Goal: Task Accomplishment & Management: Use online tool/utility

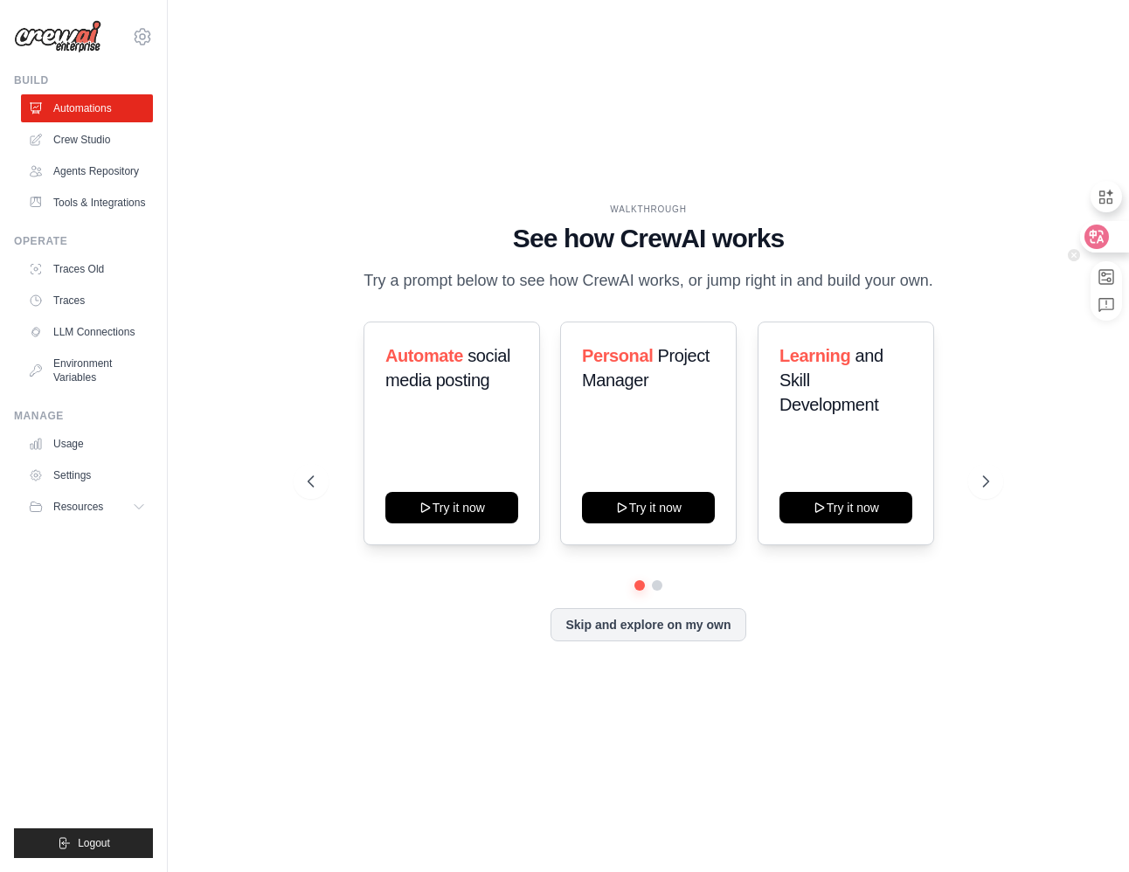
click at [1085, 242] on icon at bounding box center [1096, 236] width 24 height 24
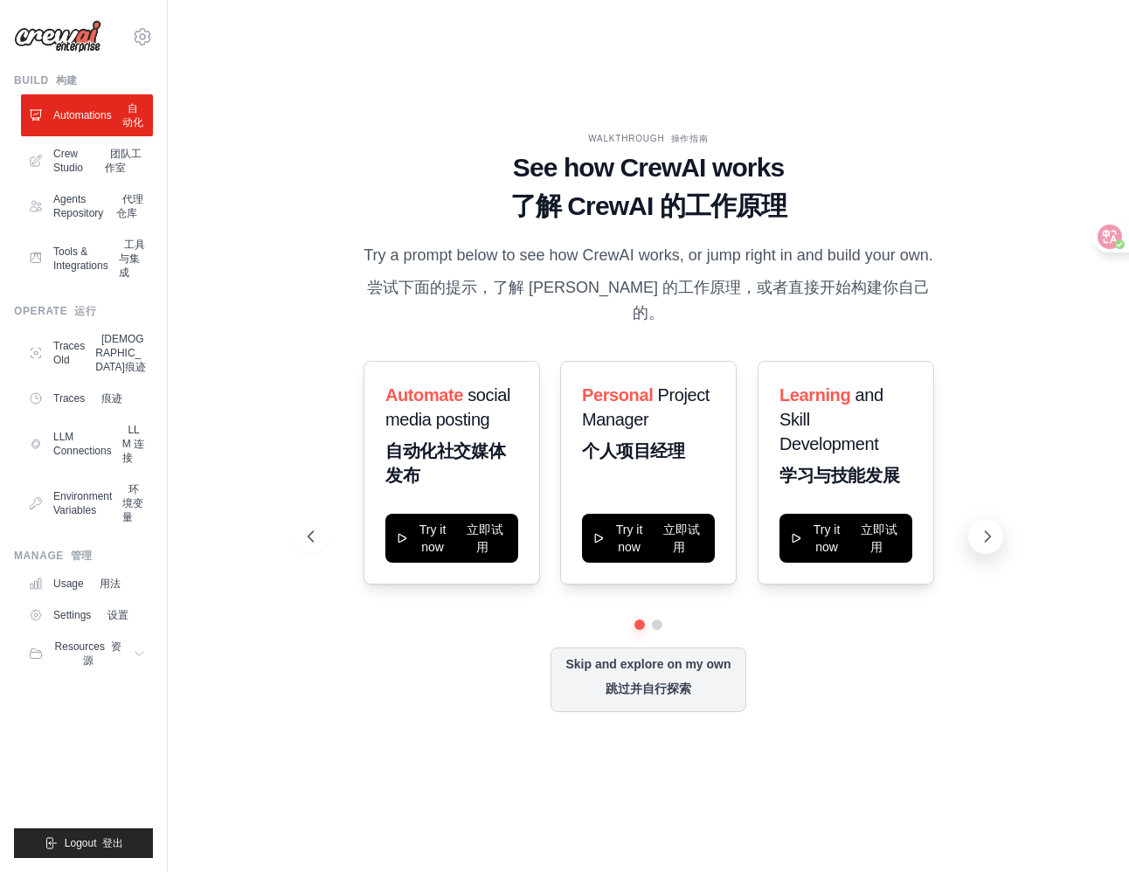
click at [990, 533] on icon at bounding box center [986, 536] width 17 height 17
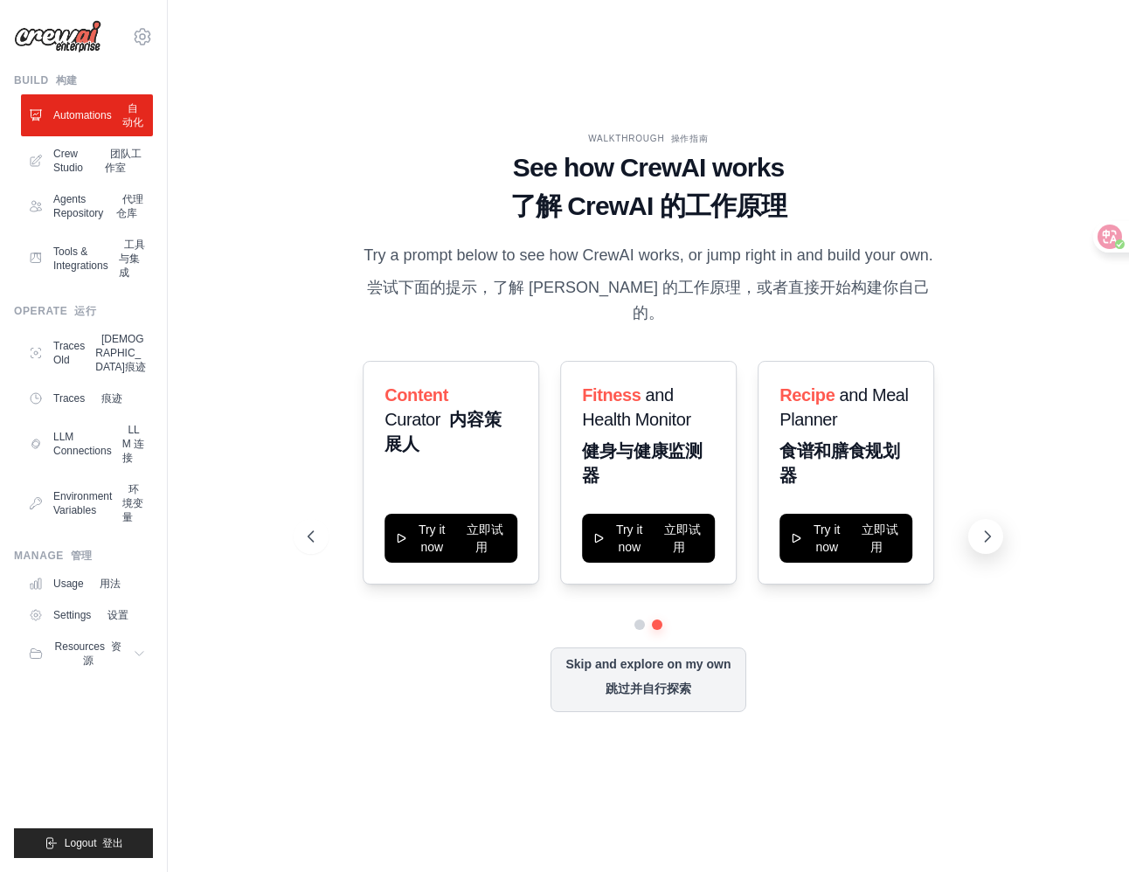
click at [986, 535] on icon at bounding box center [986, 536] width 17 height 17
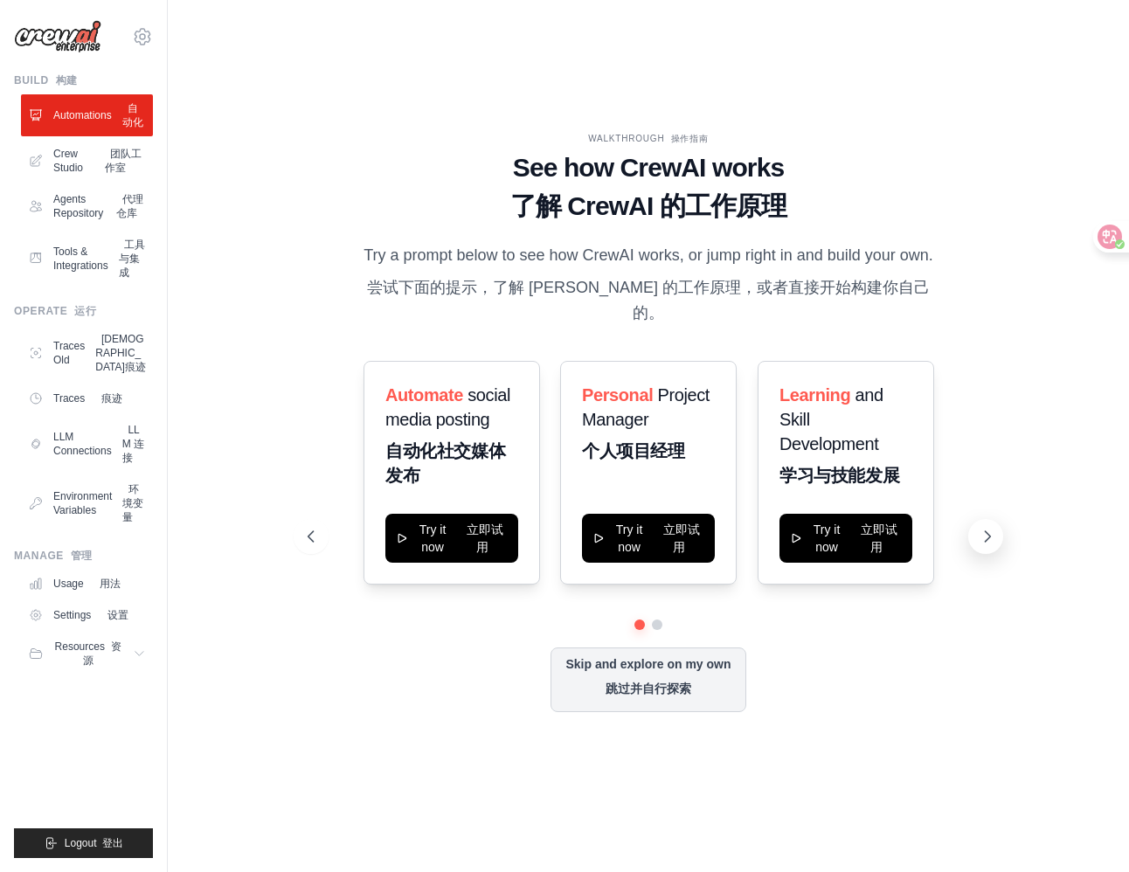
click at [986, 535] on icon at bounding box center [986, 536] width 17 height 17
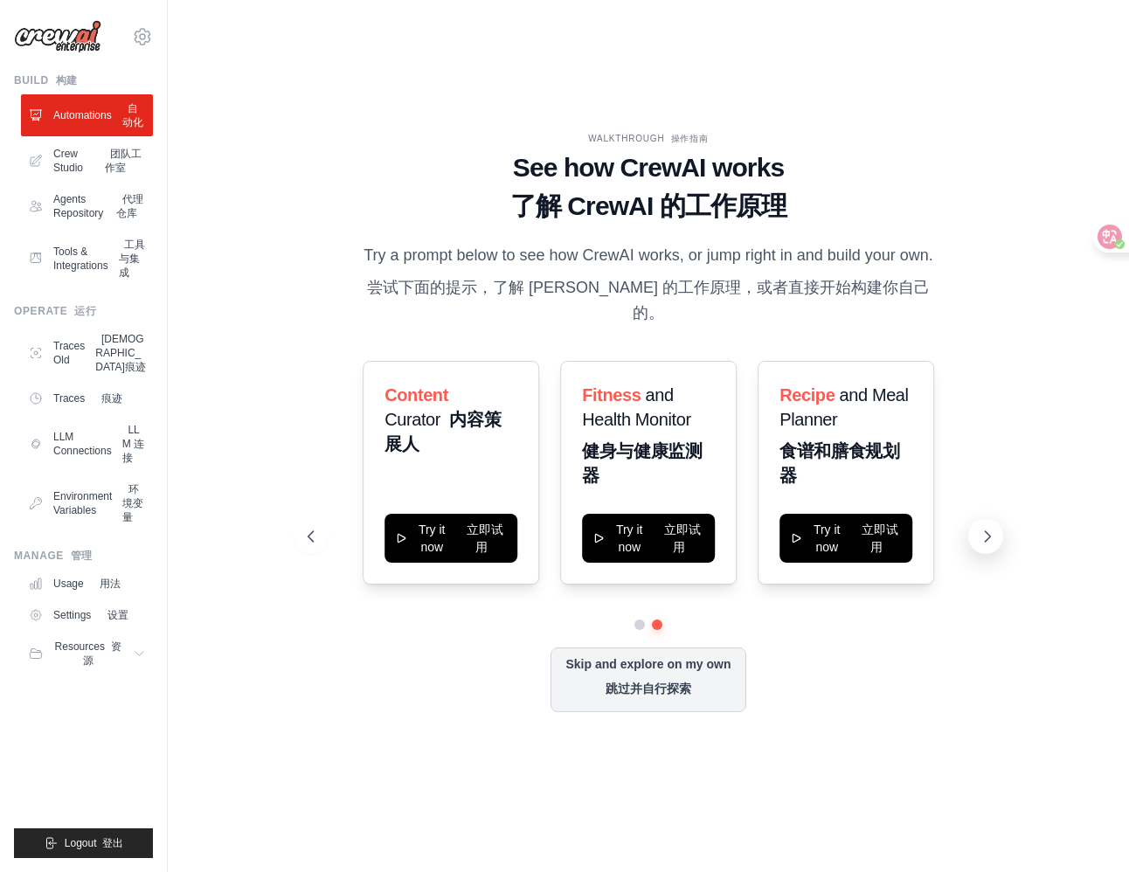
click at [986, 535] on icon at bounding box center [986, 536] width 17 height 17
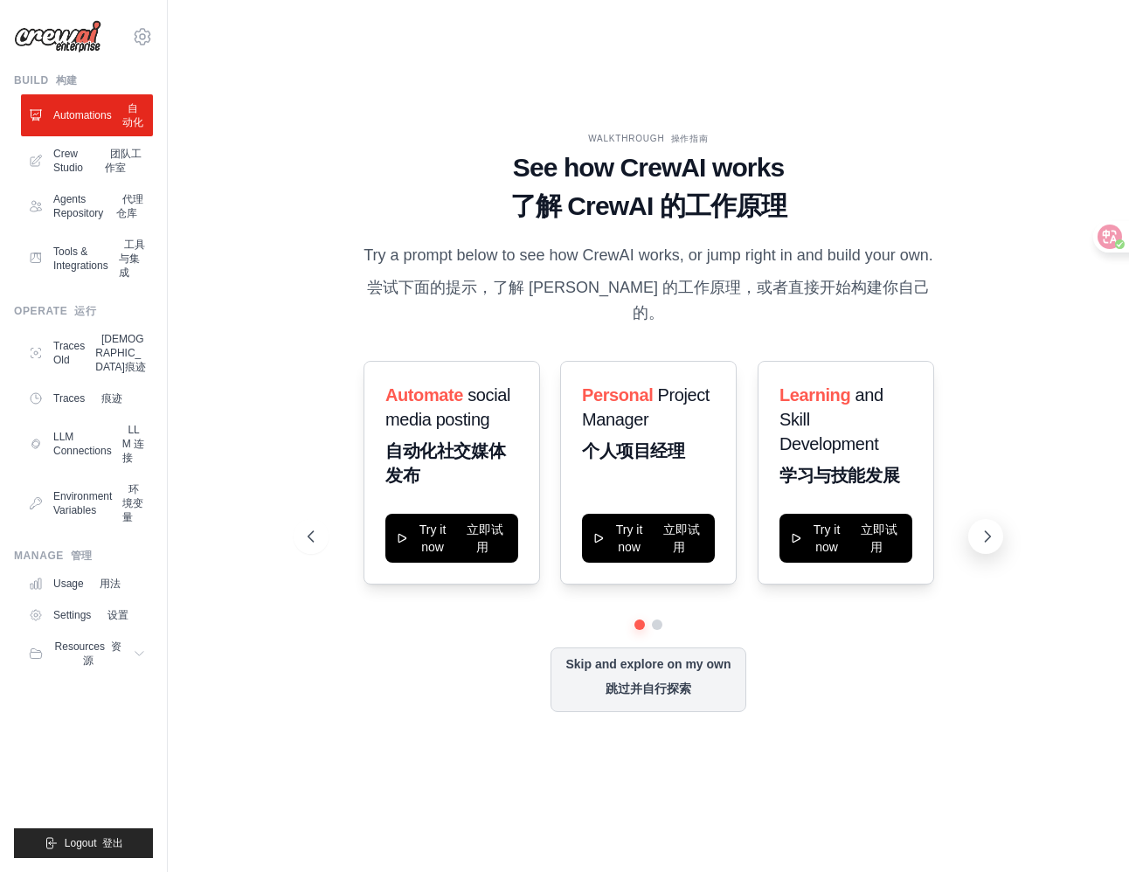
click at [986, 535] on icon at bounding box center [986, 536] width 17 height 17
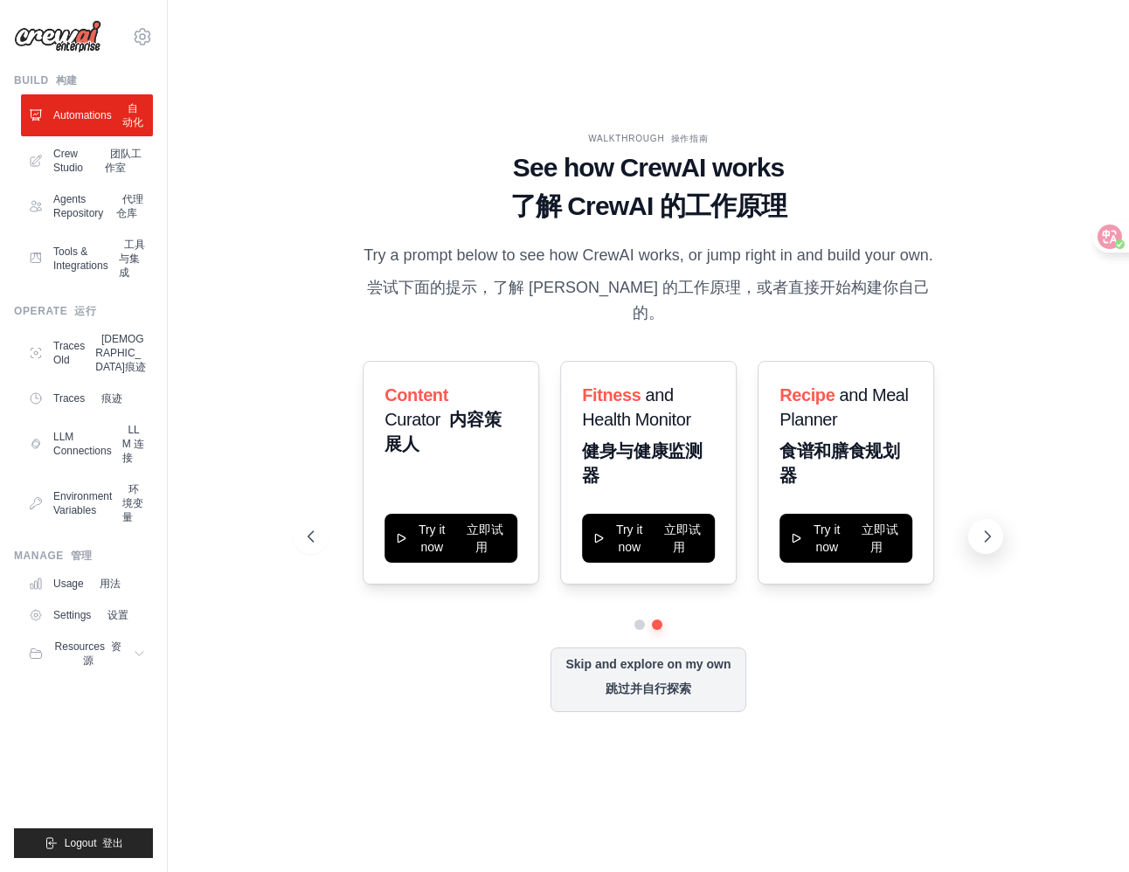
click at [986, 535] on icon at bounding box center [986, 536] width 17 height 17
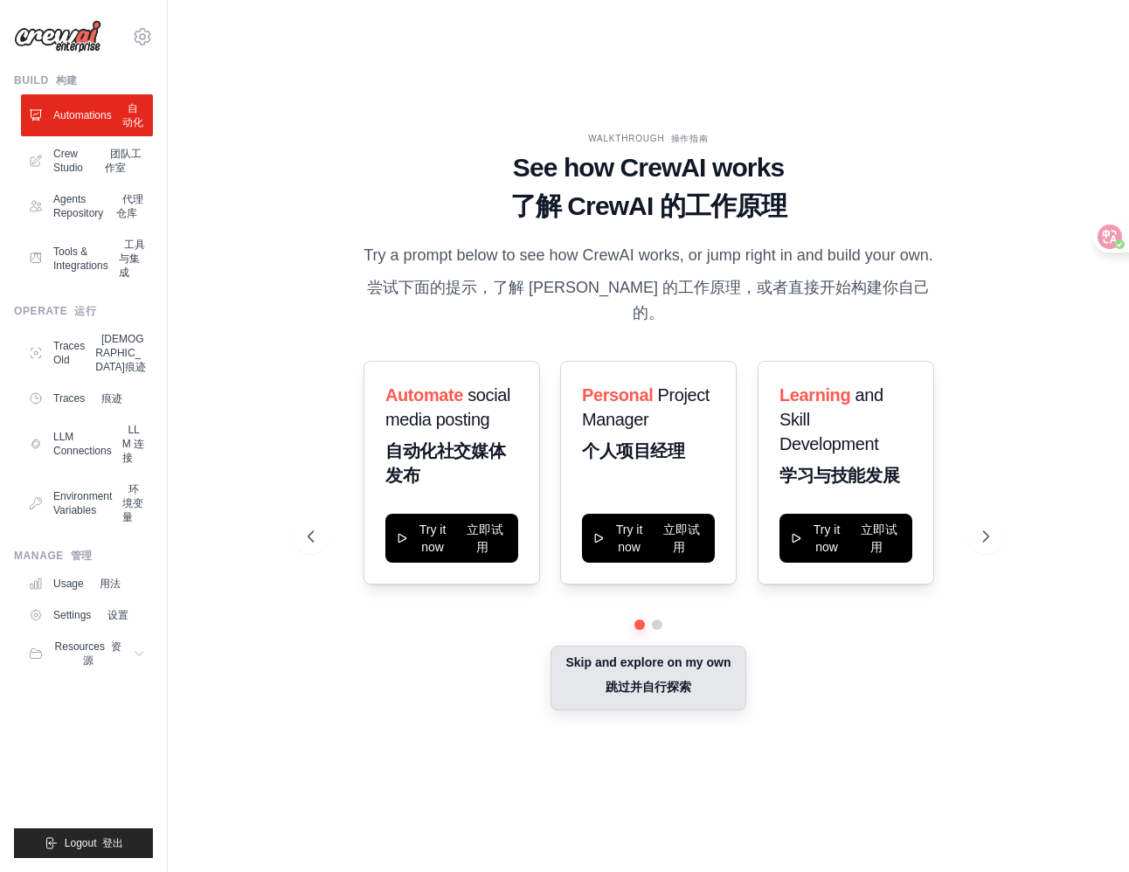
click at [701, 662] on button "Skip and explore on my own 跳过并自行探索" at bounding box center [647, 678] width 195 height 65
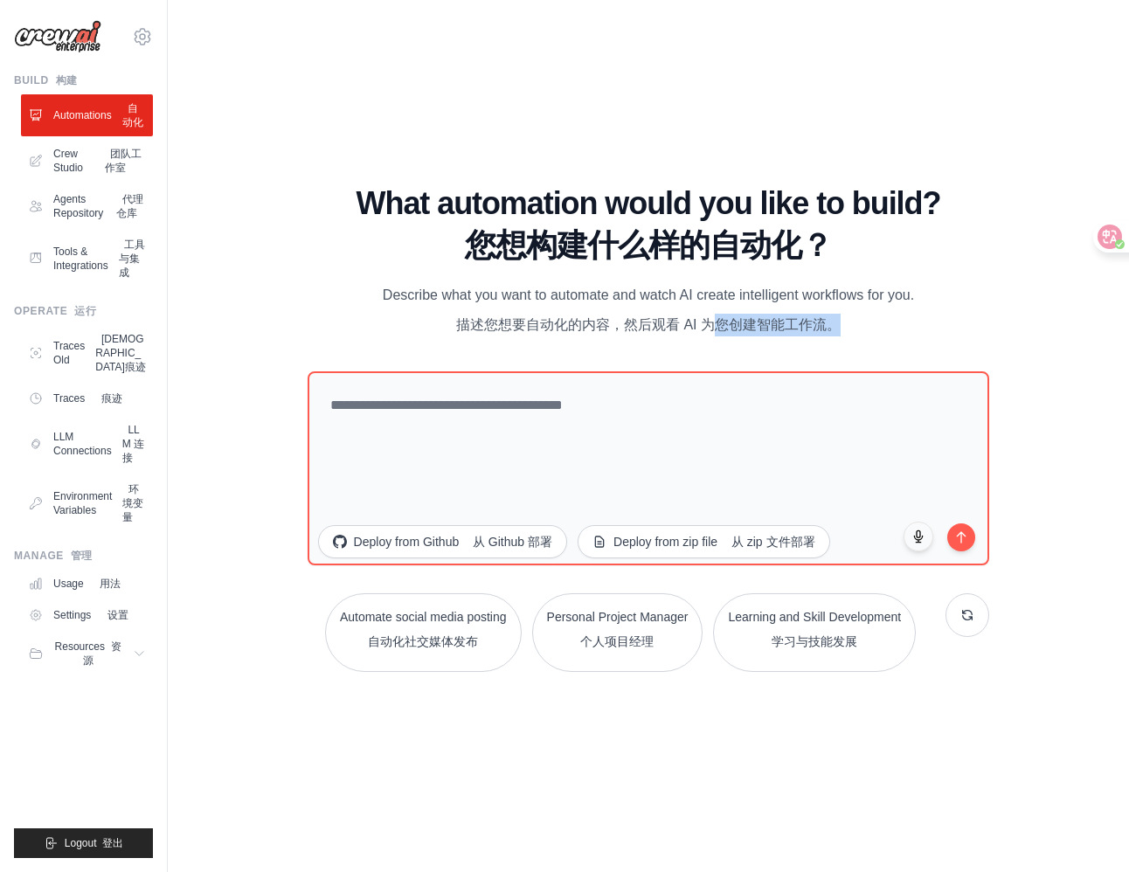
drag, startPoint x: 708, startPoint y: 328, endPoint x: 839, endPoint y: 328, distance: 131.9
click at [839, 328] on font "描述您想要自动化的内容，然后观看 AI 为您创建智能工作流。" at bounding box center [648, 324] width 384 height 15
drag, startPoint x: 839, startPoint y: 328, endPoint x: 900, endPoint y: 350, distance: 64.1
click at [900, 350] on div "What automation would you like to build? 您想构建什么样的自动化？ Describe what you want to…" at bounding box center [648, 429] width 682 height 486
drag, startPoint x: 881, startPoint y: 323, endPoint x: 425, endPoint y: 327, distance: 456.0
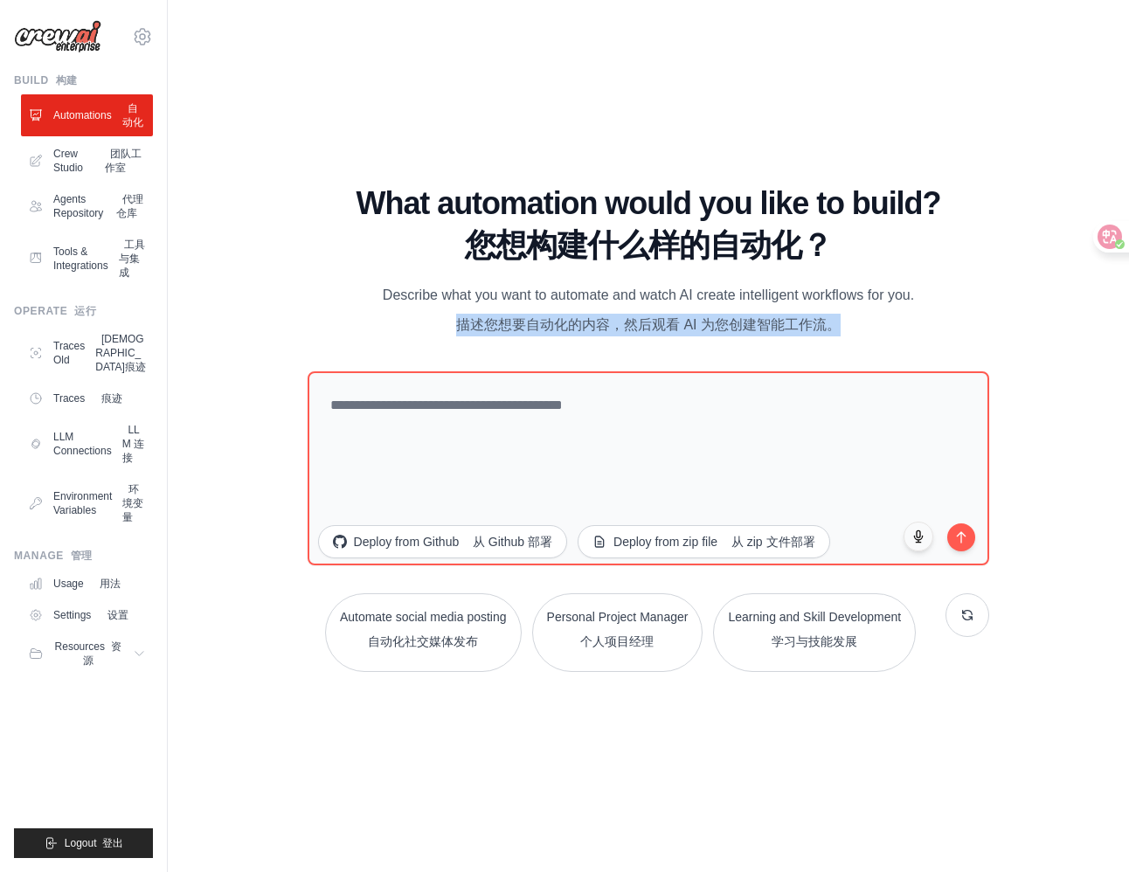
click at [425, 327] on p "Describe what you want to automate and watch AI create intelligent workflows fo…" at bounding box center [648, 313] width 587 height 59
drag, startPoint x: 425, startPoint y: 327, endPoint x: 876, endPoint y: 319, distance: 451.7
click at [876, 319] on p "Describe what you want to automate and watch AI create intelligent workflows fo…" at bounding box center [648, 313] width 587 height 59
click at [960, 624] on button at bounding box center [967, 614] width 44 height 44
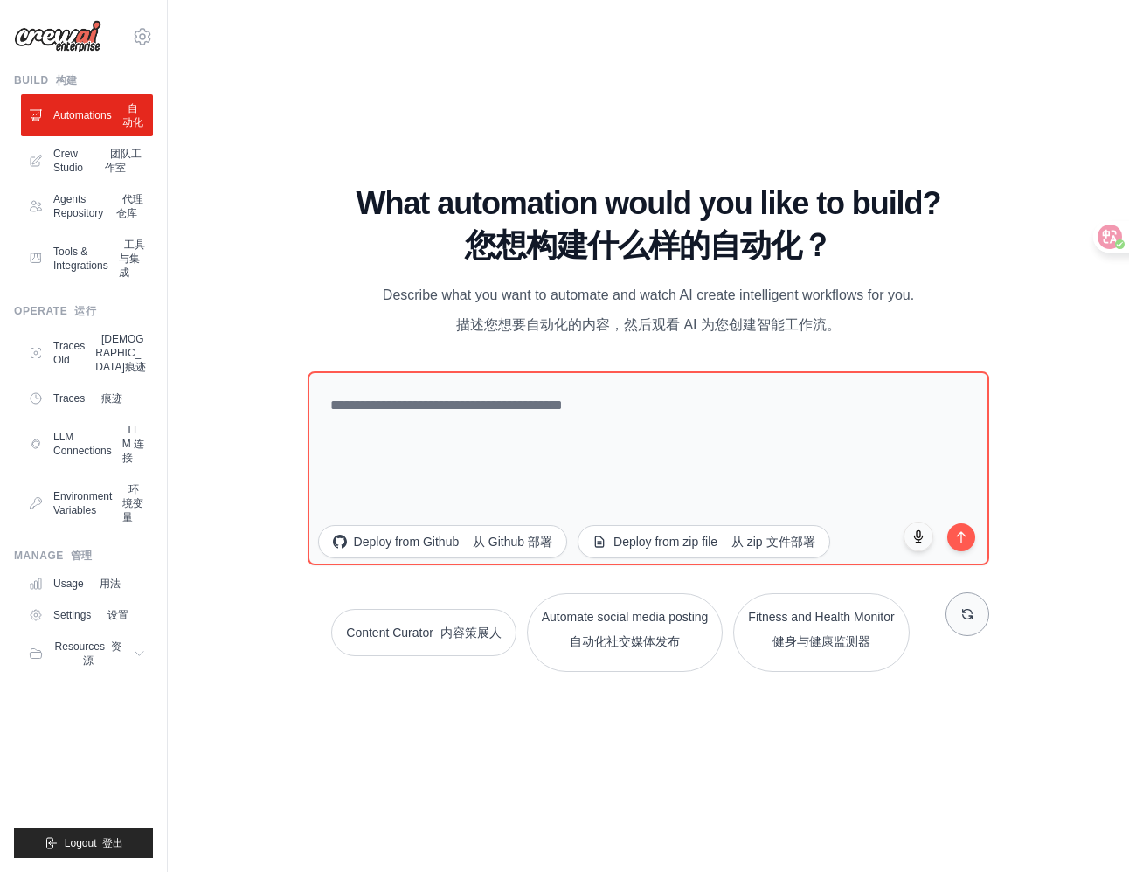
click at [963, 622] on button at bounding box center [967, 614] width 44 height 44
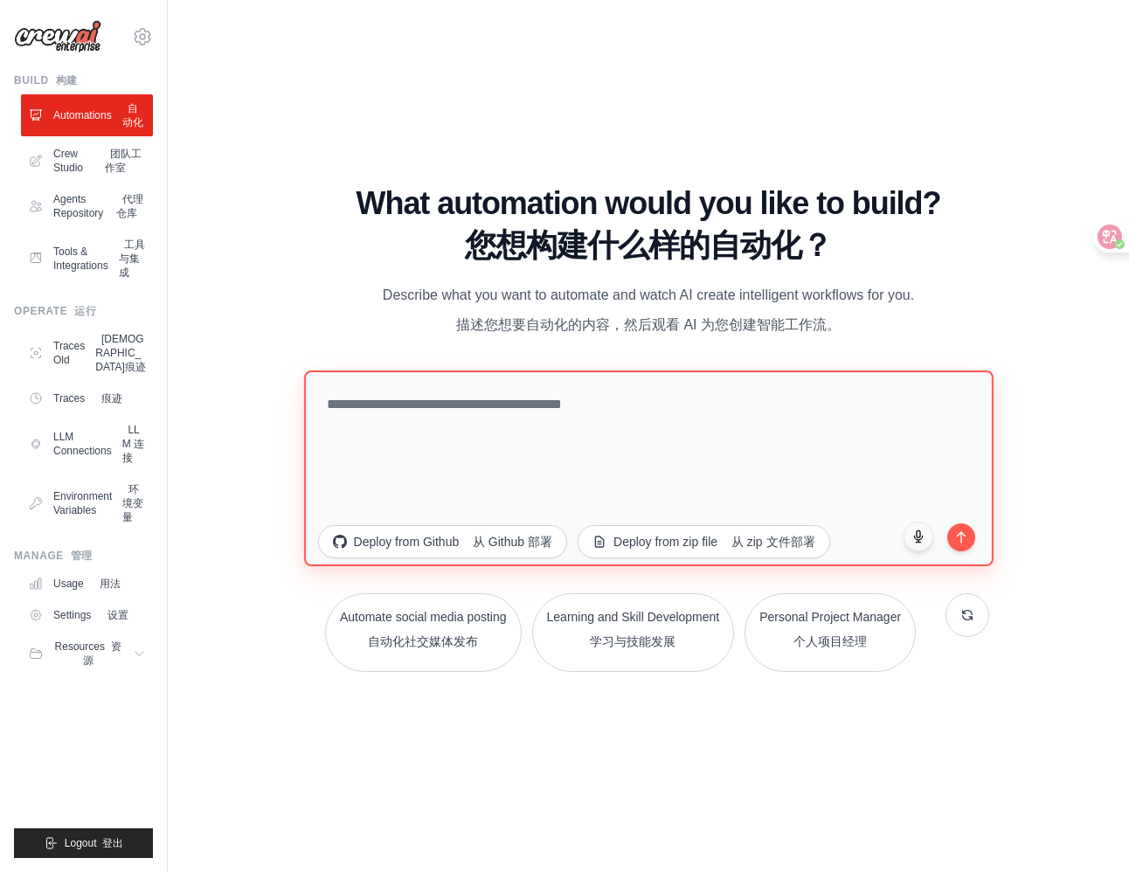
click at [376, 418] on textarea at bounding box center [648, 468] width 689 height 196
click at [439, 418] on textarea "To enrich screen reader interactions, please activate Accessibility in Grammarl…" at bounding box center [648, 468] width 689 height 196
paste textarea "**********"
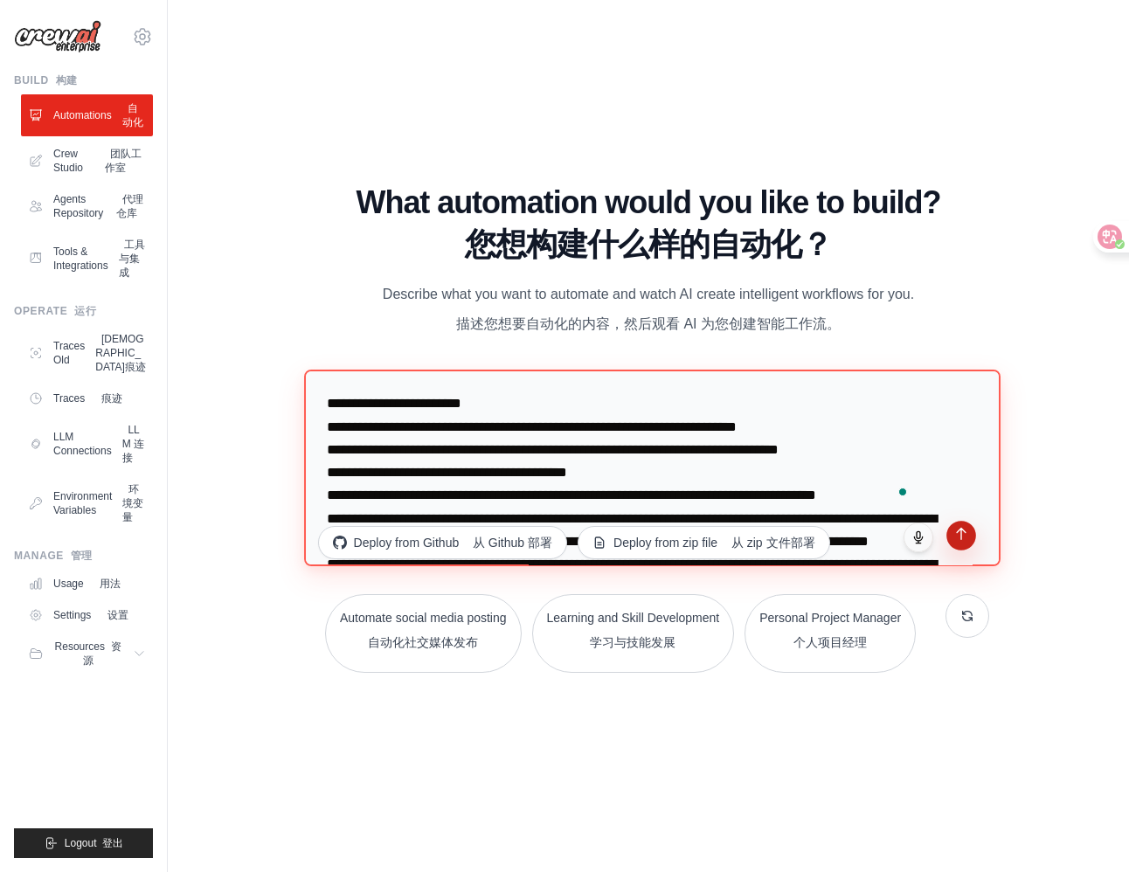
type textarea "**********"
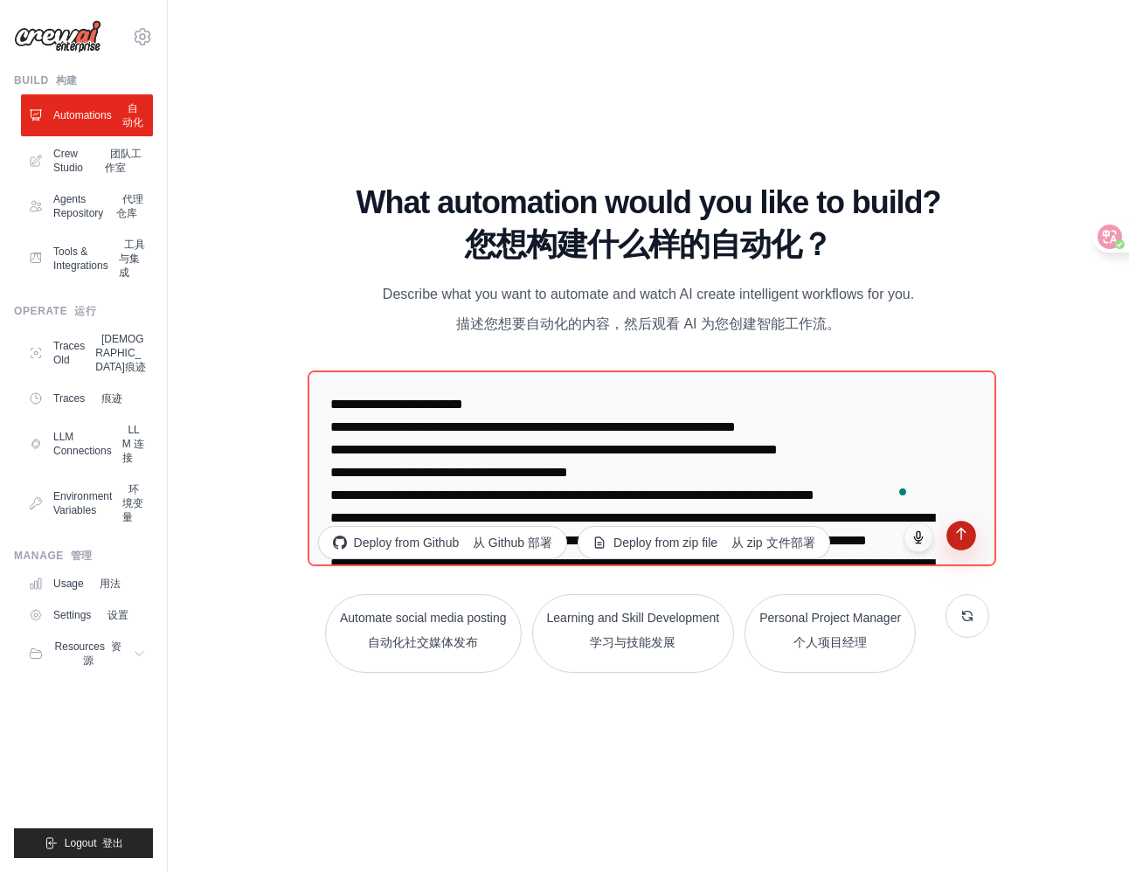
click at [955, 528] on icon "submit" at bounding box center [961, 533] width 15 height 15
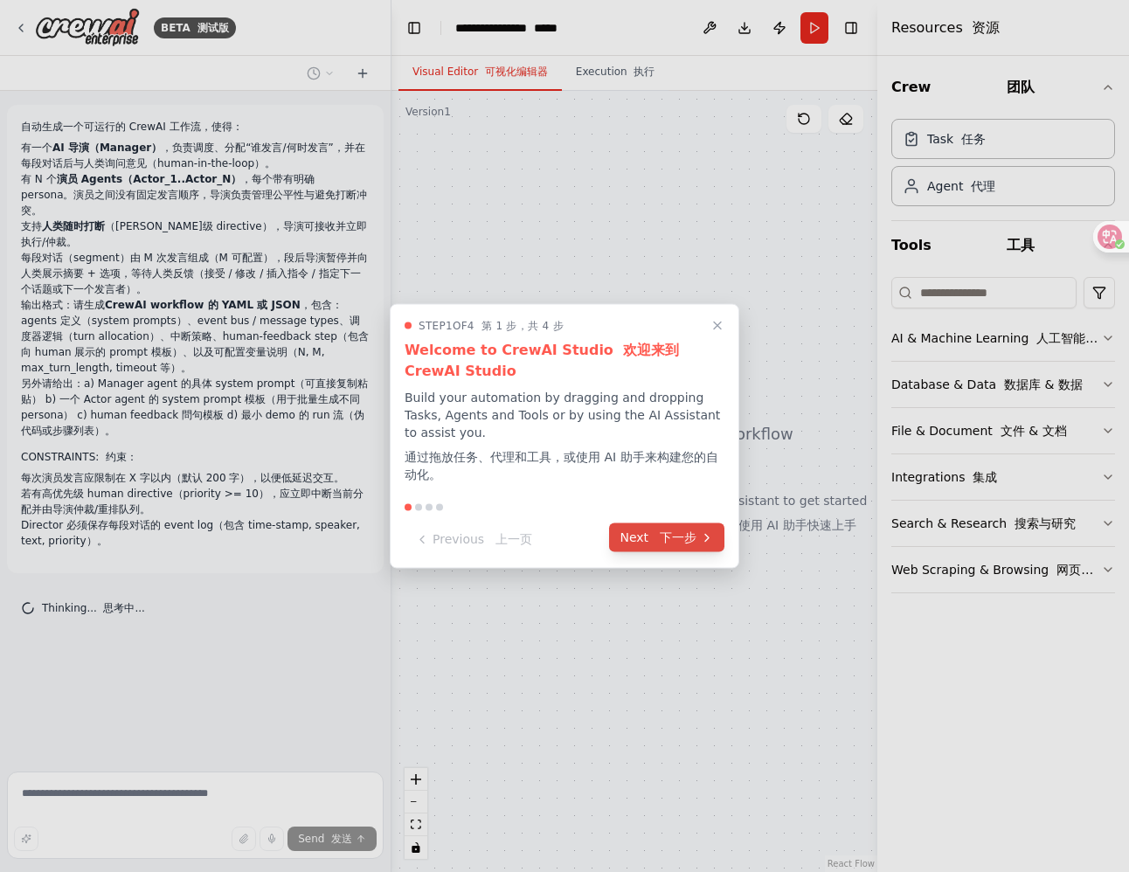
click at [679, 532] on font "下一步" at bounding box center [678, 537] width 37 height 14
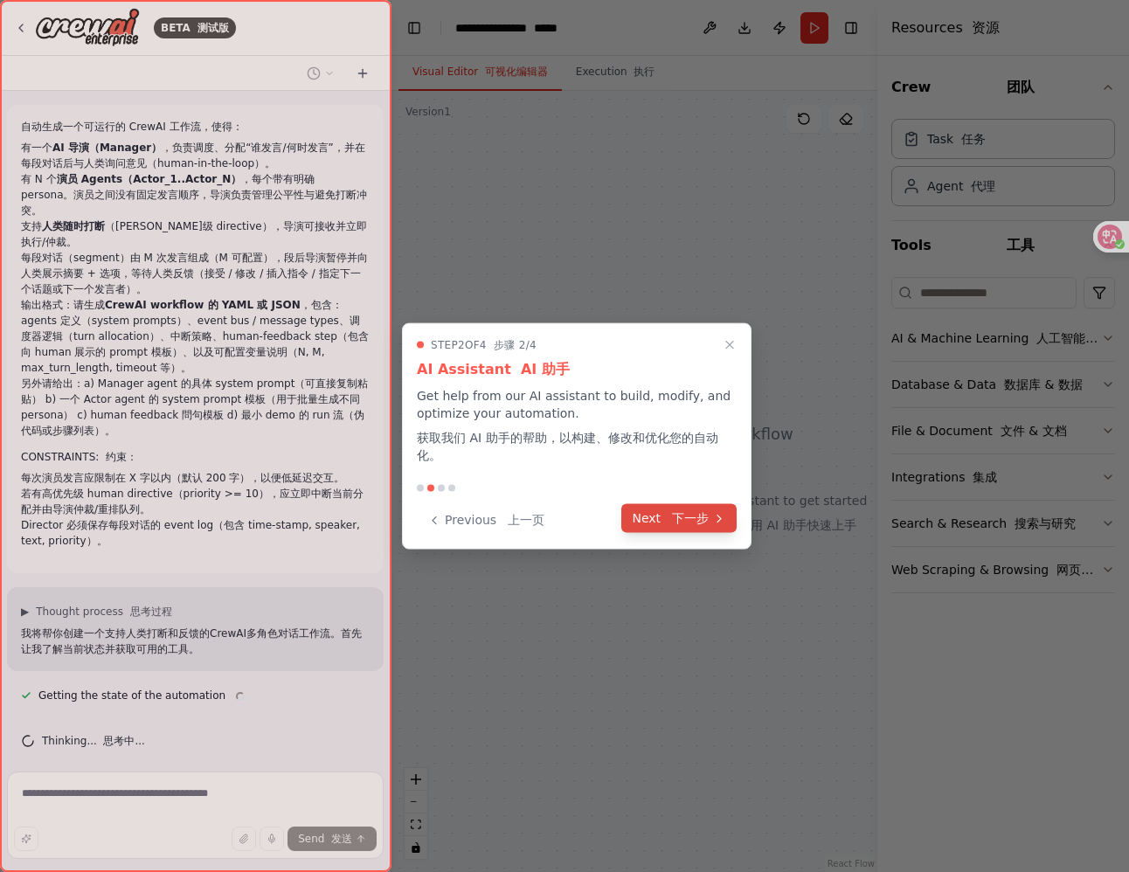
click at [675, 520] on font "下一步" at bounding box center [690, 518] width 37 height 14
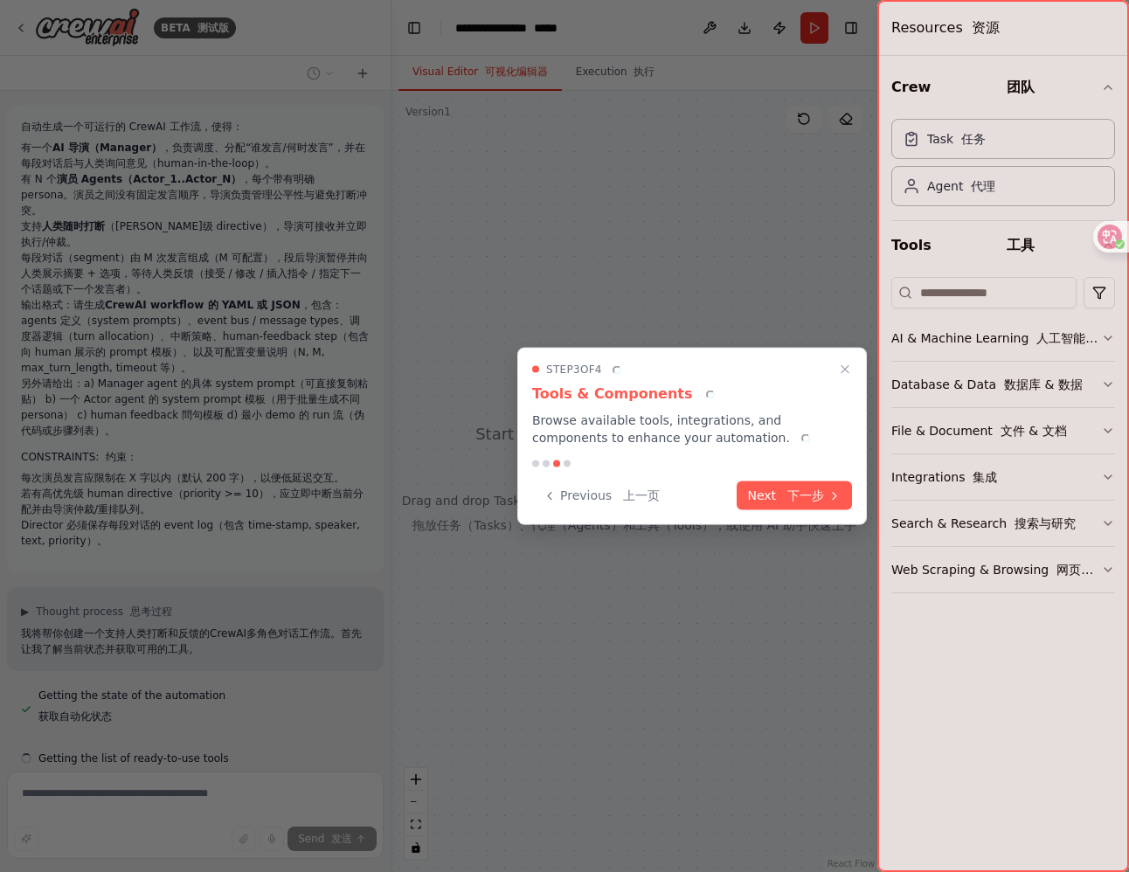
scroll to position [73, 0]
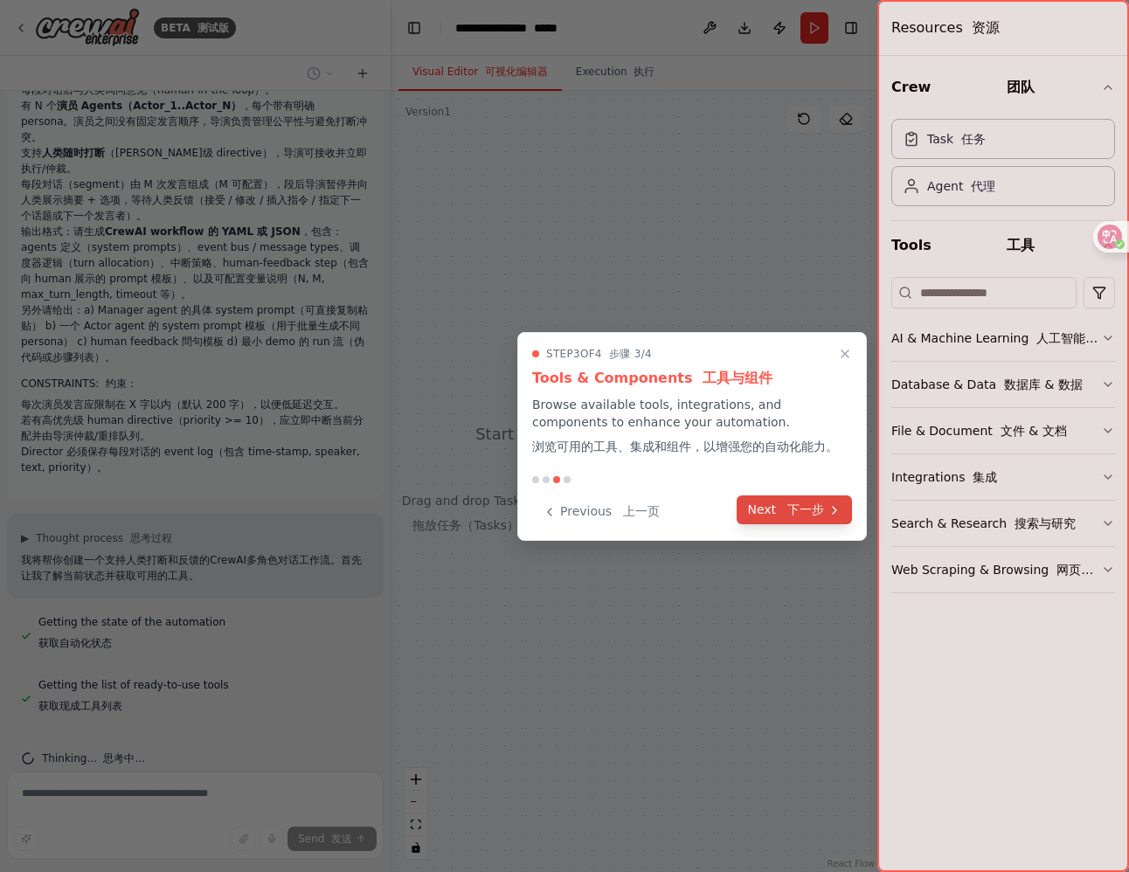
click at [784, 512] on font at bounding box center [783, 509] width 8 height 14
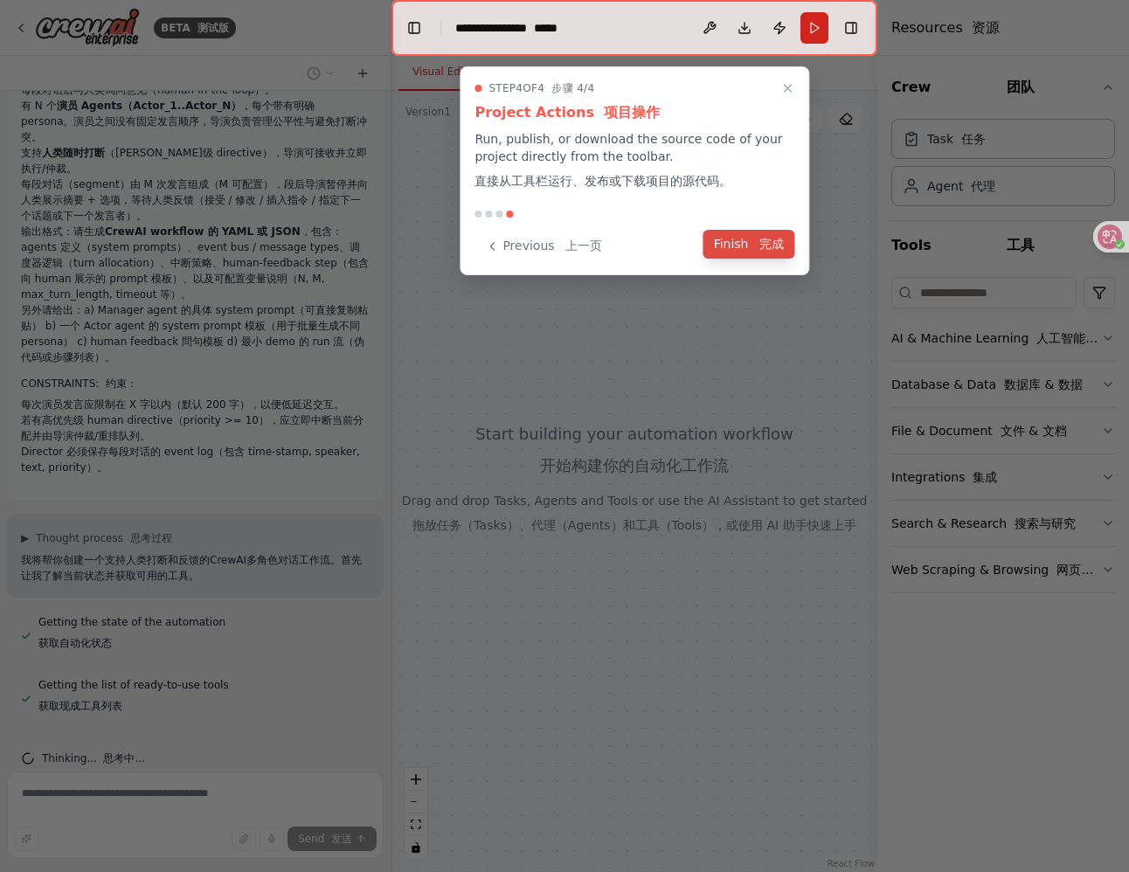
click at [791, 246] on button "Finish 完成" at bounding box center [749, 244] width 92 height 29
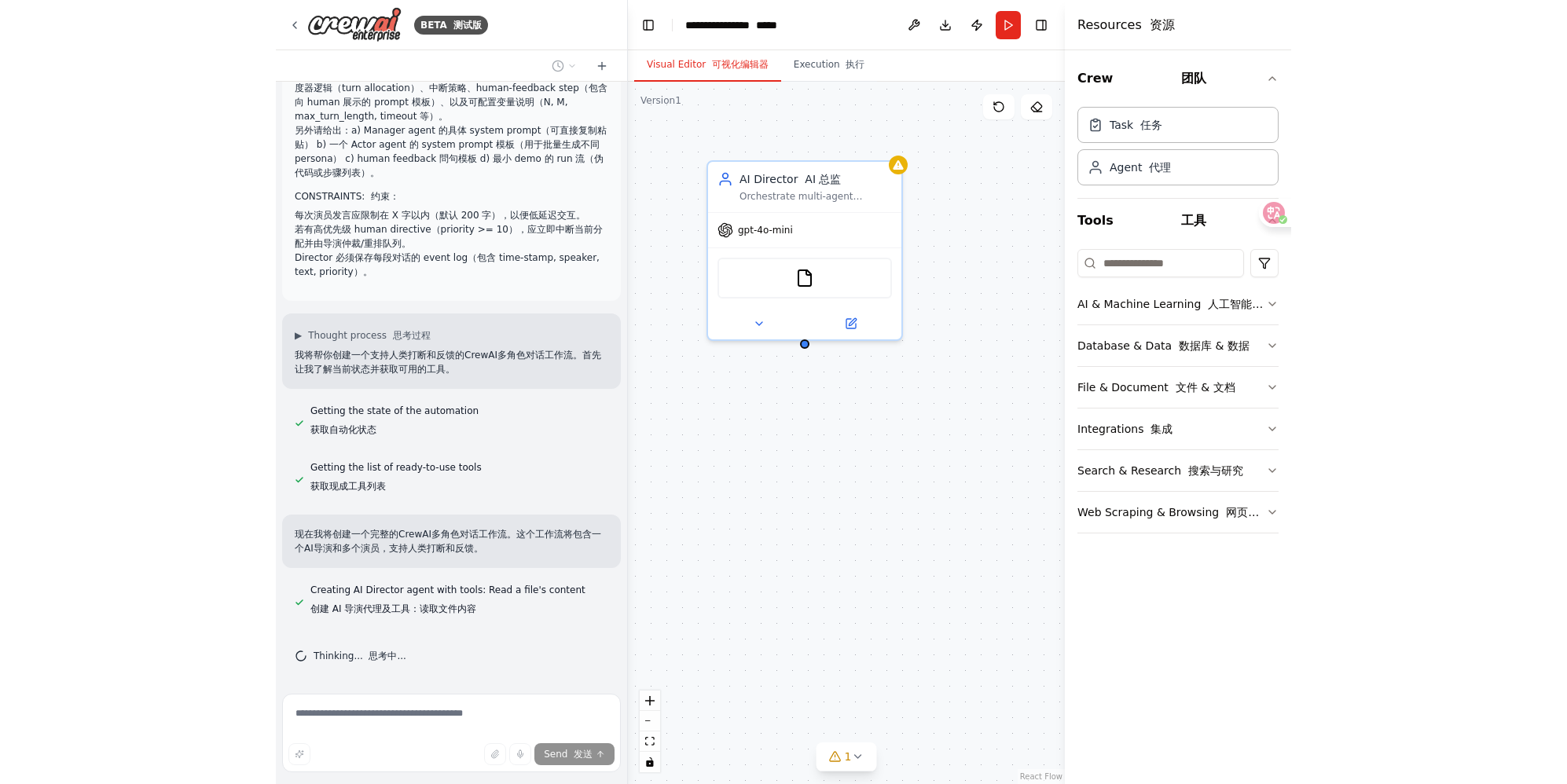
scroll to position [234, 0]
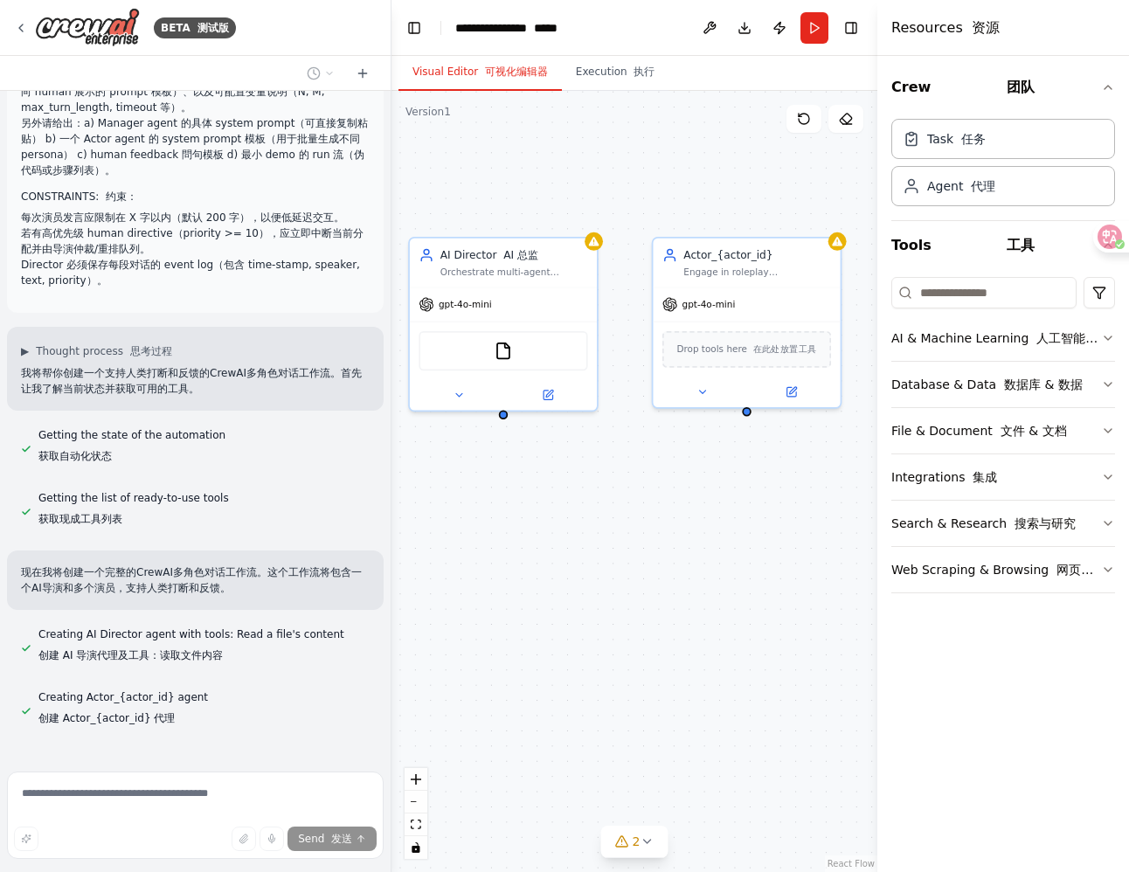
drag, startPoint x: 728, startPoint y: 533, endPoint x: 611, endPoint y: 552, distance: 117.8
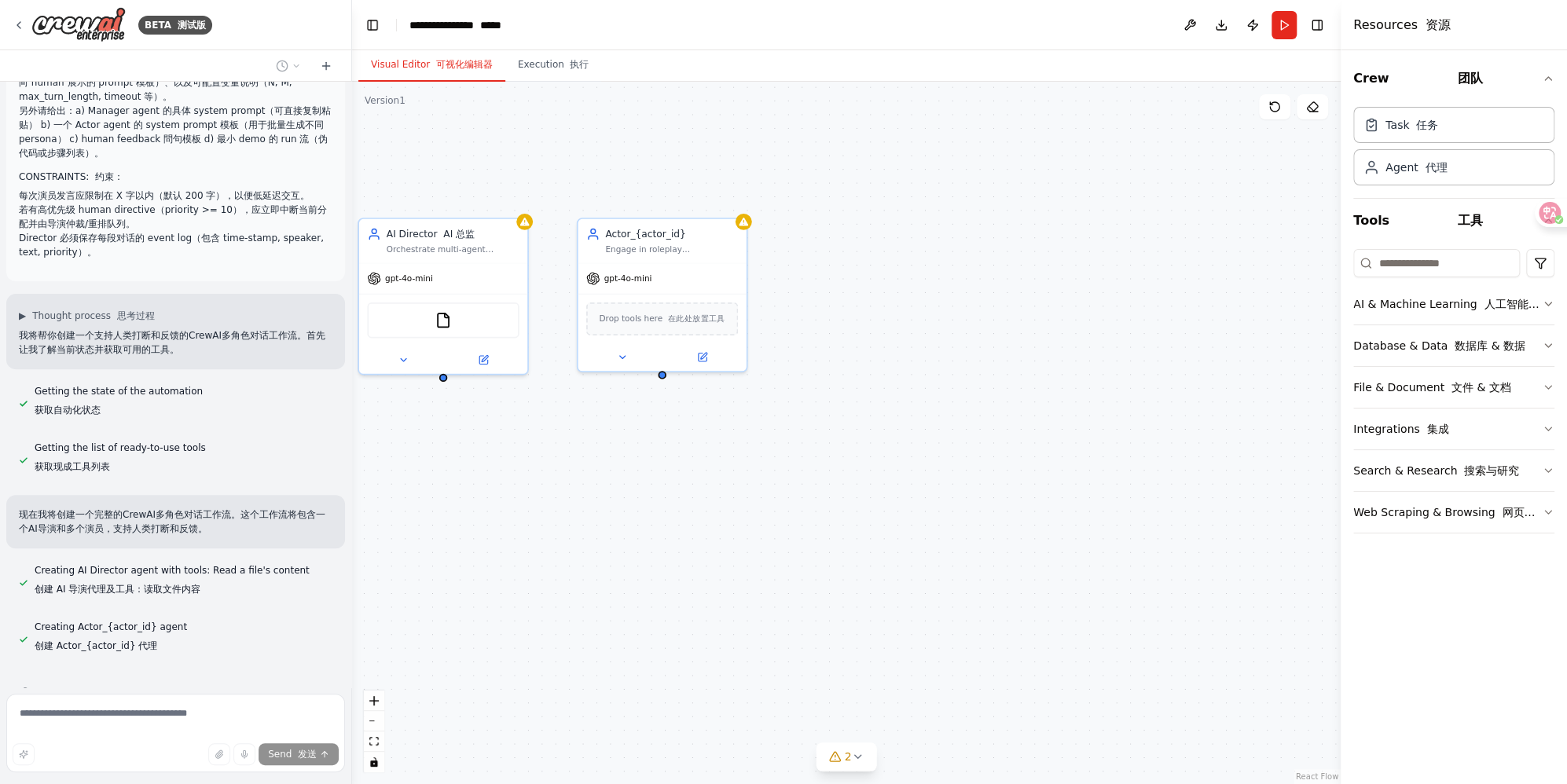
scroll to position [314, 0]
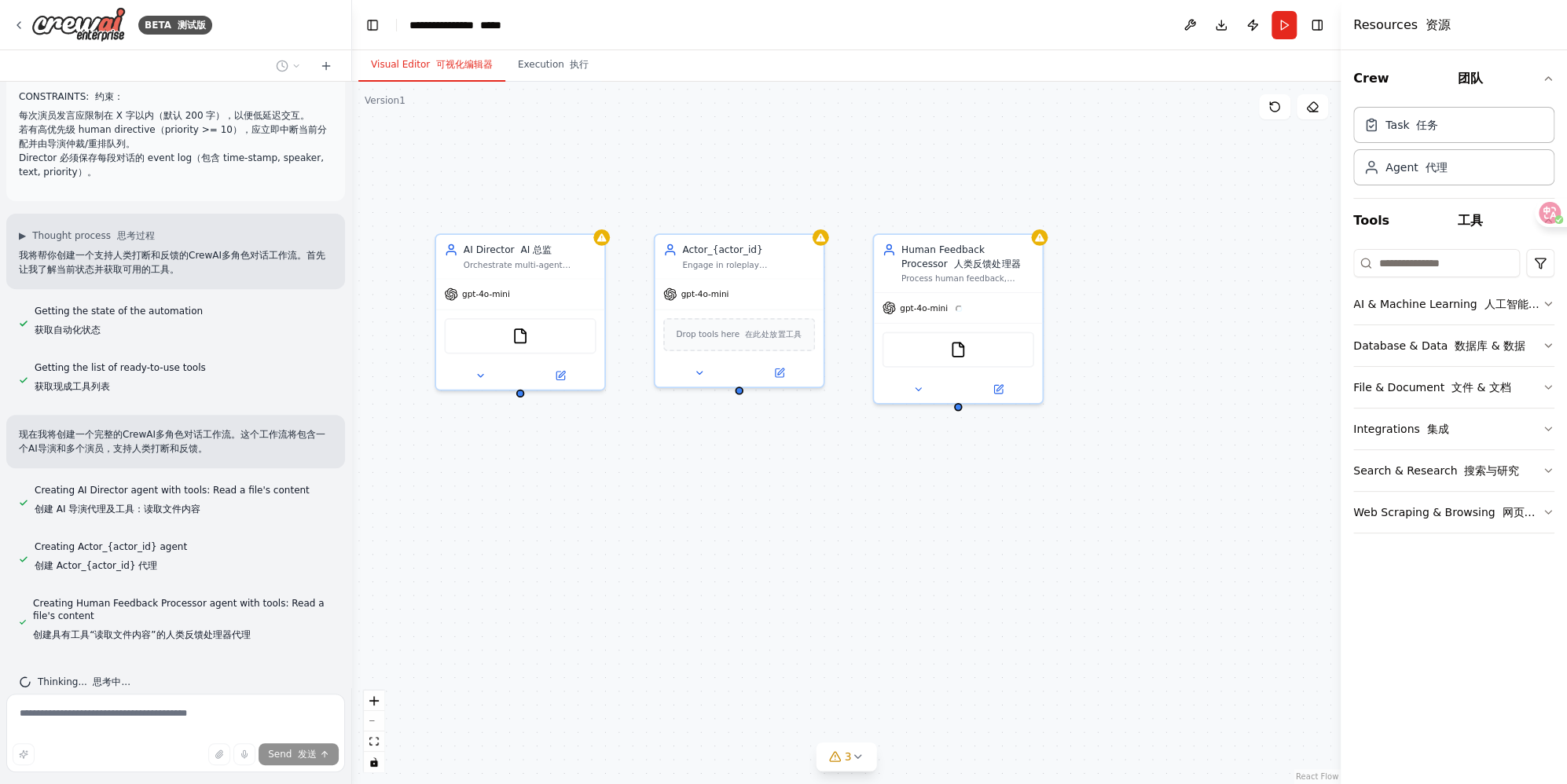
drag, startPoint x: 785, startPoint y: 441, endPoint x: 846, endPoint y: 459, distance: 63.6
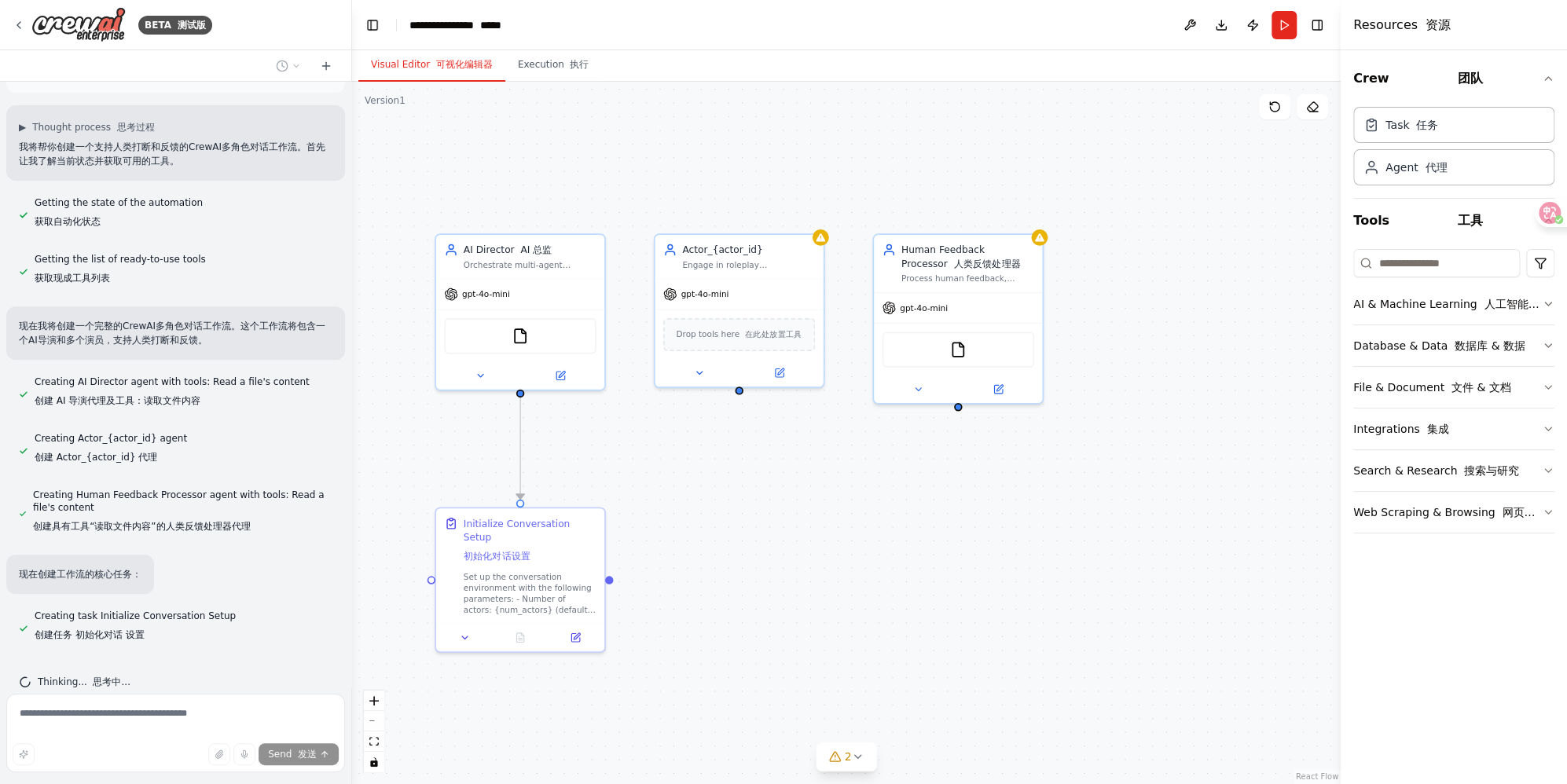
scroll to position [479, 0]
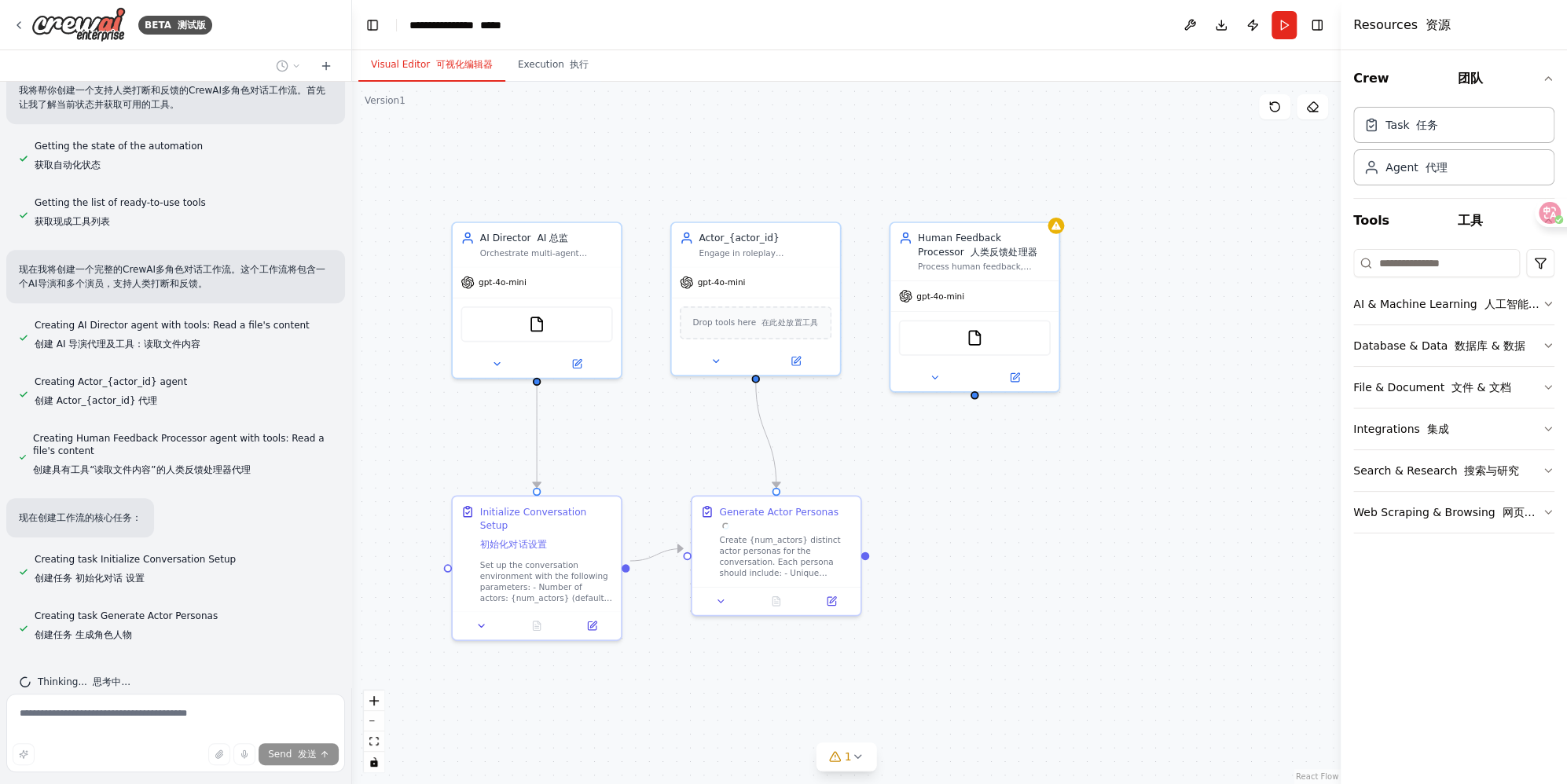
drag, startPoint x: 603, startPoint y: 168, endPoint x: 619, endPoint y: 156, distance: 20.0
click at [619, 156] on div ".deletable-edge-delete-btn { width: 20px; height: 20px; border: 0px solid #ffff…" at bounding box center [846, 432] width 989 height 702
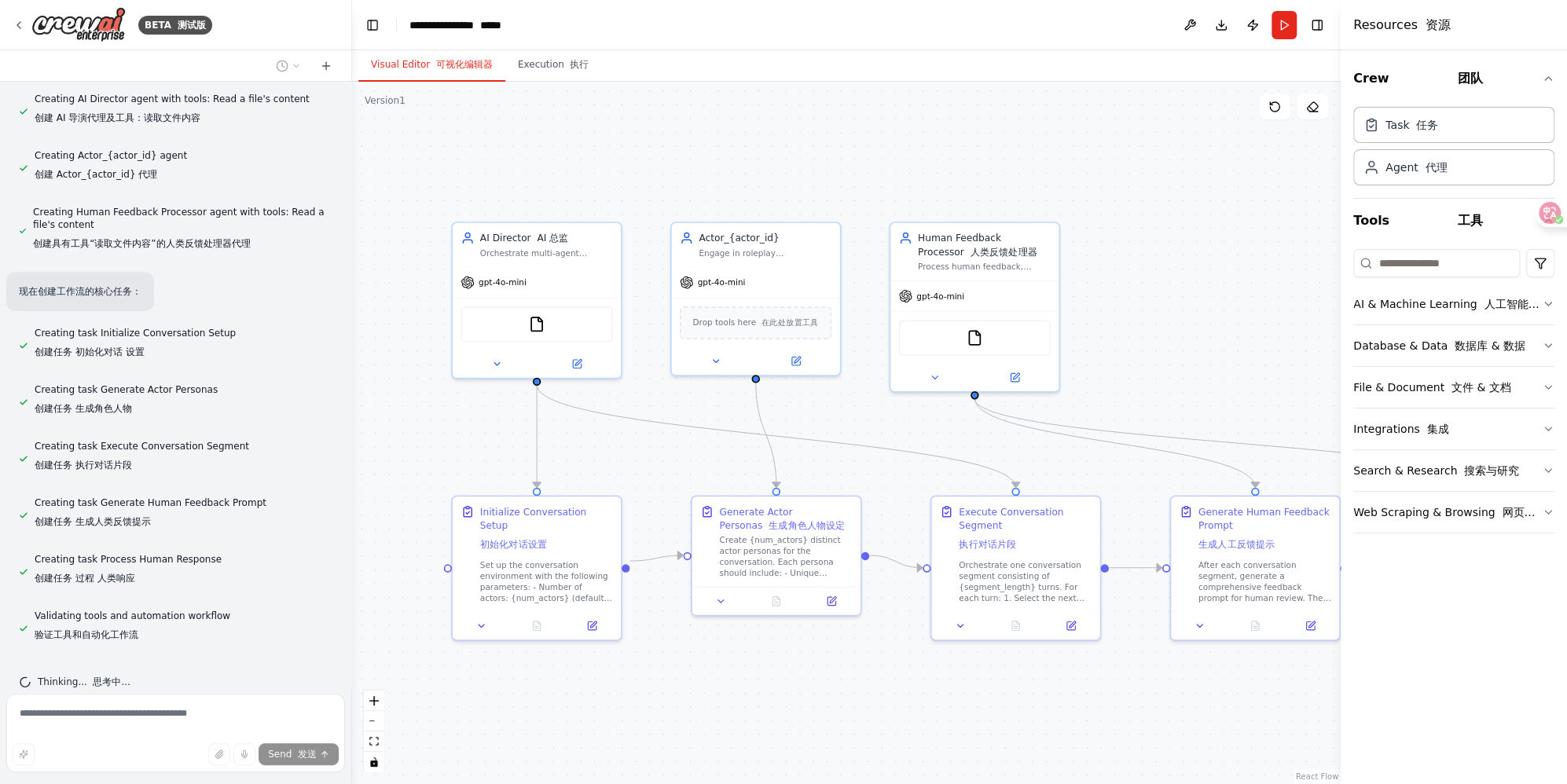
scroll to position [762, 0]
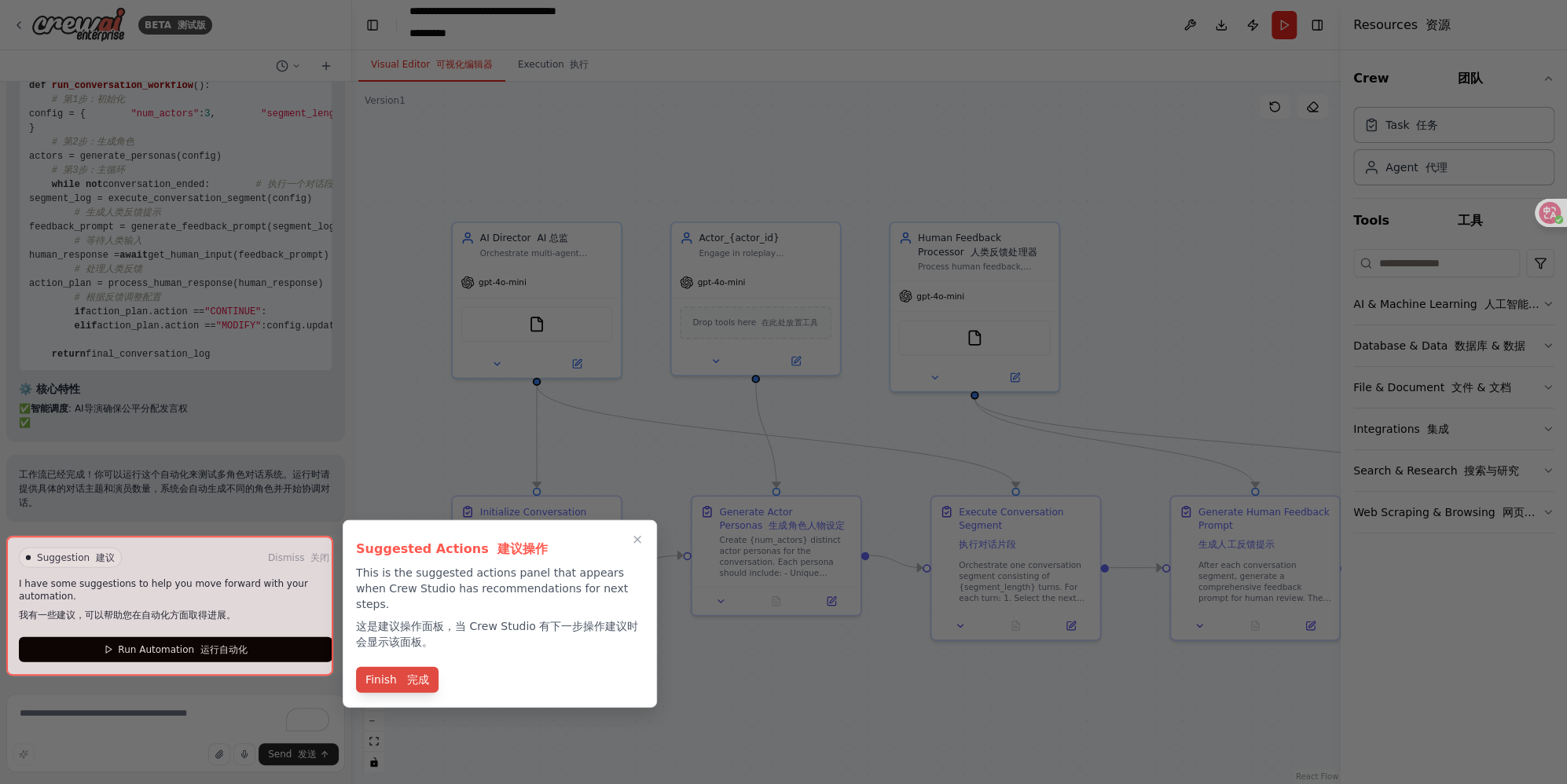
click at [409, 673] on font "完成" at bounding box center [417, 680] width 22 height 13
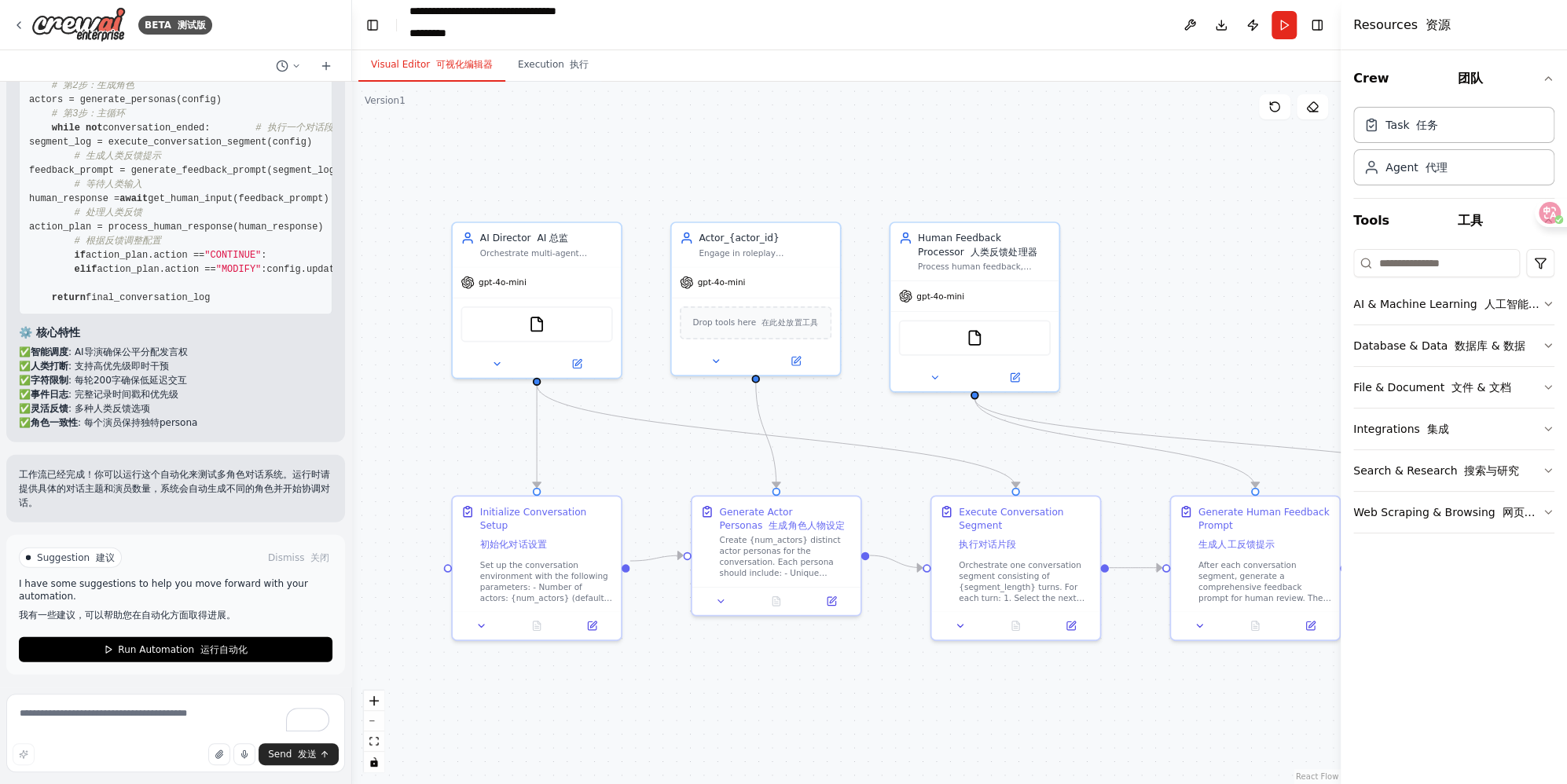
scroll to position [2449, 0]
click at [59, 561] on span "Suggestion 建议" at bounding box center [76, 557] width 77 height 13
click at [155, 647] on span "Run Automation 运行自动化" at bounding box center [182, 649] width 129 height 13
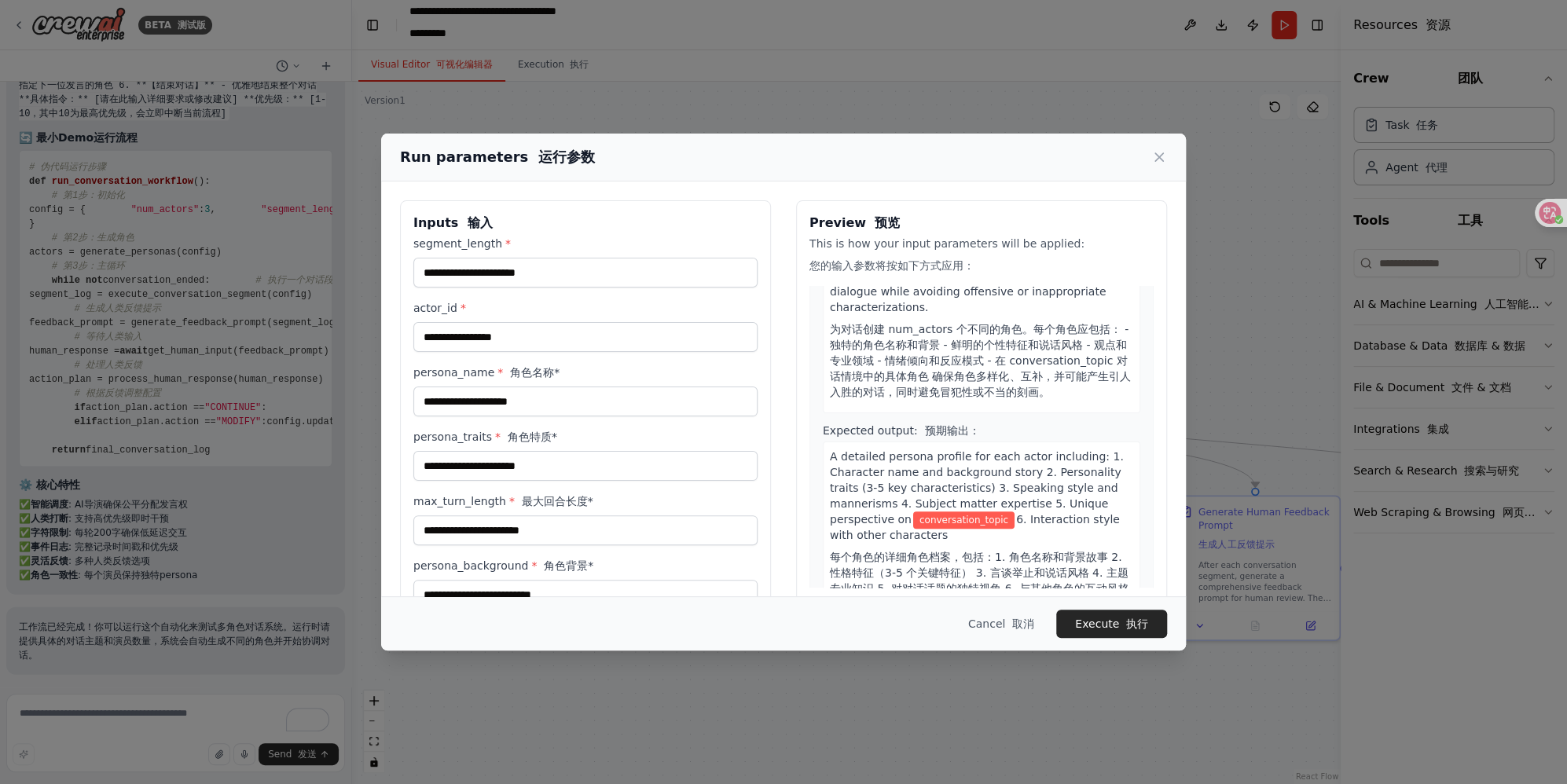
scroll to position [864, 0]
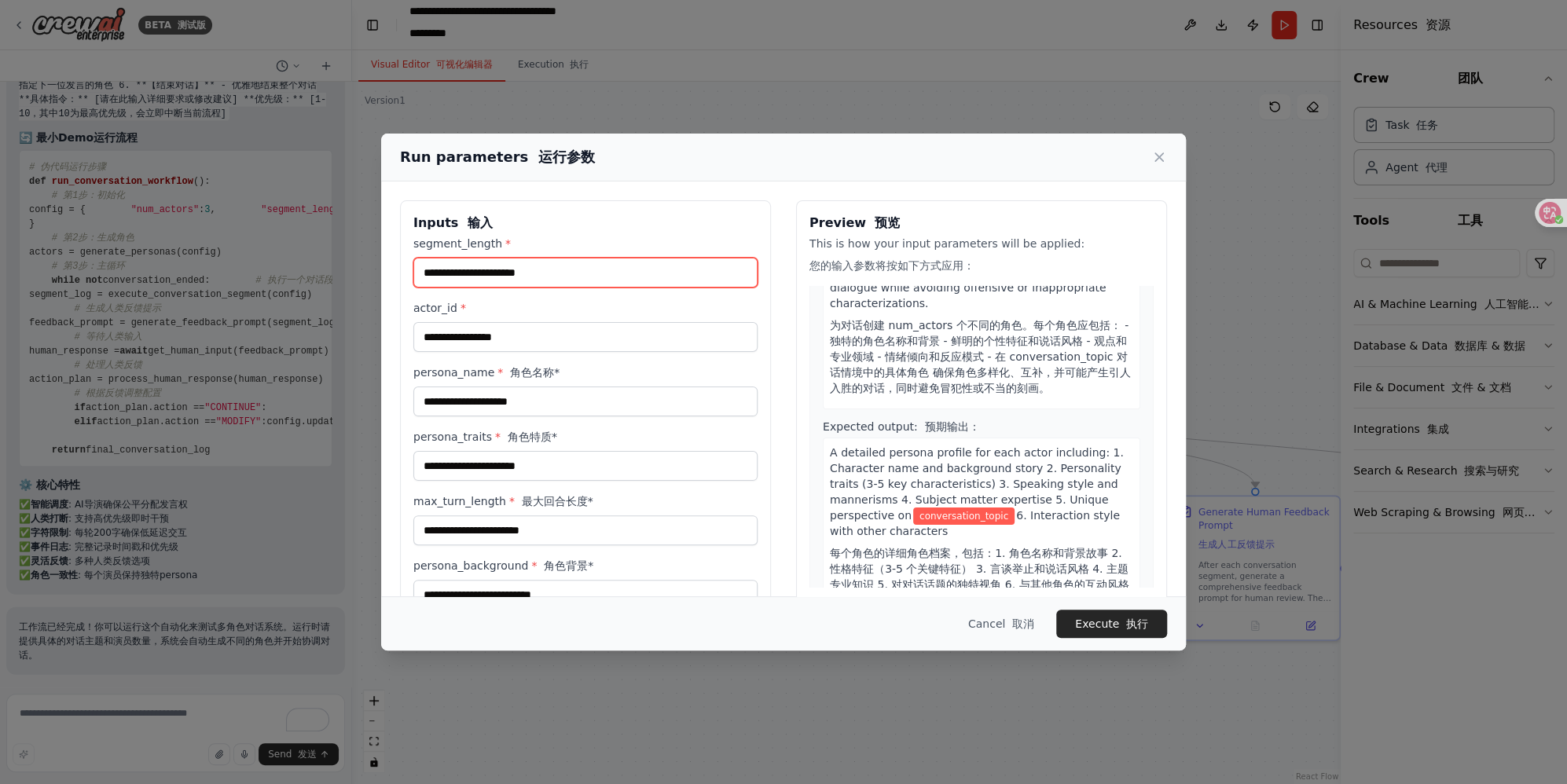
click at [518, 258] on input "segment_length *" at bounding box center [585, 272] width 345 height 30
click at [551, 271] on input "segment_length *" at bounding box center [585, 272] width 345 height 30
drag, startPoint x: 561, startPoint y: 277, endPoint x: 543, endPoint y: 281, distance: 18.4
click at [481, 276] on input "segment_length *" at bounding box center [585, 272] width 345 height 30
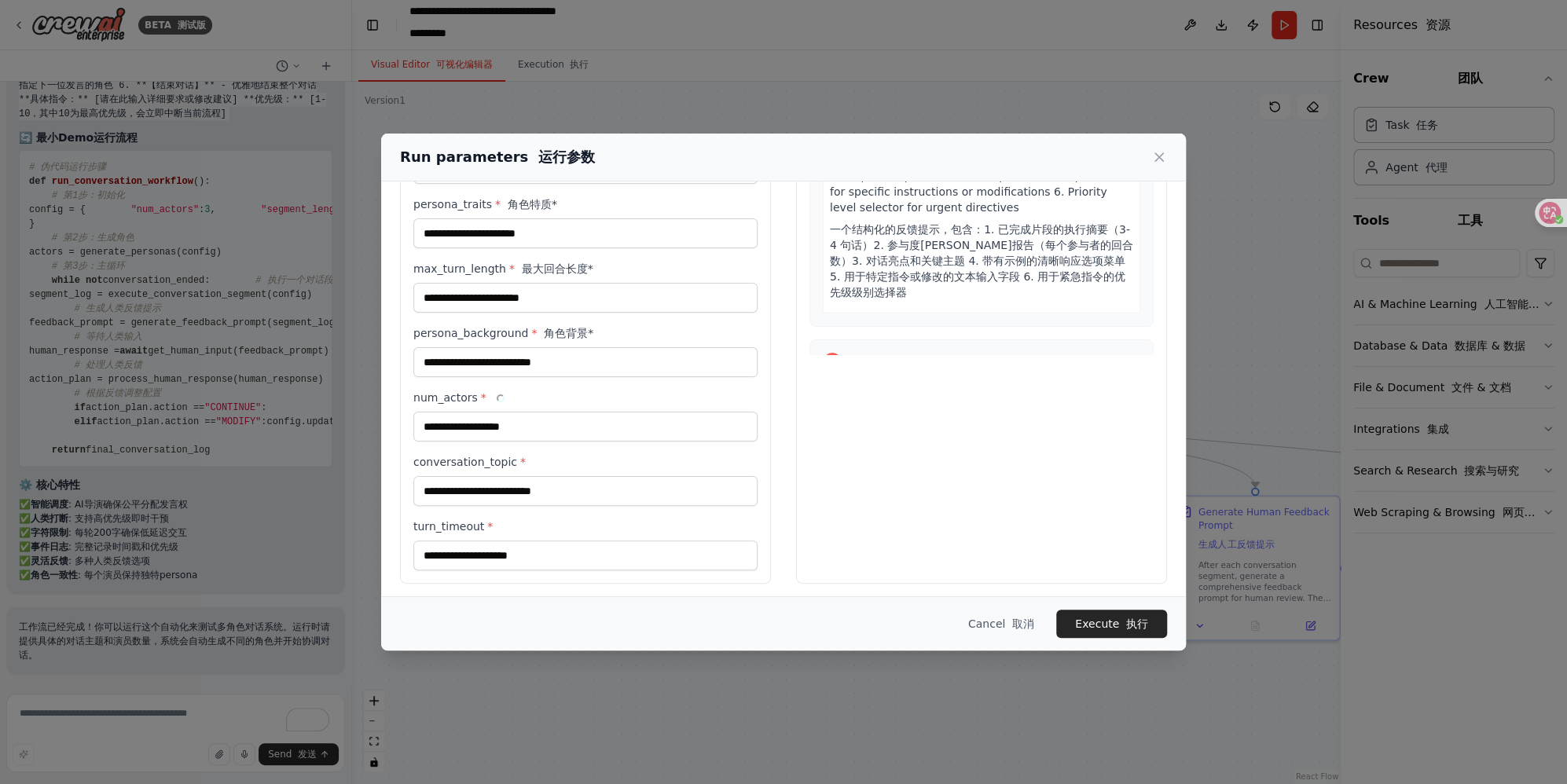
scroll to position [234, 0]
click at [525, 539] on input "turn_timeout * 回合超时*" at bounding box center [585, 553] width 345 height 30
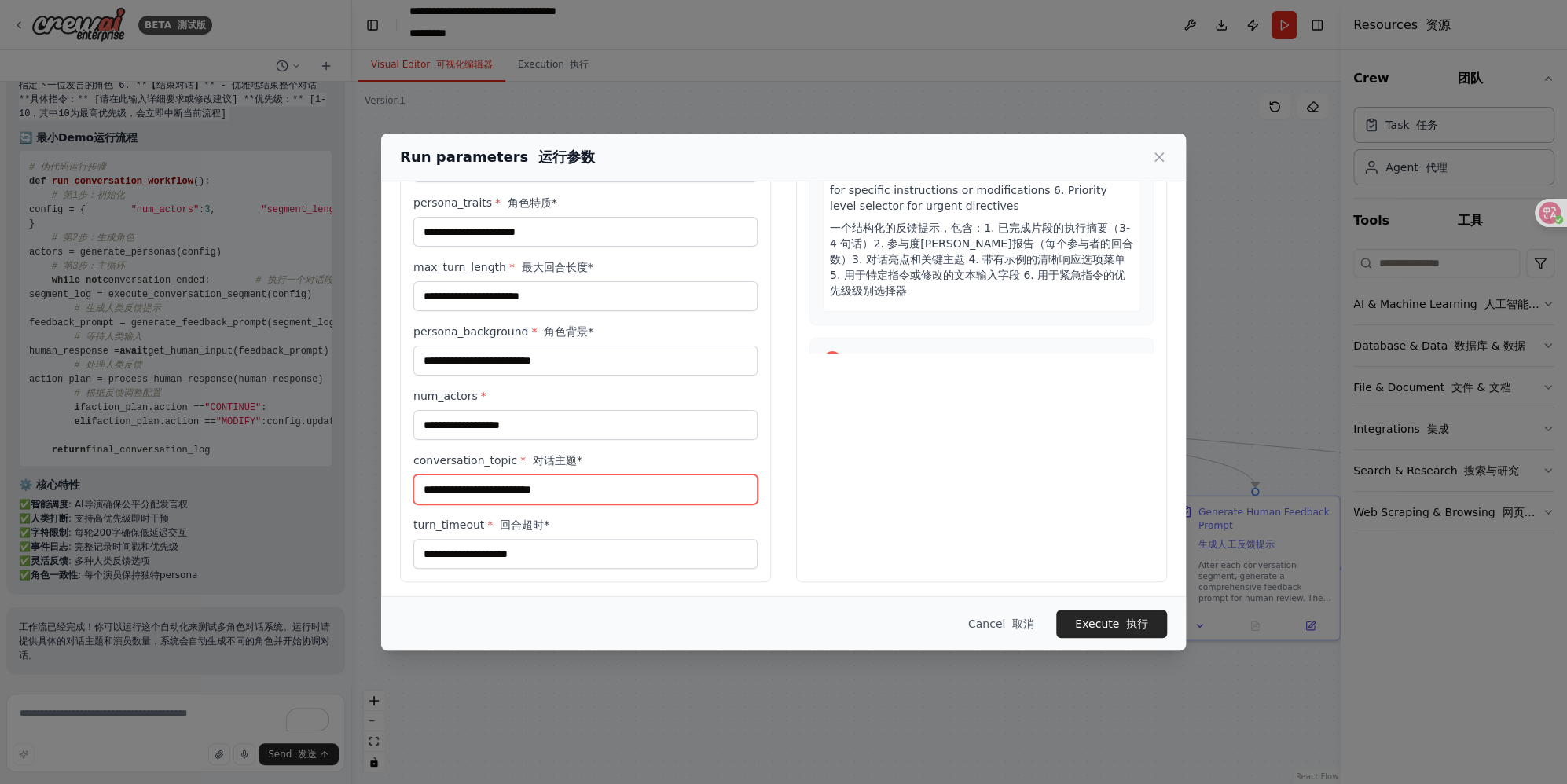
click at [518, 490] on input "conversation_topic * 对话主题*" at bounding box center [585, 489] width 345 height 30
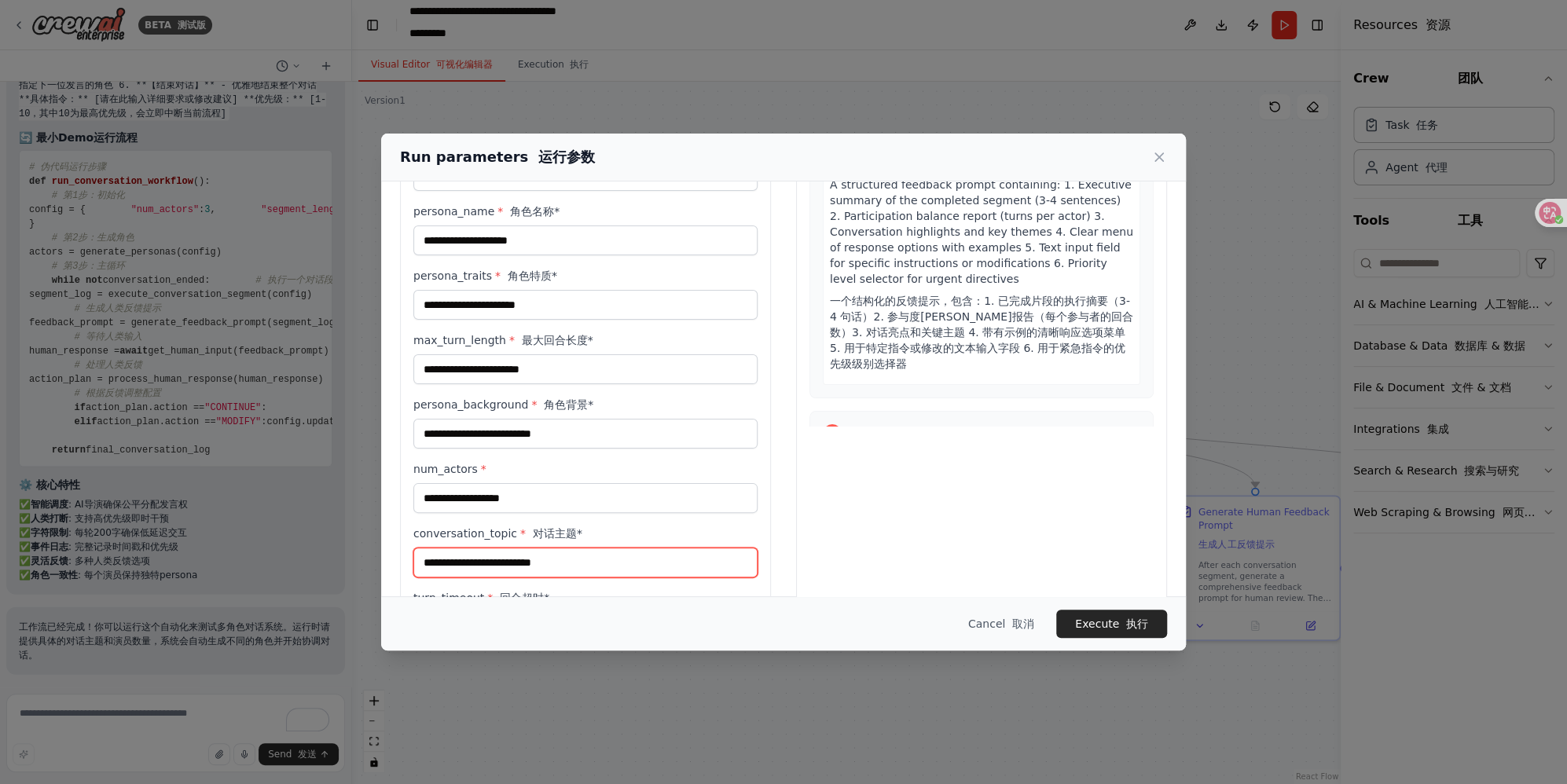
scroll to position [156, 0]
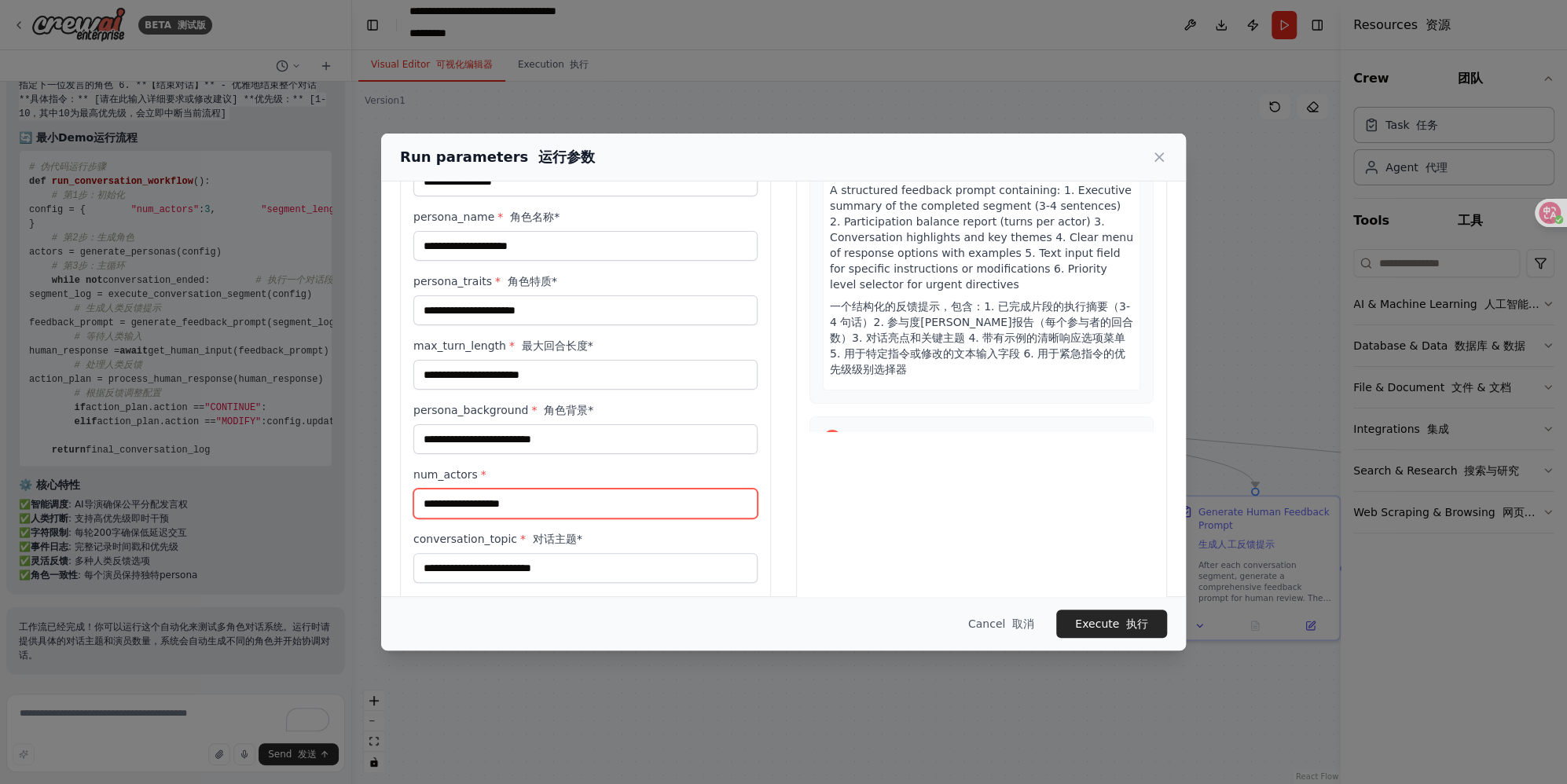
click at [513, 497] on input "num_actors *" at bounding box center [585, 503] width 345 height 30
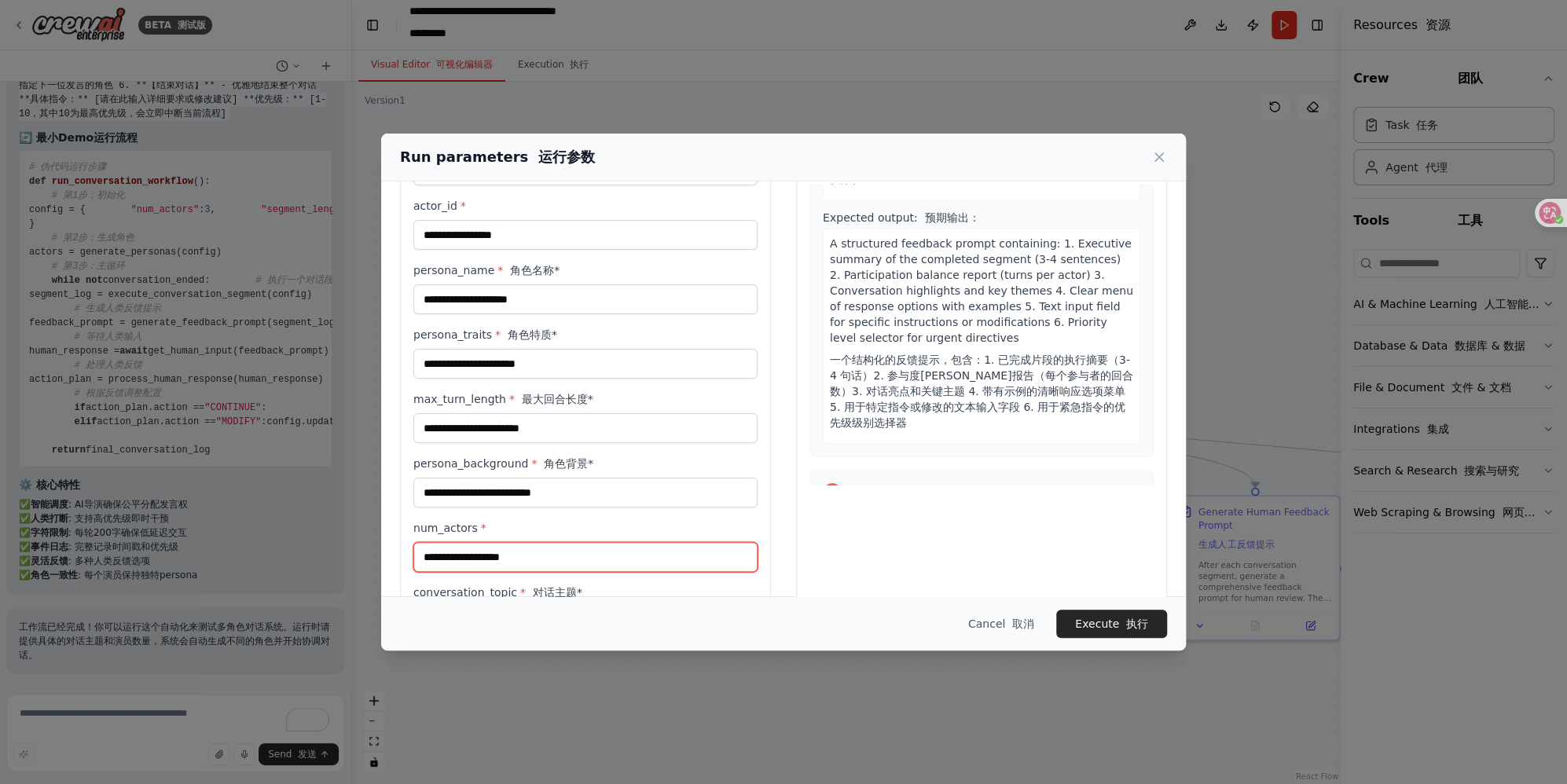
scroll to position [0, 0]
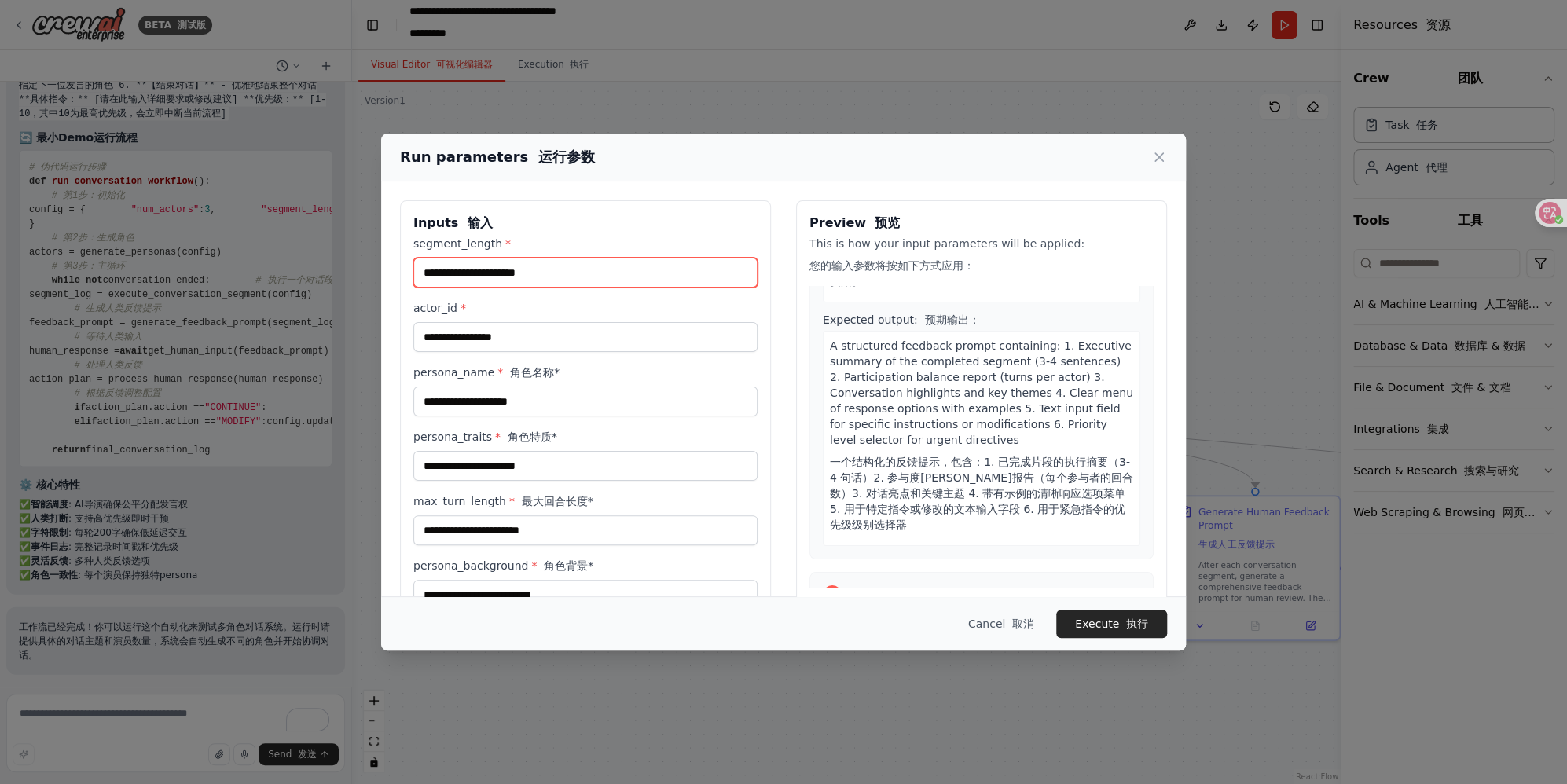
click at [569, 274] on input "segment_length *" at bounding box center [585, 272] width 345 height 30
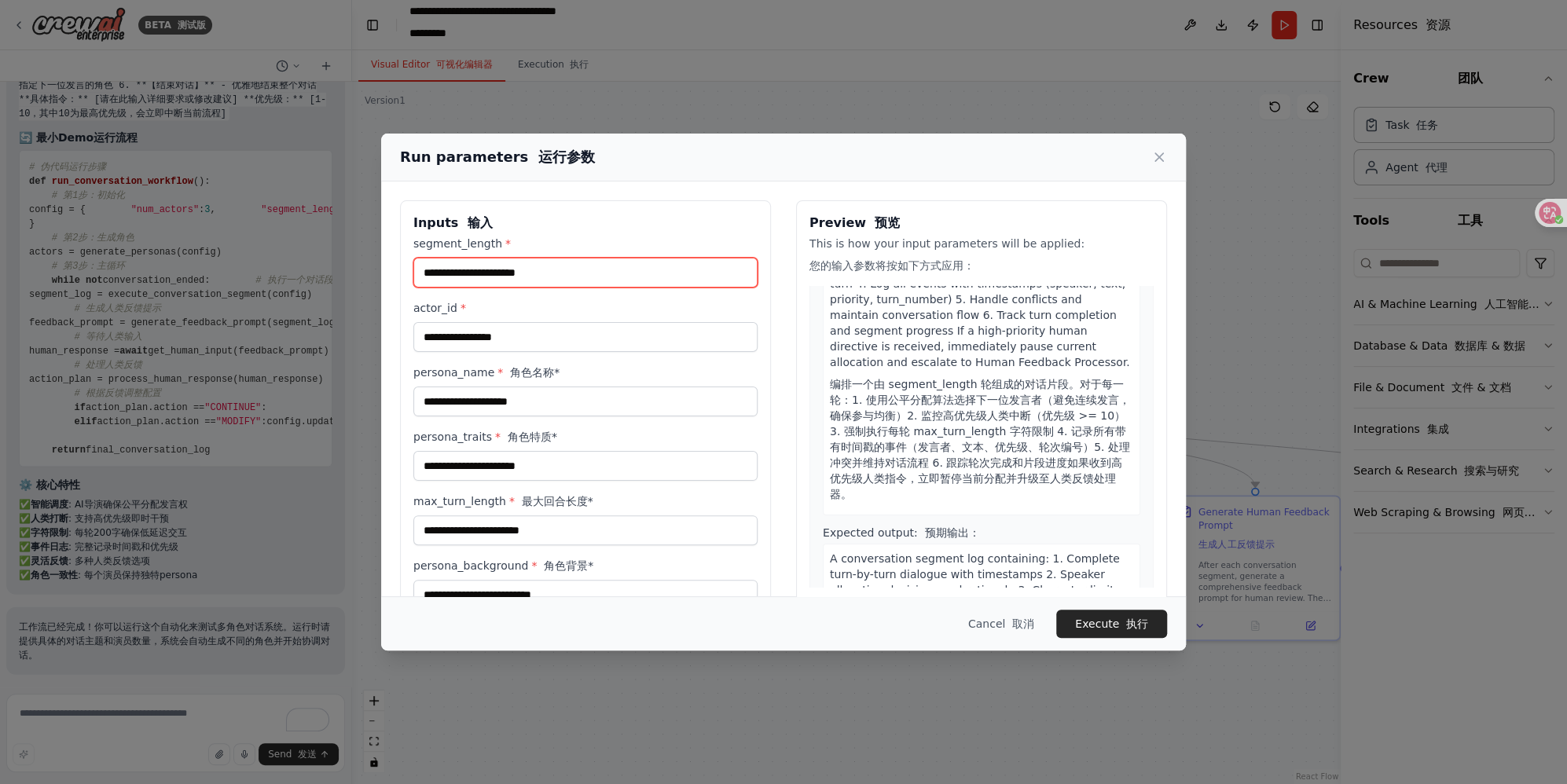
scroll to position [1404, 0]
drag, startPoint x: 936, startPoint y: 156, endPoint x: 839, endPoint y: 138, distance: 98.7
click at [839, 138] on div "Run parameters 运行参数" at bounding box center [784, 156] width 804 height 48
click at [529, 265] on input "segment_length *" at bounding box center [585, 272] width 345 height 30
drag, startPoint x: 416, startPoint y: 242, endPoint x: 447, endPoint y: 246, distance: 31.3
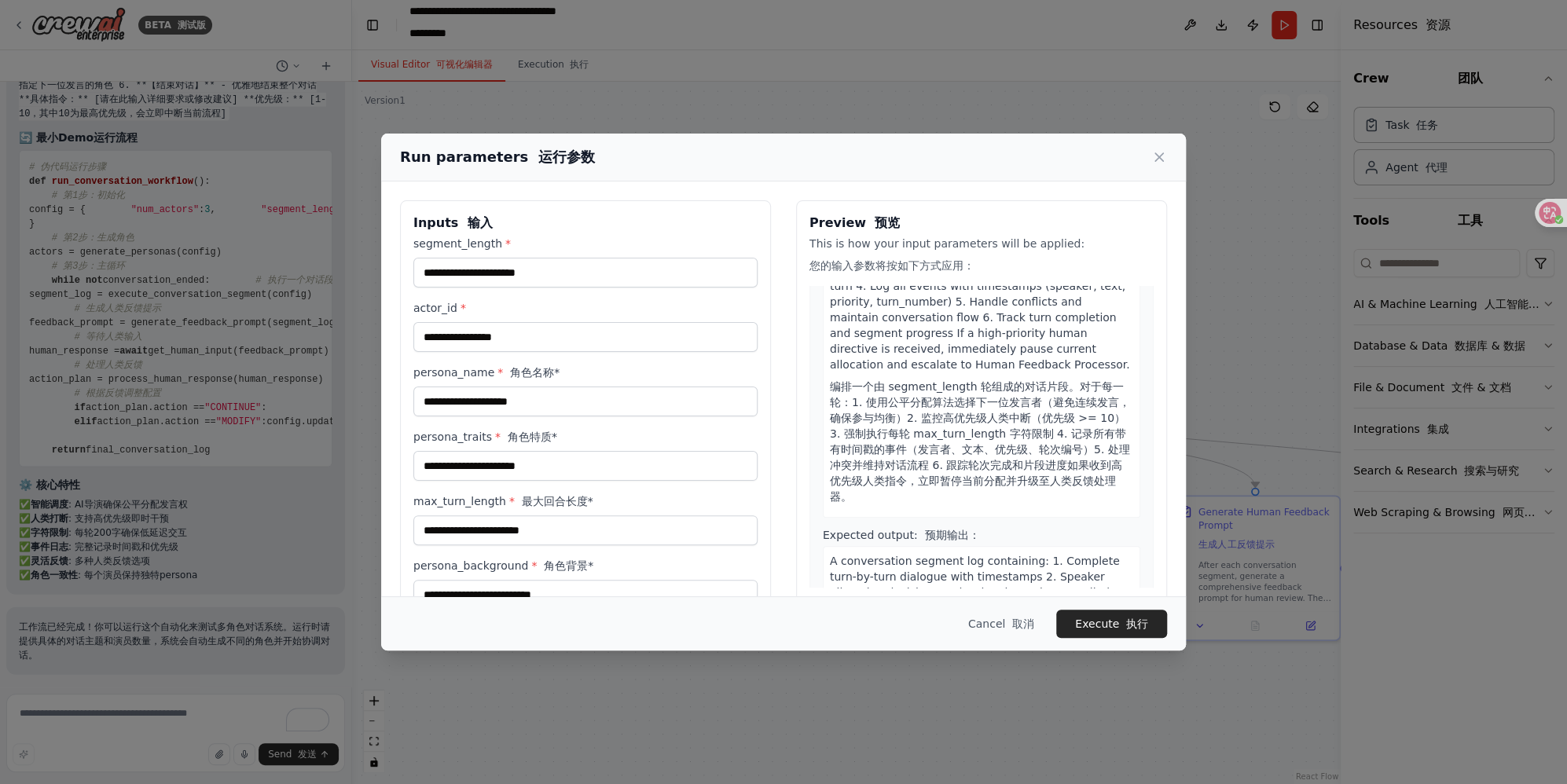
click at [437, 241] on label "segment_length *" at bounding box center [585, 243] width 345 height 15
click at [437, 258] on input "segment_length *" at bounding box center [585, 272] width 345 height 30
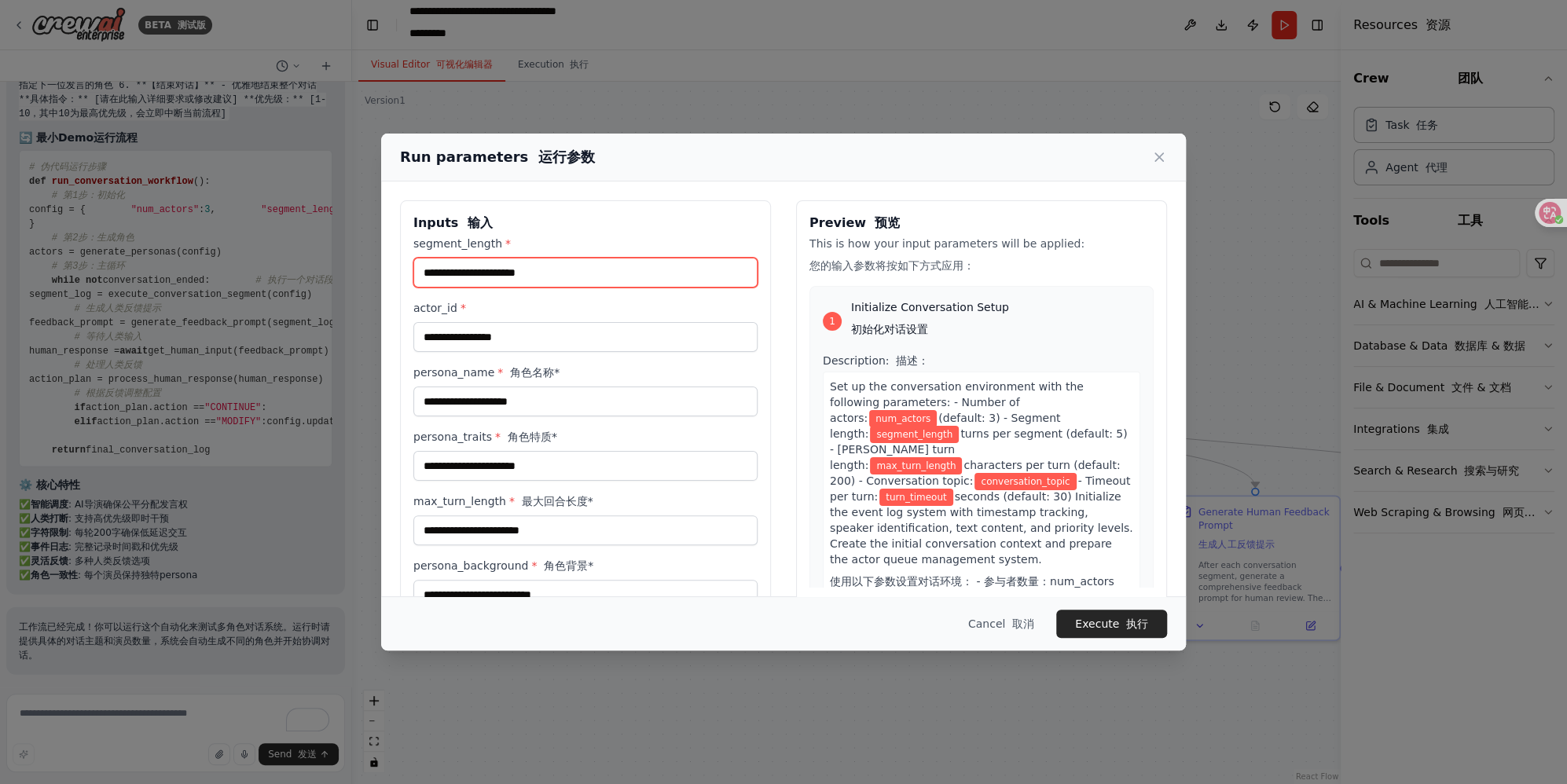
scroll to position [0, 0]
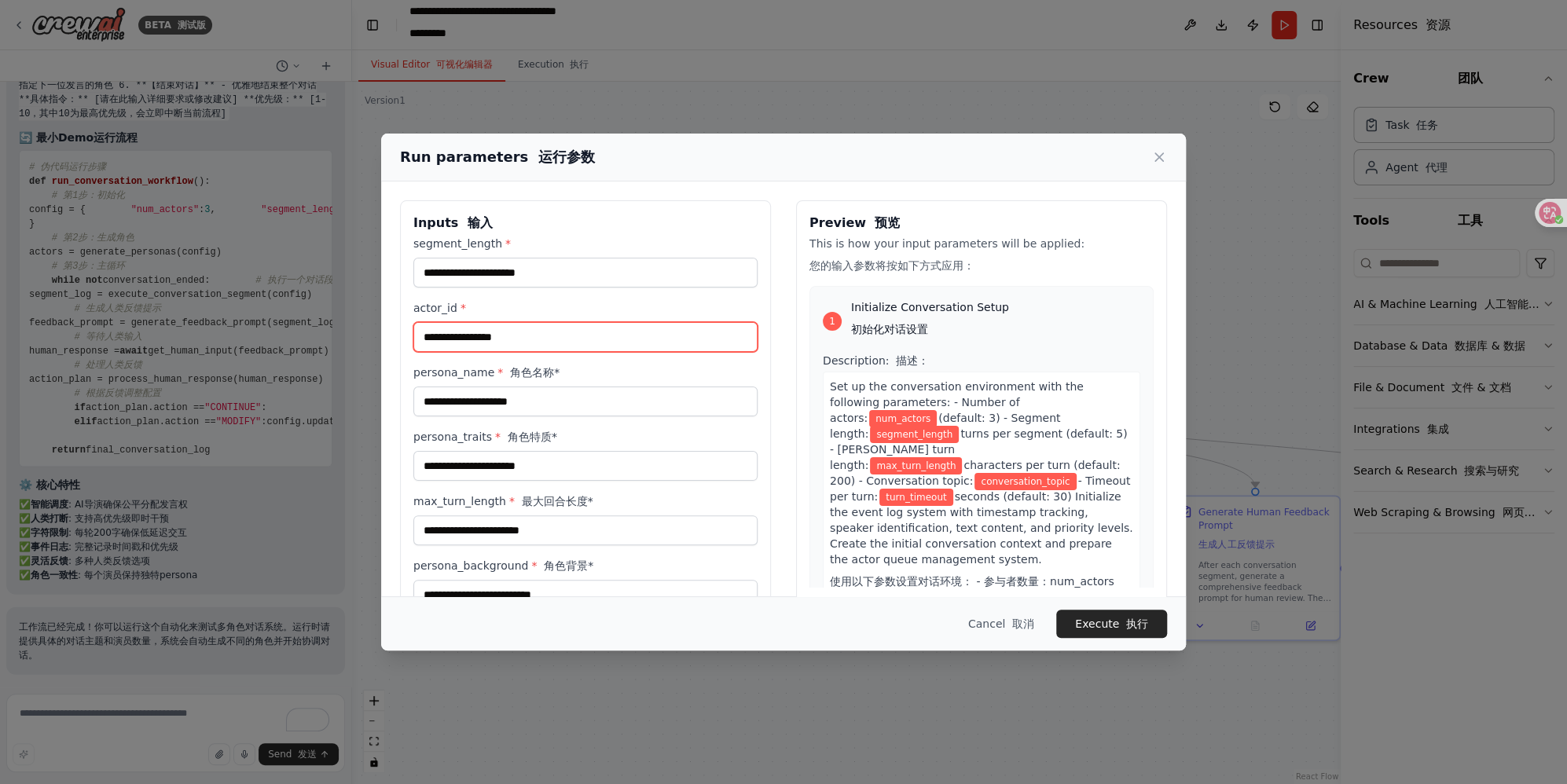
click at [553, 334] on input "actor_id *" at bounding box center [585, 336] width 345 height 30
click at [1015, 614] on button "Execute 执行" at bounding box center [1111, 623] width 111 height 28
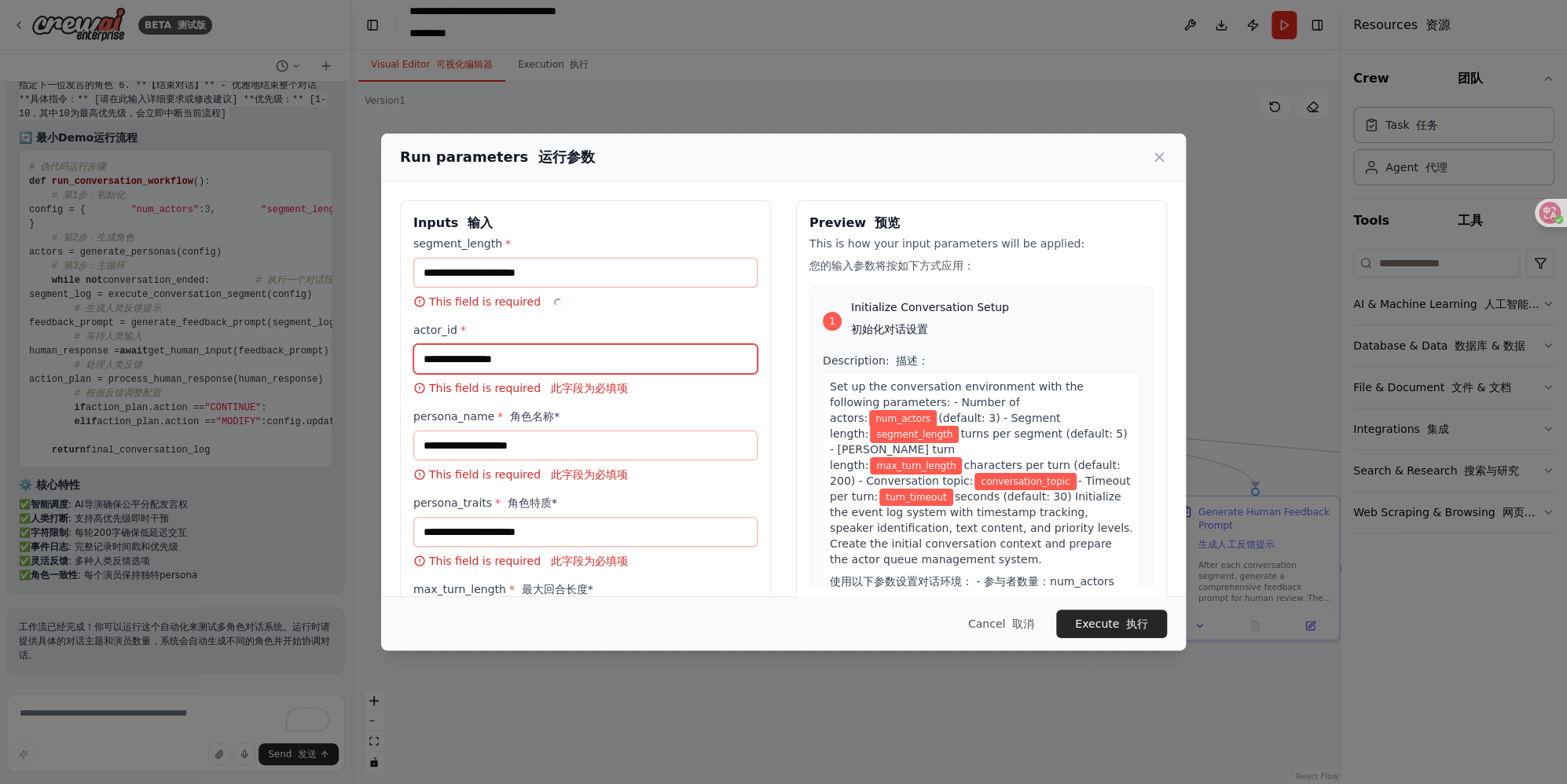
click at [538, 367] on input "actor_id *" at bounding box center [585, 359] width 345 height 30
click at [1015, 156] on icon at bounding box center [1159, 156] width 8 height 8
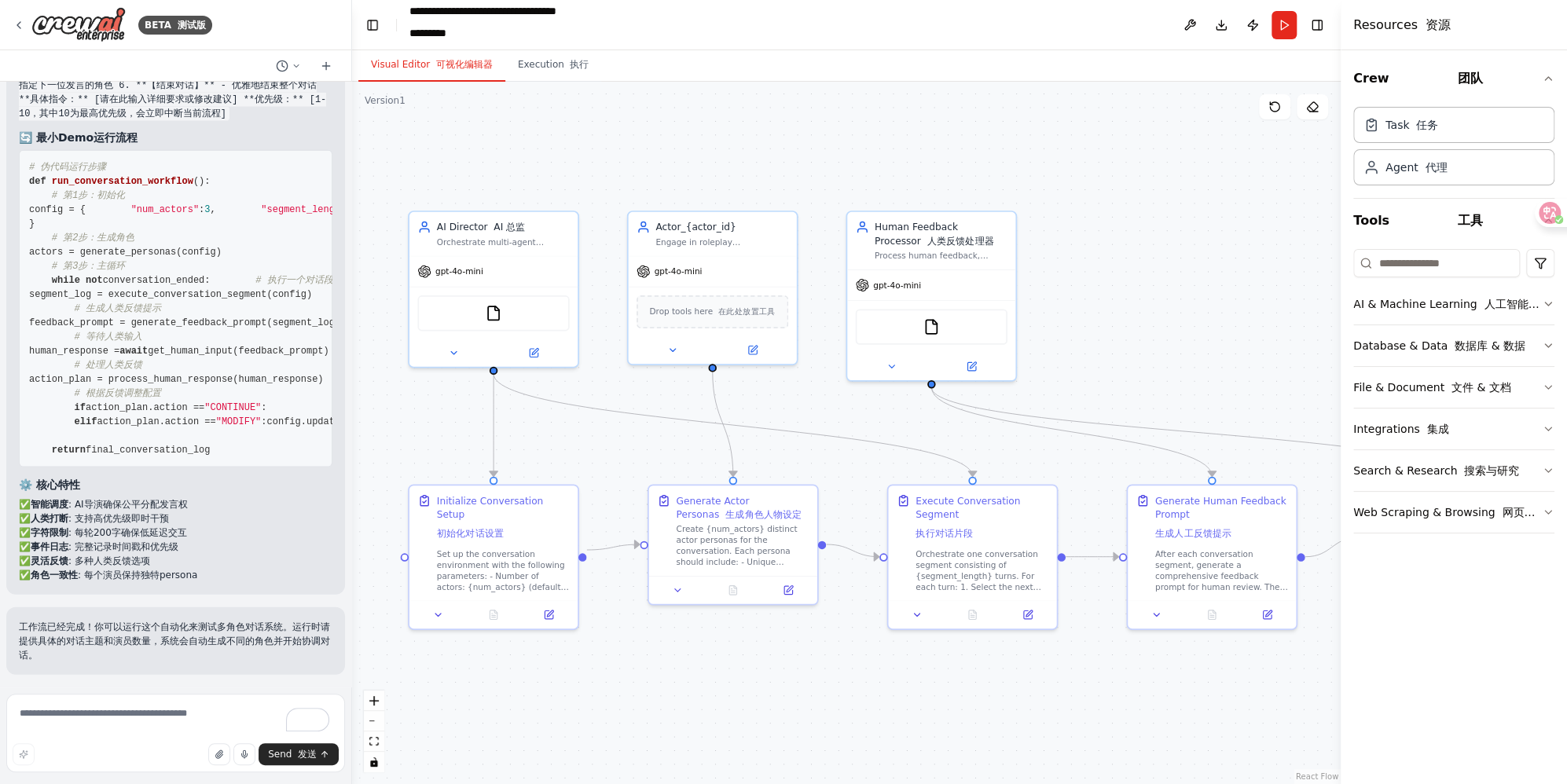
drag, startPoint x: 885, startPoint y: 464, endPoint x: 823, endPoint y: 451, distance: 63.3
click at [823, 451] on div ".deletable-edge-delete-btn { width: 20px; height: 20px; border: 0px solid #ffff…" at bounding box center [846, 432] width 989 height 702
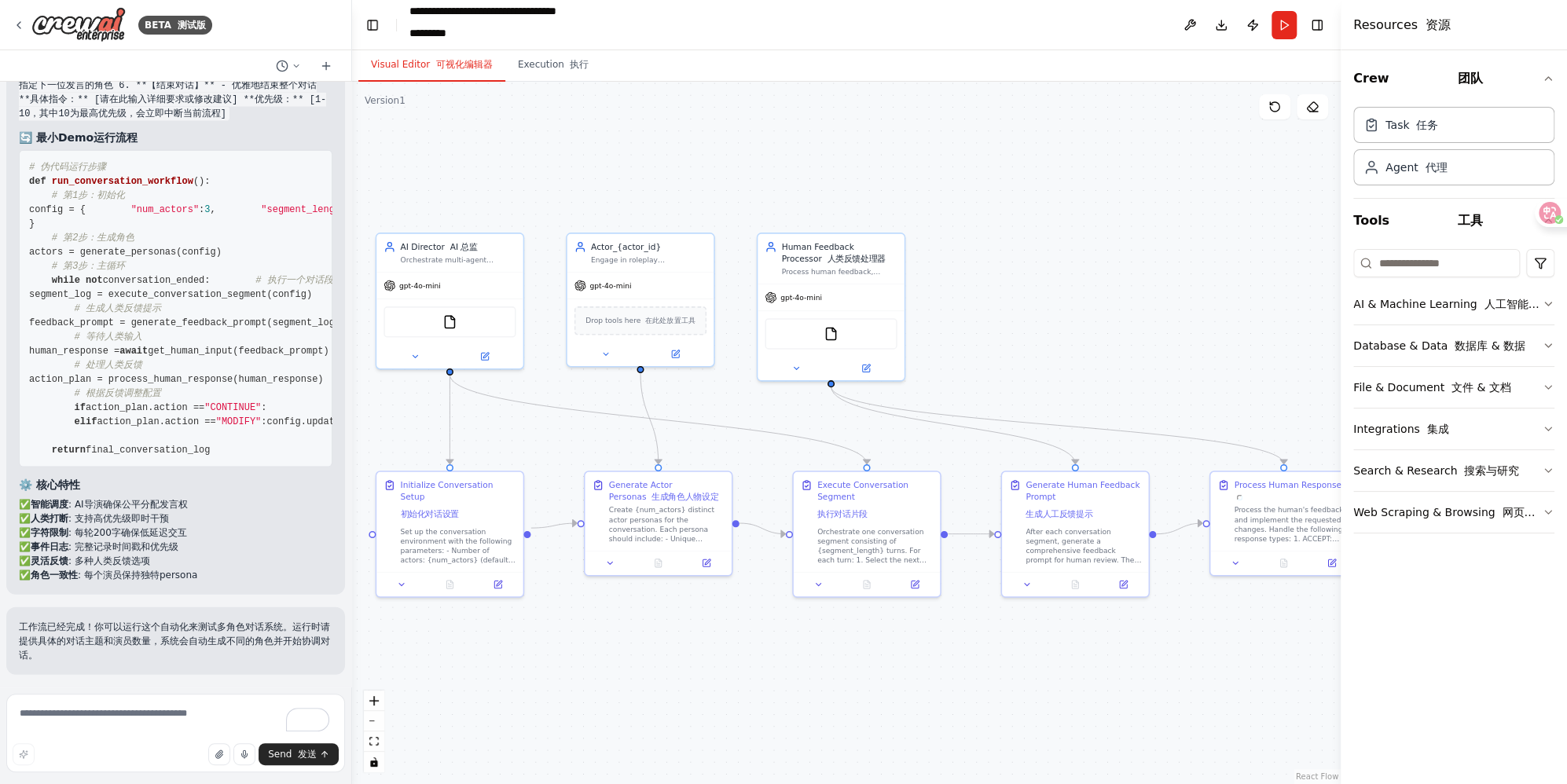
drag, startPoint x: 824, startPoint y: 450, endPoint x: 715, endPoint y: 441, distance: 109.4
click at [715, 441] on div ".deletable-edge-delete-btn { width: 20px; height: 20px; border: 0px solid #ffff…" at bounding box center [846, 432] width 989 height 702
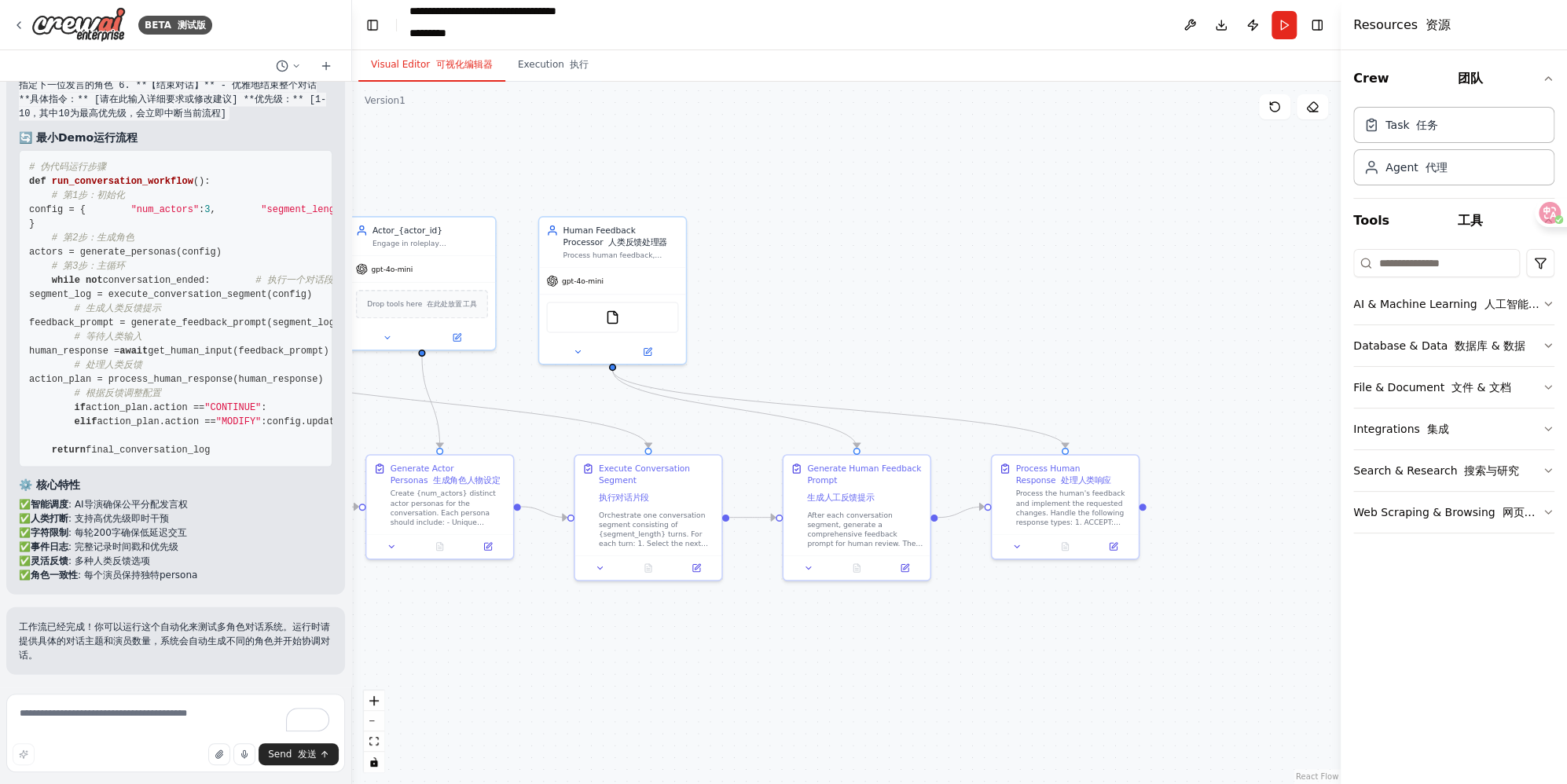
drag, startPoint x: 898, startPoint y: 433, endPoint x: 718, endPoint y: 419, distance: 180.5
click at [718, 419] on div ".deletable-edge-delete-btn { width: 20px; height: 20px; border: 0px solid #ffff…" at bounding box center [846, 432] width 989 height 702
drag, startPoint x: 1056, startPoint y: 484, endPoint x: 1055, endPoint y: 494, distance: 10.0
click at [1015, 494] on div "Process Human Response 处理人类响应 Process the human's feedback and implement the re…" at bounding box center [1072, 504] width 115 height 65
click at [1015, 510] on div "Process the human's feedback and implement the requested changes. Handle the fo…" at bounding box center [1072, 517] width 115 height 39
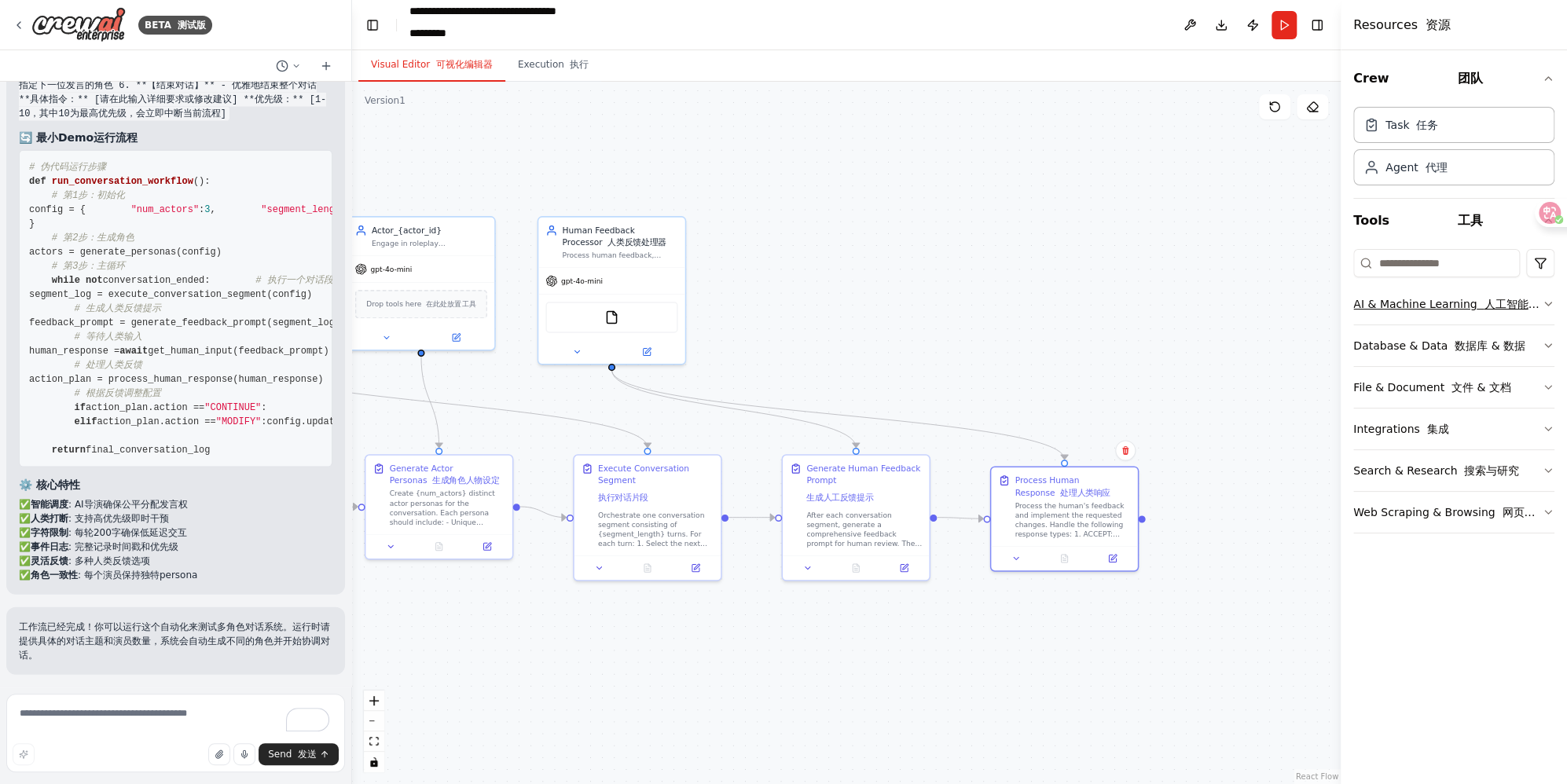
click at [1015, 301] on icon "button" at bounding box center [1548, 304] width 13 height 13
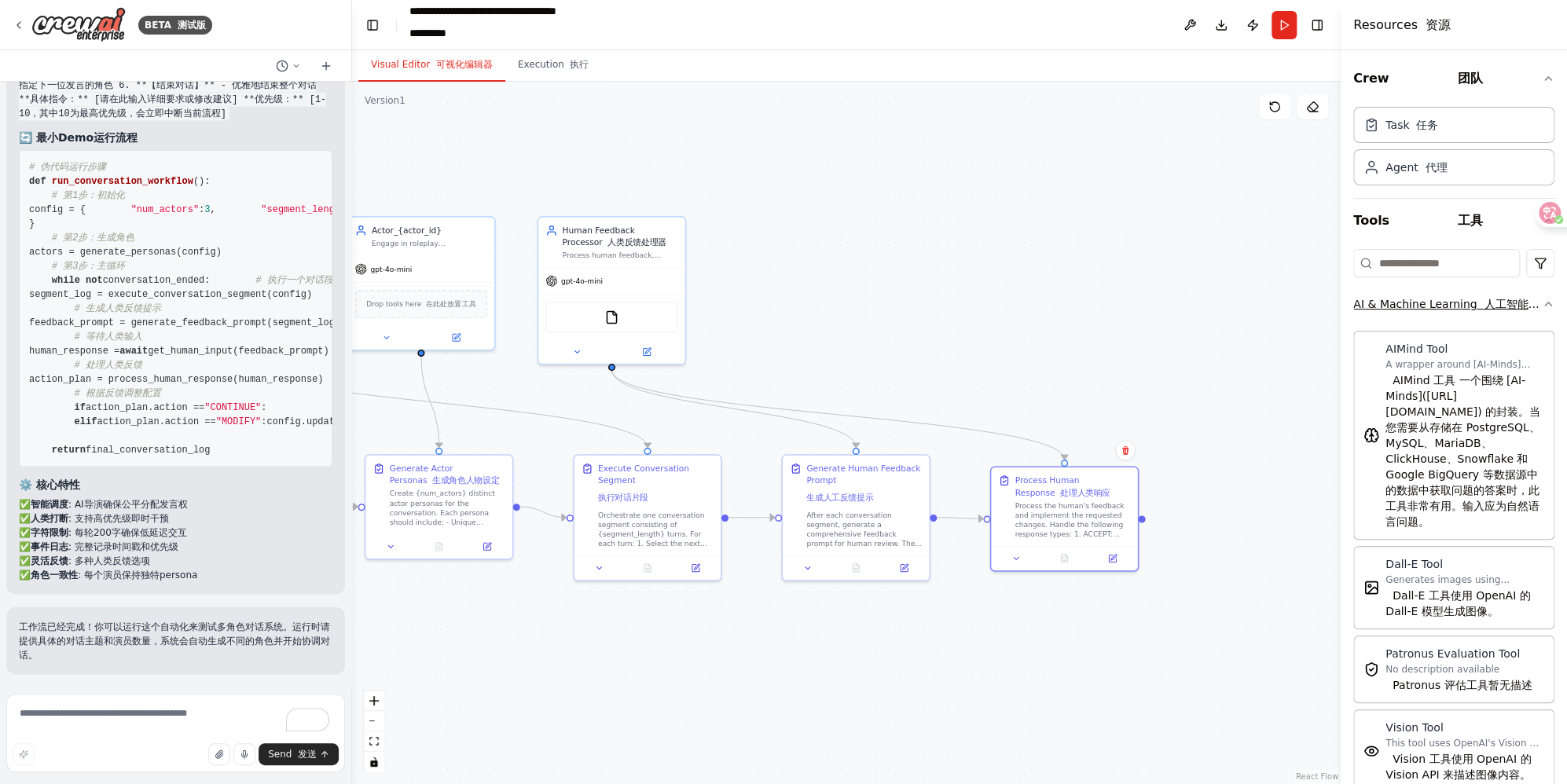
click at [1015, 301] on div "Crew 团队 Task 任务 Agent 代理 Tools 工具 AI & Machine Learning 人工智能 & 机器学习 AIMind Tool…" at bounding box center [1454, 417] width 227 height 734
click at [1015, 303] on icon "button" at bounding box center [1548, 304] width 13 height 13
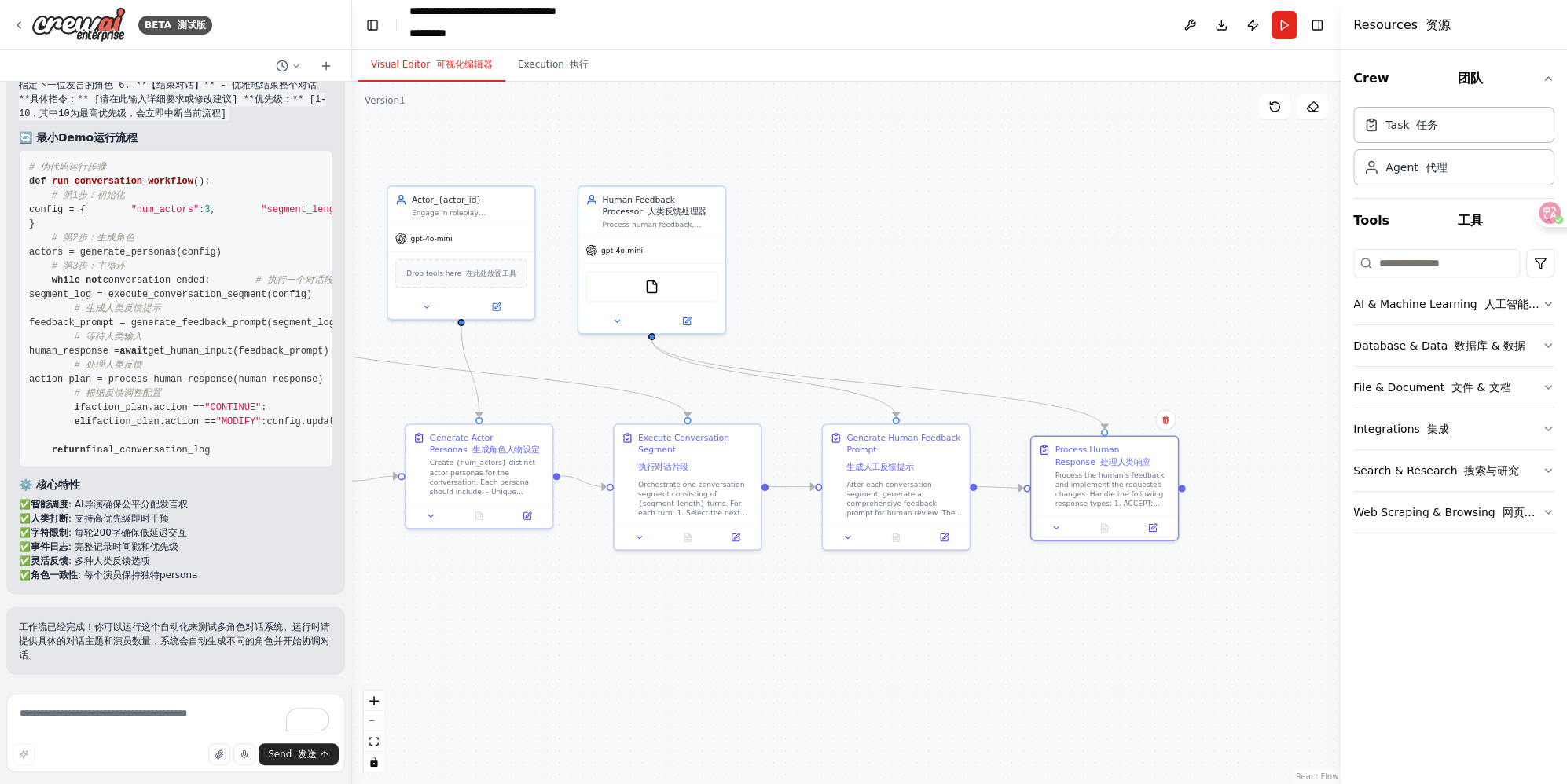
drag, startPoint x: 987, startPoint y: 257, endPoint x: 1025, endPoint y: 228, distance: 47.8
click at [1015, 228] on div ".deletable-edge-delete-btn { width: 20px; height: 20px; border: 0px solid #ffff…" at bounding box center [846, 432] width 989 height 702
click at [1015, 26] on button "Run" at bounding box center [1284, 24] width 25 height 28
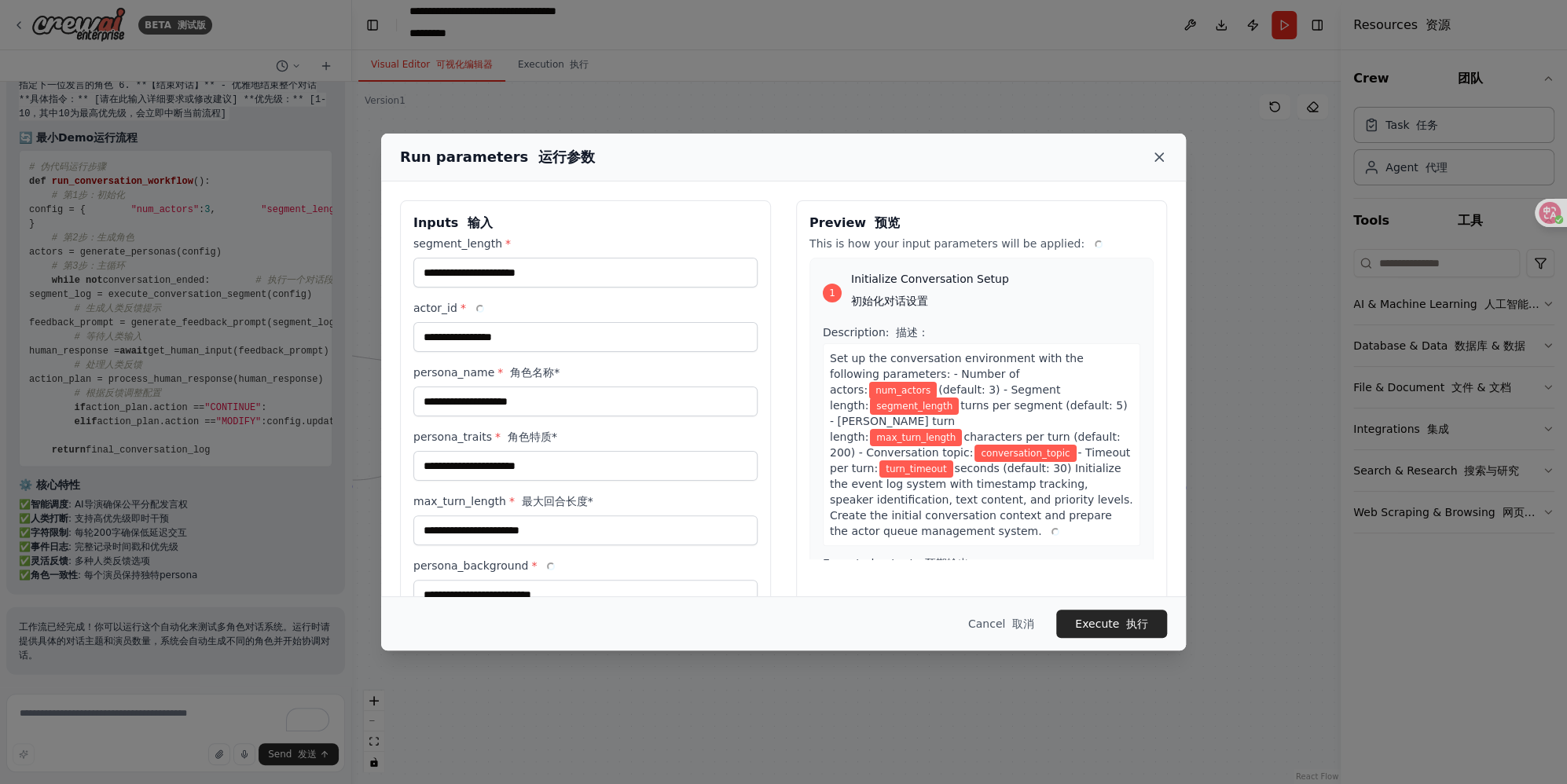
click at [1015, 159] on icon at bounding box center [1159, 156] width 15 height 15
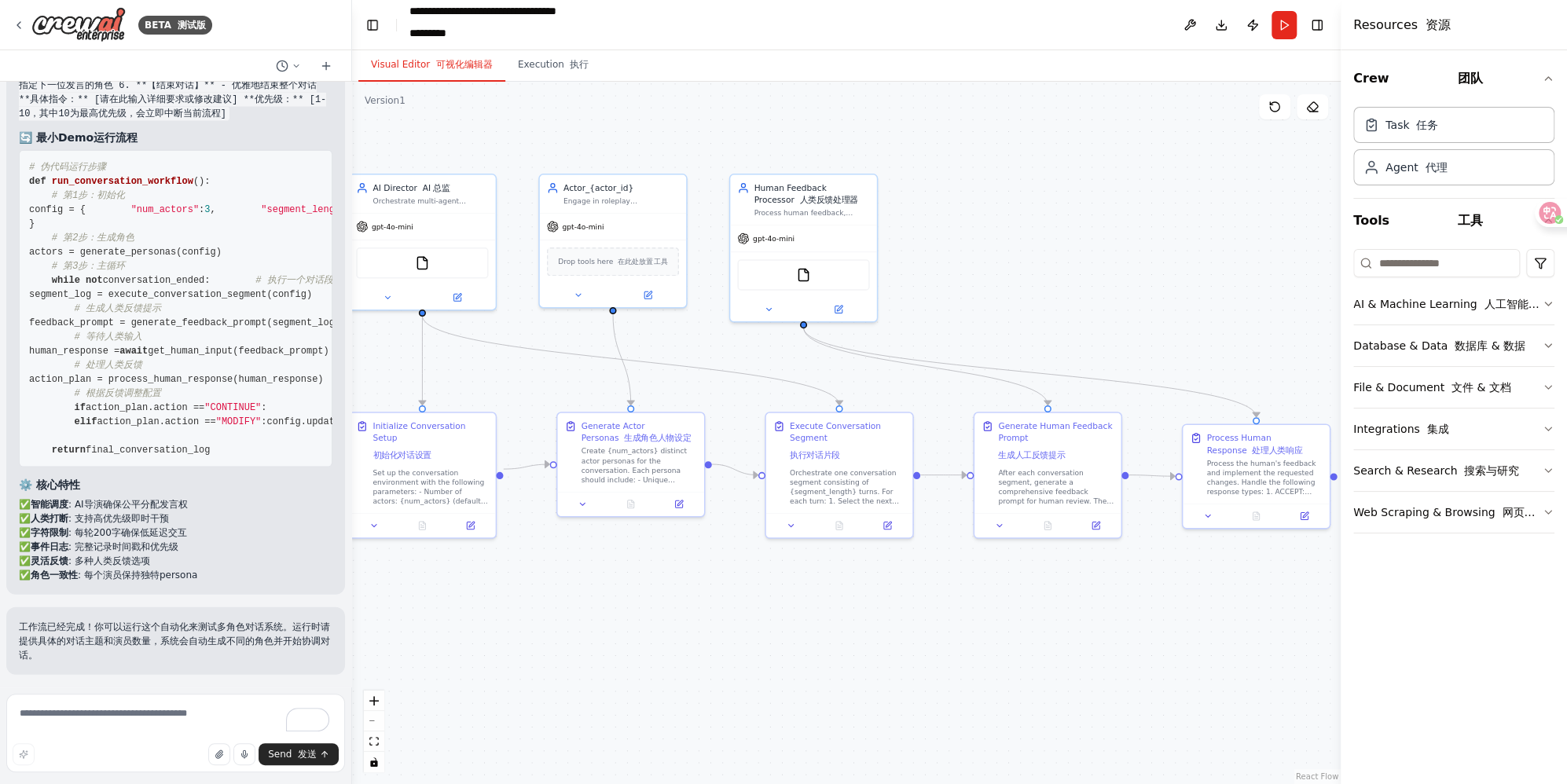
drag, startPoint x: 575, startPoint y: 642, endPoint x: 825, endPoint y: 637, distance: 250.0
click at [825, 637] on div ".deletable-edge-delete-btn { width: 20px; height: 20px; border: 0px solid #ffff…" at bounding box center [846, 432] width 989 height 702
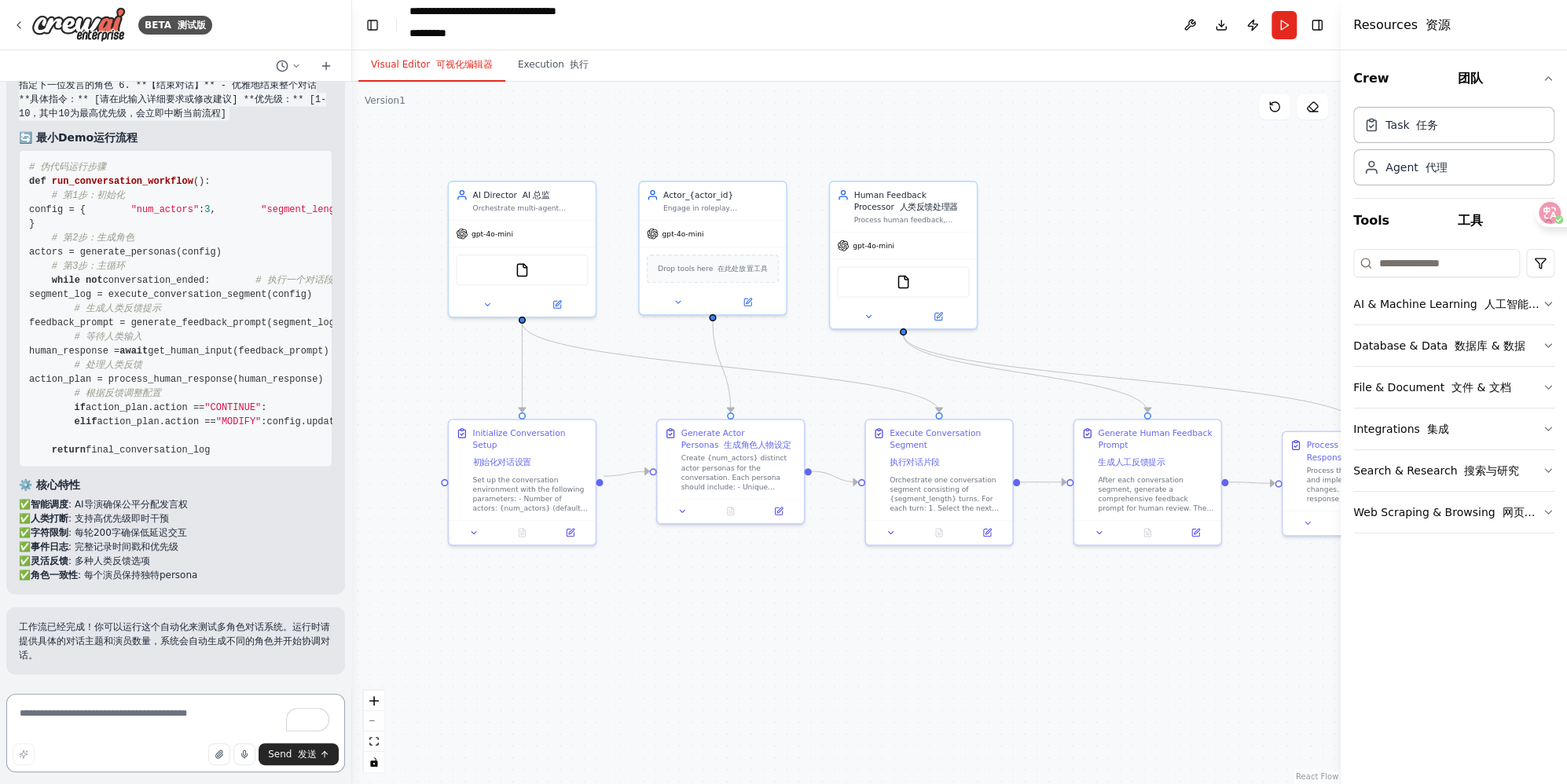
click at [56, 735] on textarea "To enrich screen reader interactions, please activate Accessibility in Grammarl…" at bounding box center [175, 732] width 338 height 78
type textarea "**********"
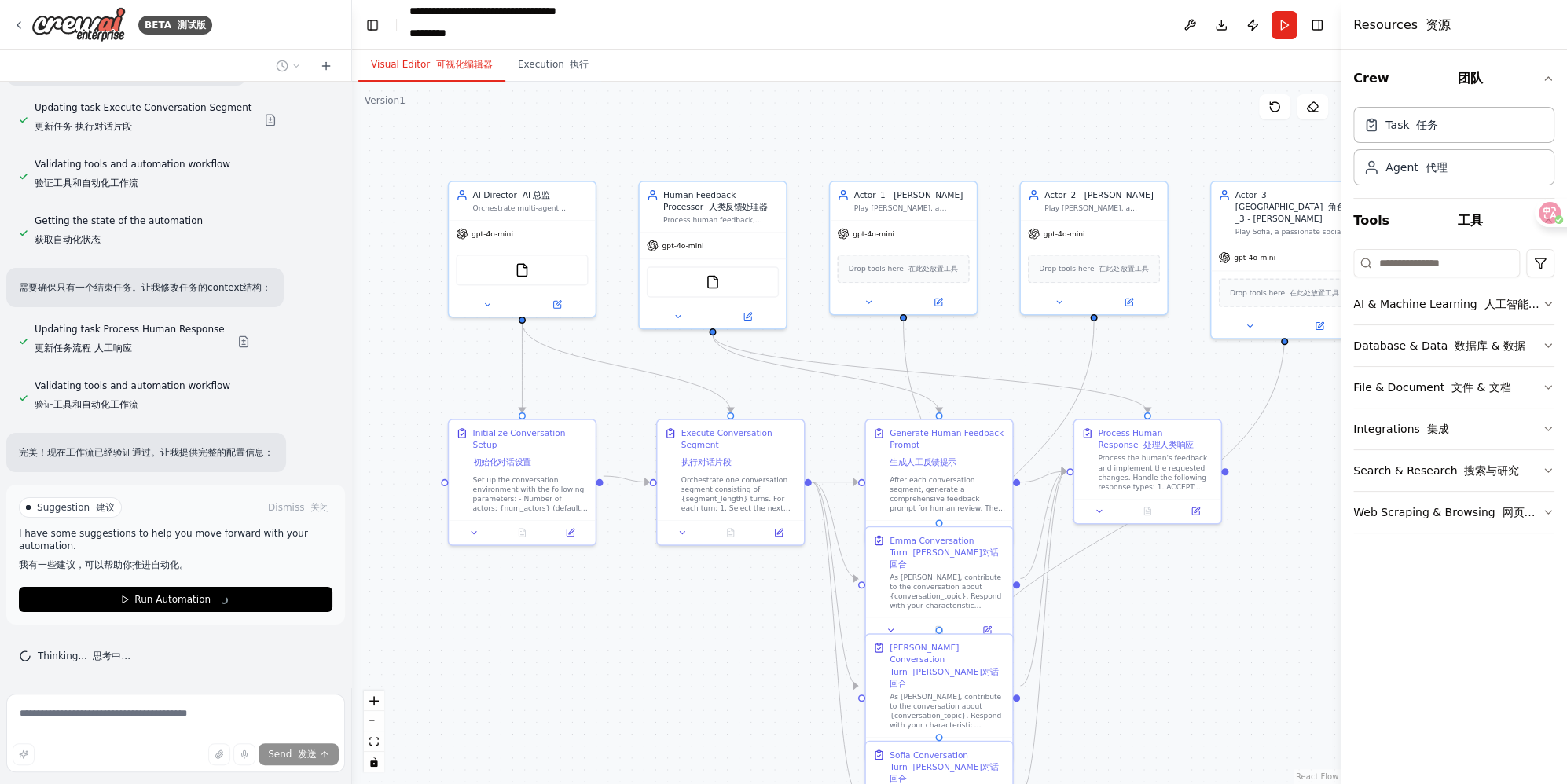
scroll to position [3955, 0]
click at [28, 509] on div at bounding box center [28, 507] width 4 height 4
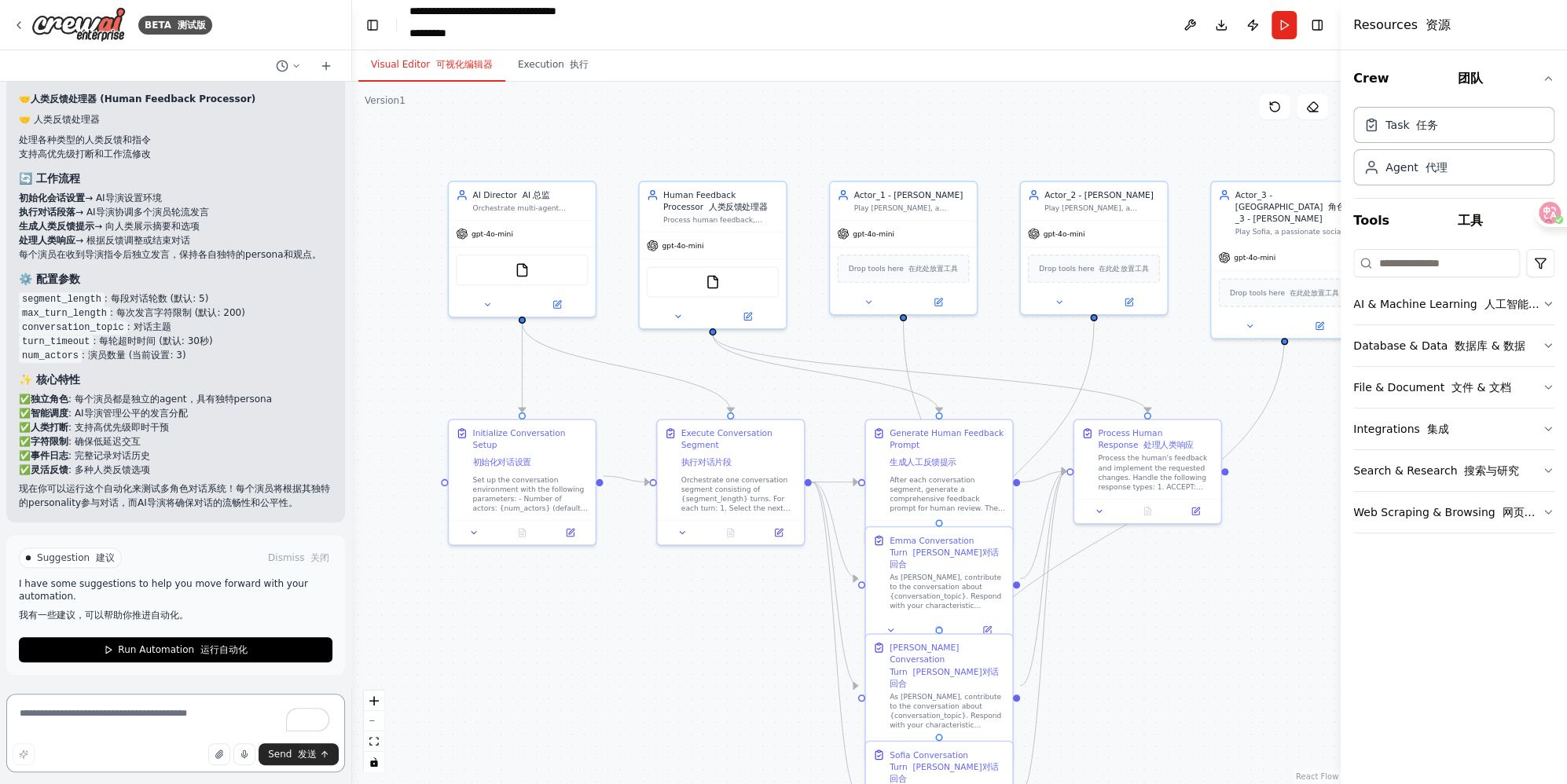
scroll to position [4710, 0]
click at [158, 648] on span "Run Automation 运行自动化" at bounding box center [182, 649] width 129 height 13
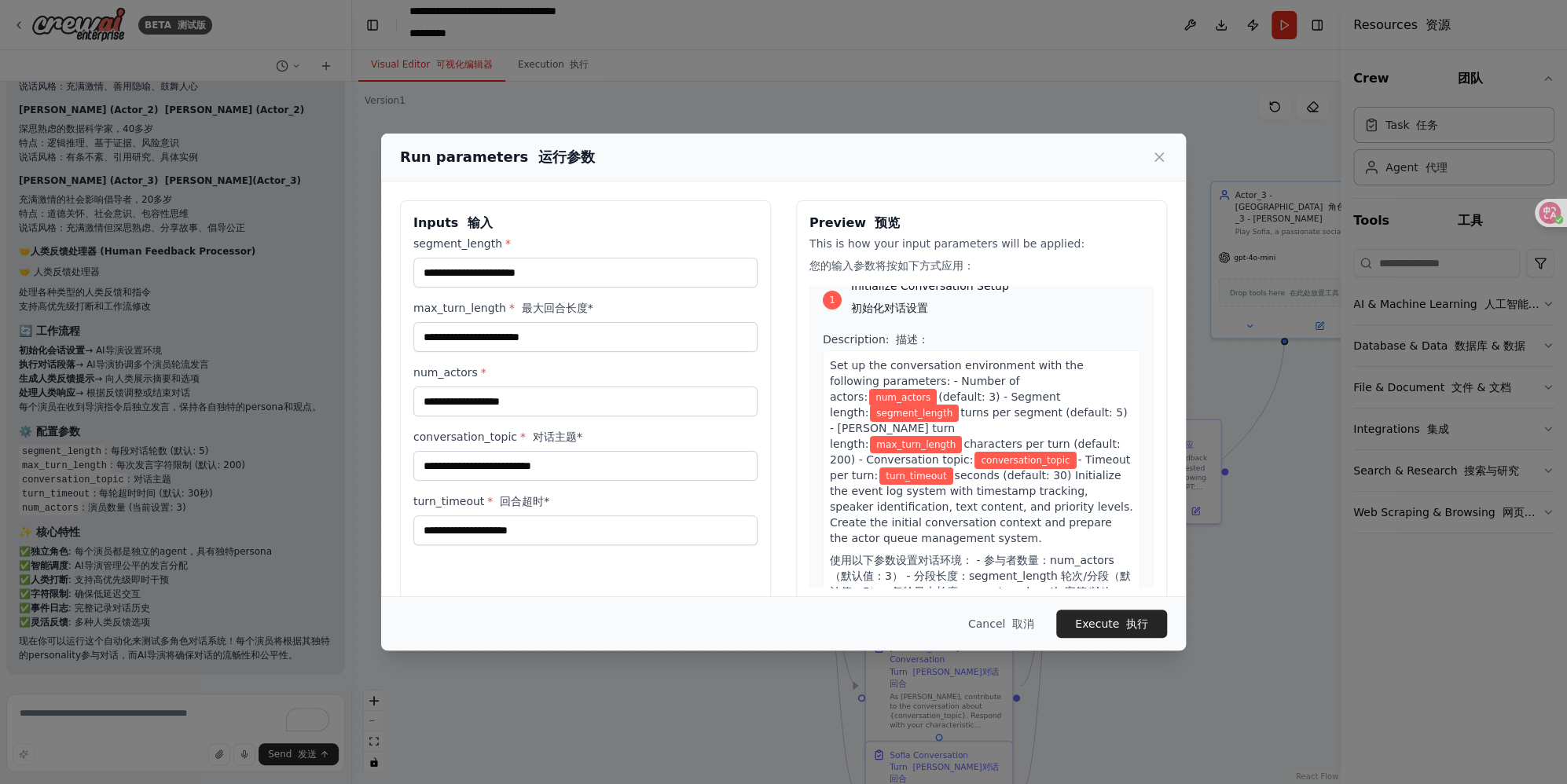
scroll to position [0, 0]
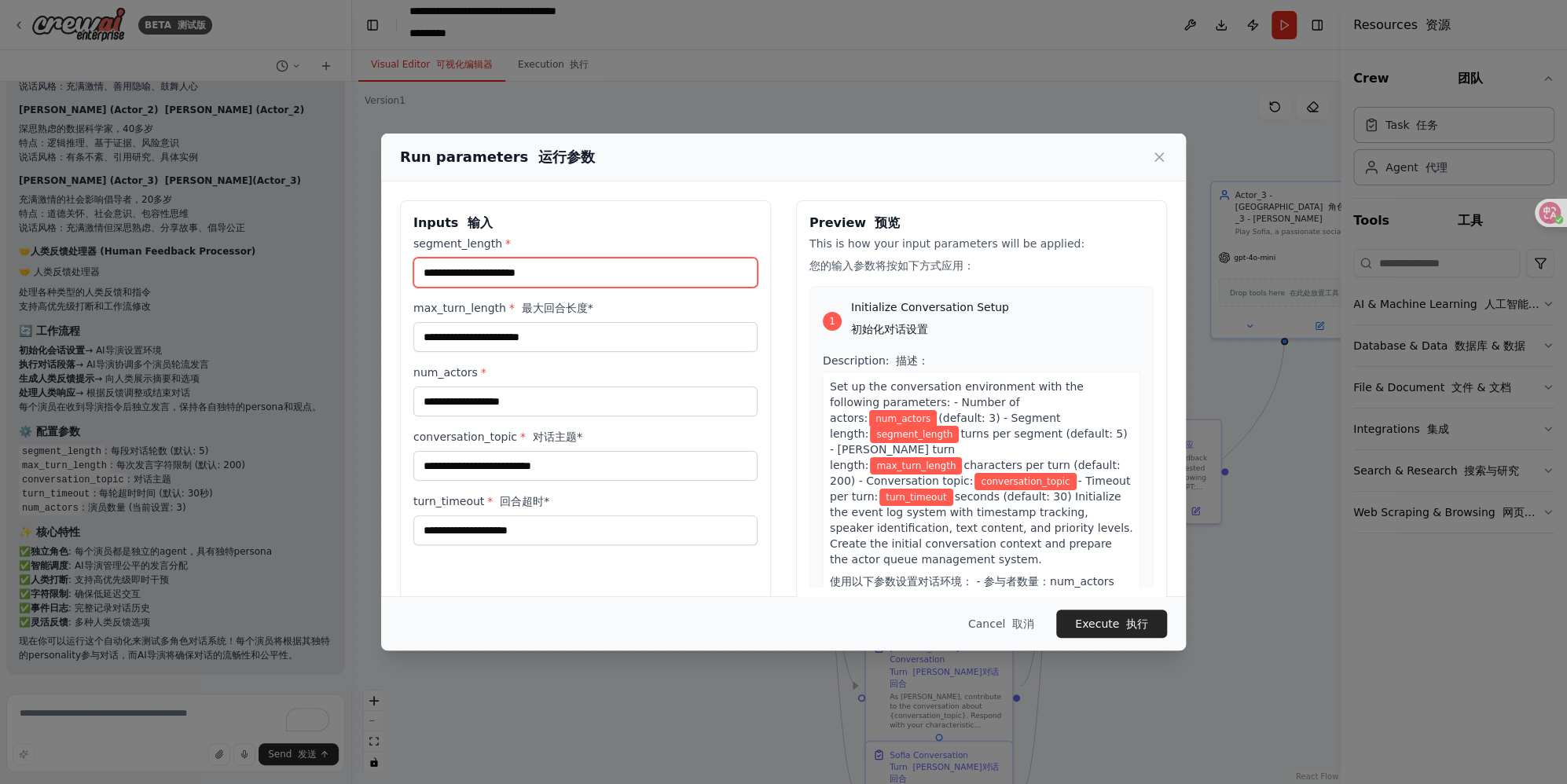
click at [490, 269] on input "segment_length *" at bounding box center [585, 272] width 345 height 30
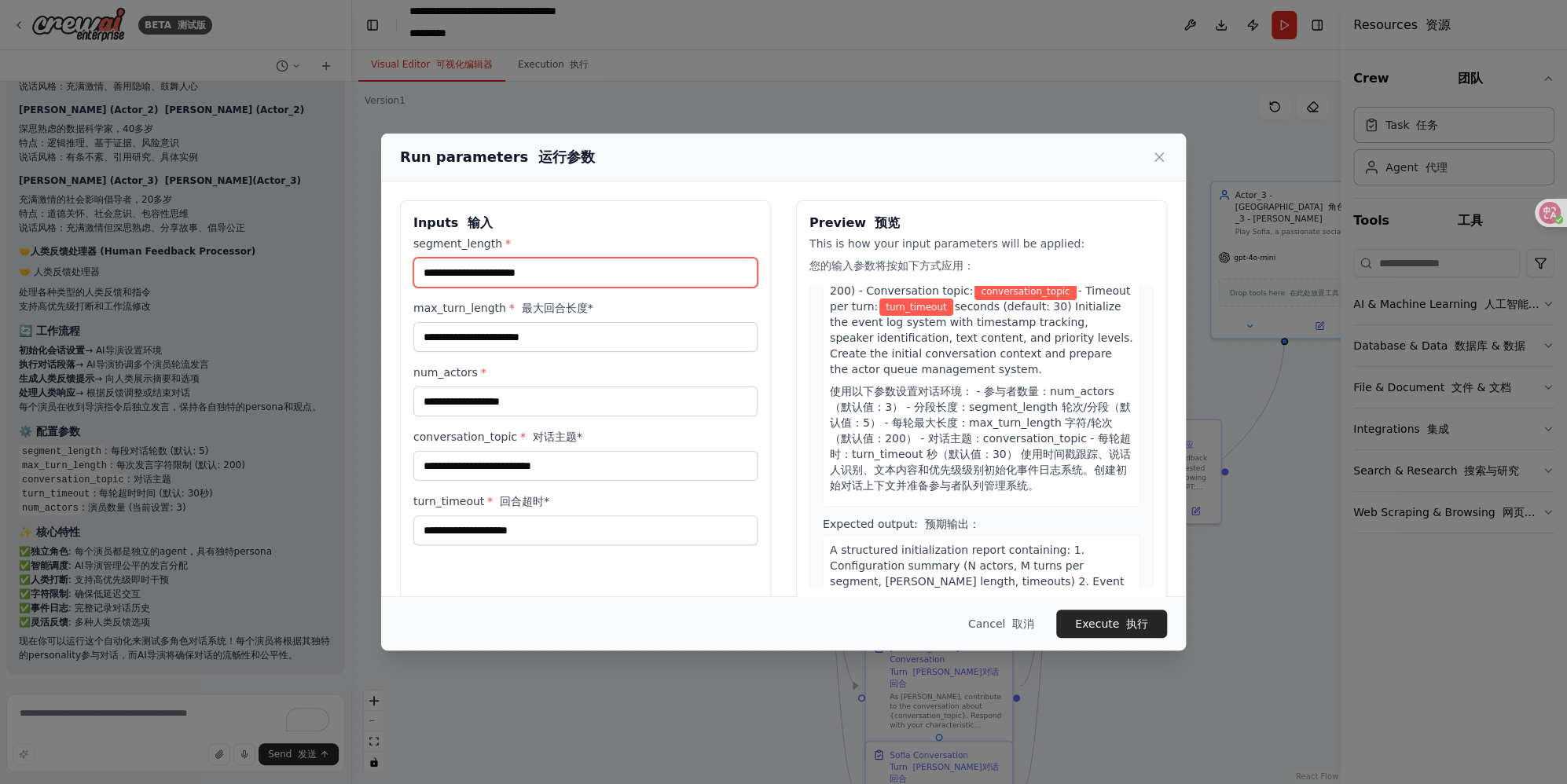
scroll to position [157, 0]
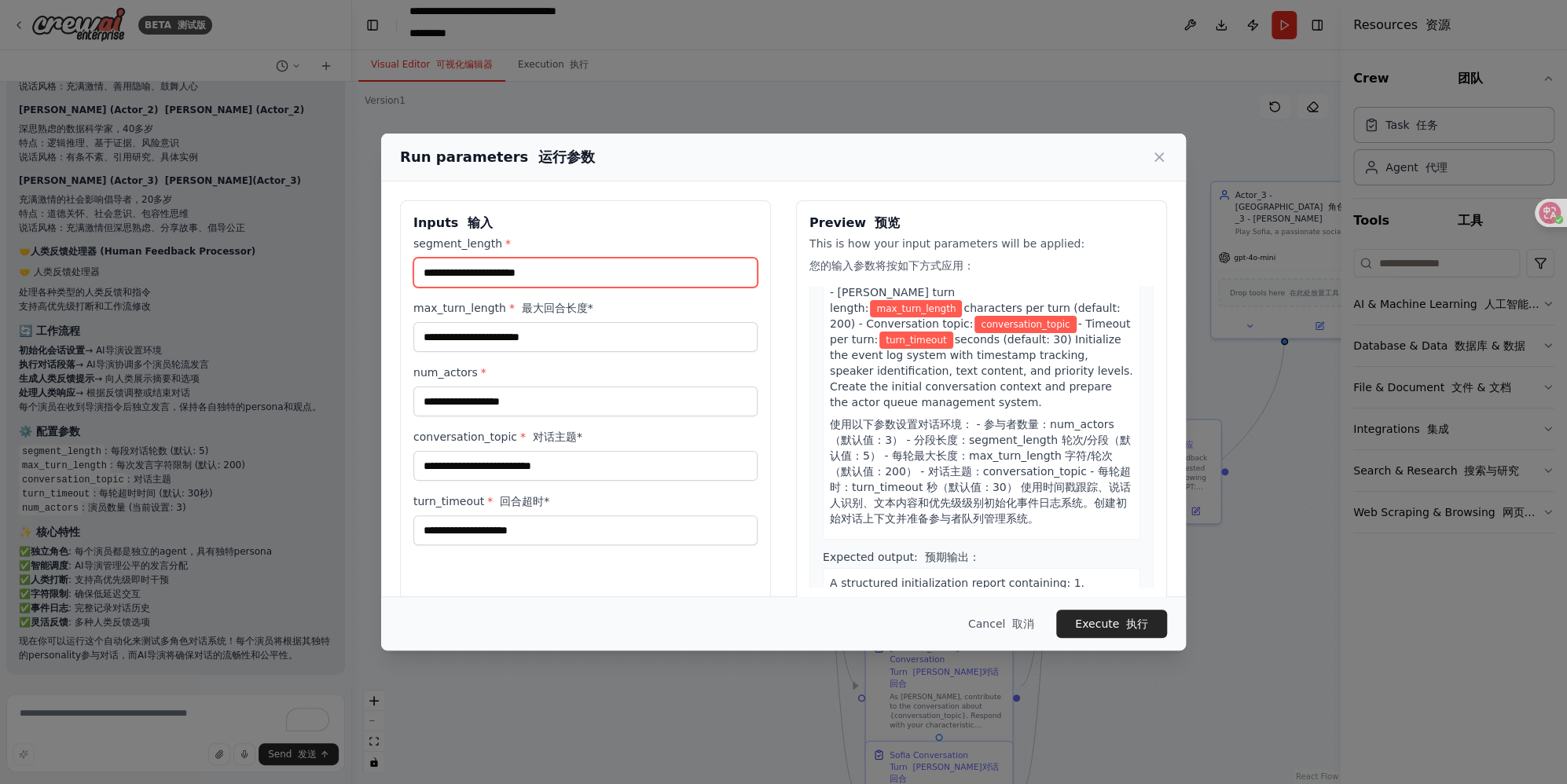
click at [532, 269] on input "segment_length *" at bounding box center [585, 272] width 345 height 30
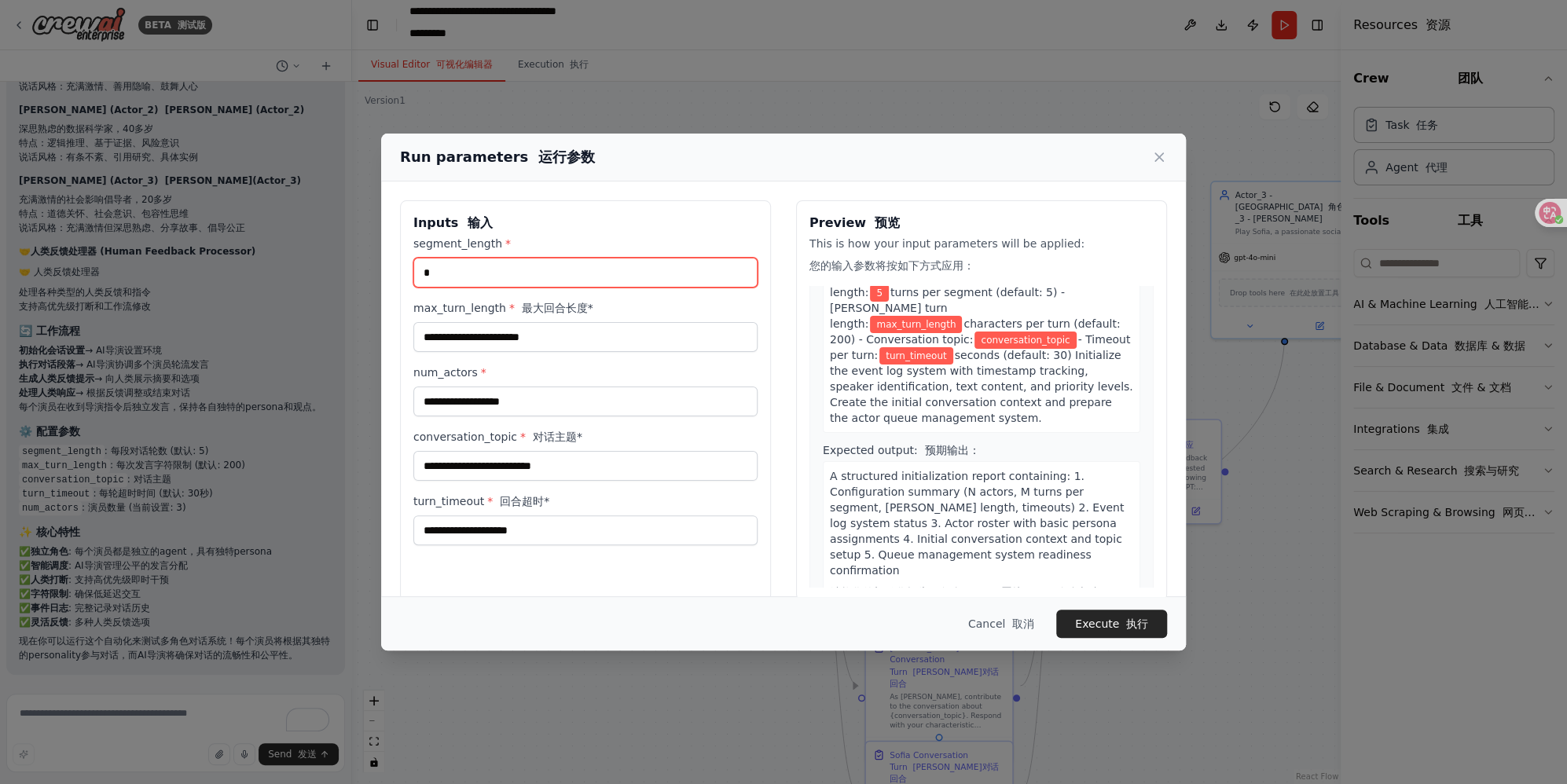
type input "*"
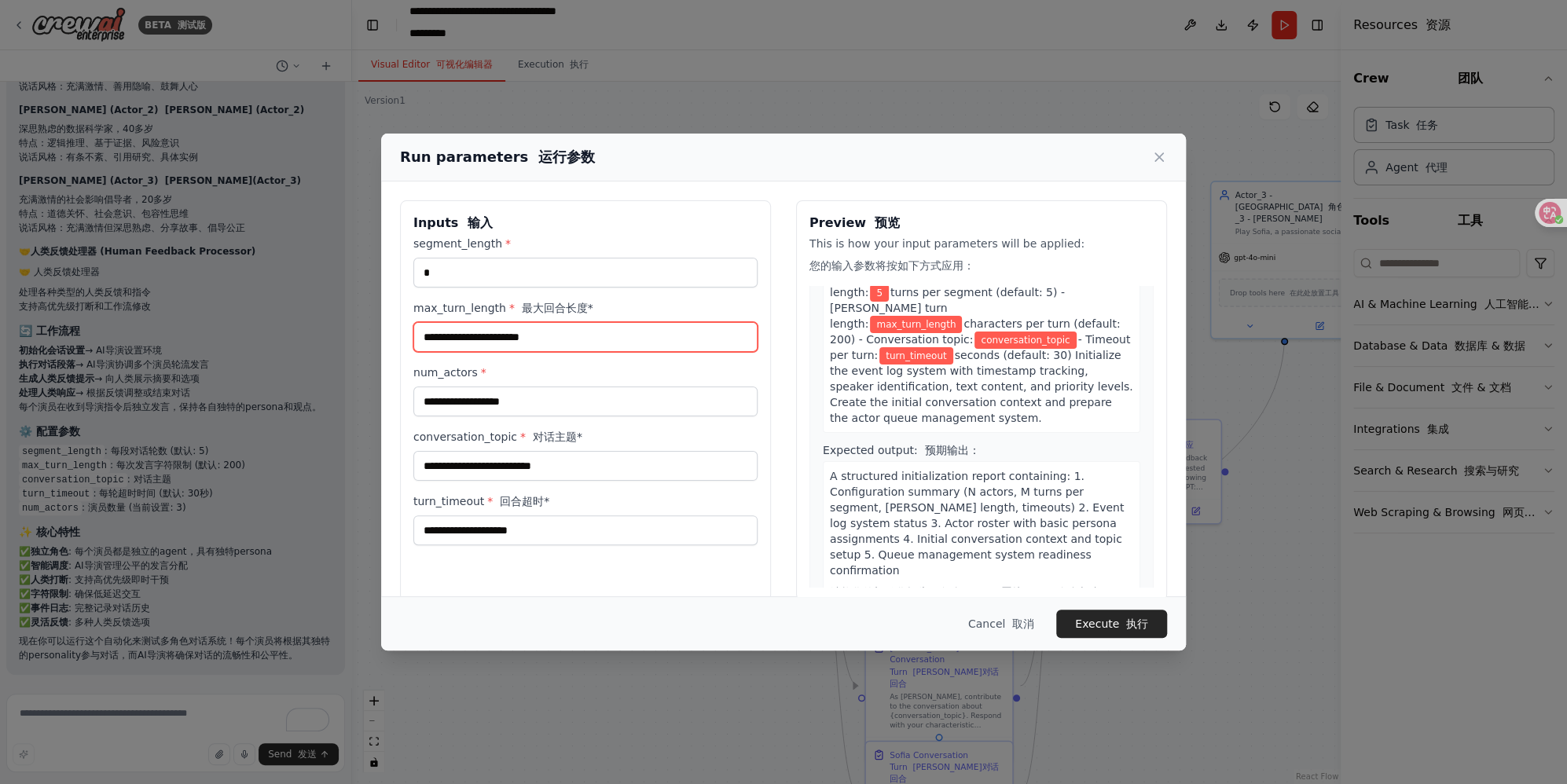
click at [547, 338] on input "max_turn_length * 最大回合长度*" at bounding box center [585, 336] width 345 height 30
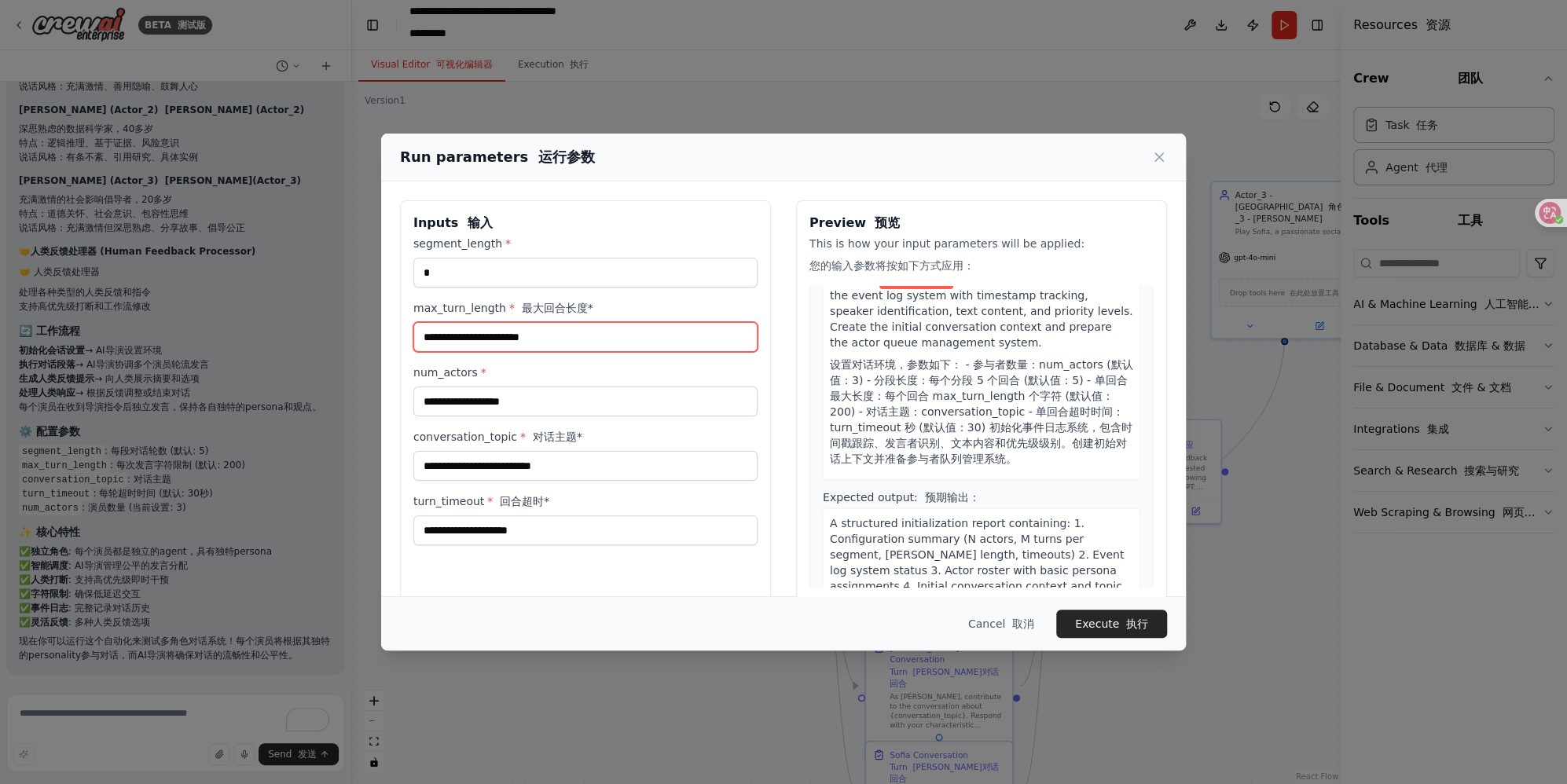
scroll to position [220, 0]
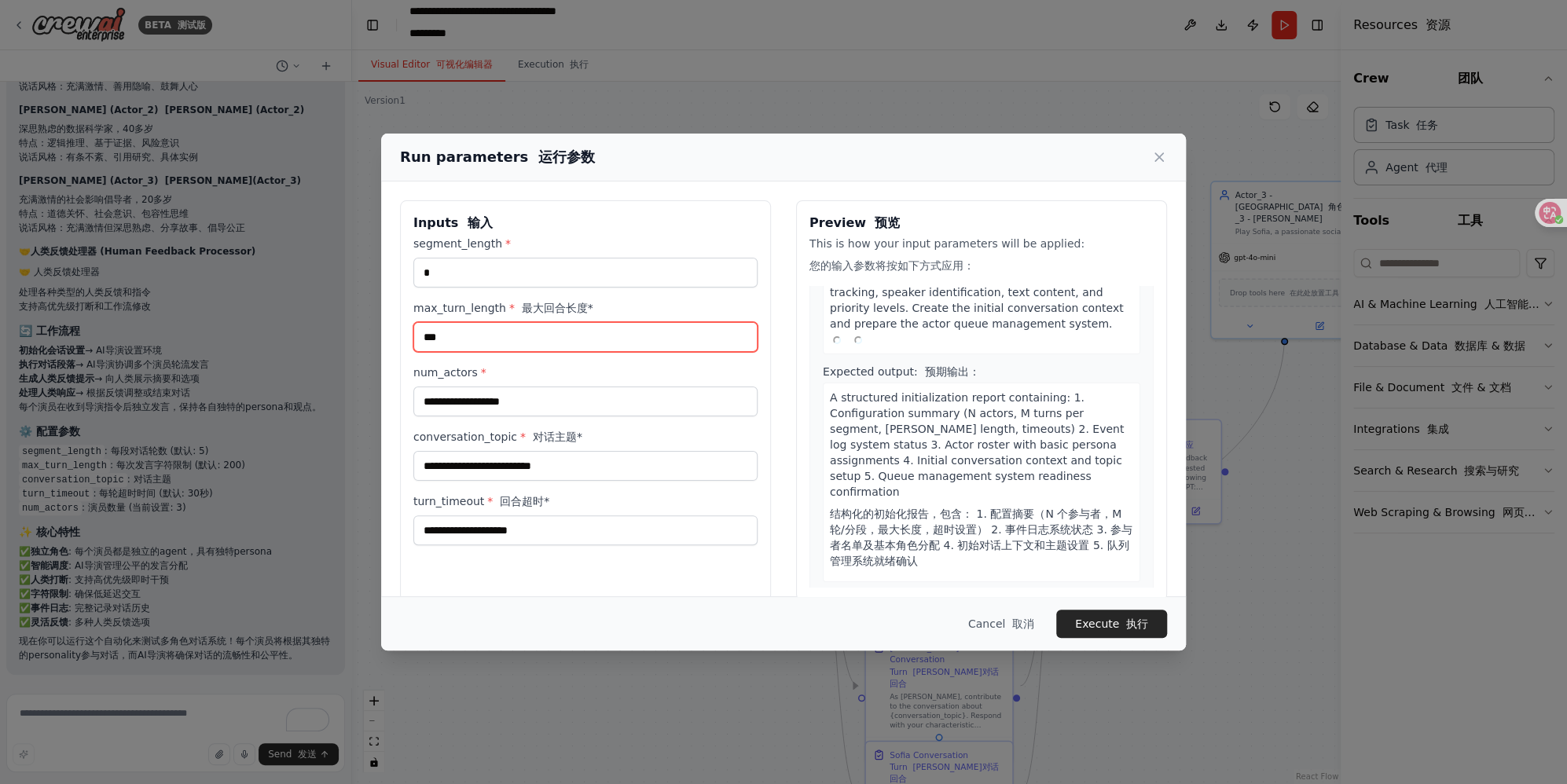
type input "***"
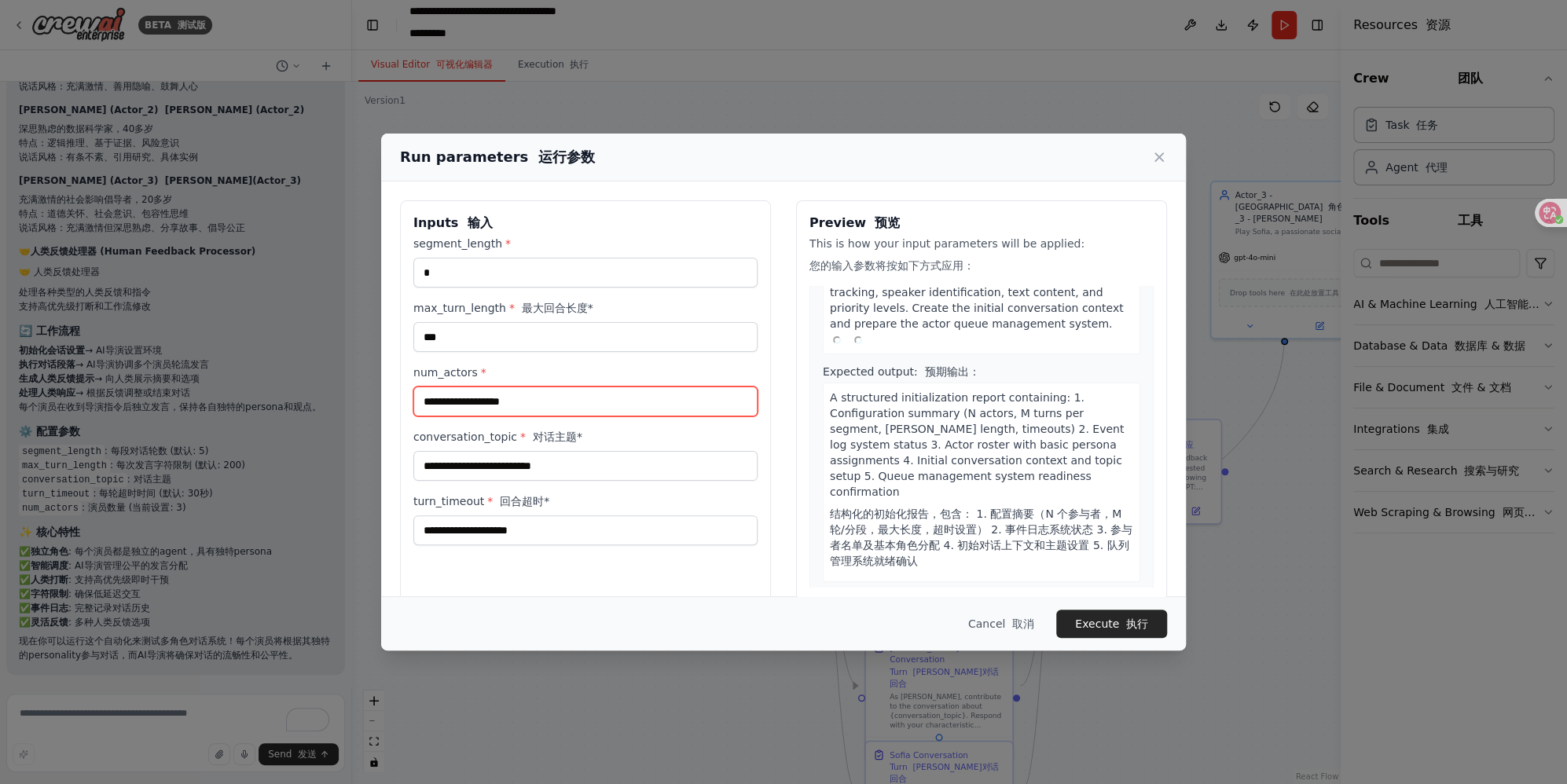
click at [579, 391] on input "num_actors *" at bounding box center [585, 401] width 345 height 30
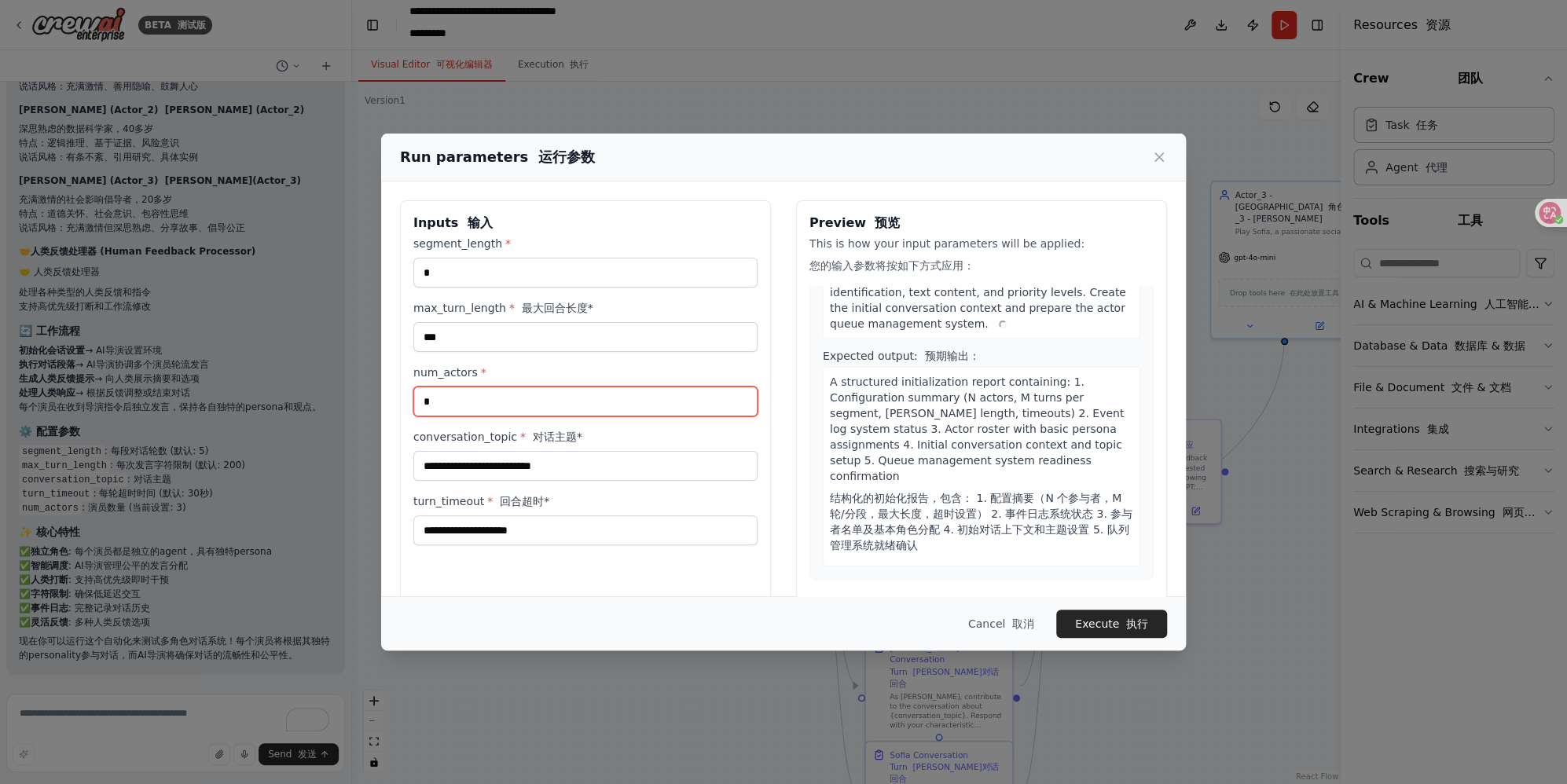
type input "*"
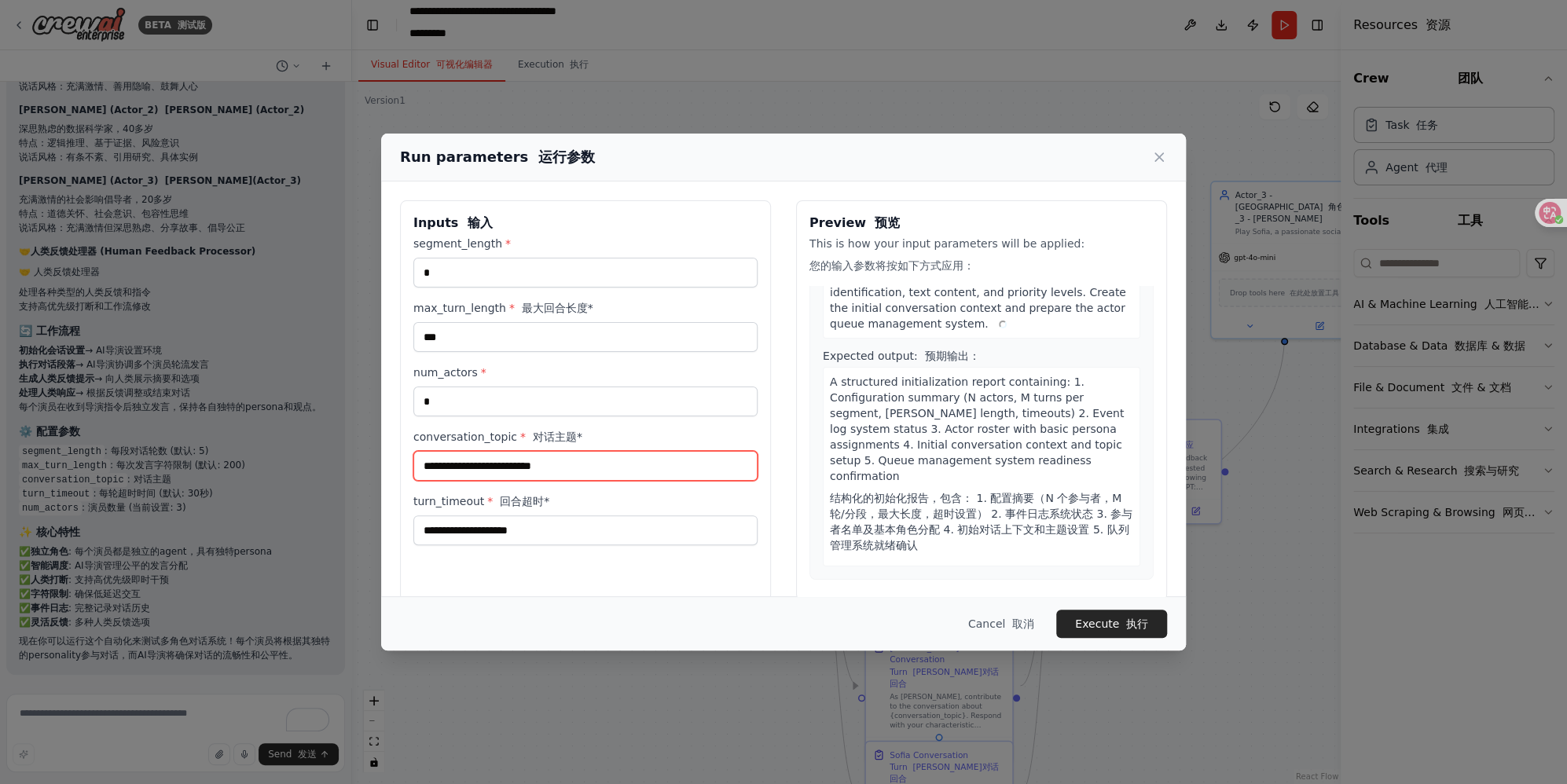
click at [506, 468] on input "conversation_topic * 对话主题*" at bounding box center [585, 465] width 345 height 30
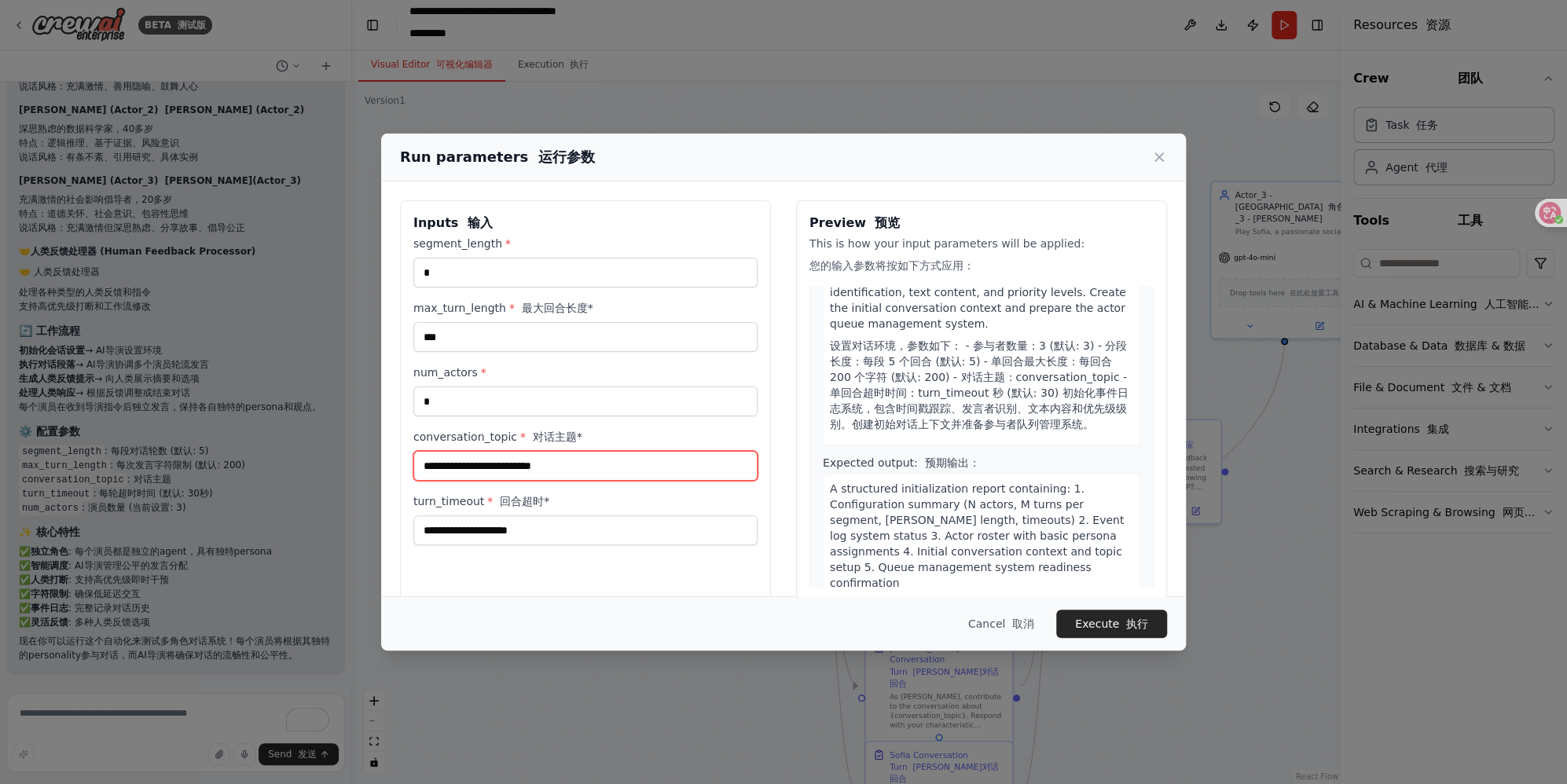
click at [525, 468] on input "conversation_topic * 对话主题*" at bounding box center [585, 465] width 345 height 30
click at [530, 463] on input "conversation_topic * 对话主题*" at bounding box center [585, 465] width 345 height 30
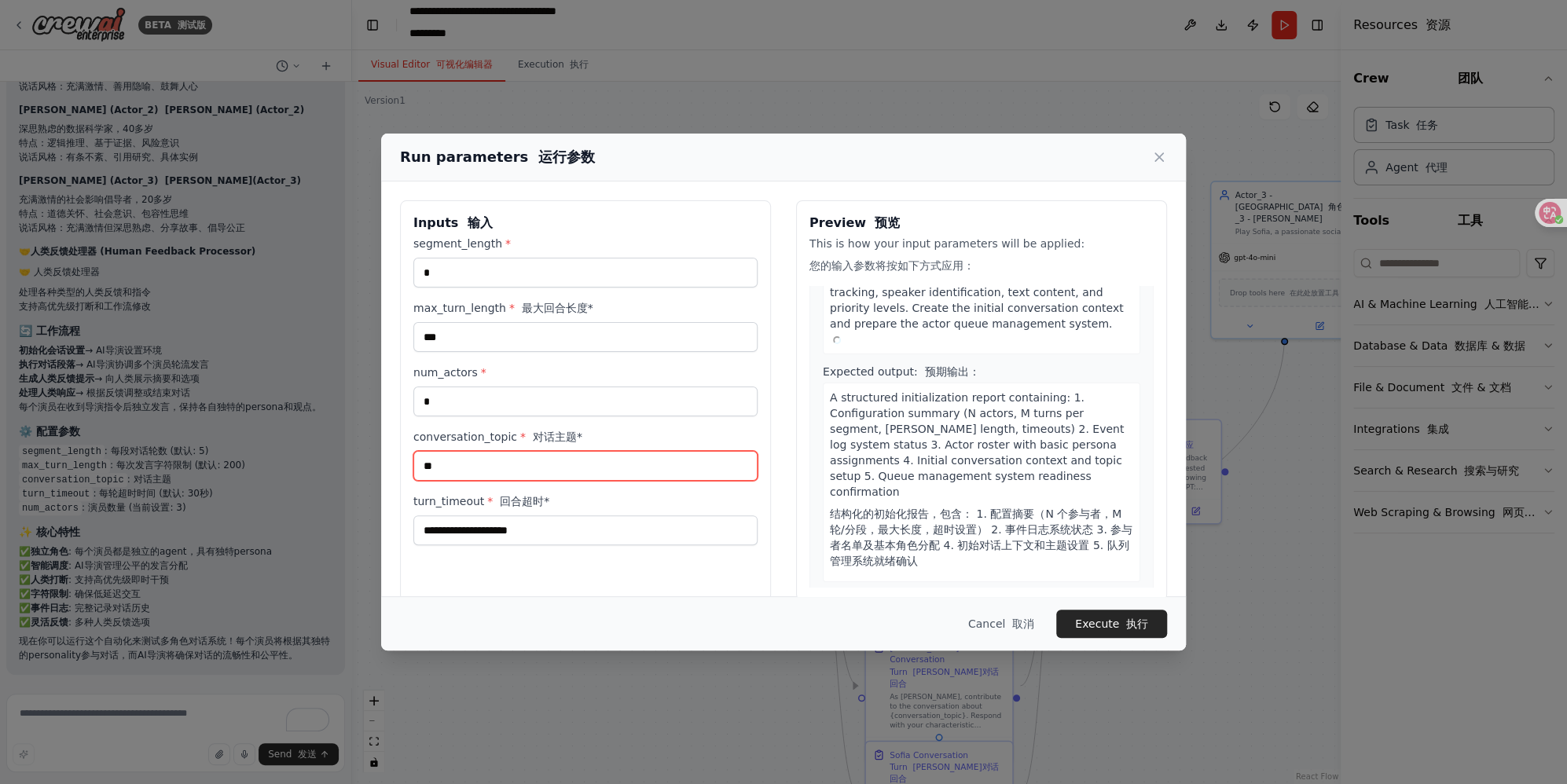
type input "*"
type input "**********"
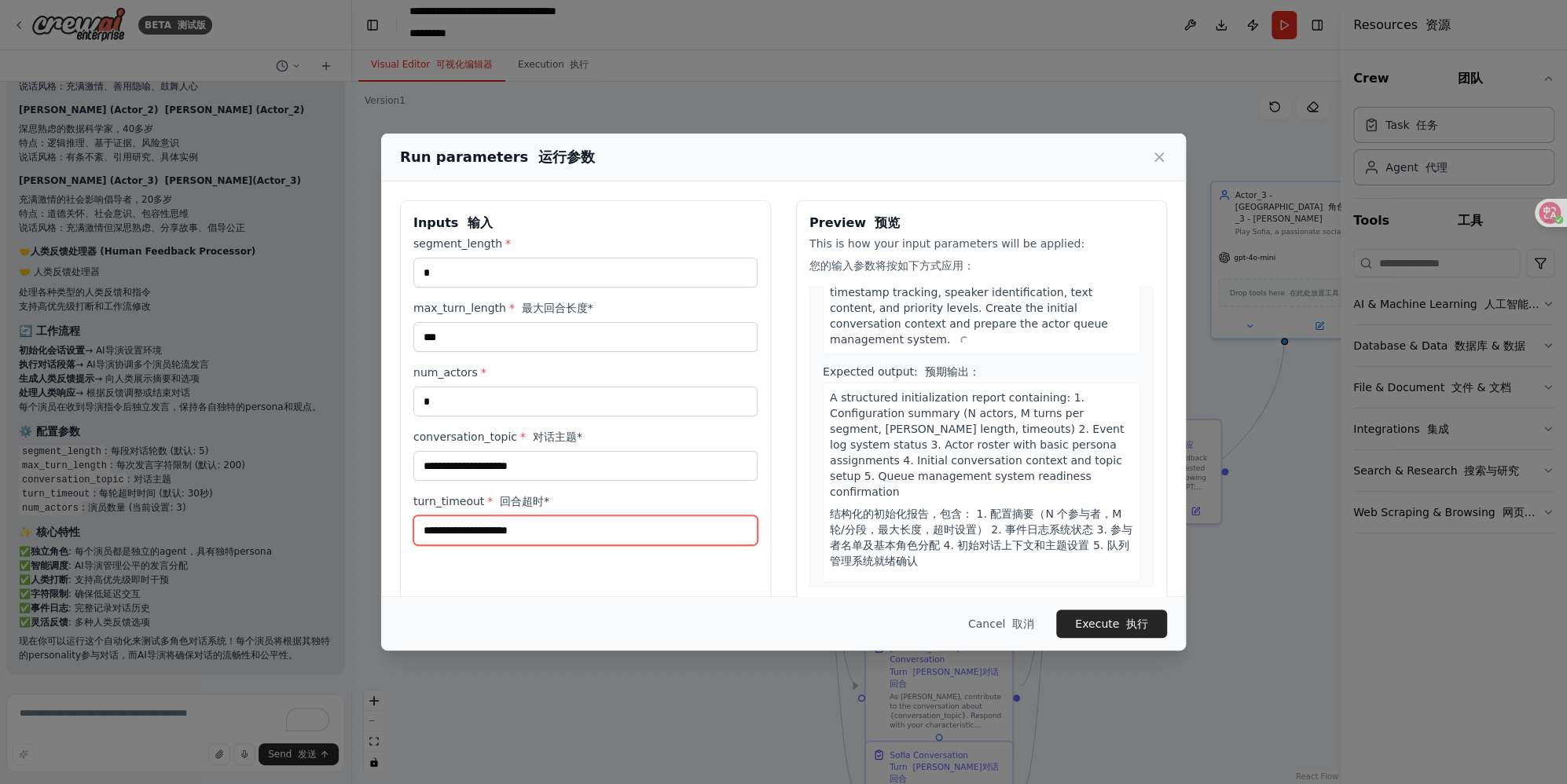
click at [570, 532] on input "turn_timeout * 回合超时*" at bounding box center [585, 530] width 345 height 30
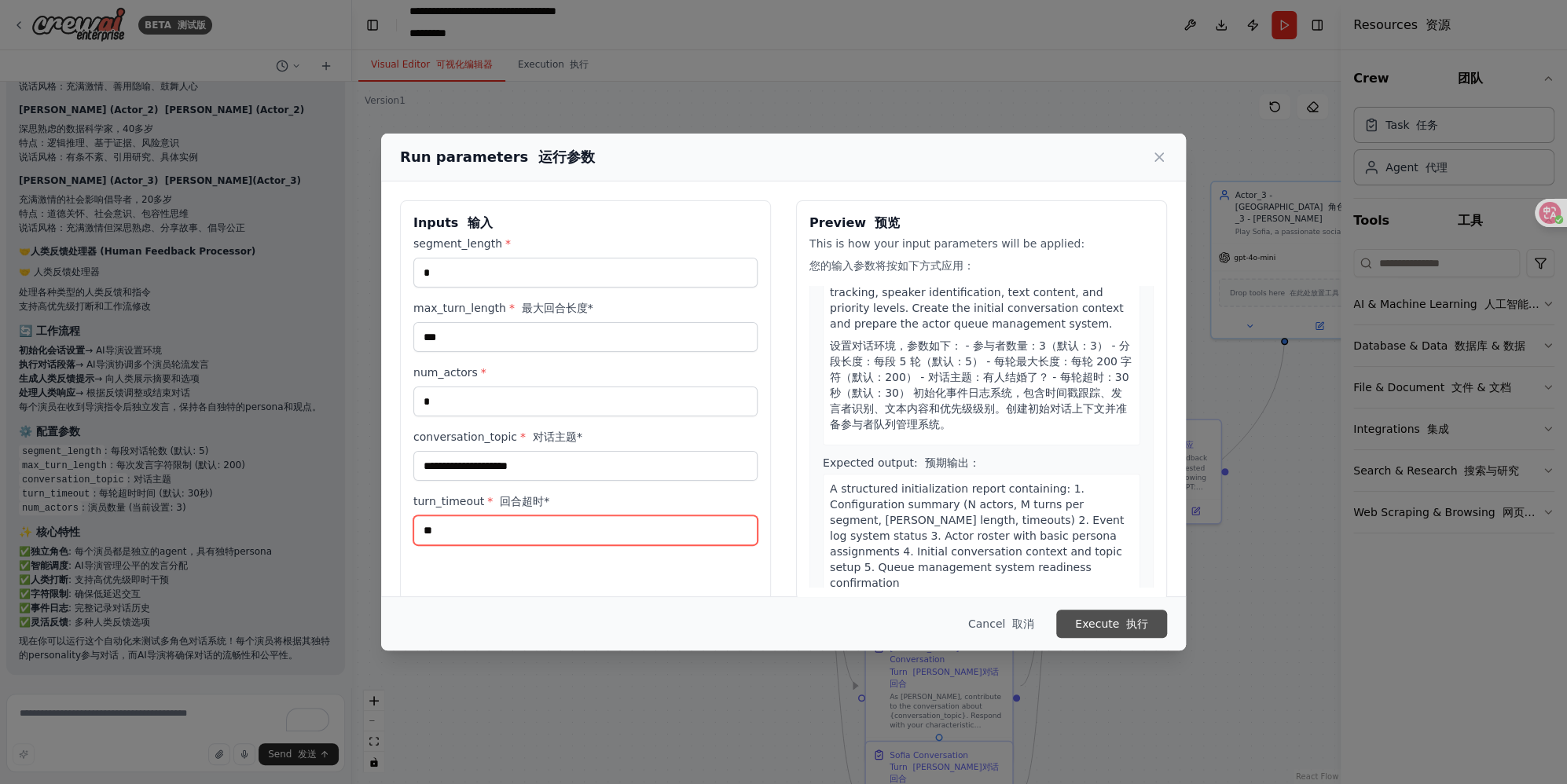
type input "**"
click at [1015, 623] on font "执行" at bounding box center [1137, 624] width 22 height 13
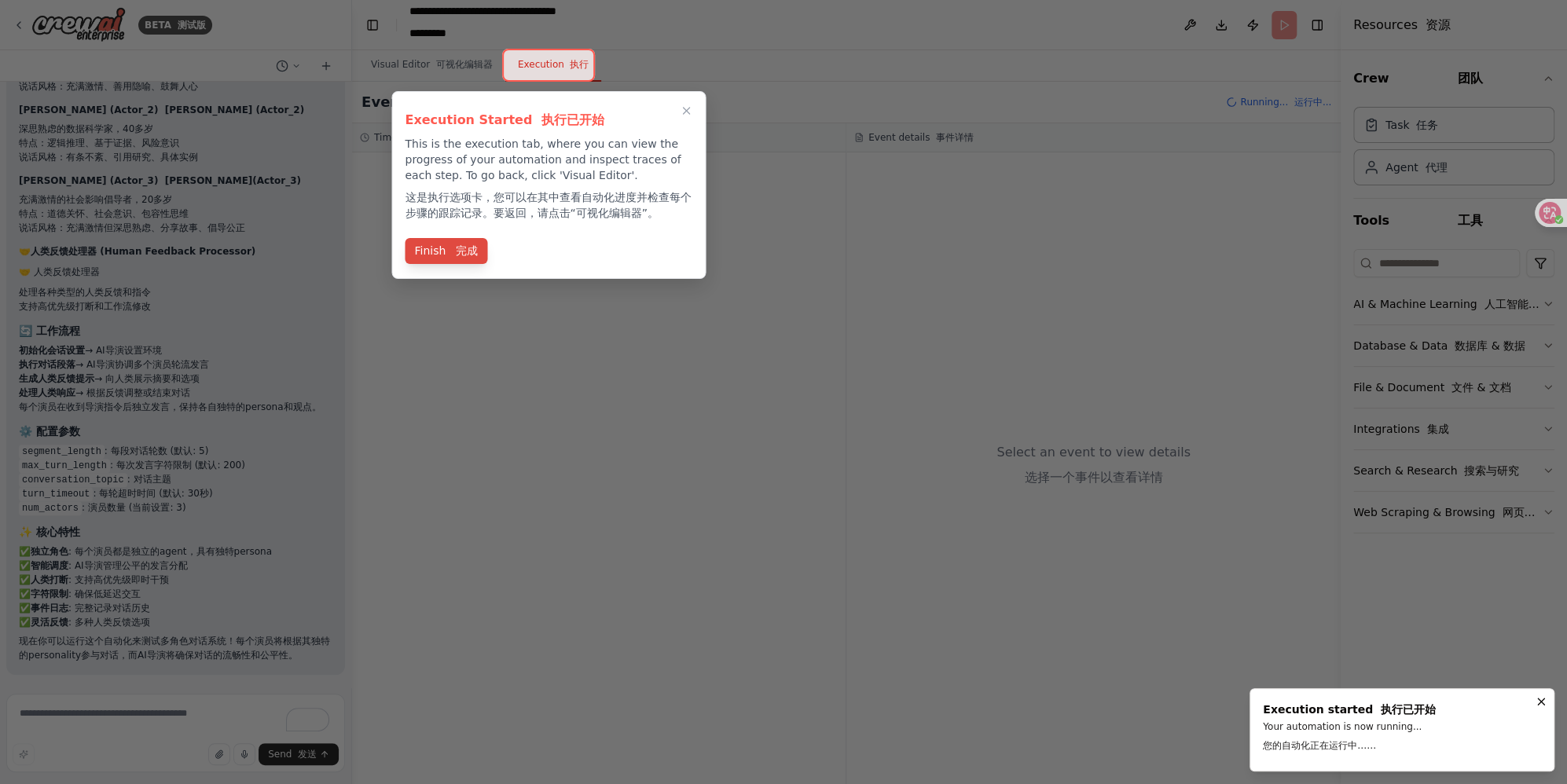
click at [468, 255] on font "完成" at bounding box center [467, 251] width 22 height 13
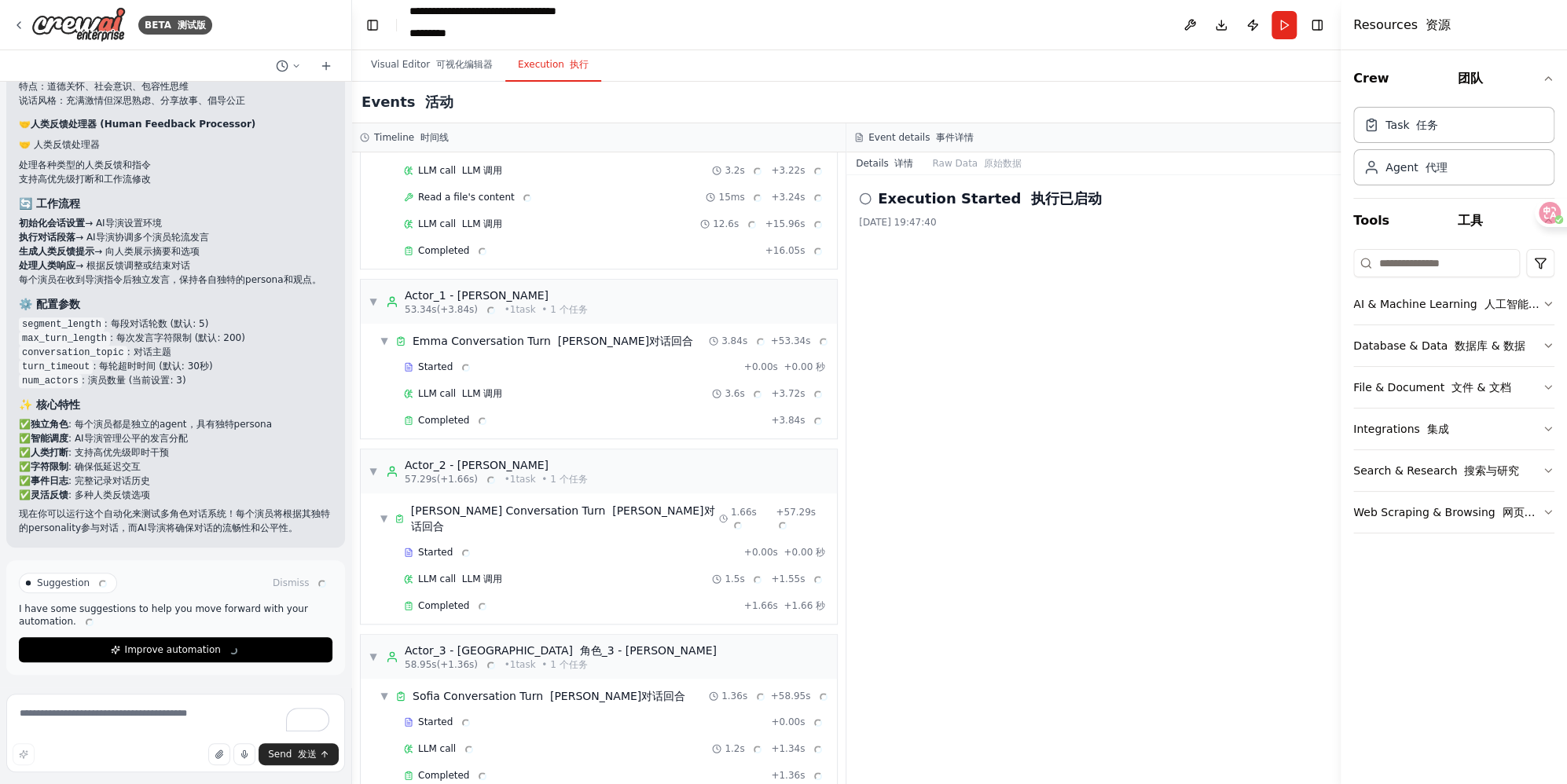
scroll to position [4710, 0]
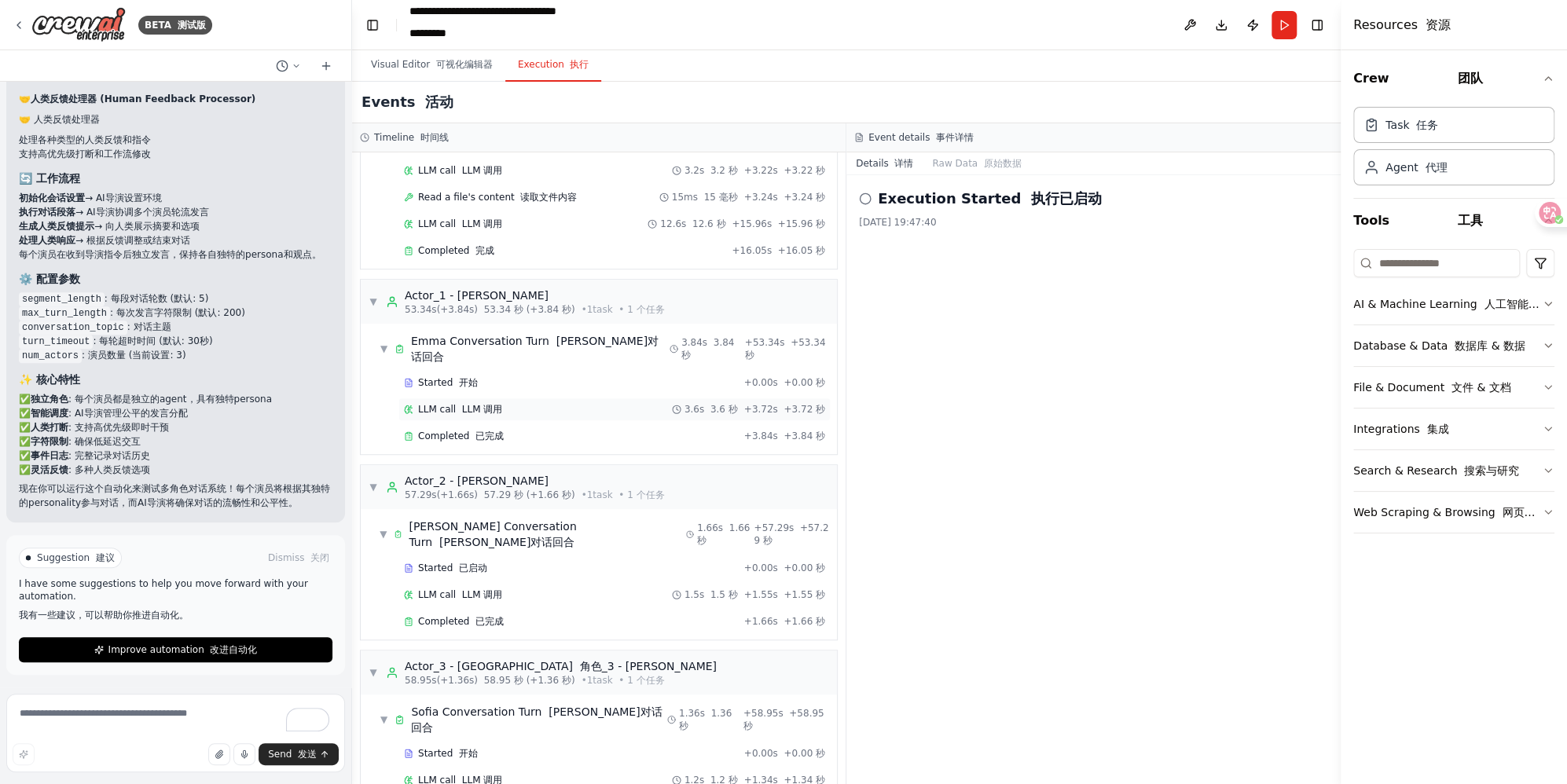
click at [551, 397] on div "LLM call LLM 调用 3.6s 3.6 秒 + 3.72s +3.72 秒" at bounding box center [614, 409] width 432 height 23
click at [495, 431] on font "已完成" at bounding box center [488, 436] width 28 height 11
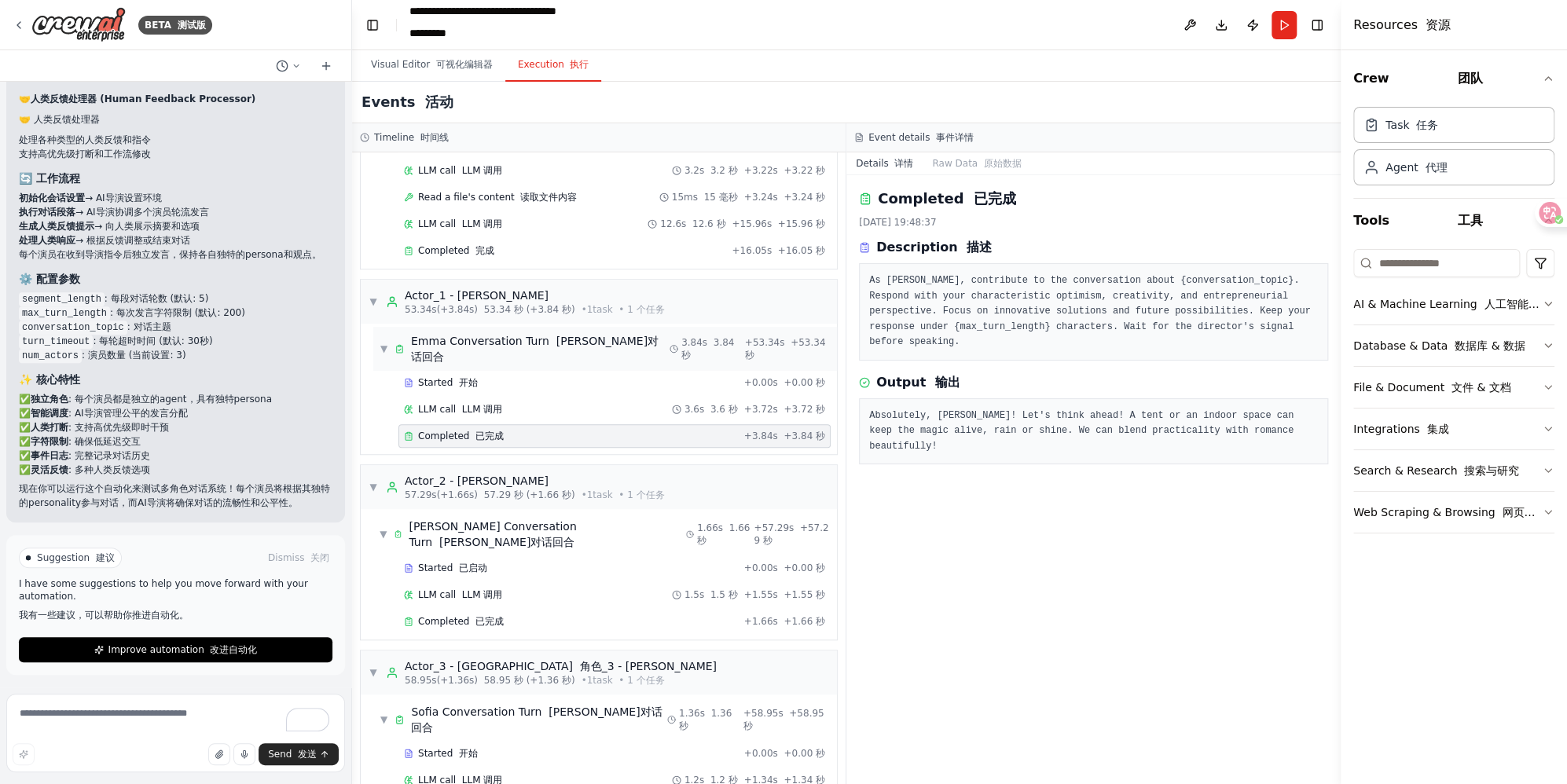
click at [511, 343] on div "▼ Emma Conversation Turn 艾玛对话回合 3.84s 3.84 秒 + 53.34s +53.34 秒" at bounding box center [604, 348] width 463 height 44
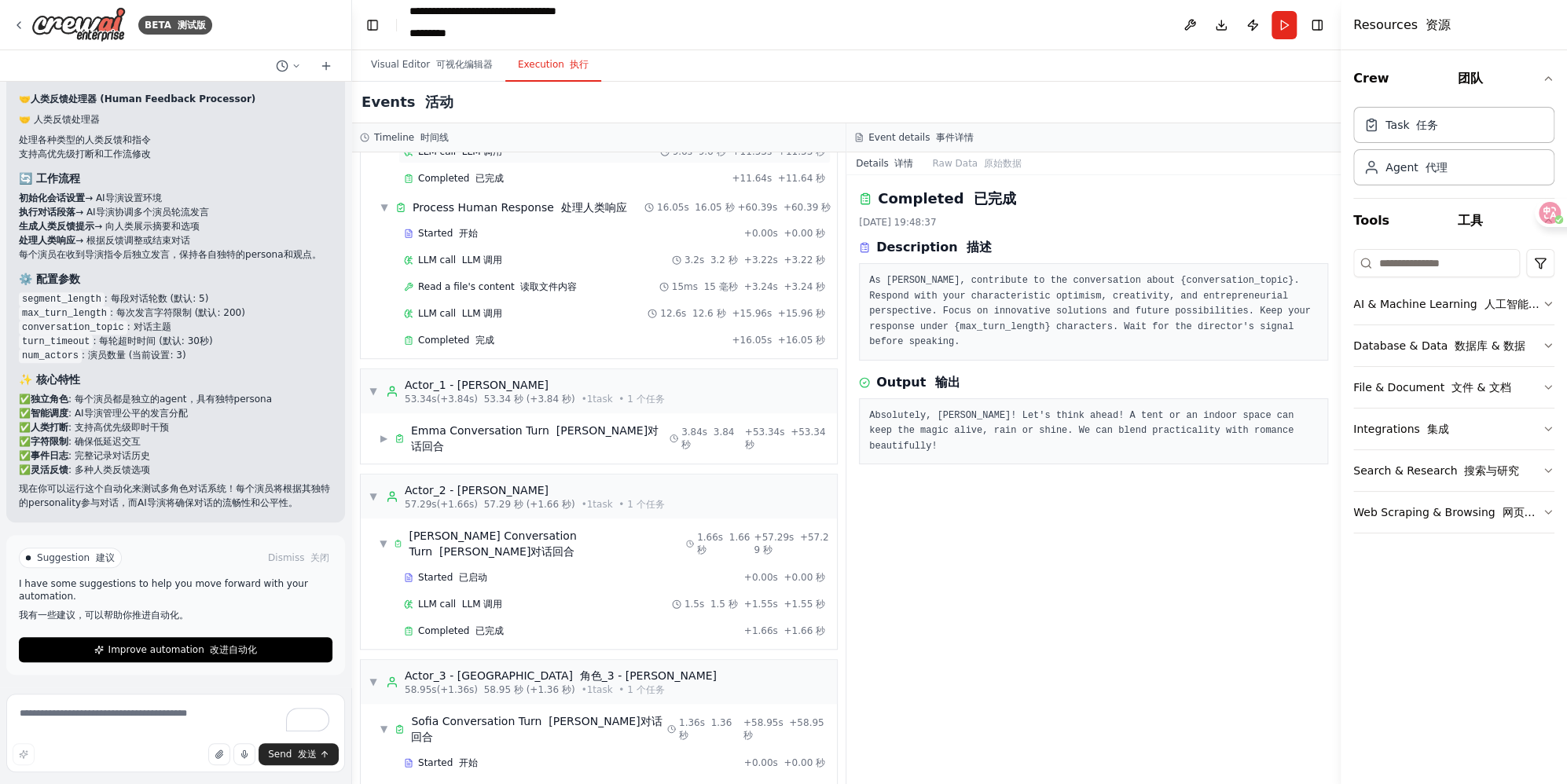
scroll to position [656, 0]
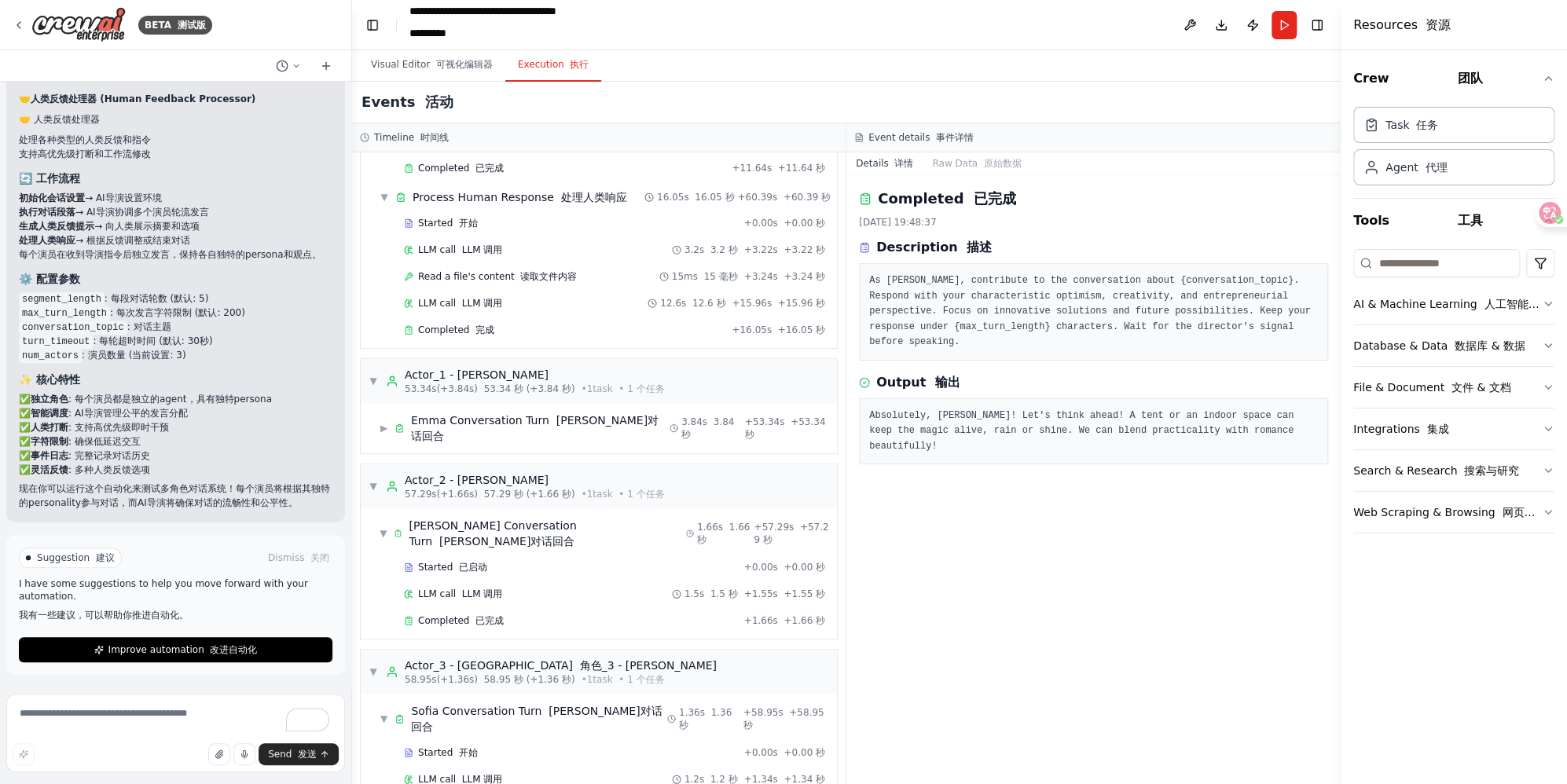
click at [1015, 307] on pre "As Emma, contribute to the conversation about {conversation_topic}. Respond wit…" at bounding box center [1093, 312] width 449 height 77
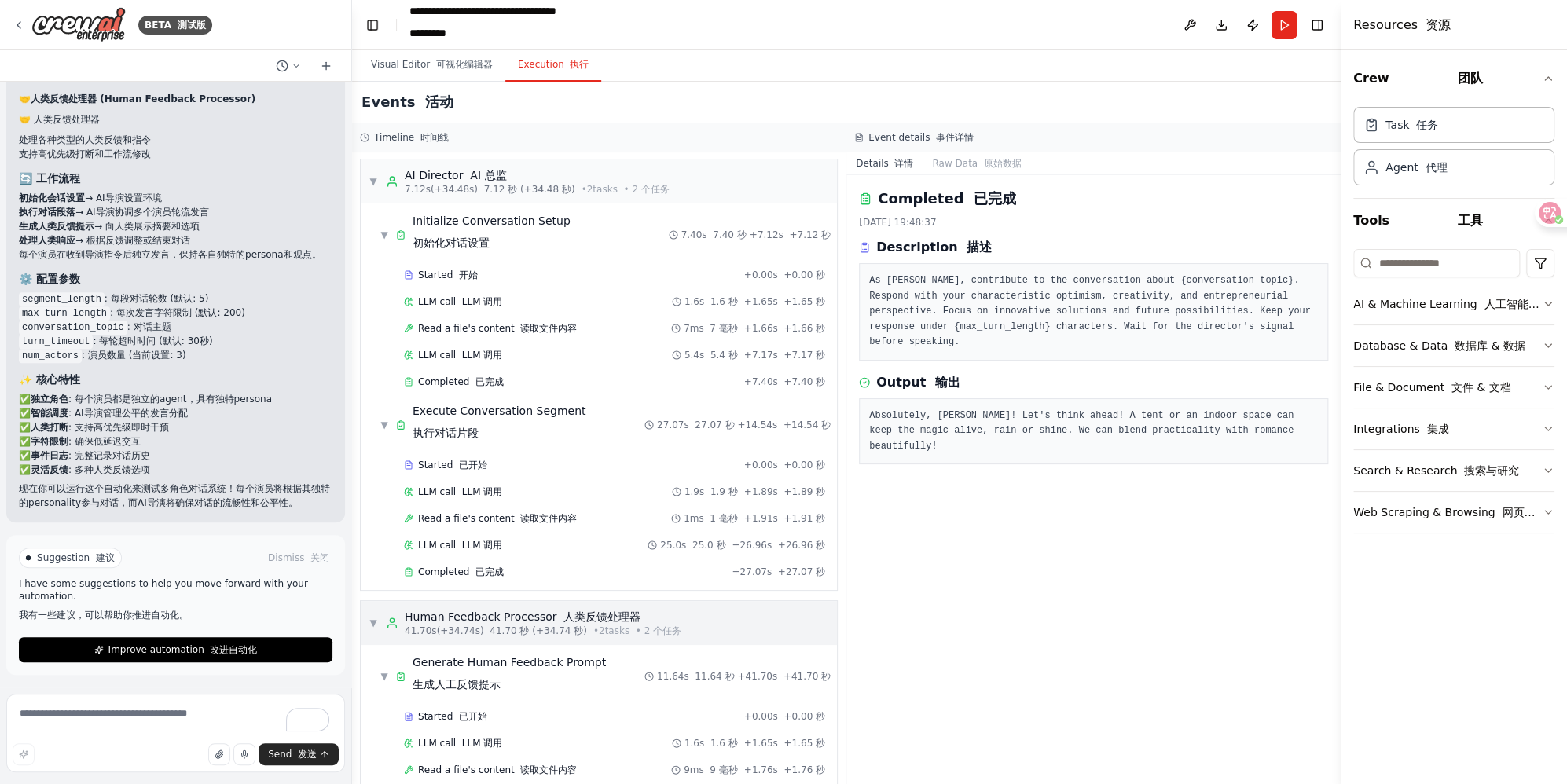
scroll to position [0, 0]
click at [917, 135] on h3 "Event details 事件详情" at bounding box center [920, 138] width 105 height 13
click at [978, 165] on font at bounding box center [980, 164] width 6 height 11
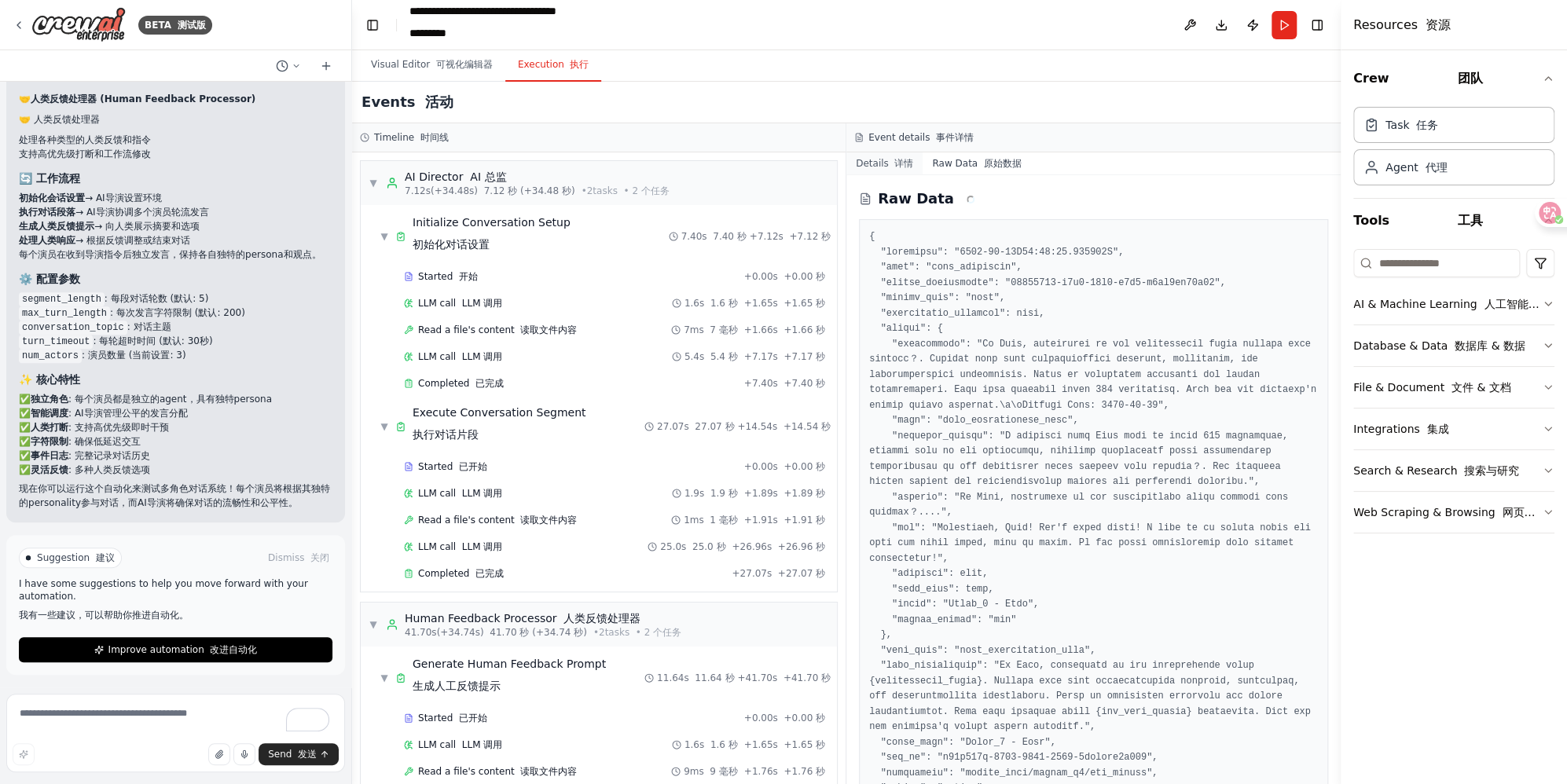
click at [880, 168] on button "Details 详情" at bounding box center [884, 163] width 76 height 22
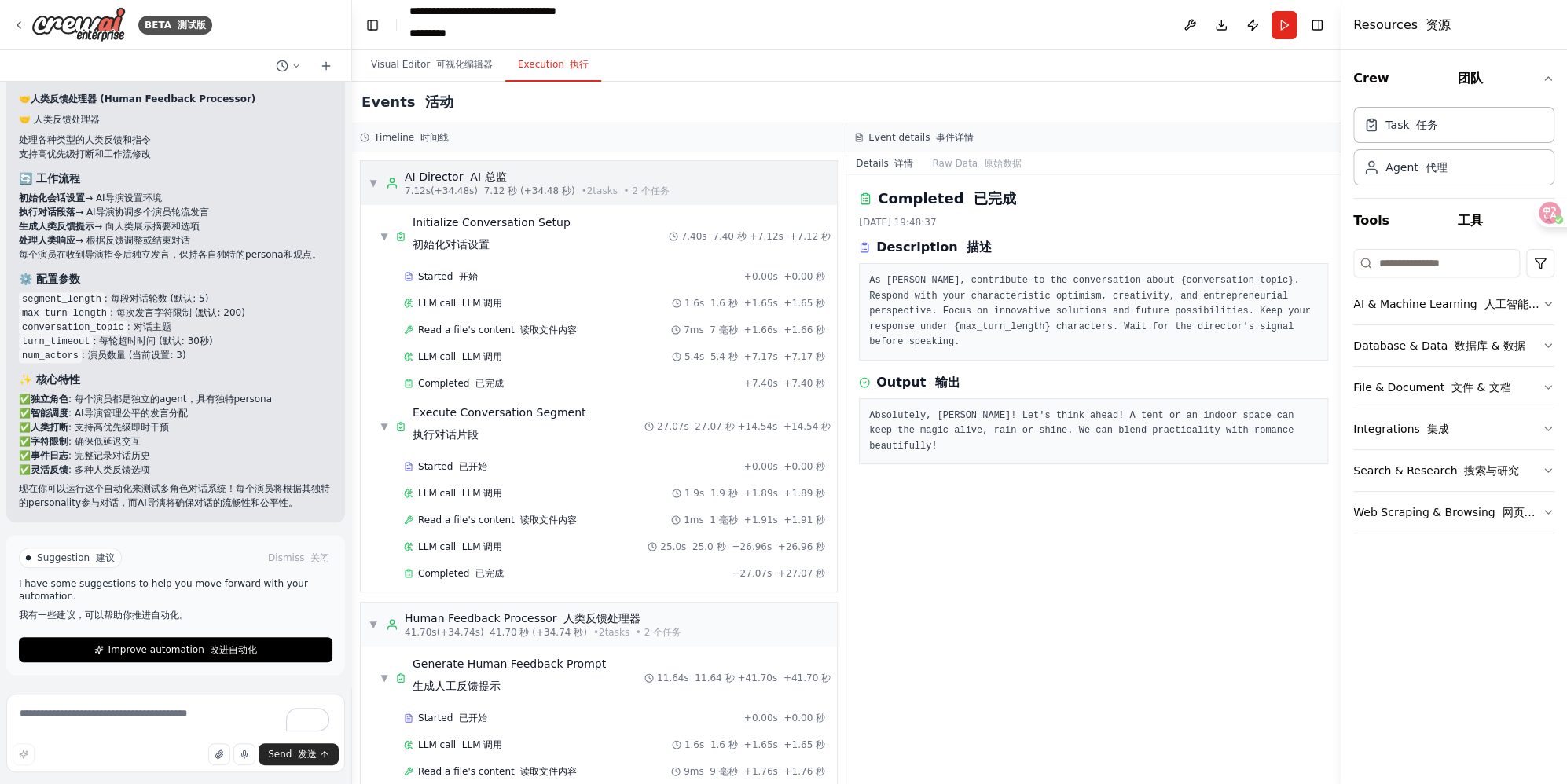
click at [488, 179] on font "AI 总监" at bounding box center [488, 177] width 36 height 13
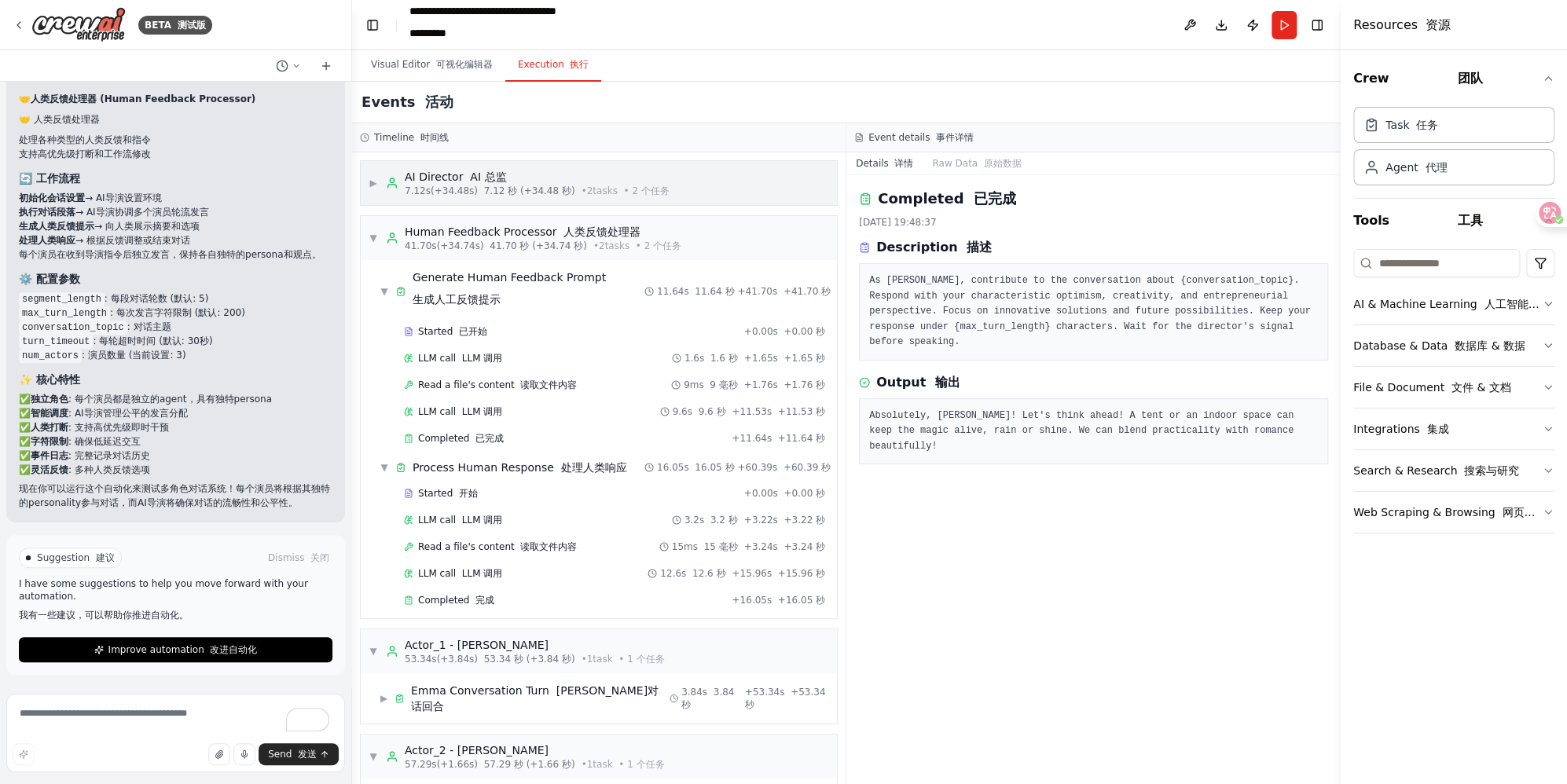
click at [488, 179] on font "AI 总监" at bounding box center [488, 177] width 36 height 13
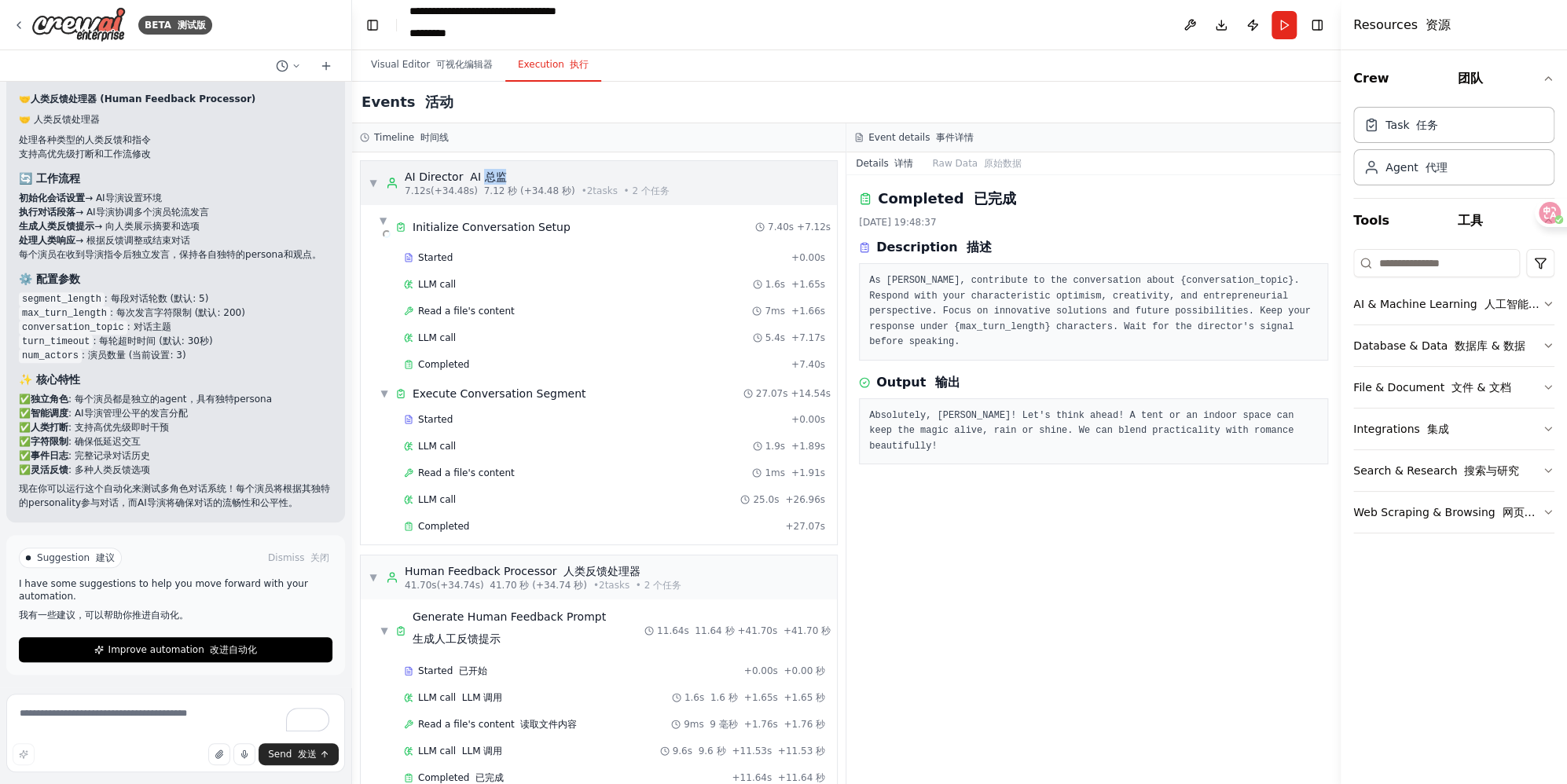
click at [488, 179] on font "AI 总监" at bounding box center [488, 177] width 36 height 13
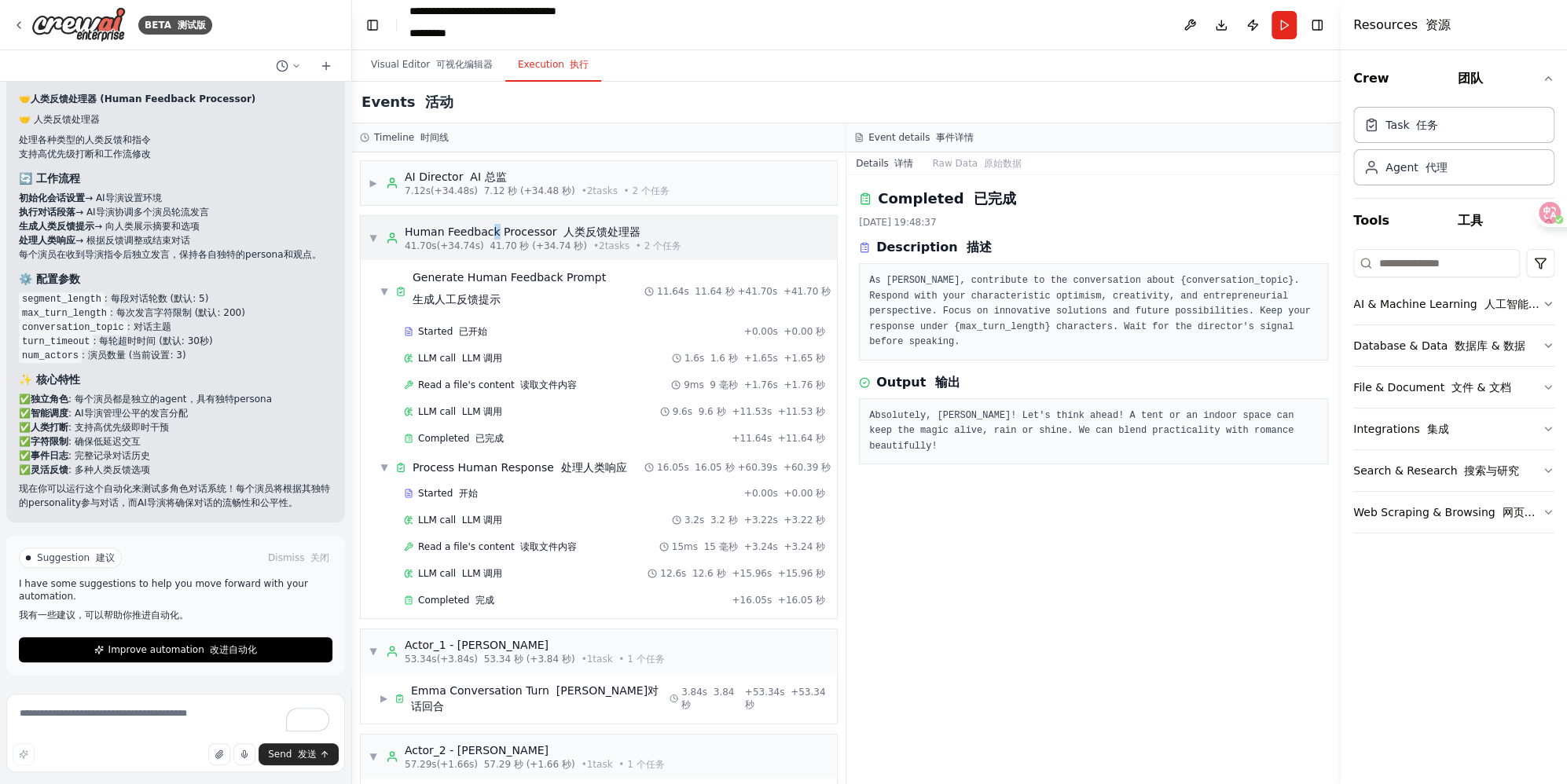
drag, startPoint x: 488, startPoint y: 179, endPoint x: 494, endPoint y: 229, distance: 50.4
click at [494, 229] on div "Human Feedback Processor 人类反馈处理器" at bounding box center [542, 231] width 276 height 15
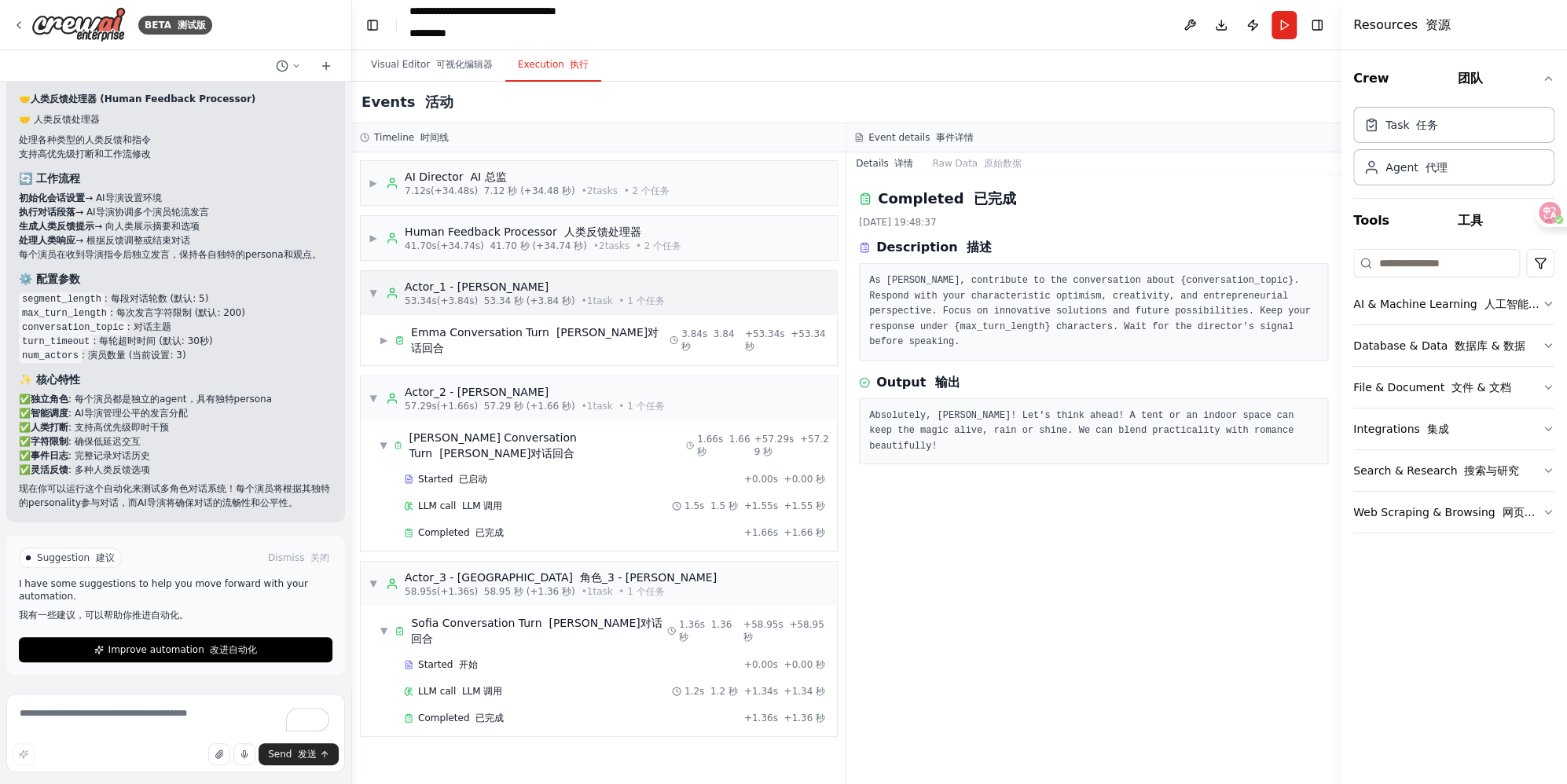
drag, startPoint x: 494, startPoint y: 229, endPoint x: 497, endPoint y: 287, distance: 58.1
click at [497, 287] on div "Actor_1 - Emma" at bounding box center [534, 286] width 260 height 15
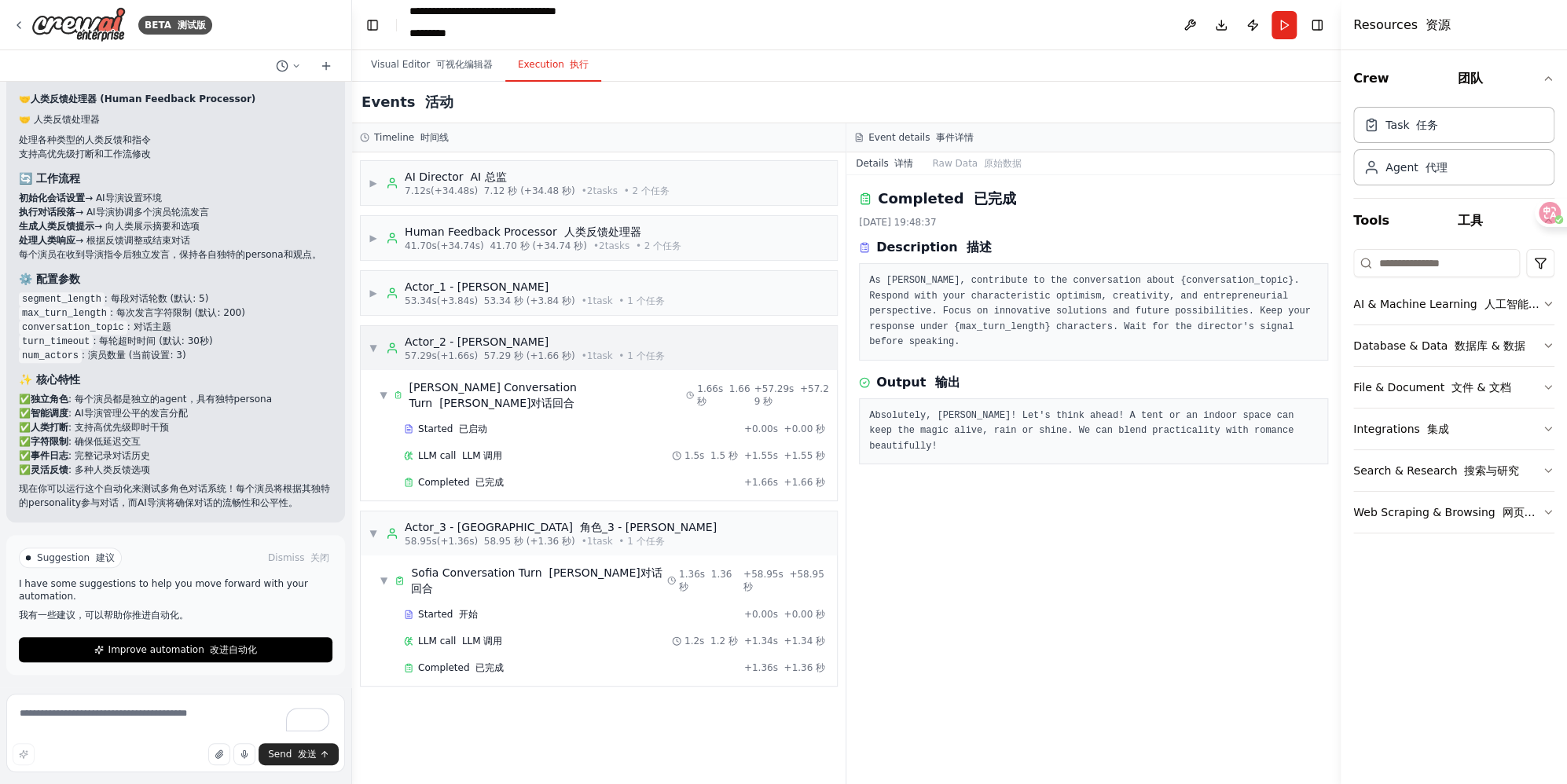
click at [497, 351] on font "57.29 秒 (+1.66 秒)" at bounding box center [529, 356] width 91 height 11
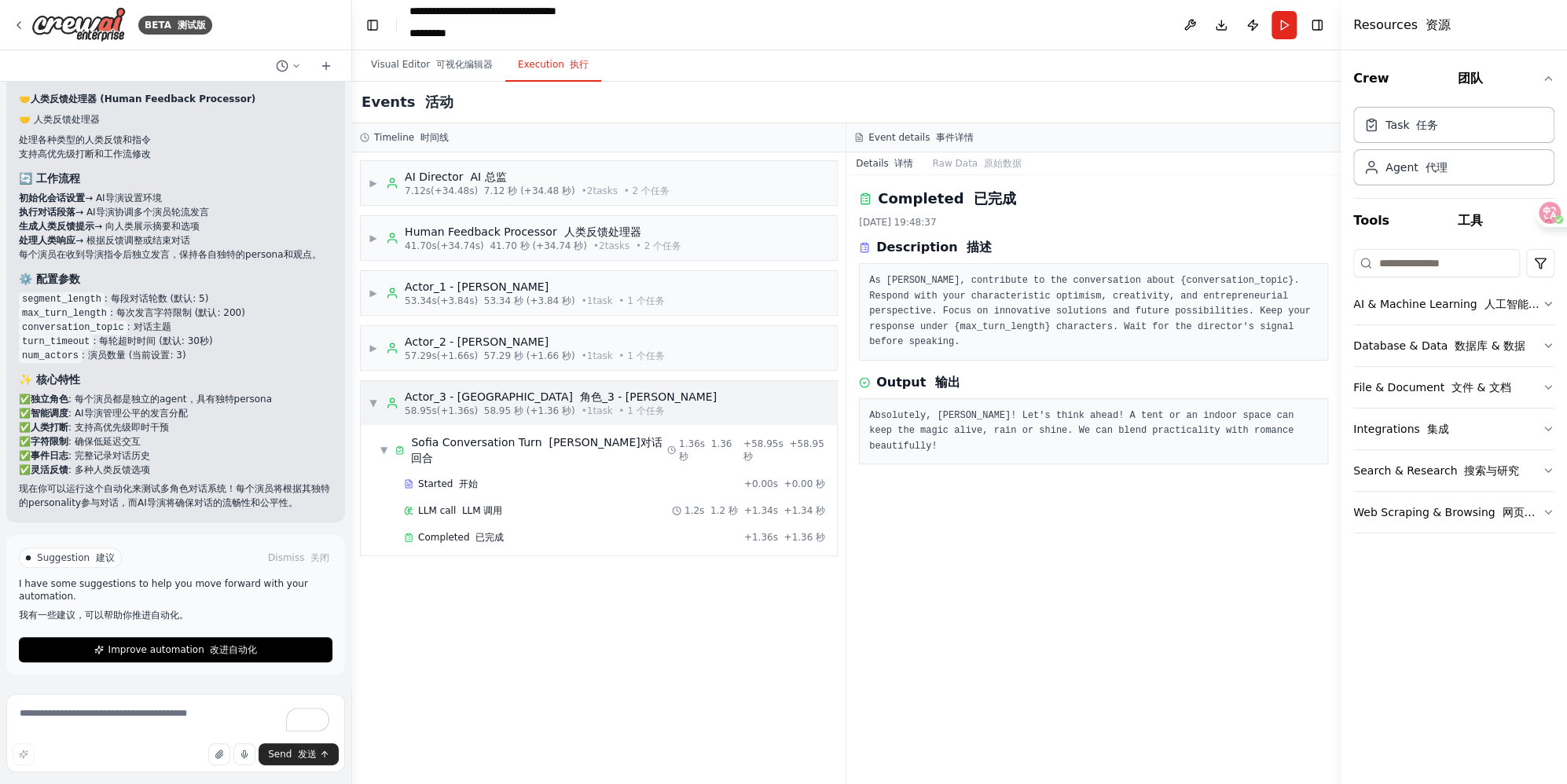
click at [580, 399] on font "角色_3 - 索菲亚" at bounding box center [649, 396] width 137 height 13
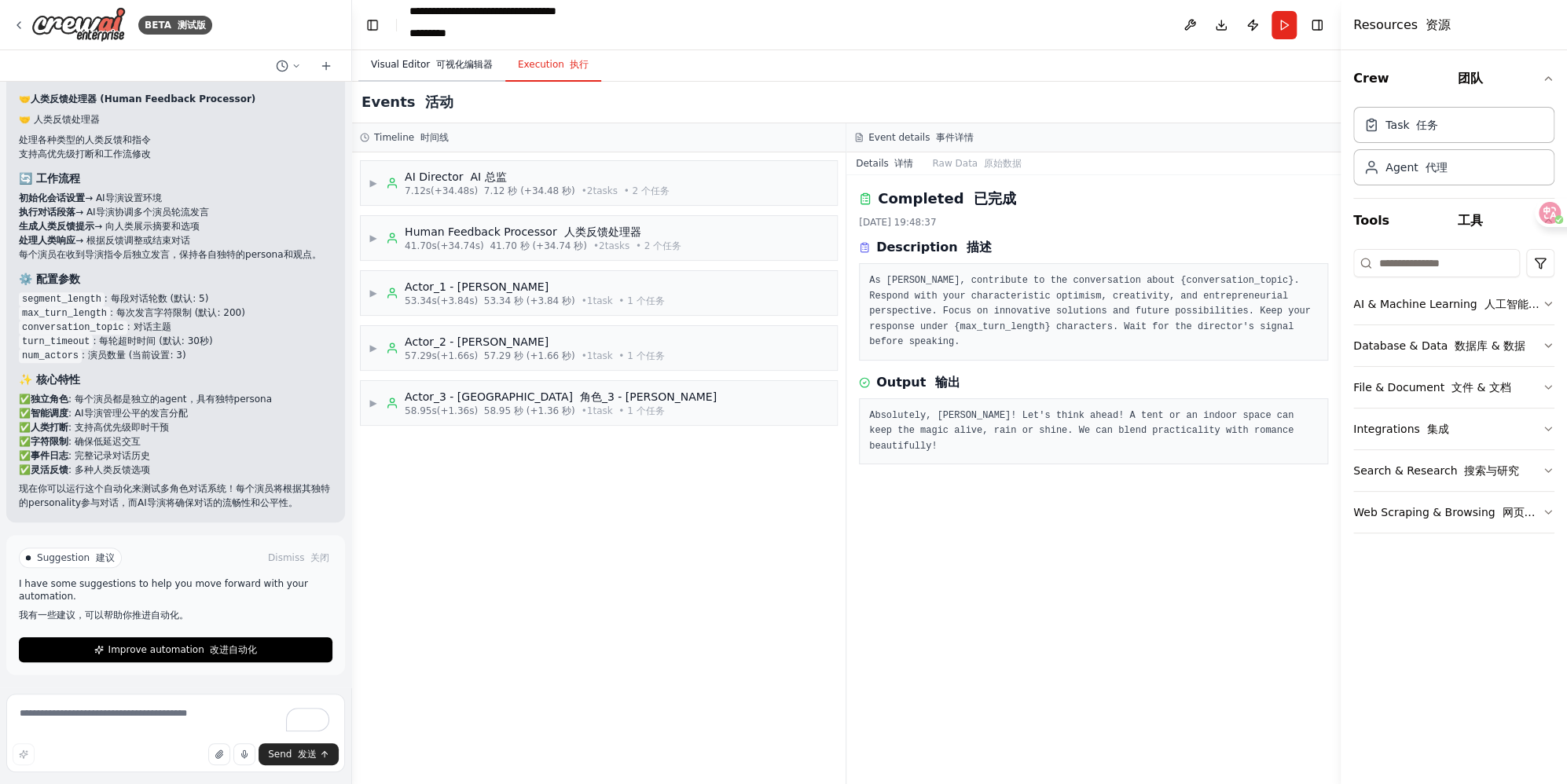
click at [443, 66] on font "可视化编辑器" at bounding box center [464, 65] width 57 height 11
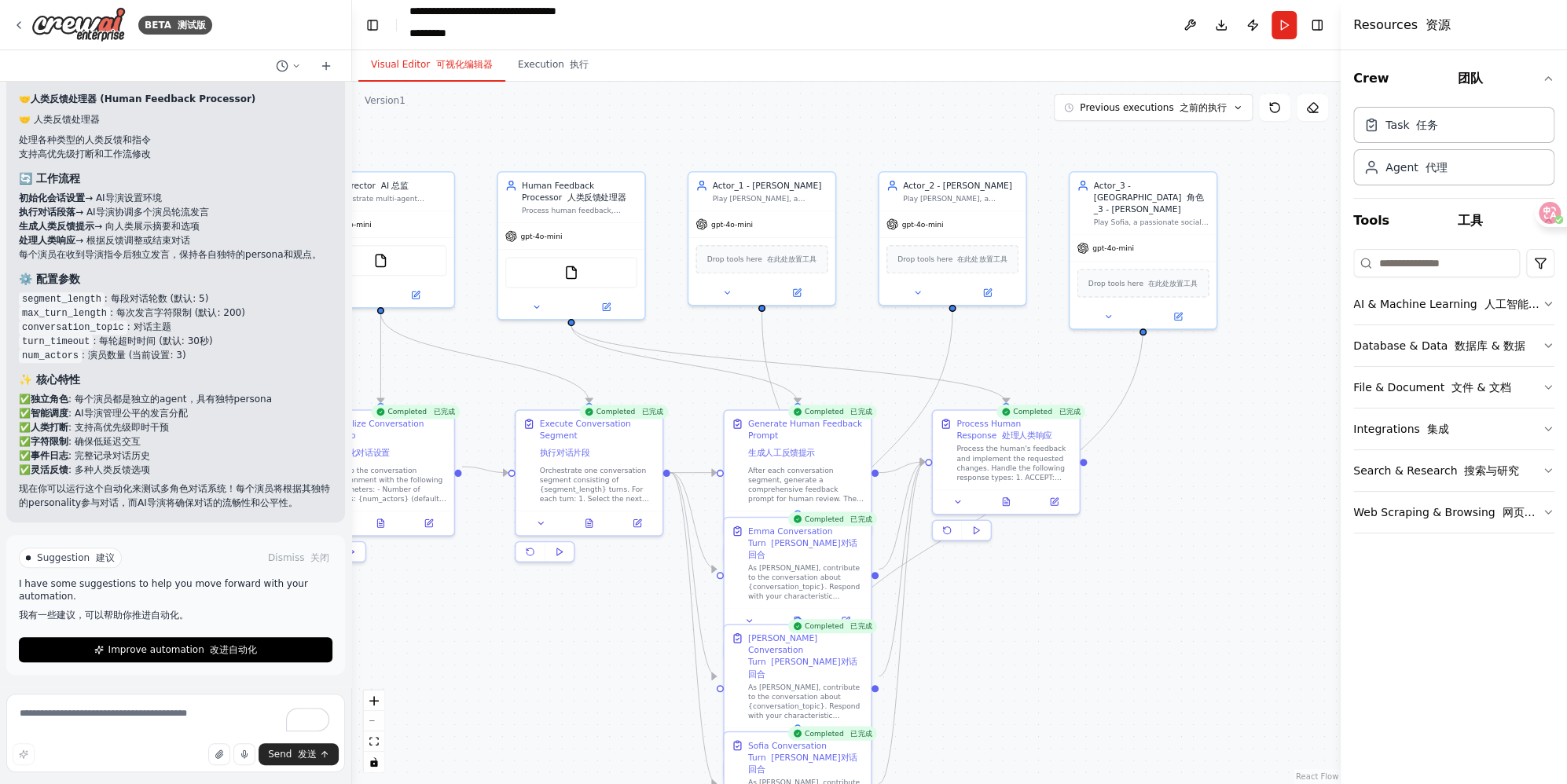
drag, startPoint x: 845, startPoint y: 146, endPoint x: 703, endPoint y: 137, distance: 142.3
click at [703, 137] on div ".deletable-edge-delete-btn { width: 20px; height: 20px; border: 0px solid #ffff…" at bounding box center [846, 432] width 989 height 702
click at [215, 643] on button "Improve automation 改进自动化" at bounding box center [175, 649] width 314 height 25
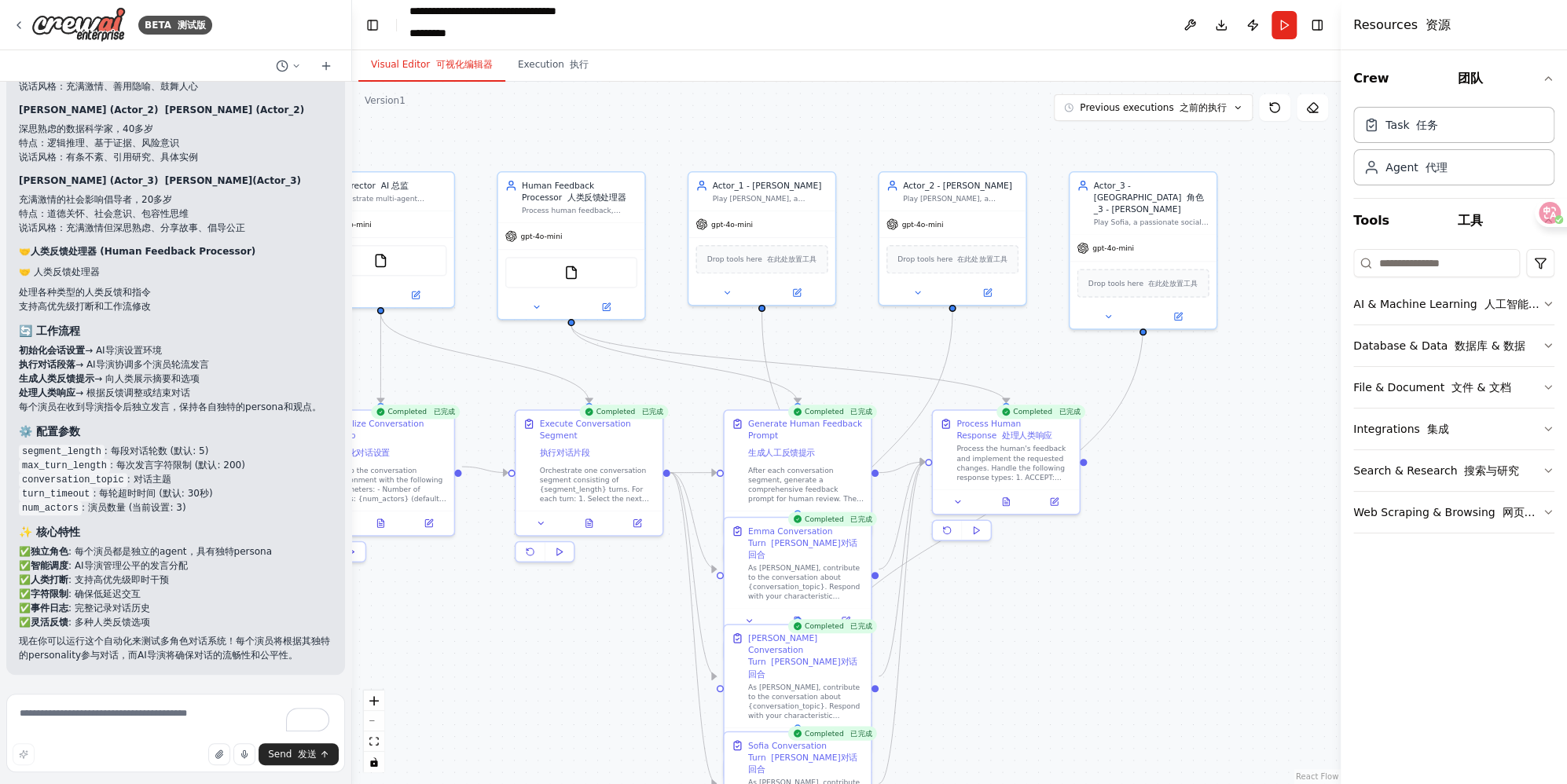
scroll to position [4609, 0]
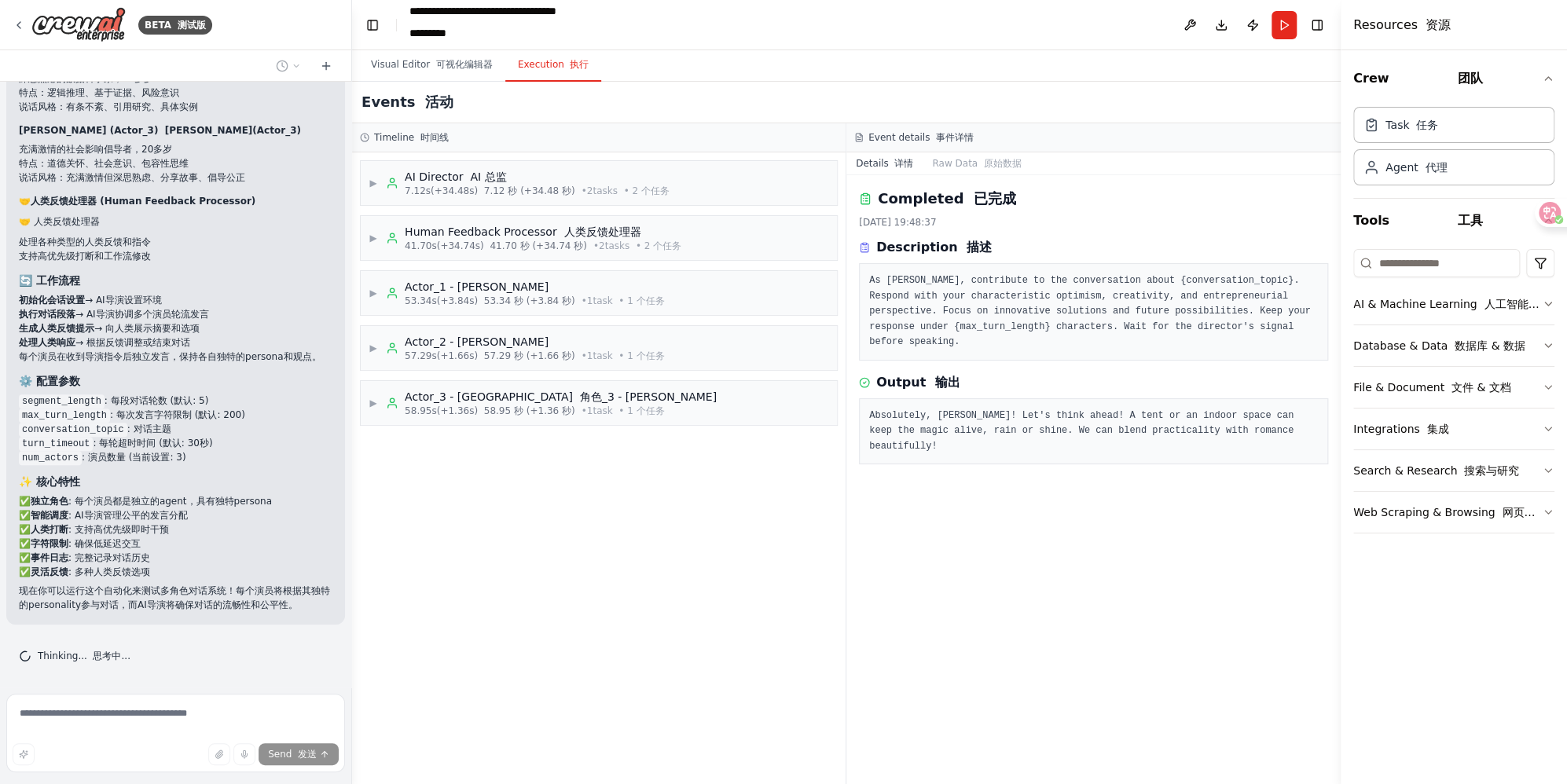
click at [542, 70] on button "Execution 执行" at bounding box center [553, 65] width 96 height 33
click at [725, 411] on div "▶ Actor_3 - Sofia 角色_3 - 索菲亚 58.95s (+1.36s) 58.95 秒 (+1.36 秒) • 1 task • 1 个任务" at bounding box center [598, 403] width 476 height 44
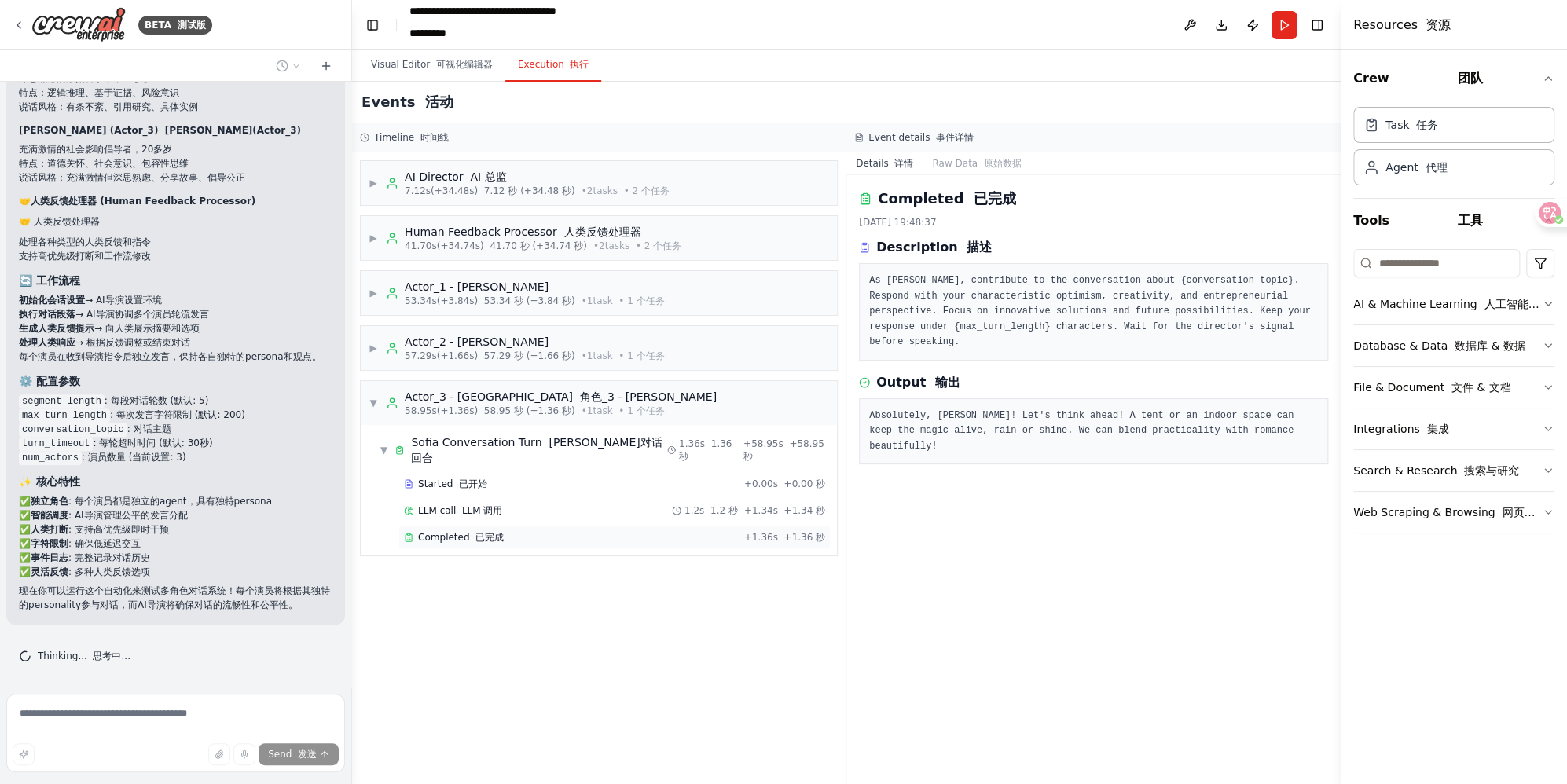
click at [638, 531] on div "Completed 已完成" at bounding box center [570, 538] width 334 height 13
click at [611, 290] on div "Actor_1 - Emma" at bounding box center [534, 286] width 260 height 15
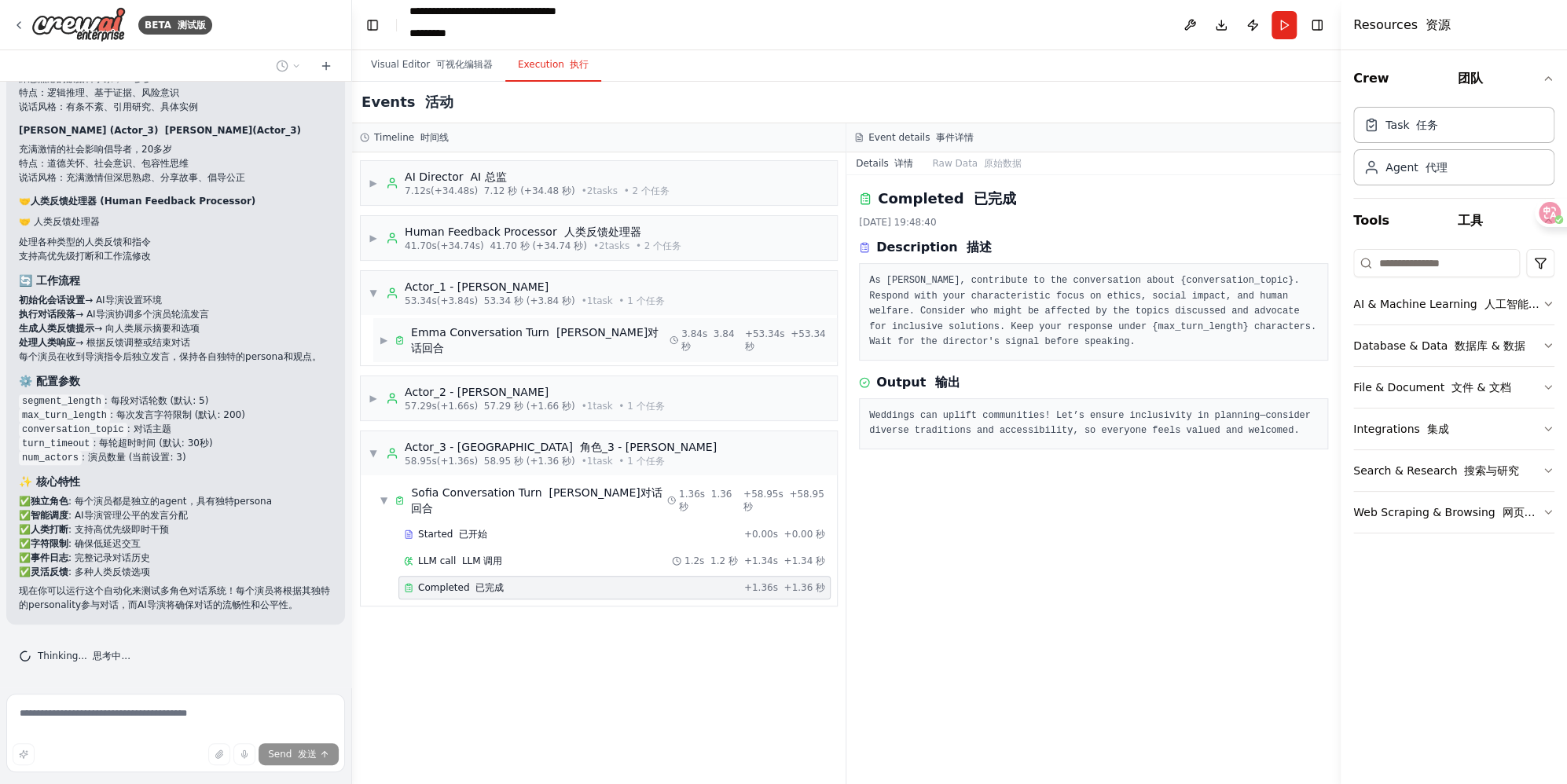
click at [578, 333] on font "艾玛对话回合" at bounding box center [534, 340] width 247 height 28
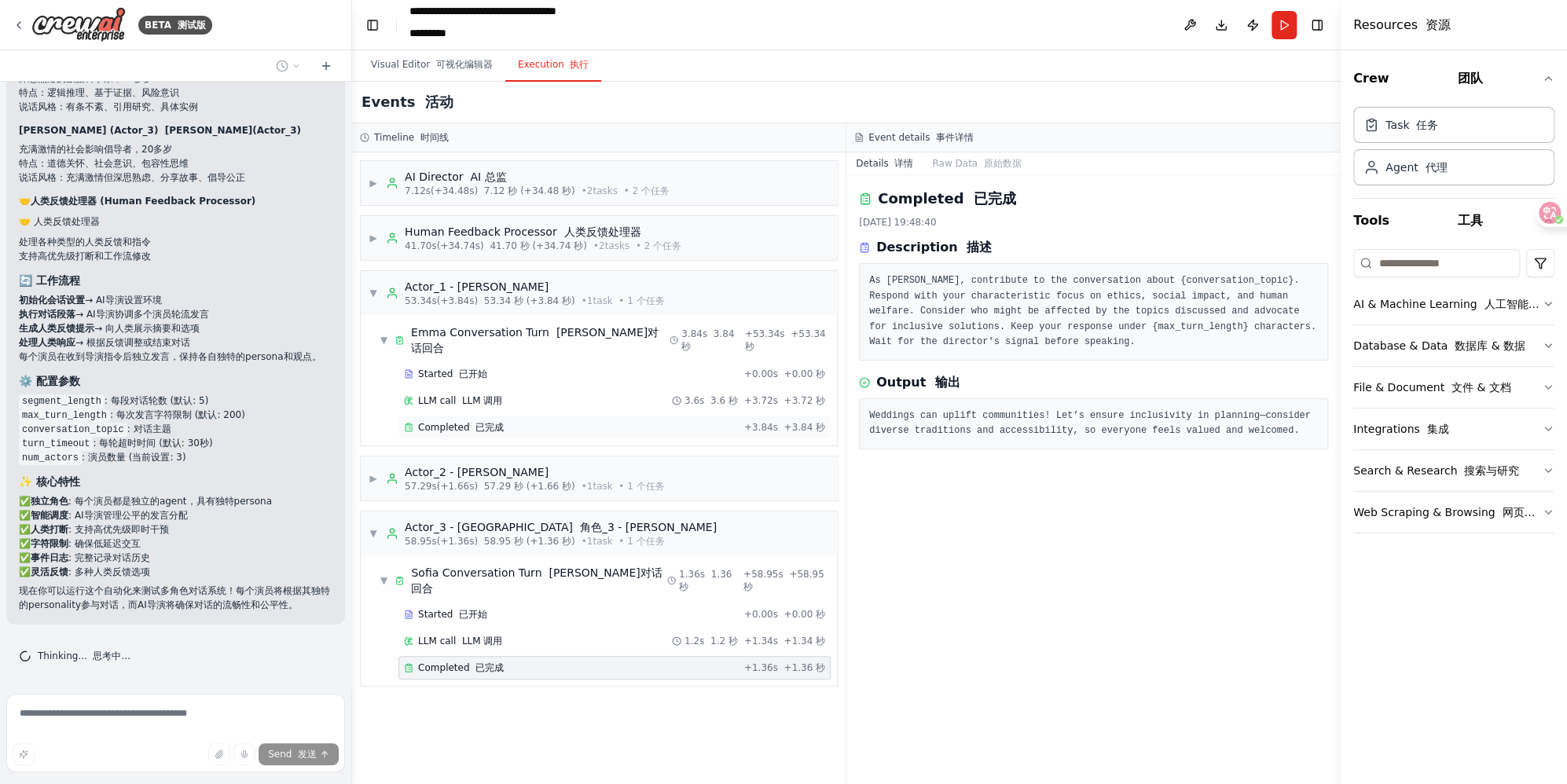
click at [543, 421] on div "Completed 已完成" at bounding box center [570, 427] width 334 height 13
click at [537, 464] on div "Actor_2 - Marcus" at bounding box center [534, 471] width 260 height 15
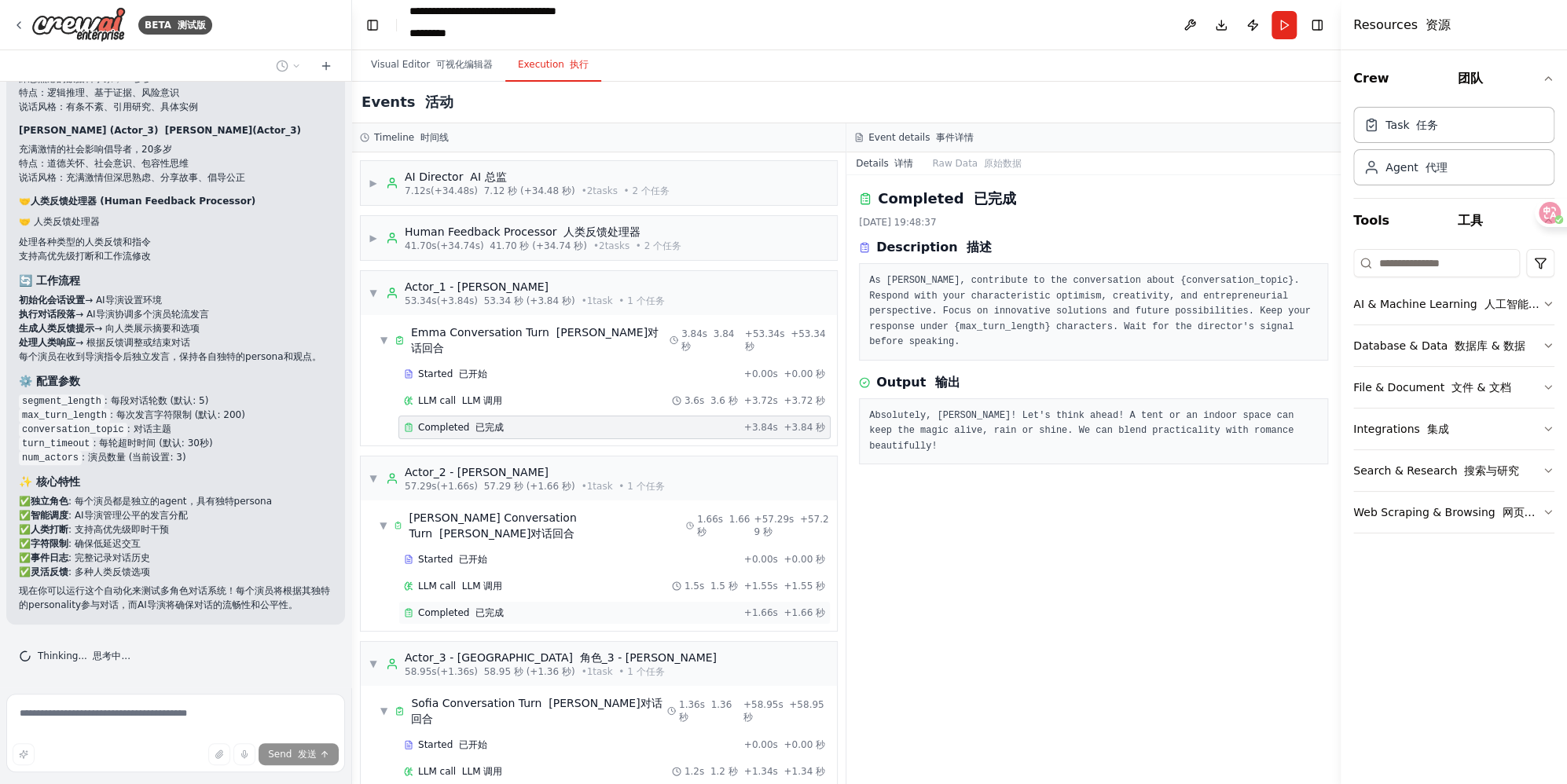
click at [504, 606] on div "Completed 已完成" at bounding box center [570, 612] width 334 height 13
click at [587, 649] on div "Actor_3 - Sofia 角色_3 - 索菲亚" at bounding box center [560, 656] width 312 height 15
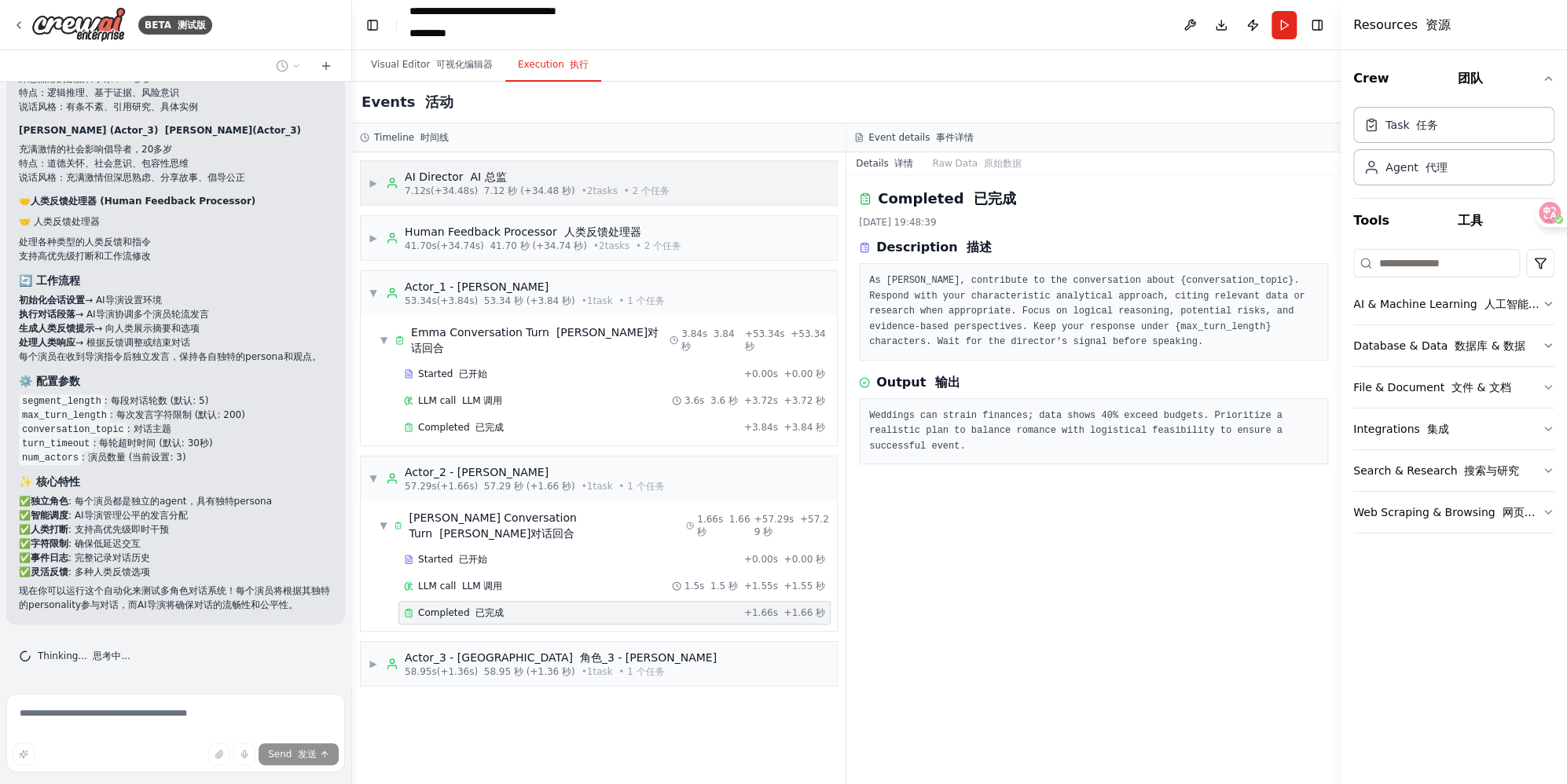
click at [513, 195] on font "7.12 秒 (+34.48 秒)" at bounding box center [529, 191] width 91 height 11
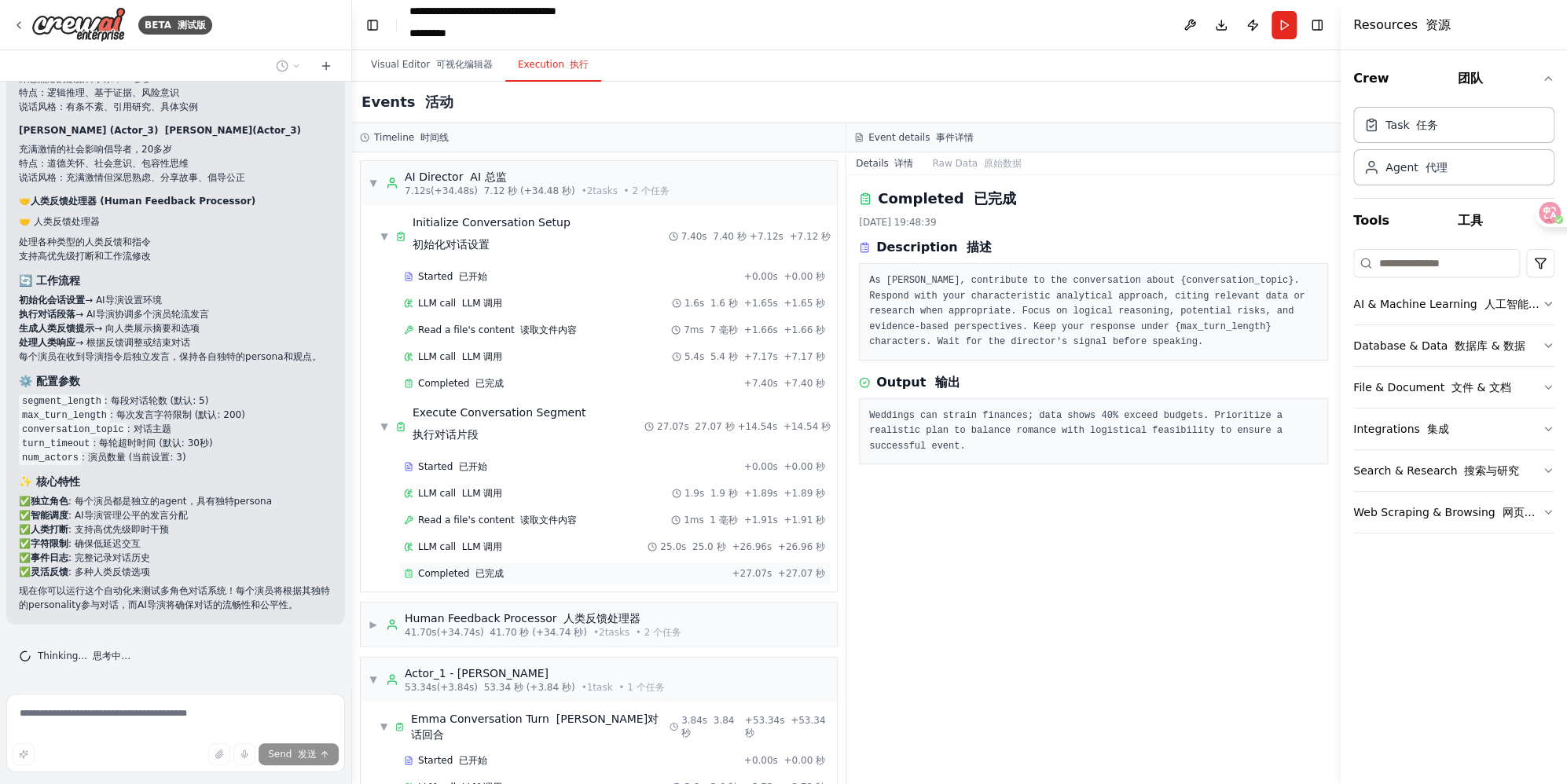
click at [490, 568] on font "已完成" at bounding box center [488, 574] width 28 height 11
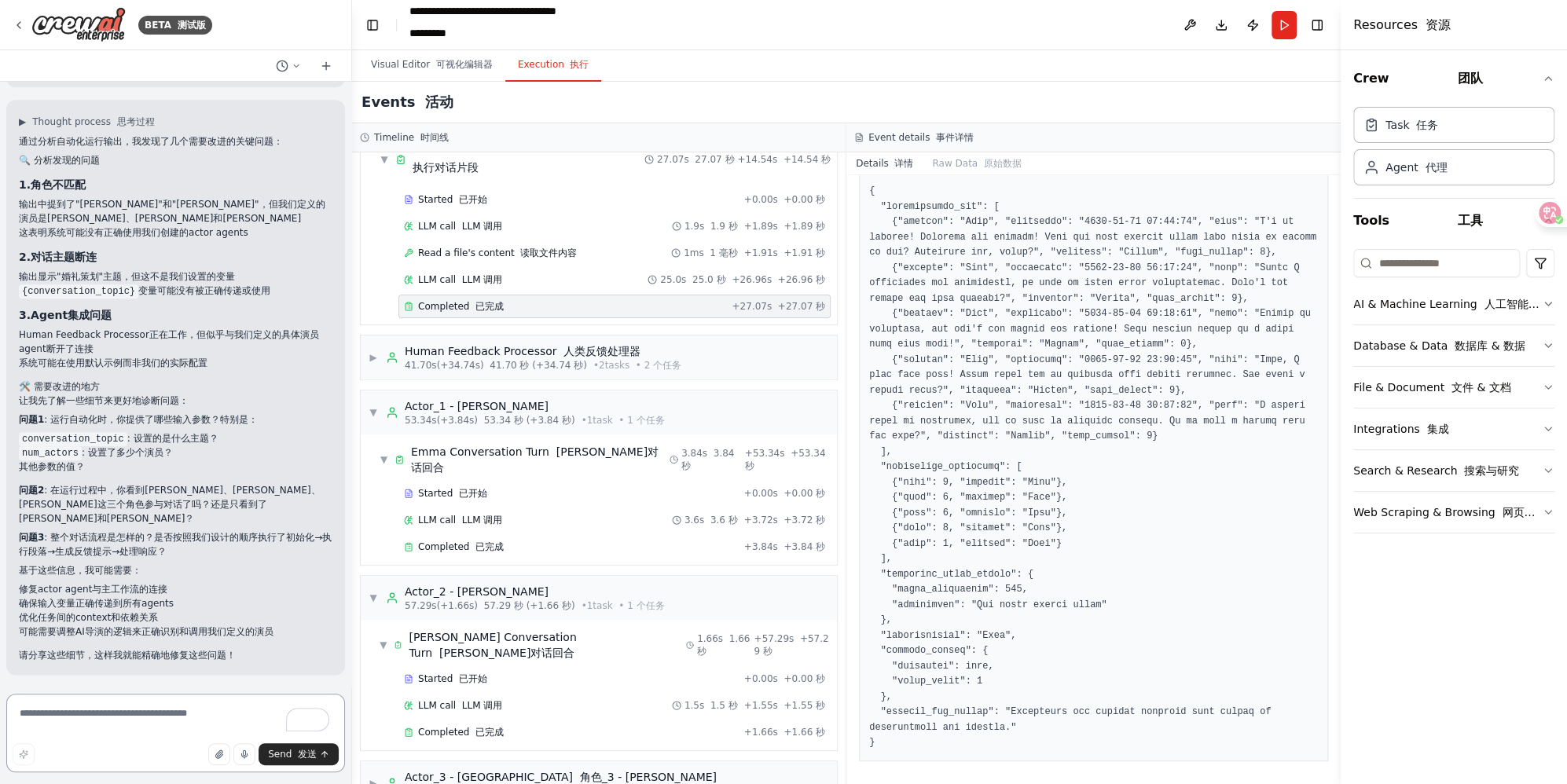
scroll to position [5132, 0]
click at [239, 283] on li "输出显示"婚礼策划"主题，但这不是我们设置的变量" at bounding box center [175, 277] width 314 height 14
click at [271, 298] on li "{conversation_topic} 变量可能没有被正确传递或使用" at bounding box center [175, 290] width 314 height 14
click at [221, 370] on li "系统可能在使用默认示例而非我们的实际配置" at bounding box center [175, 363] width 314 height 14
drag, startPoint x: 207, startPoint y: 469, endPoint x: 177, endPoint y: 469, distance: 30.0
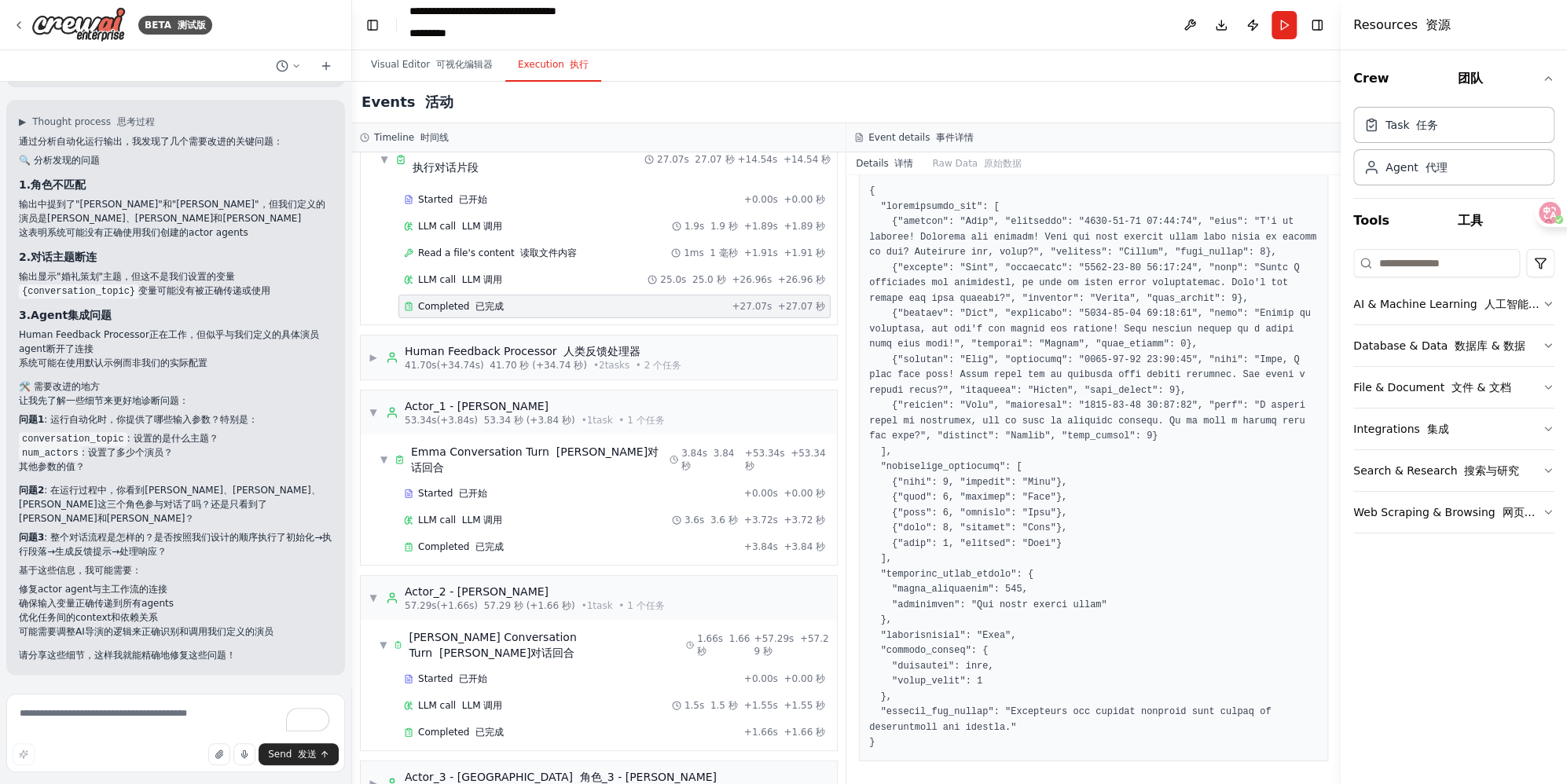
click at [177, 459] on li "num_actors : 设置了多少个演员？" at bounding box center [175, 452] width 314 height 14
drag, startPoint x: 123, startPoint y: 486, endPoint x: 84, endPoint y: 483, distance: 39.1
click at [84, 474] on li "其他参数的值？" at bounding box center [175, 467] width 314 height 14
drag, startPoint x: 205, startPoint y: 475, endPoint x: 92, endPoint y: 470, distance: 113.1
click at [92, 470] on ul "conversation_topic : 设置的是什么主题？ num_actors : 设置了多少个演员？ 其他参数的值？" at bounding box center [175, 452] width 314 height 42
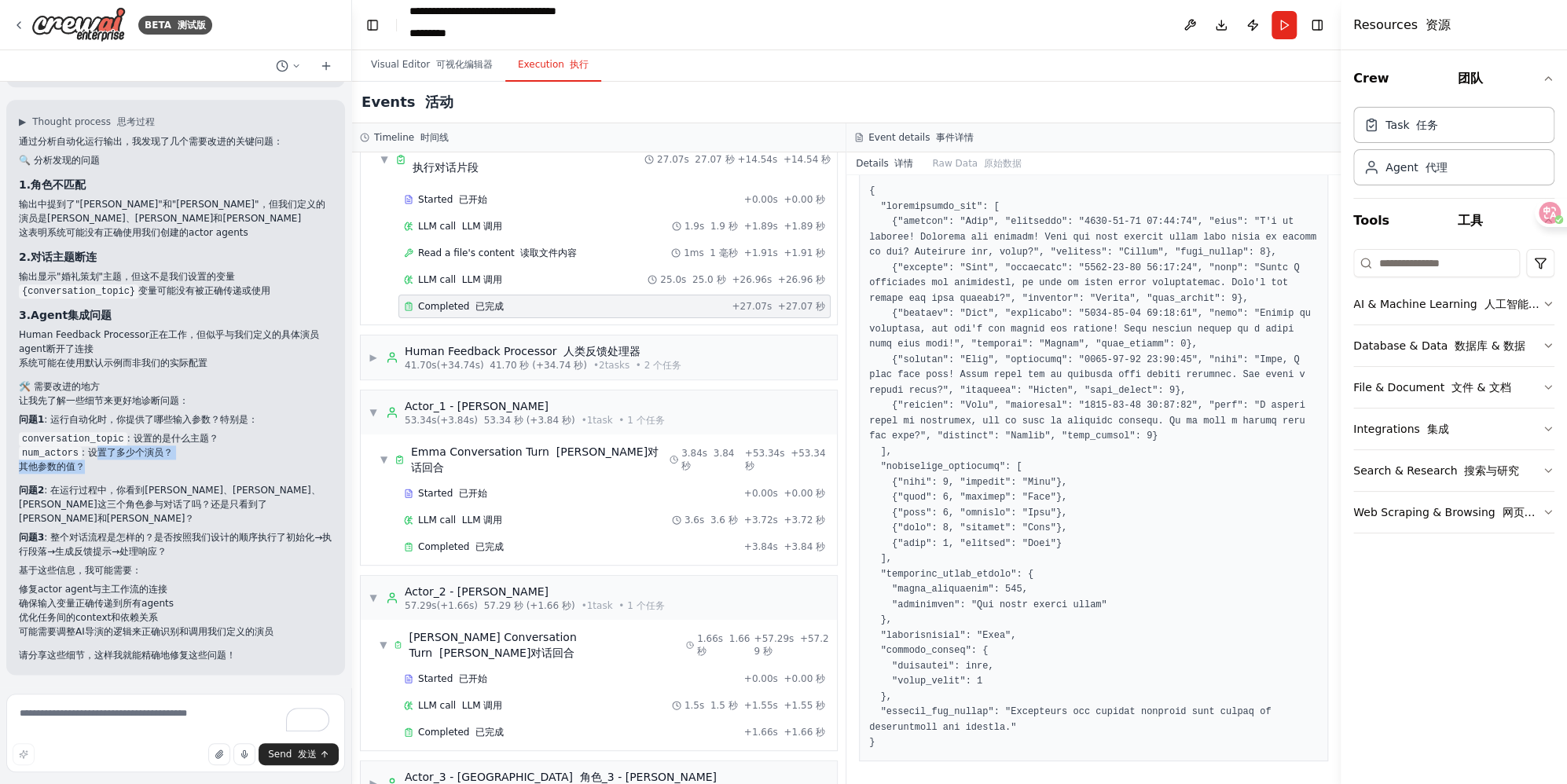
drag, startPoint x: 92, startPoint y: 470, endPoint x: 96, endPoint y: 486, distance: 16.5
click at [96, 474] on li "其他参数的值？" at bounding box center [175, 467] width 314 height 14
click at [94, 492] on div "通过分析自动化运行输出，我发现了几个需要改进的关键问题： 🔍 分析发现的问题 1. 角色不匹配 输出中提到了"Lily"和"Jack"，但我们定义的演员是Em…" at bounding box center [175, 397] width 314 height 528
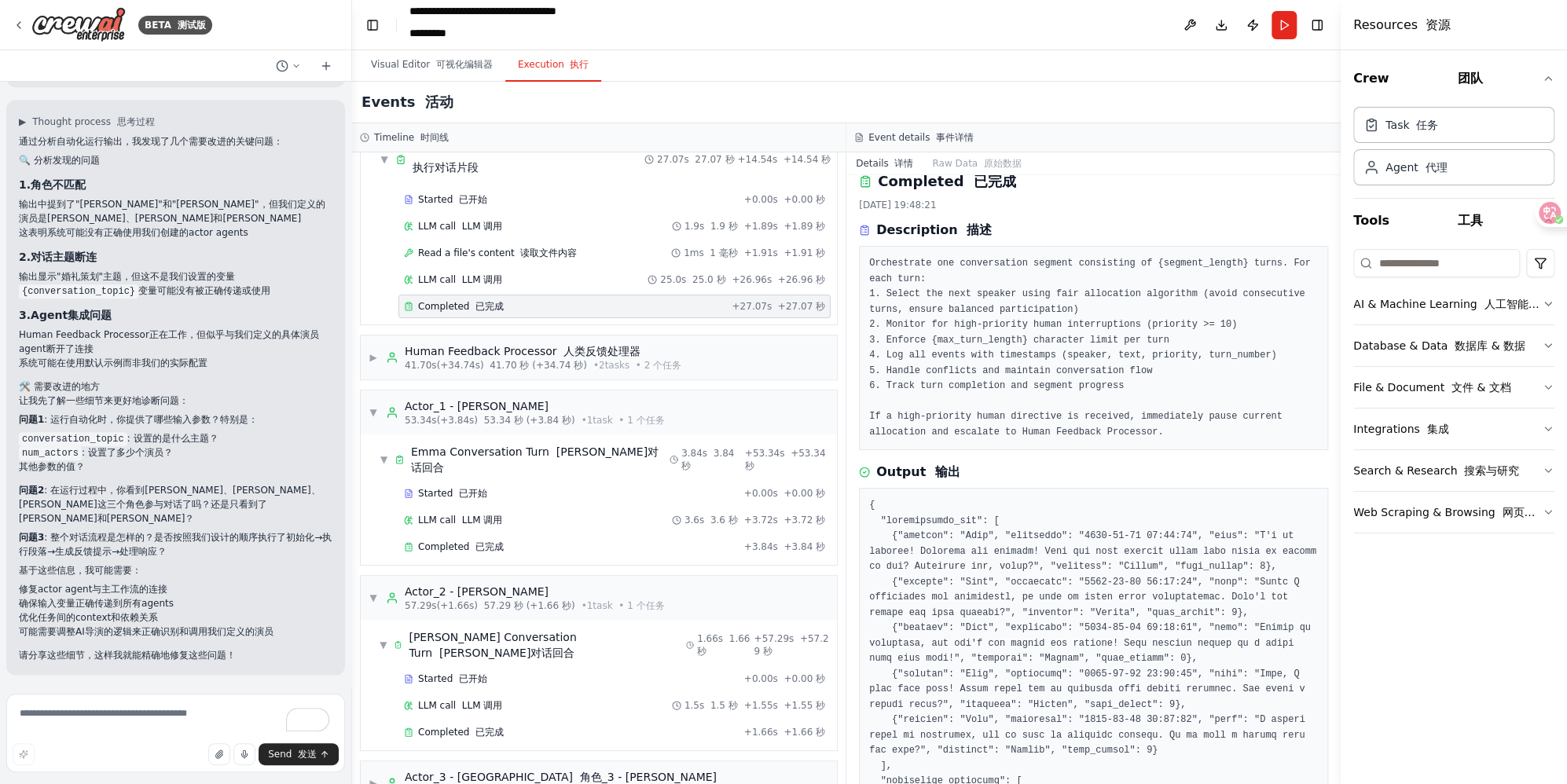
scroll to position [0, 0]
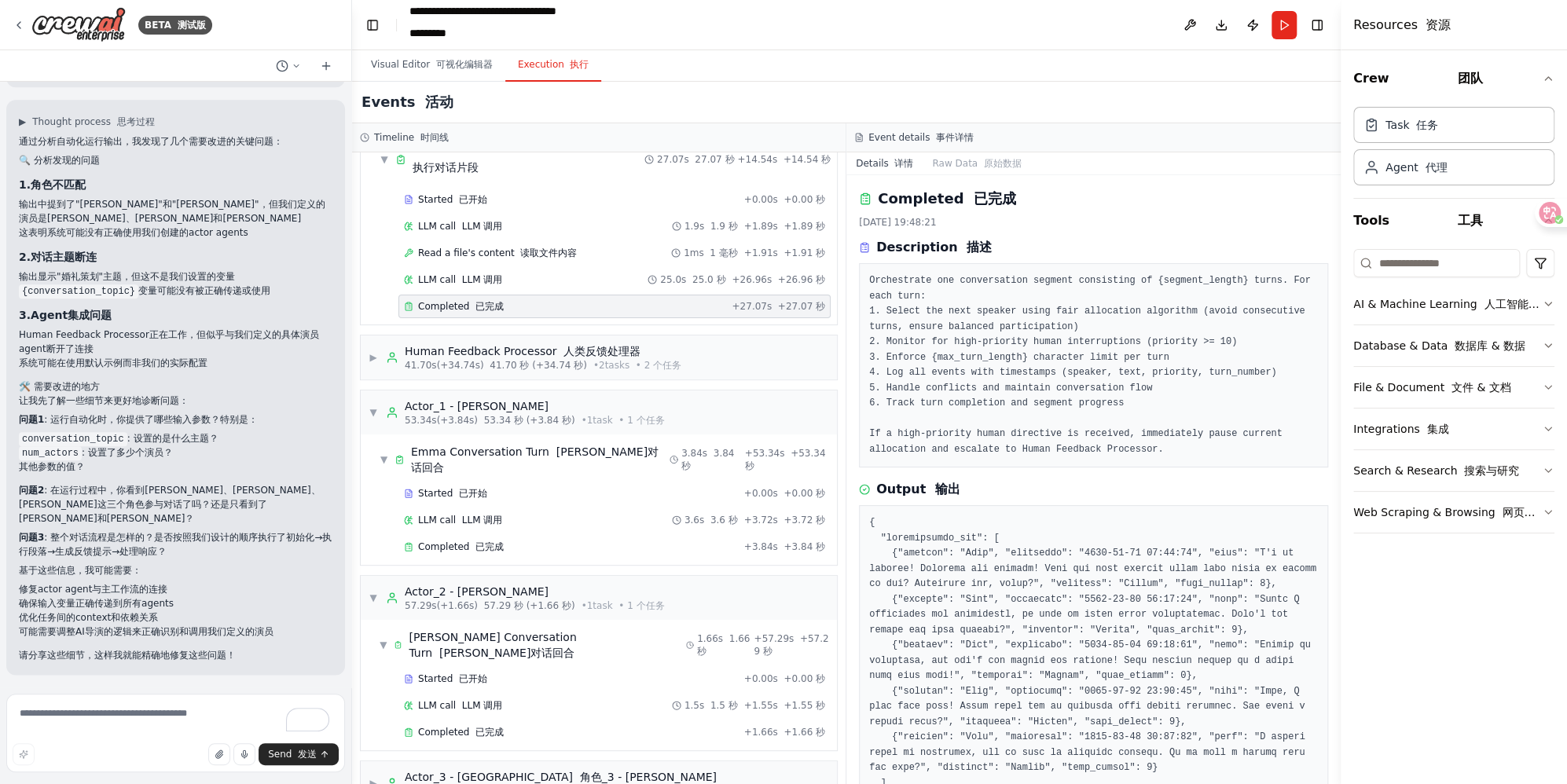
click at [416, 138] on font at bounding box center [416, 138] width 6 height 11
click at [413, 113] on div "Events 活动" at bounding box center [846, 102] width 989 height 41
click at [1015, 24] on button "Toggle Right Sidebar" at bounding box center [1317, 25] width 22 height 22
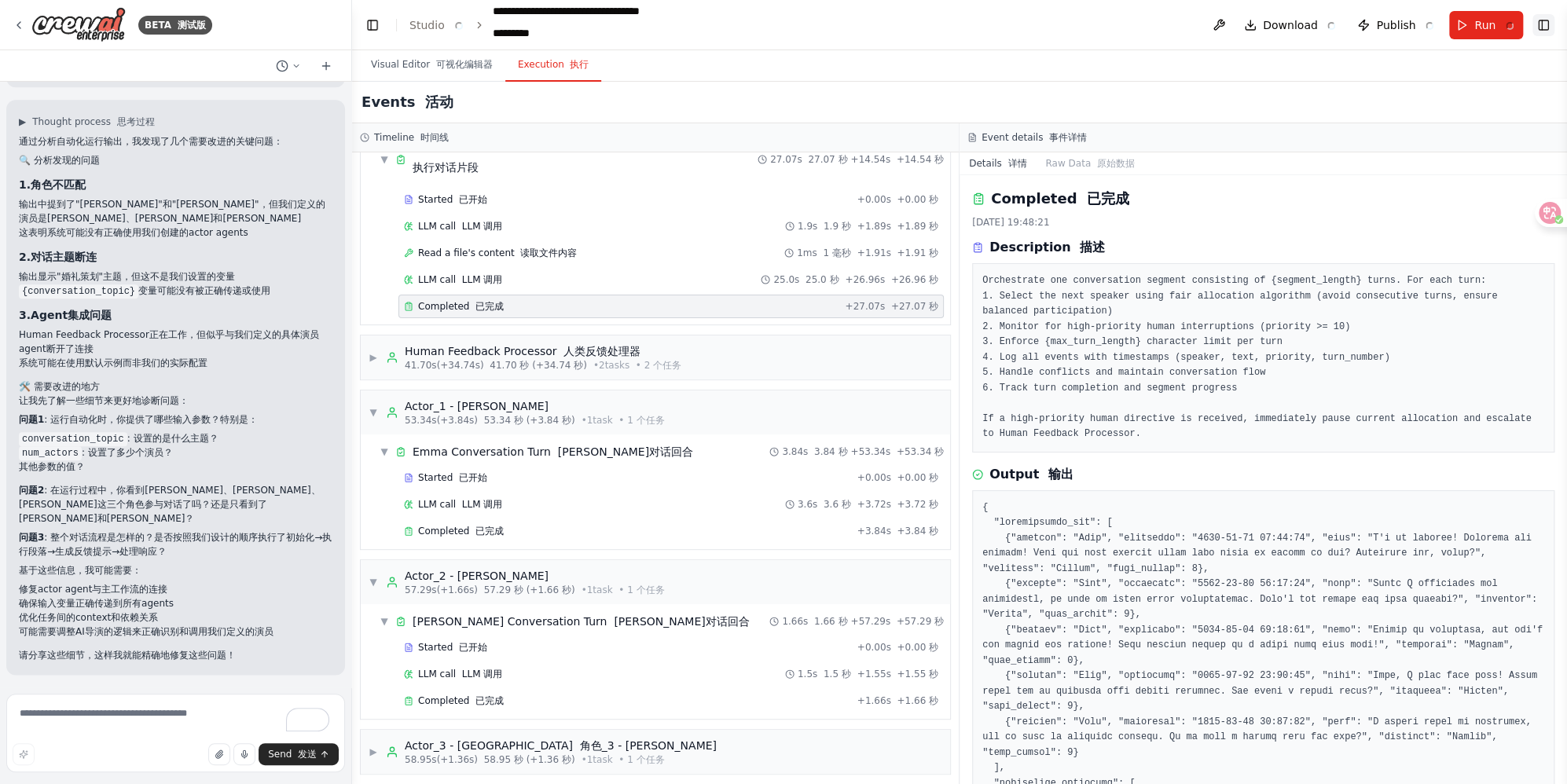
click at [1015, 27] on button "Toggle Right Sidebar" at bounding box center [1543, 25] width 22 height 22
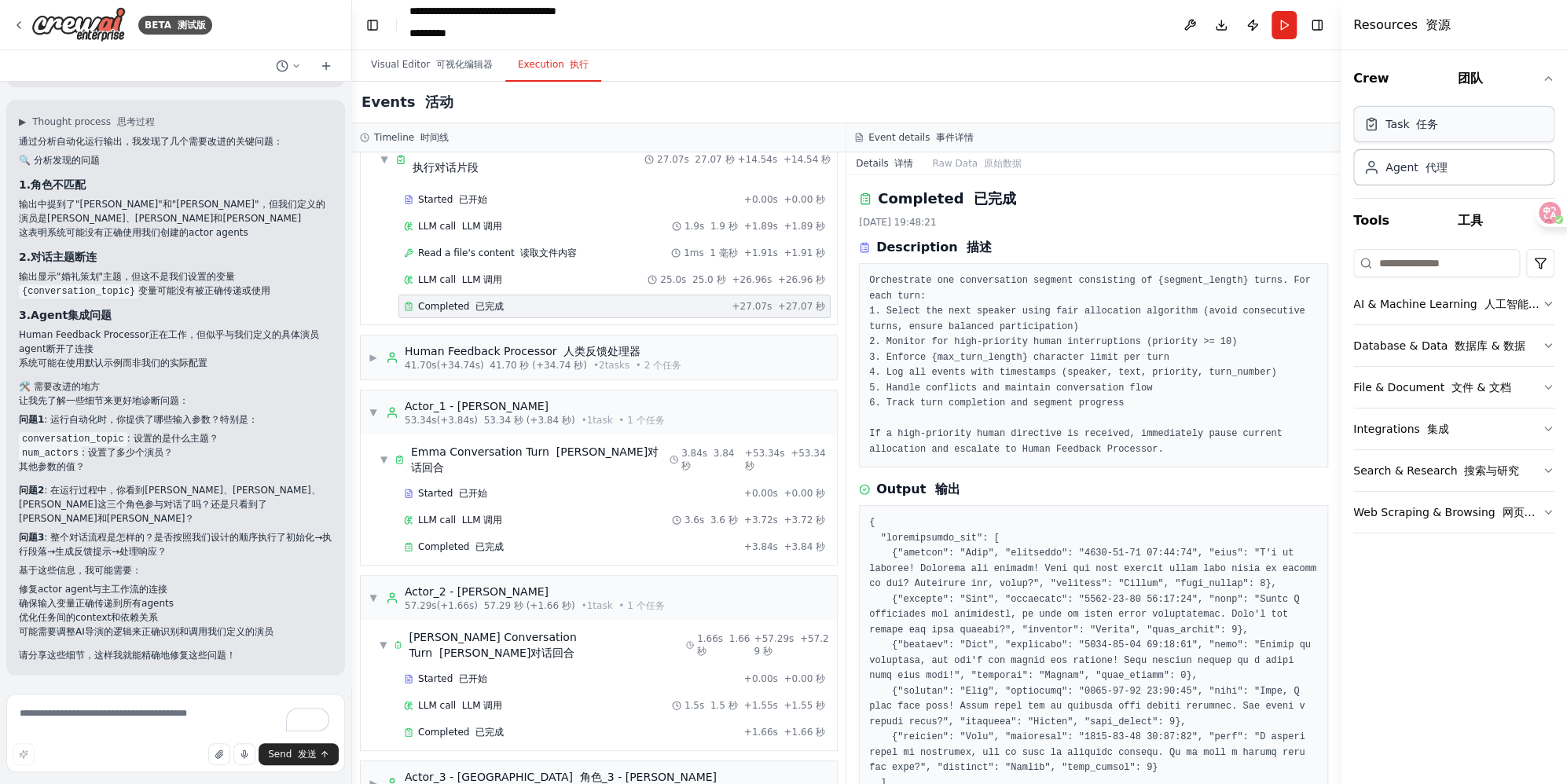
click at [1015, 118] on div "Task 任务" at bounding box center [1454, 124] width 201 height 36
click at [1015, 84] on button "Crew 团队" at bounding box center [1454, 78] width 201 height 44
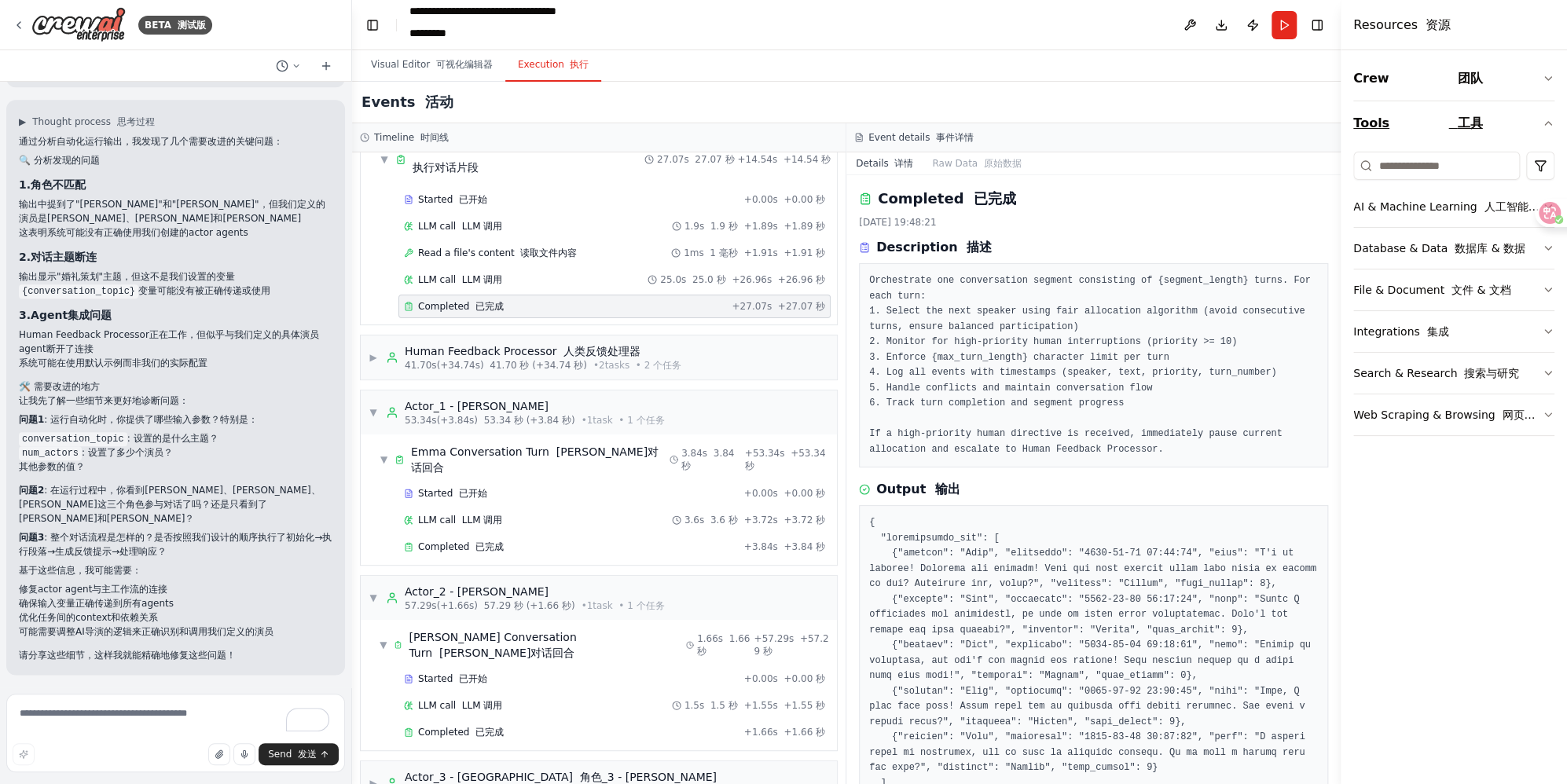
click at [1015, 115] on button "Tools 工具" at bounding box center [1454, 123] width 201 height 44
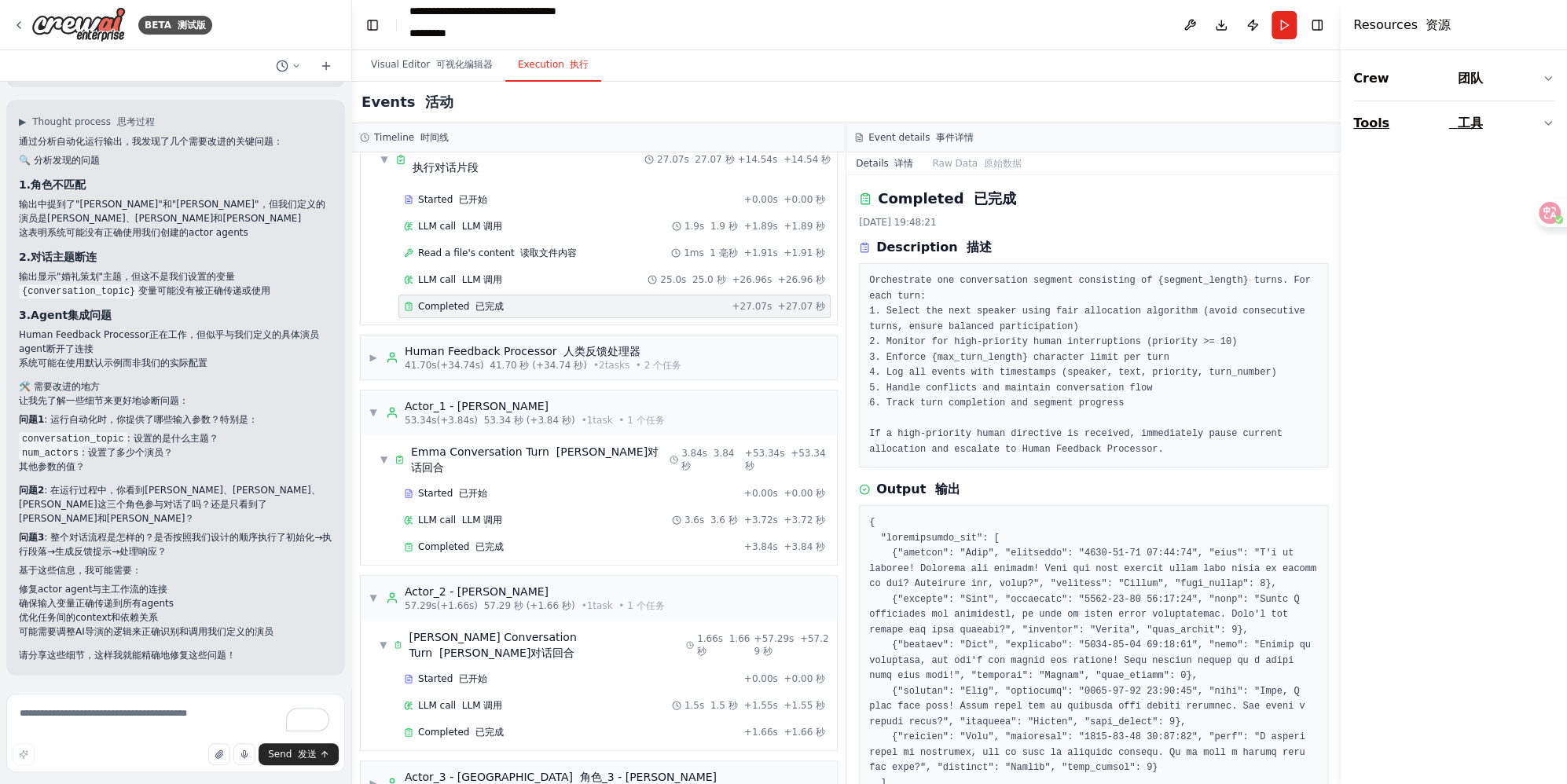
click at [1015, 115] on button "Tools 工具" at bounding box center [1454, 123] width 201 height 44
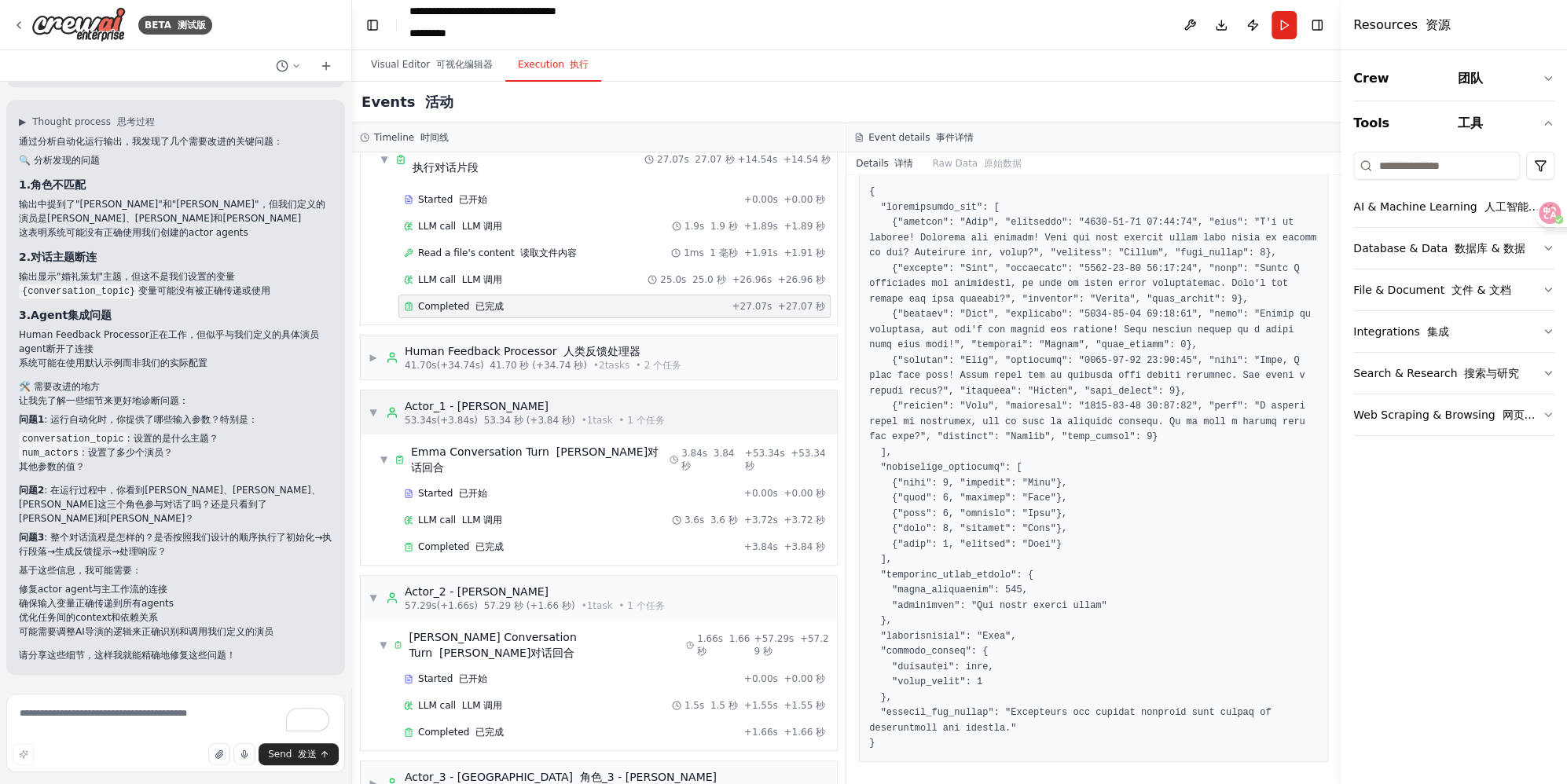
scroll to position [332, 0]
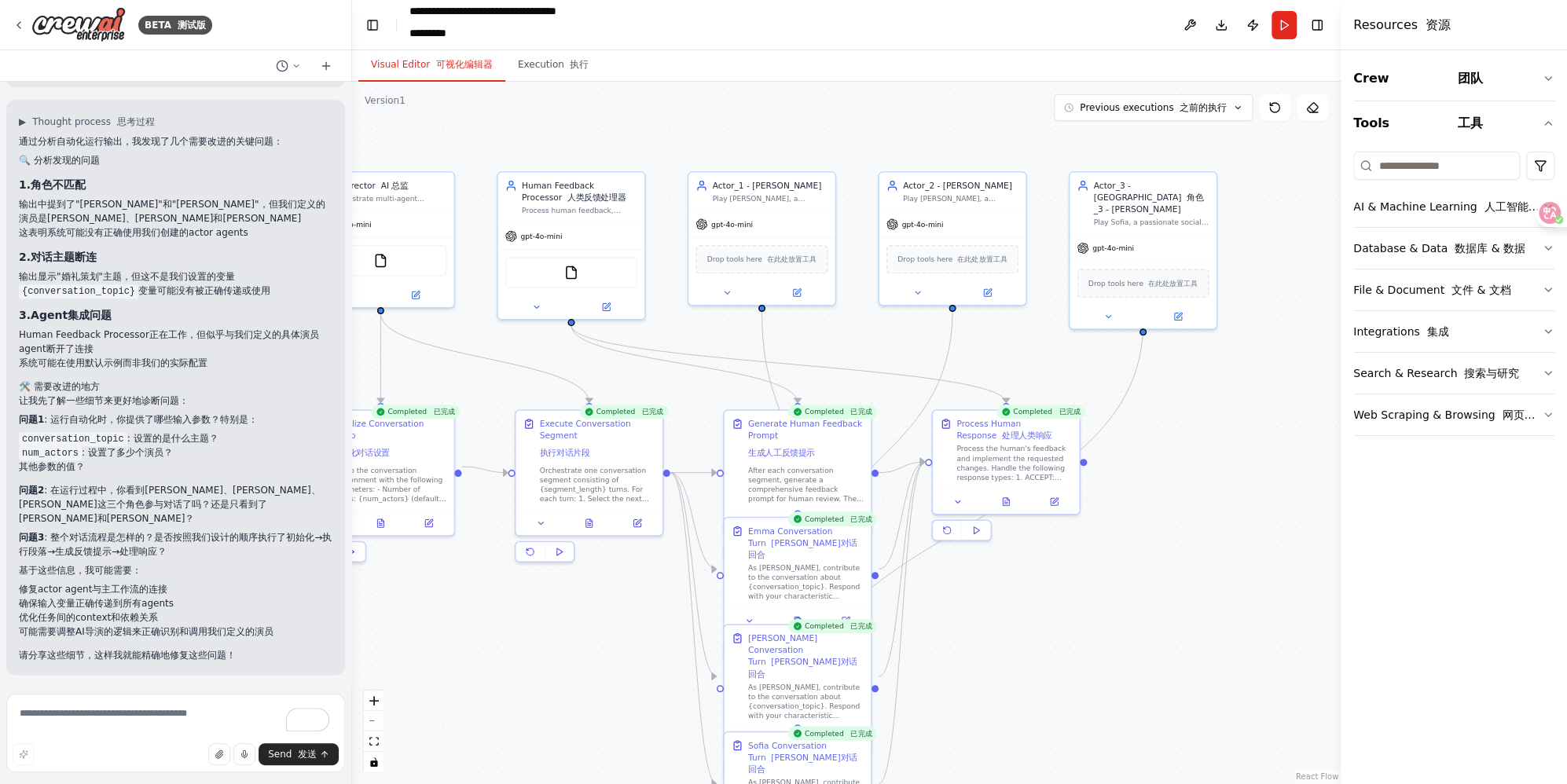
click at [445, 73] on button "Visual Editor 可视化编辑器" at bounding box center [431, 65] width 147 height 33
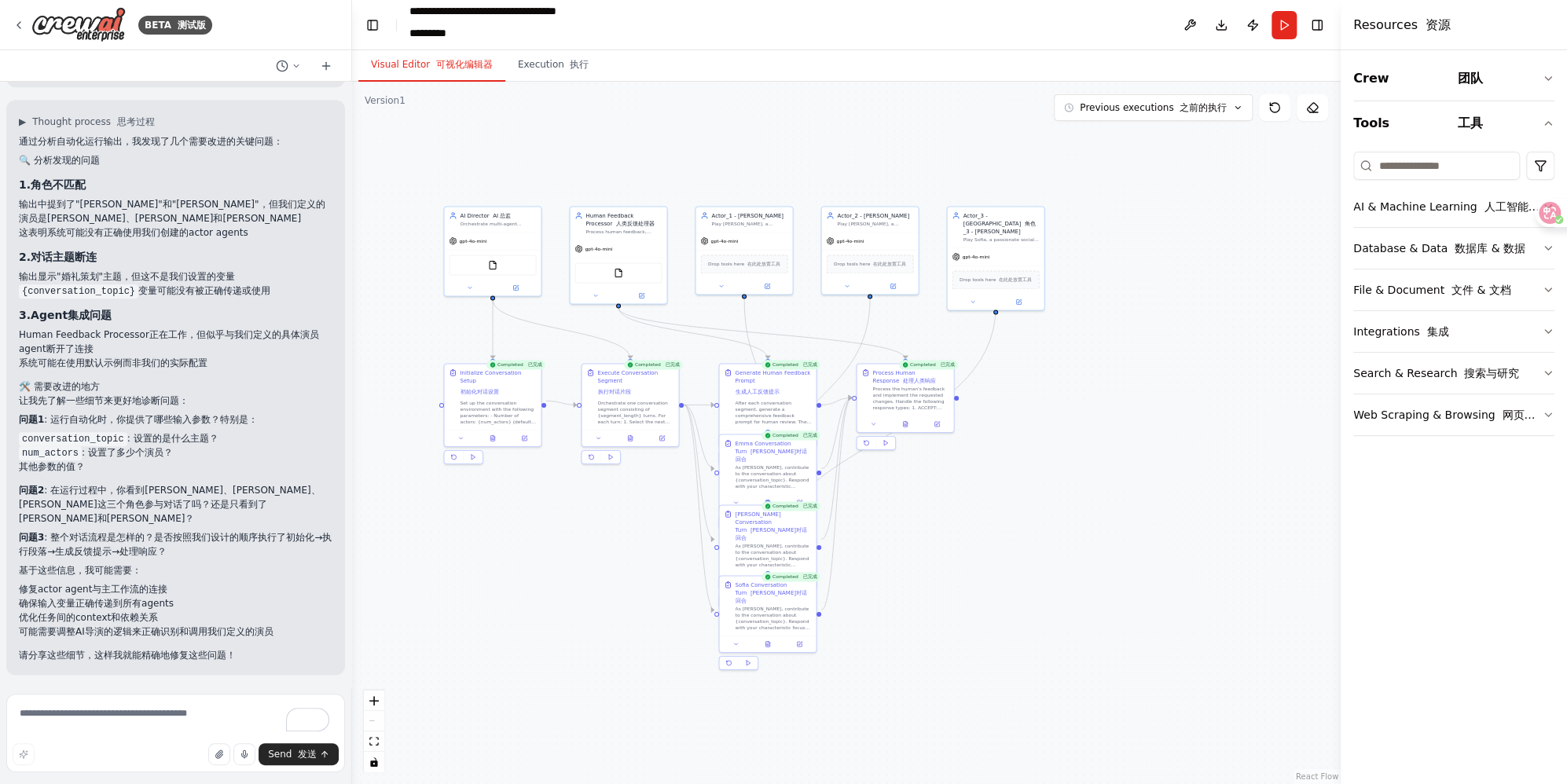
drag, startPoint x: 1140, startPoint y: 534, endPoint x: 1003, endPoint y: 454, distance: 158.6
click at [1003, 454] on div ".deletable-edge-delete-btn { width: 20px; height: 20px; border: 0px solid #ffff…" at bounding box center [846, 432] width 989 height 702
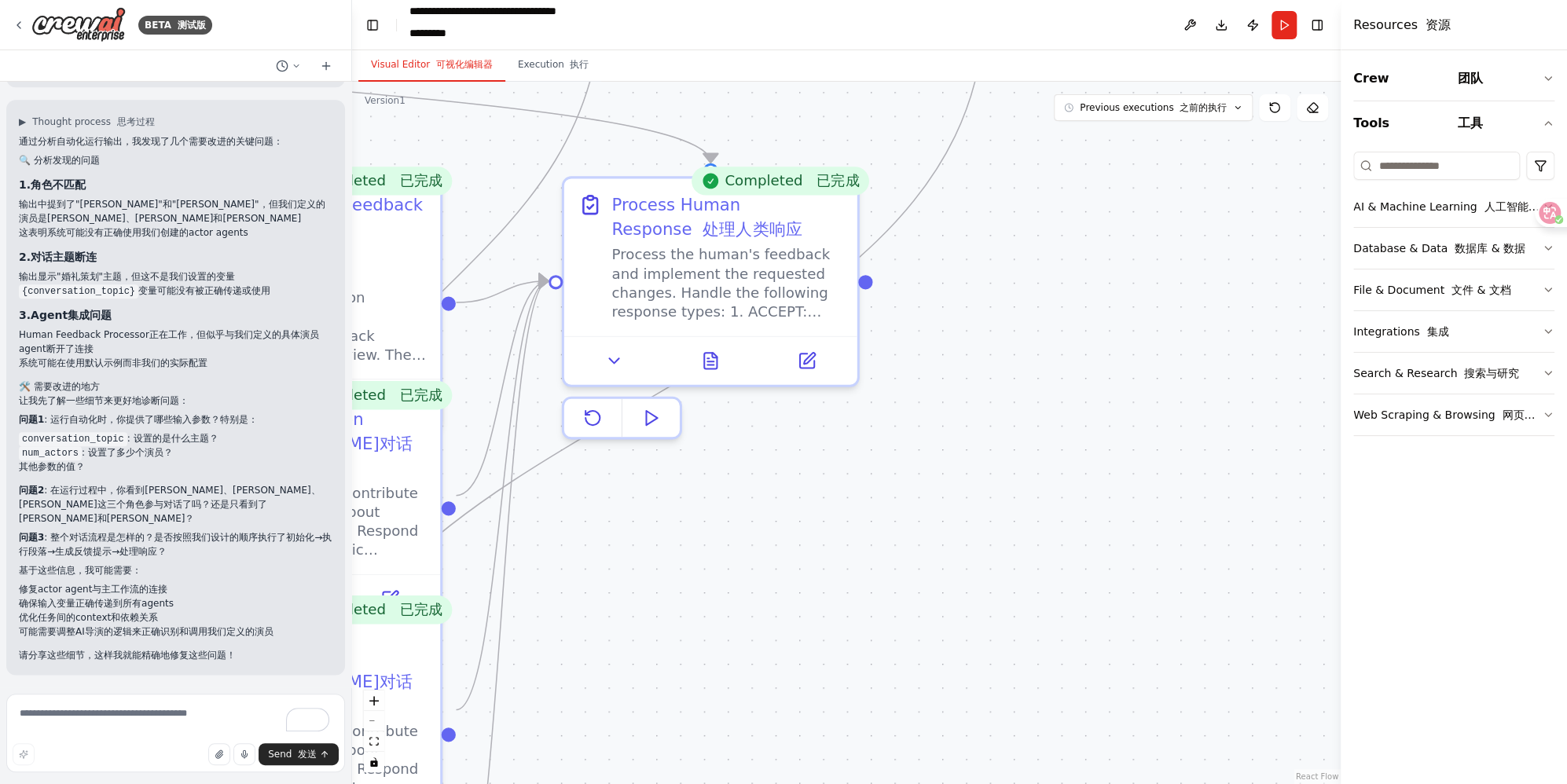
drag, startPoint x: 952, startPoint y: 362, endPoint x: 979, endPoint y: 520, distance: 160.3
click at [979, 520] on div ".deletable-edge-delete-btn { width: 20px; height: 20px; border: 0px solid #ffff…" at bounding box center [846, 432] width 989 height 702
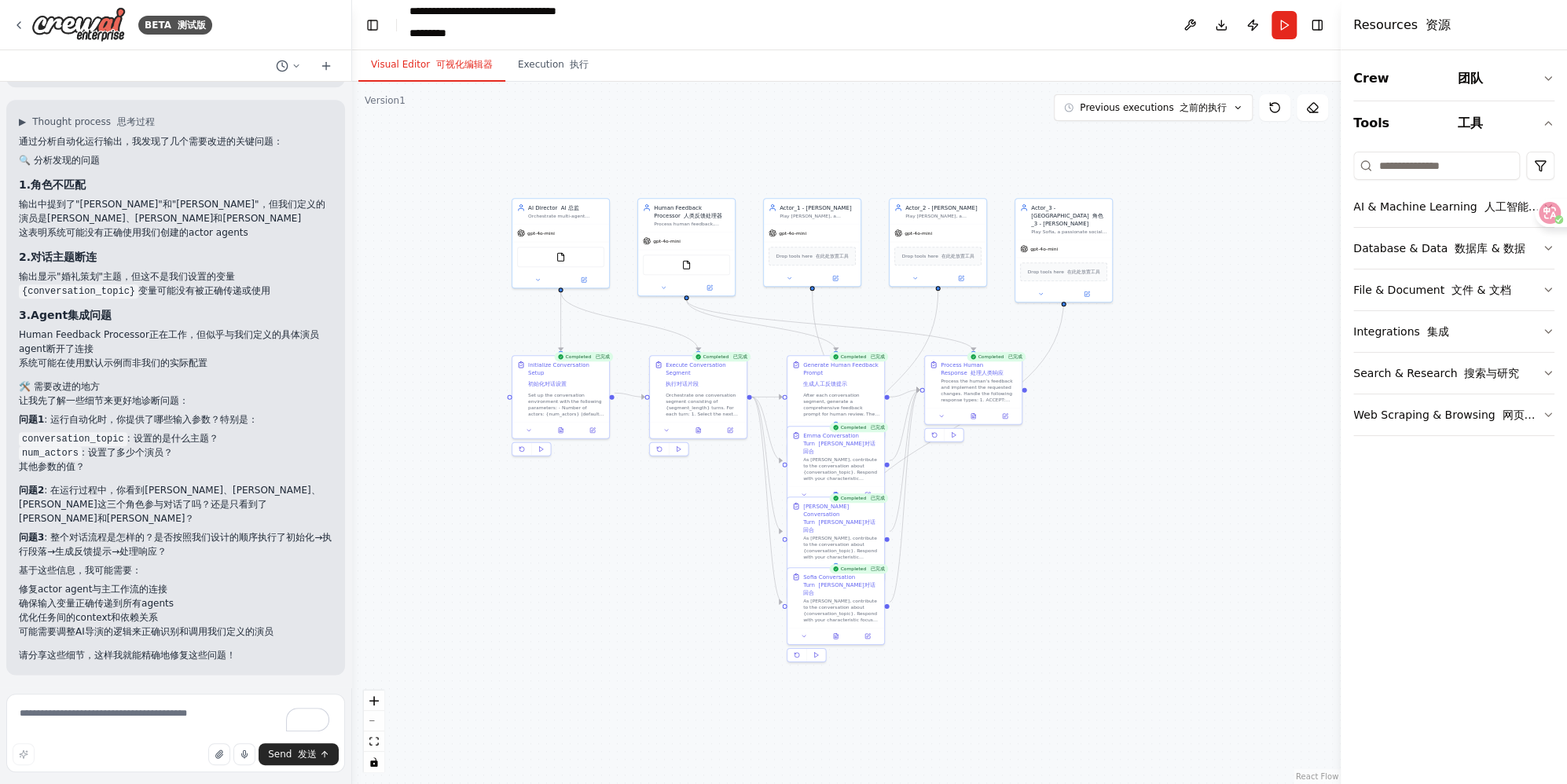
drag, startPoint x: 1052, startPoint y: 530, endPoint x: 1124, endPoint y: 432, distance: 121.6
click at [1015, 432] on div ".deletable-edge-delete-btn { width: 20px; height: 20px; border: 0px solid #ffff…" at bounding box center [846, 432] width 989 height 702
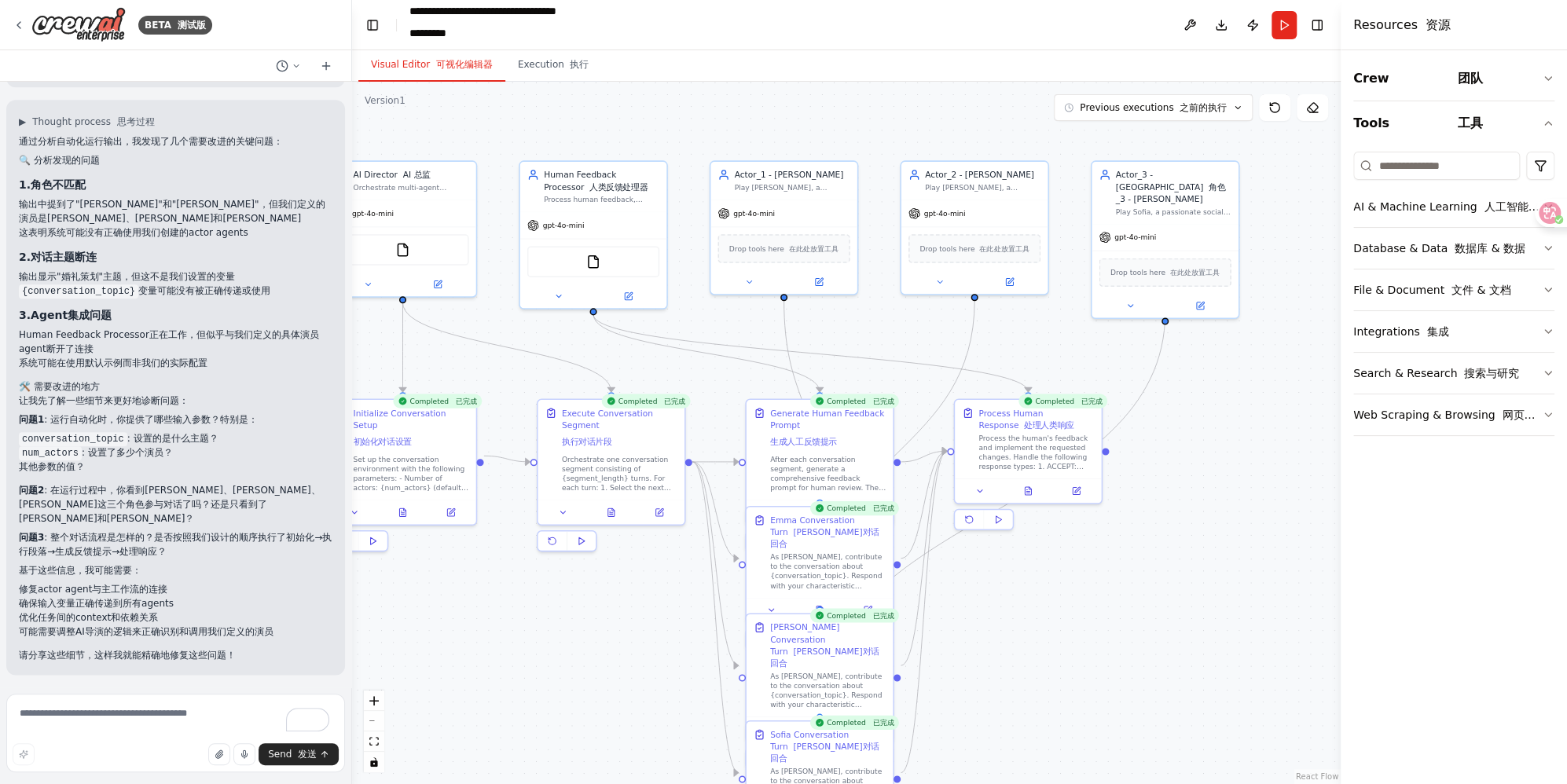
drag, startPoint x: 1080, startPoint y: 405, endPoint x: 1204, endPoint y: 486, distance: 148.1
click at [1015, 486] on div ".deletable-edge-delete-btn { width: 20px; height: 20px; border: 0px solid #ffff…" at bounding box center [846, 432] width 989 height 702
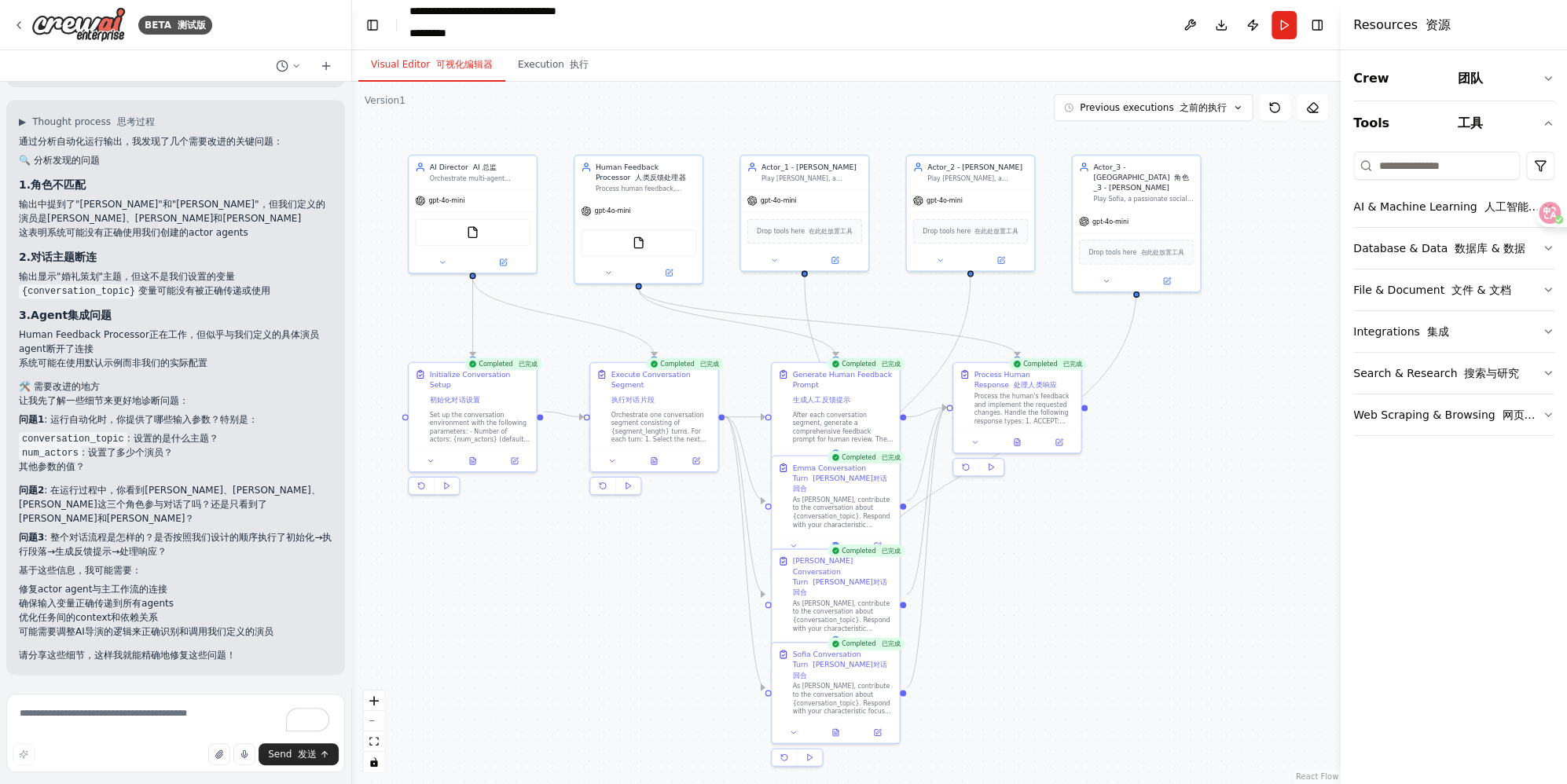
drag, startPoint x: 1186, startPoint y: 467, endPoint x: 1154, endPoint y: 421, distance: 56.0
click at [1015, 421] on div ".deletable-edge-delete-btn { width: 20px; height: 20px; border: 0px solid #ffff…" at bounding box center [846, 432] width 989 height 702
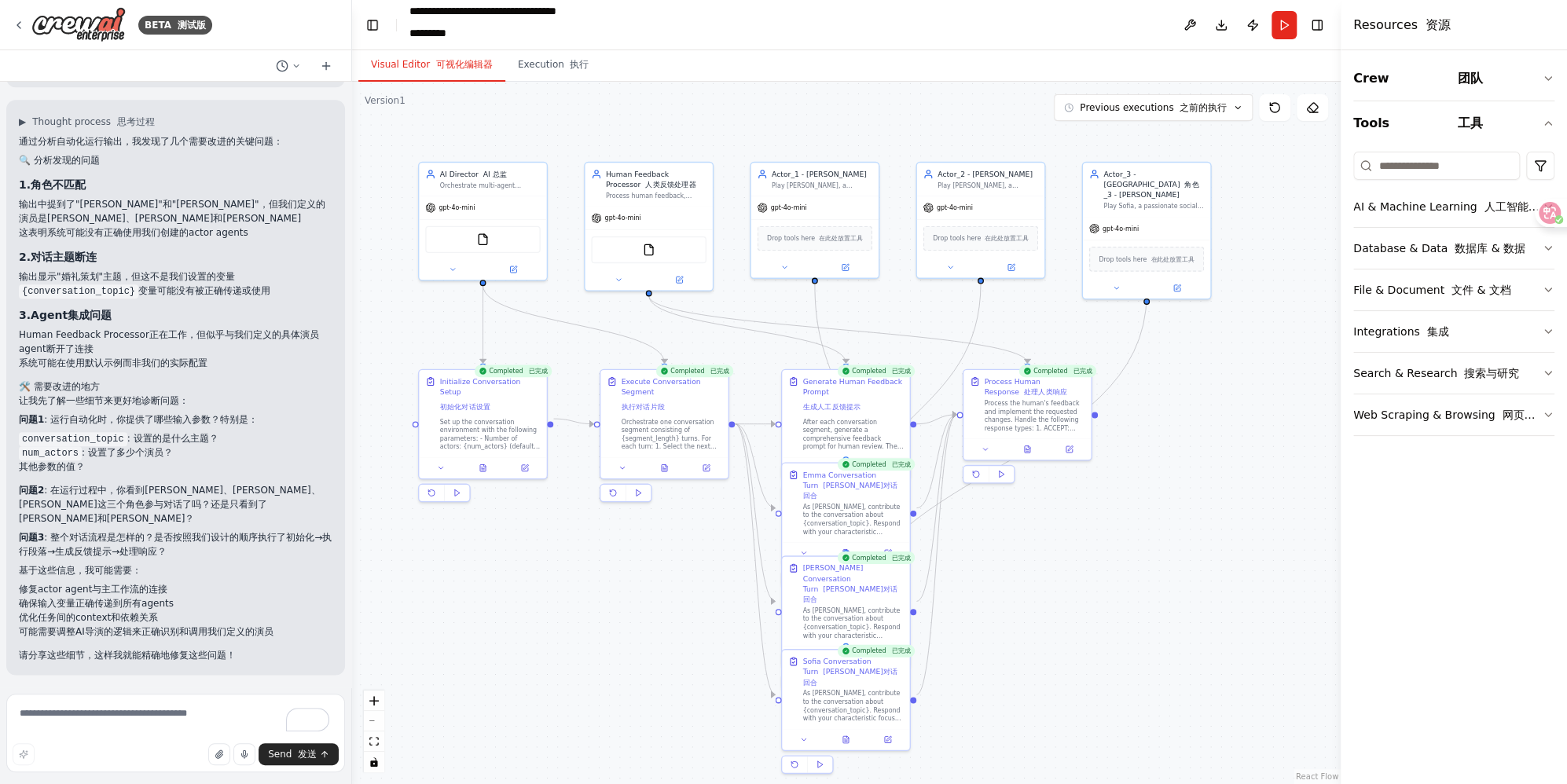
drag, startPoint x: 1122, startPoint y: 500, endPoint x: 1129, endPoint y: 514, distance: 15.7
click at [1015, 514] on div ".deletable-edge-delete-btn { width: 20px; height: 20px; border: 0px solid #ffff…" at bounding box center [846, 432] width 989 height 702
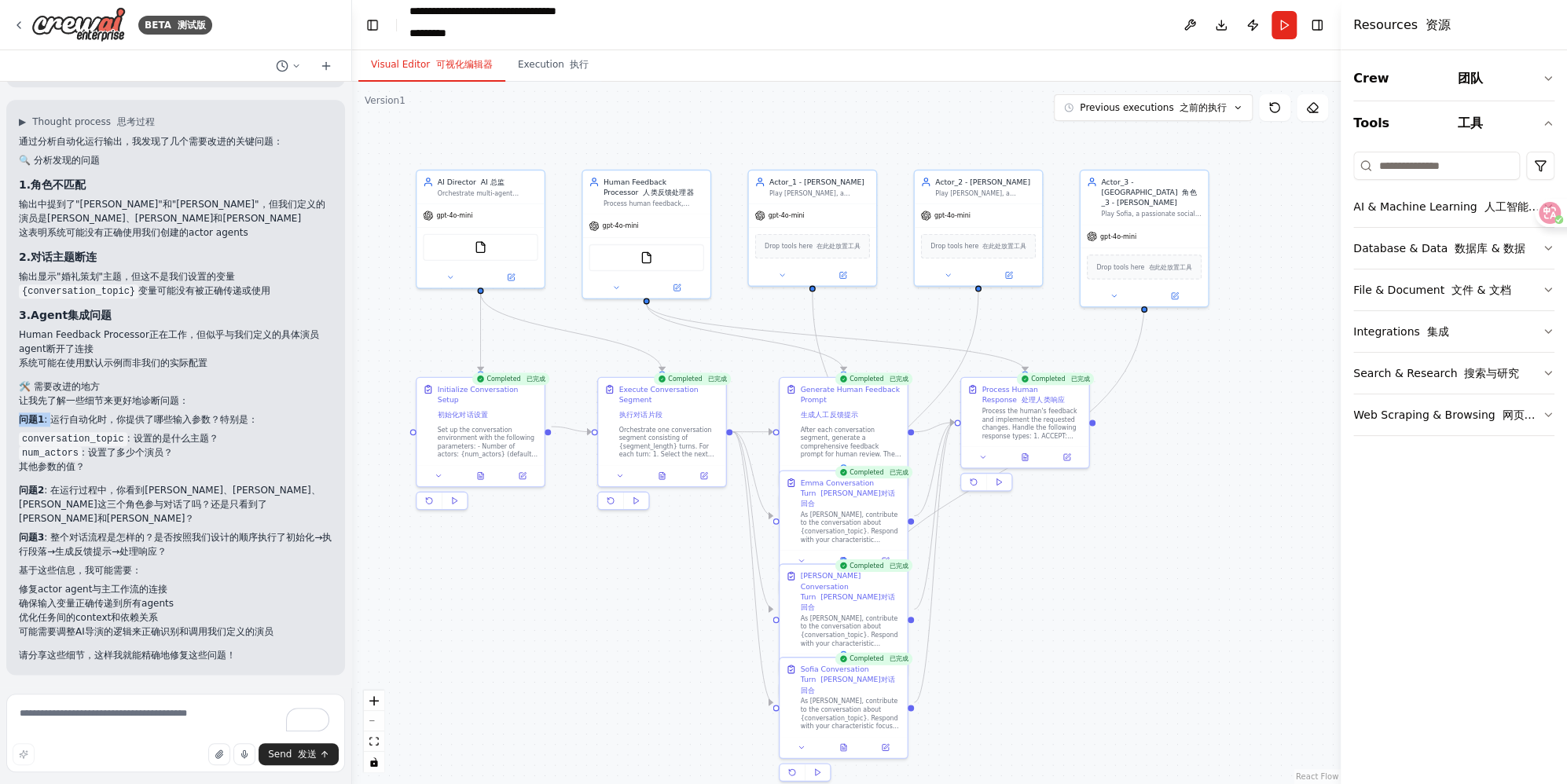
drag, startPoint x: 48, startPoint y: 432, endPoint x: 15, endPoint y: 432, distance: 33.0
click at [15, 432] on div "▶ Thought process 思考过程 通过分析自动化运行输出，我发现了几个需要改进的关键问题： 🔍 分析发现的问题 1. 角色不匹配 输出中提到了"L…" at bounding box center [175, 387] width 338 height 575
copy p "问题1 :"
click at [95, 729] on textarea "To enrich screen reader interactions, please activate Accessibility in Grammarl…" at bounding box center [175, 732] width 338 height 78
paste textarea "****"
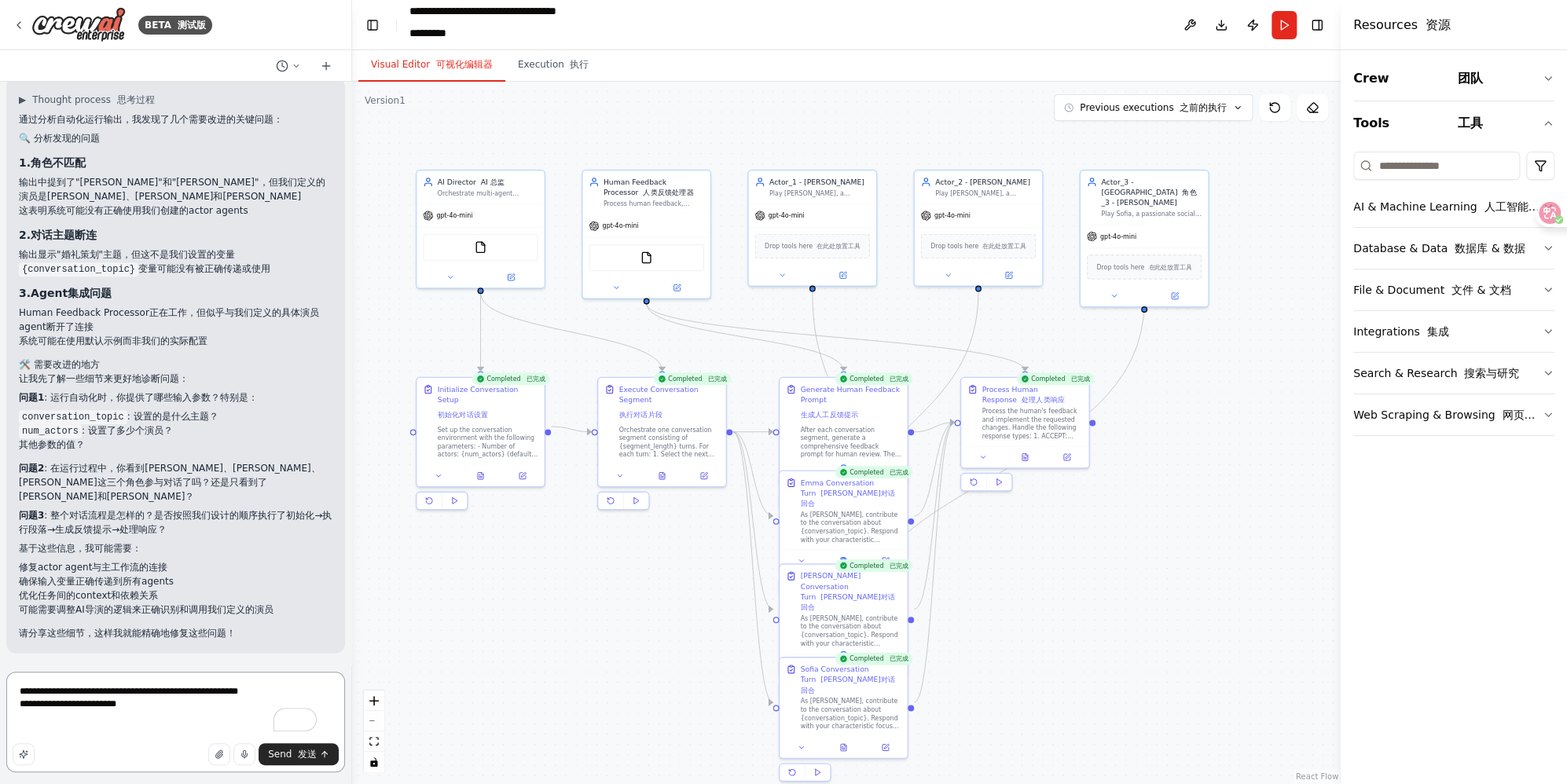
type textarea "**********"
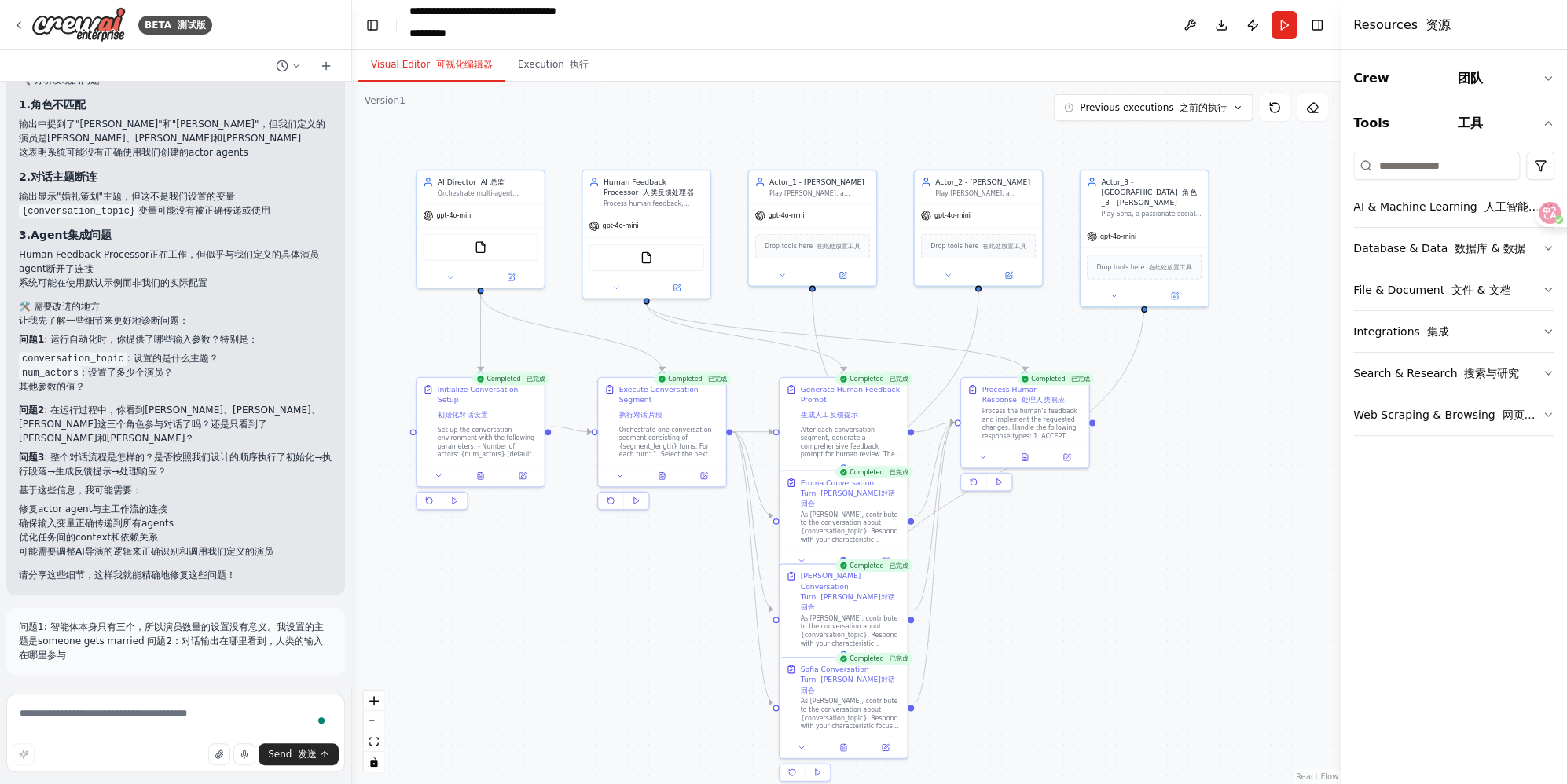
scroll to position [5288, 0]
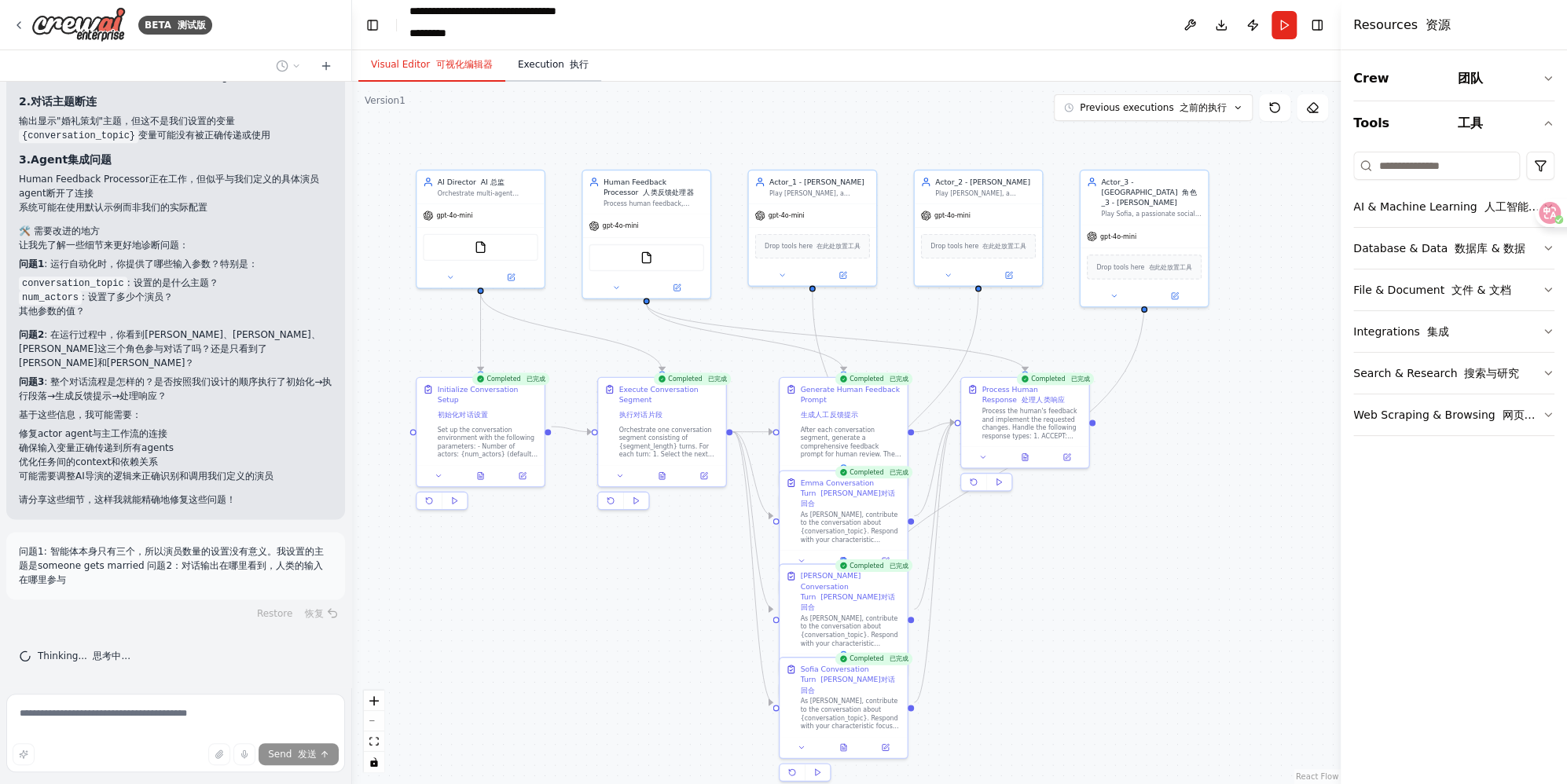
click at [564, 65] on font "button" at bounding box center [567, 65] width 6 height 11
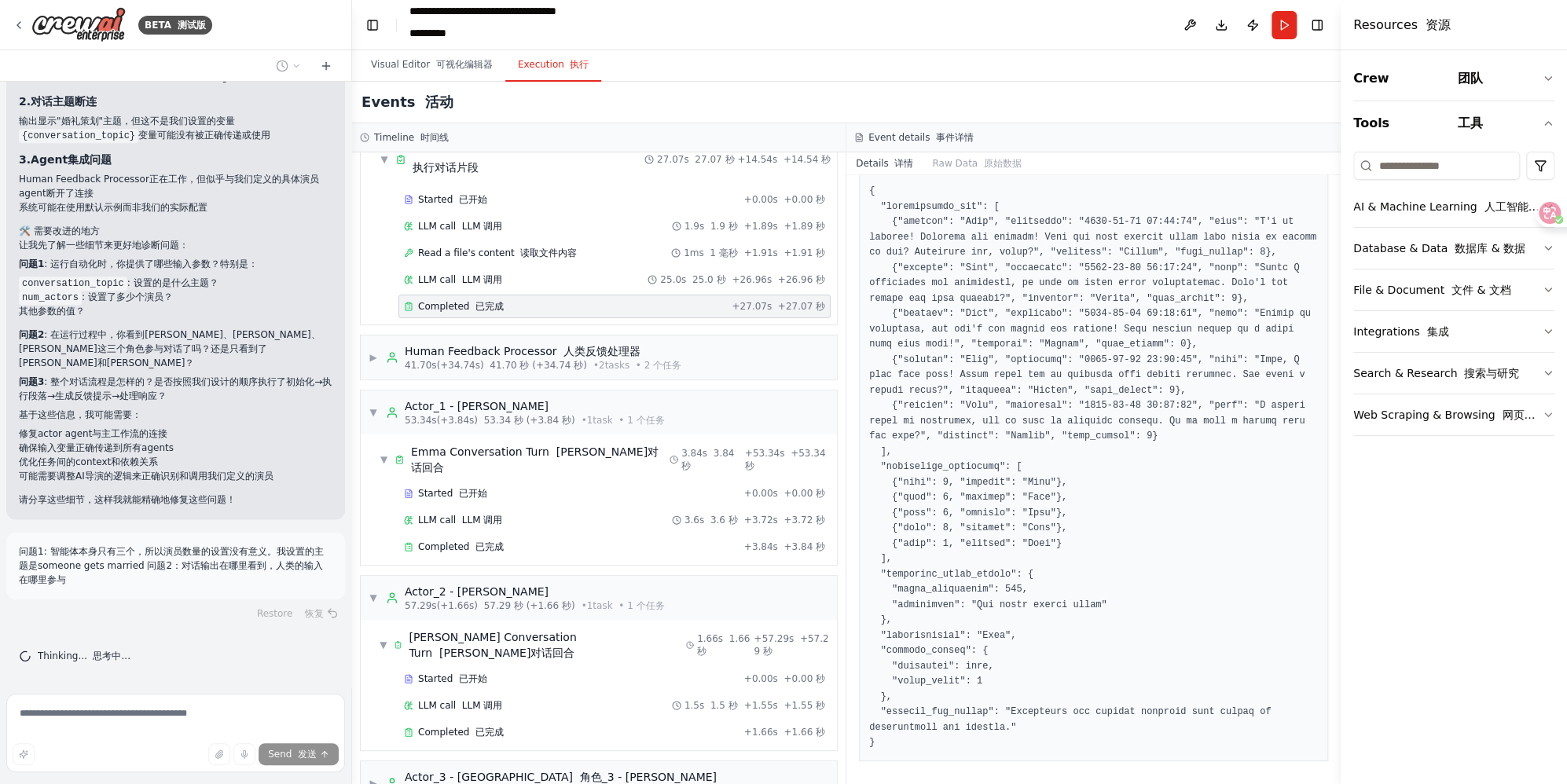
click at [907, 143] on h3 "Event details 事件详情" at bounding box center [920, 138] width 105 height 13
click at [594, 359] on span "• 2 task s • 2 个任务" at bounding box center [638, 365] width 88 height 13
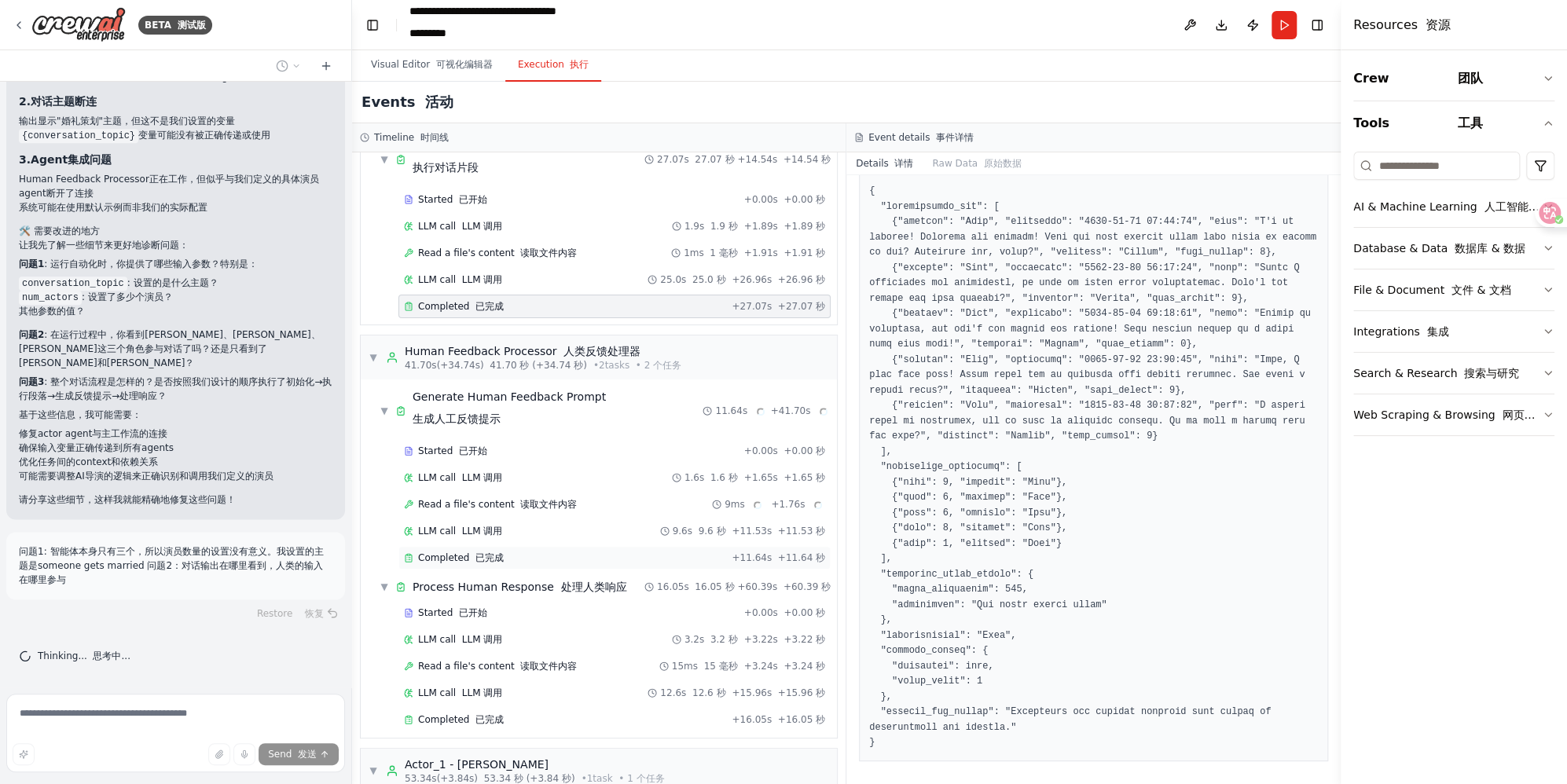
click at [528, 559] on div "Completed 已完成 + 11.64s +11.64 秒" at bounding box center [614, 557] width 432 height 23
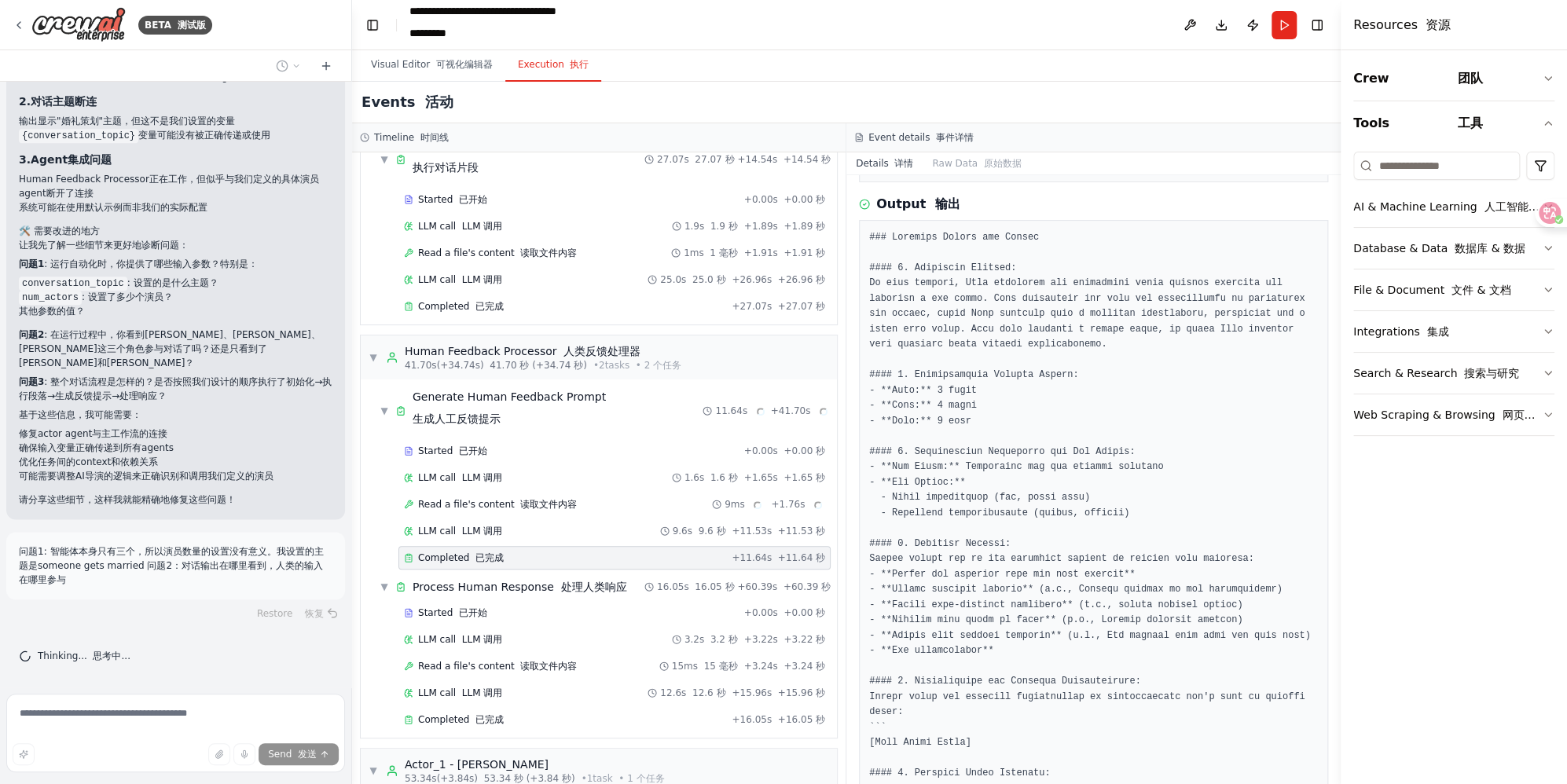
scroll to position [377, 0]
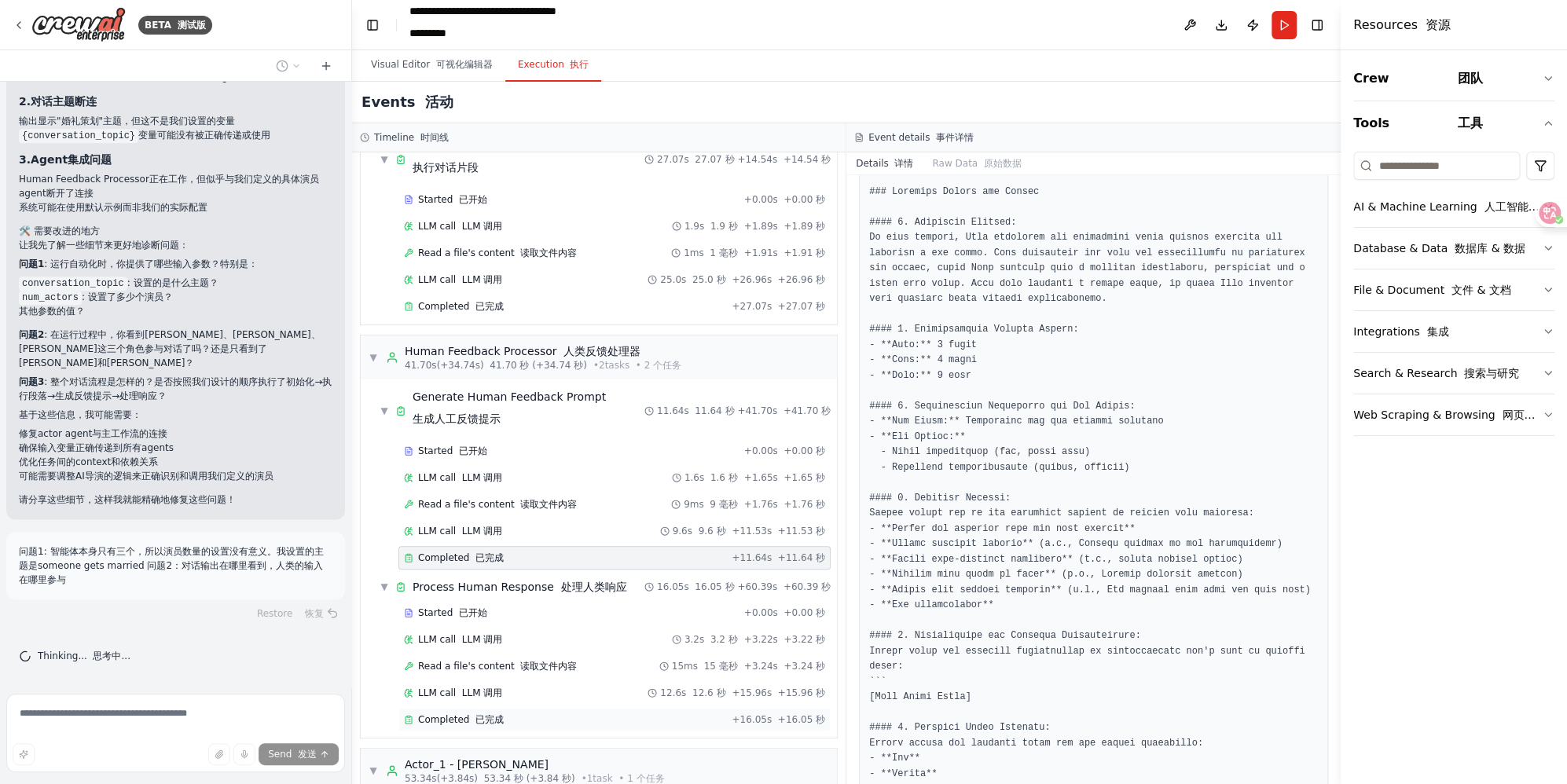
click at [508, 716] on div "Completed 已完成" at bounding box center [564, 719] width 321 height 13
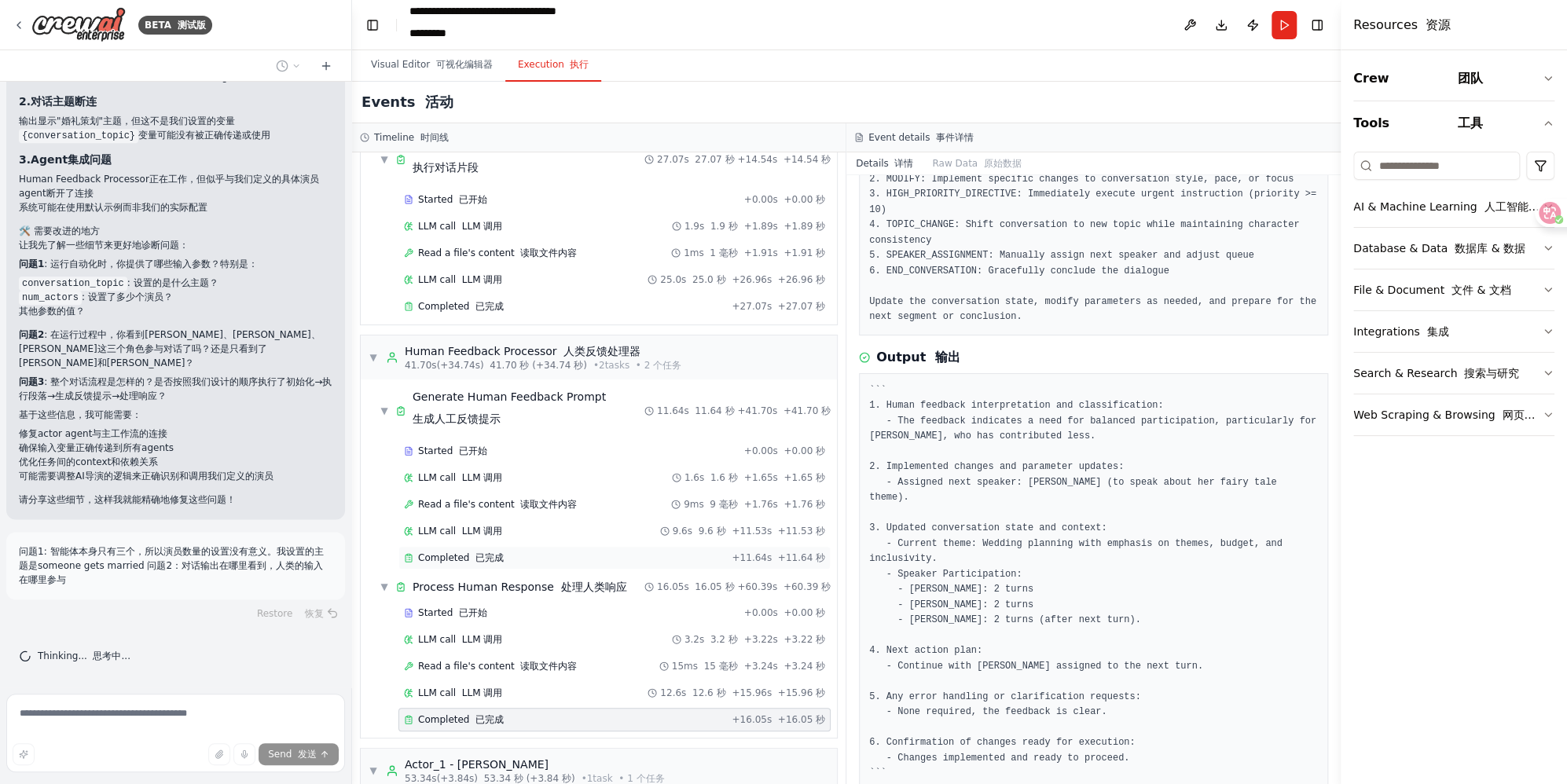
click at [557, 551] on div "Completed 已完成" at bounding box center [564, 557] width 321 height 13
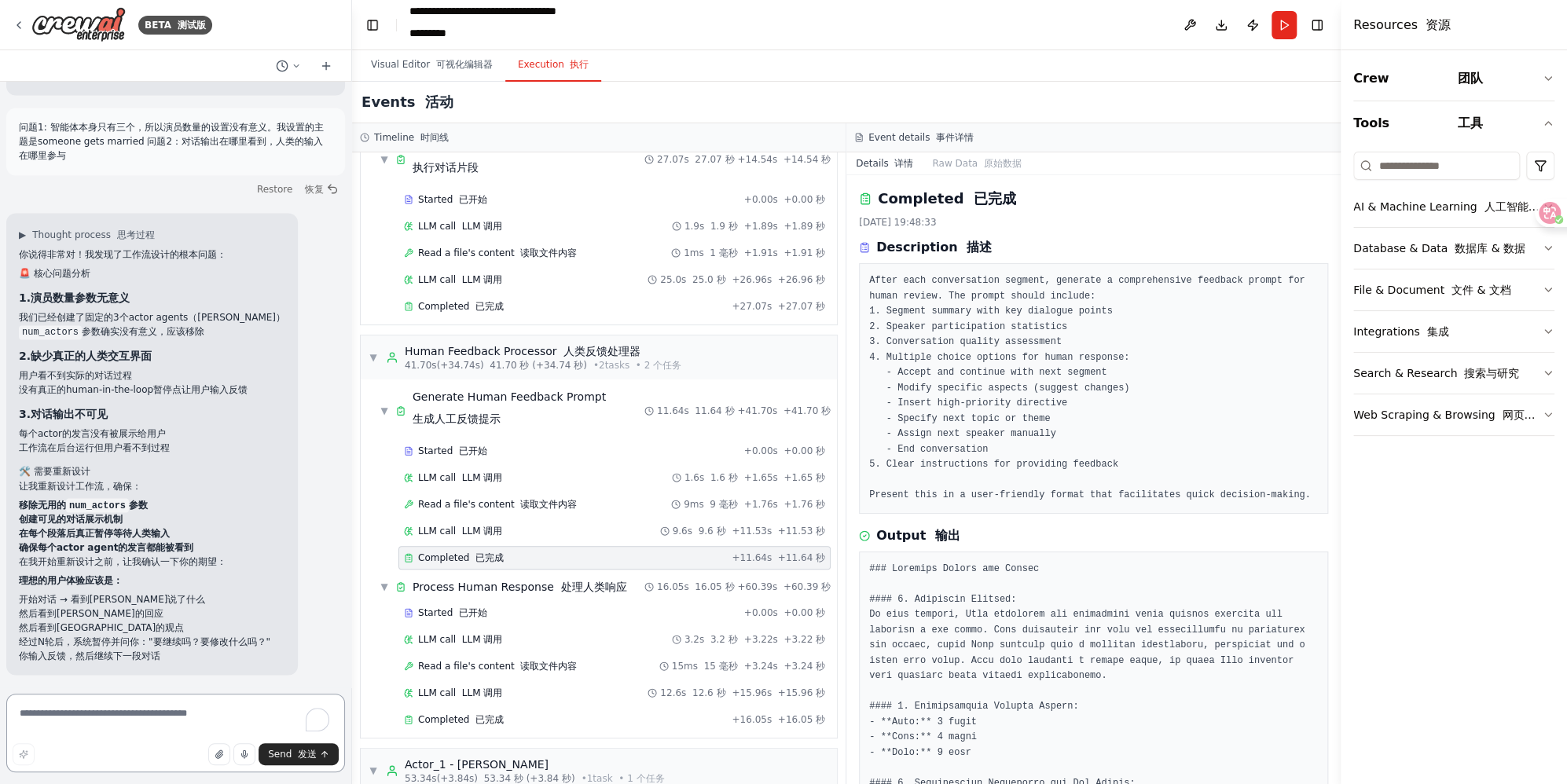
scroll to position [5740, 0]
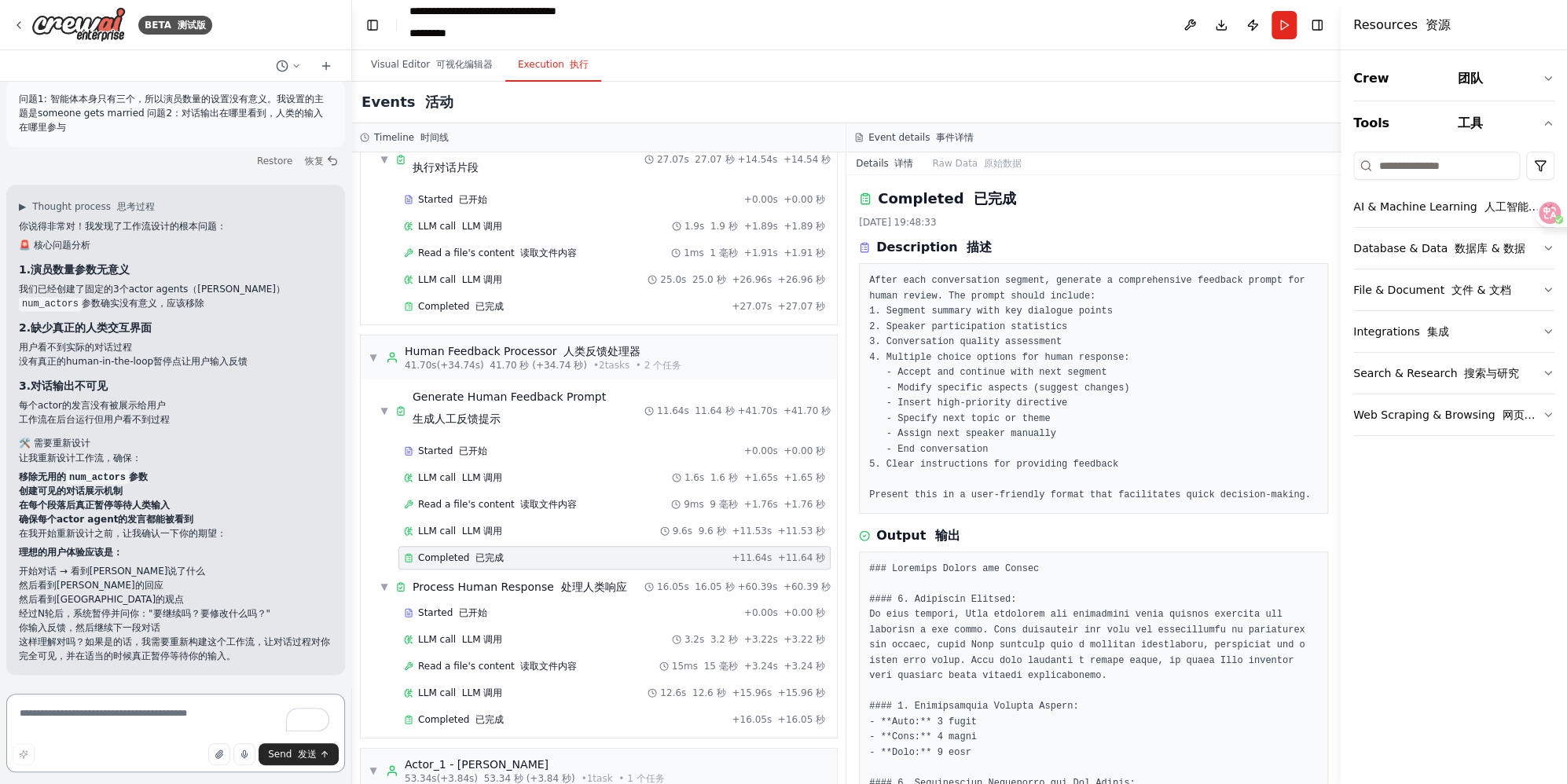
click at [114, 731] on textarea "To enrich screen reader interactions, please activate Accessibility in Grammarl…" at bounding box center [175, 732] width 338 height 78
type textarea "*"
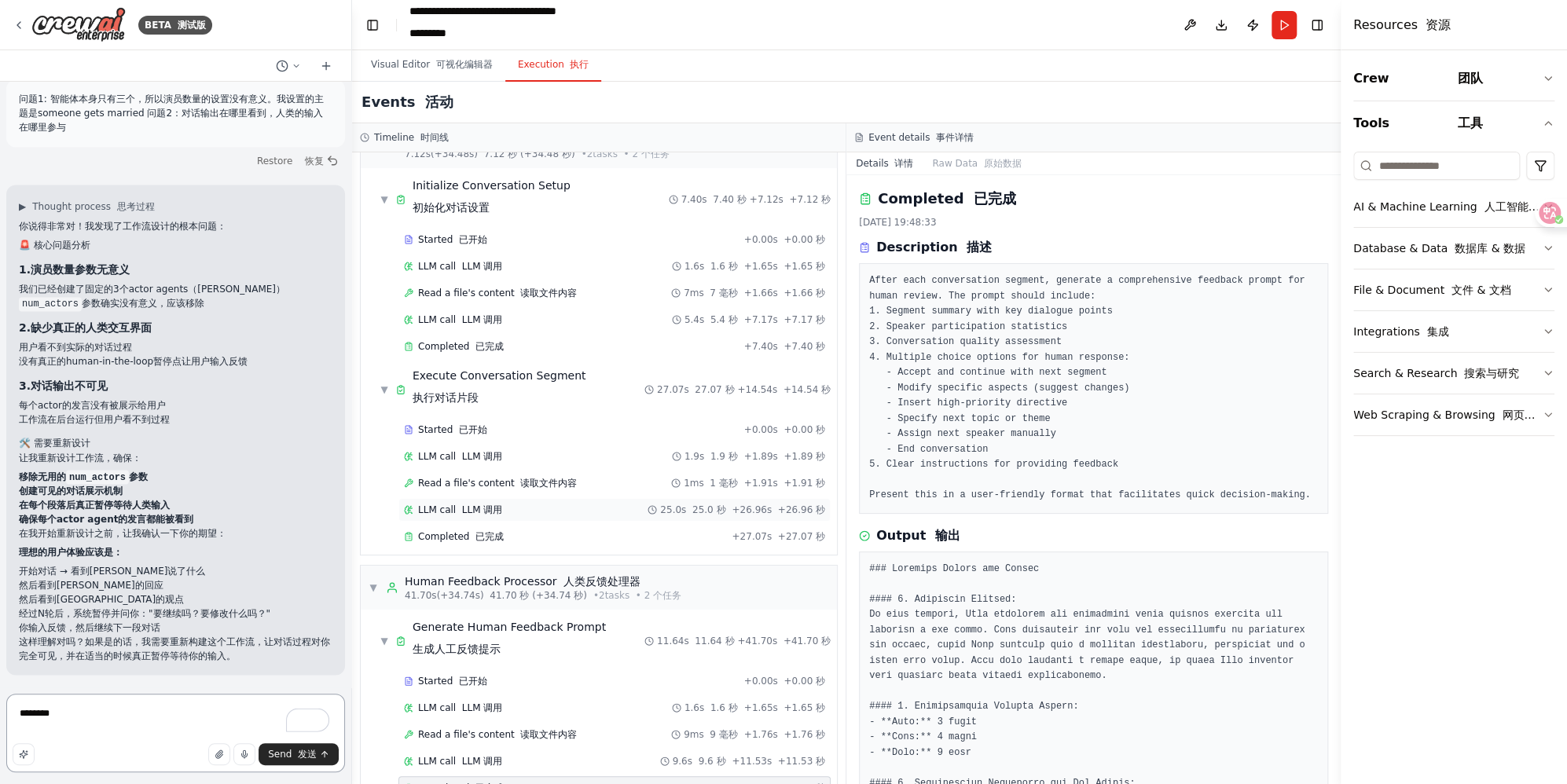
scroll to position [0, 0]
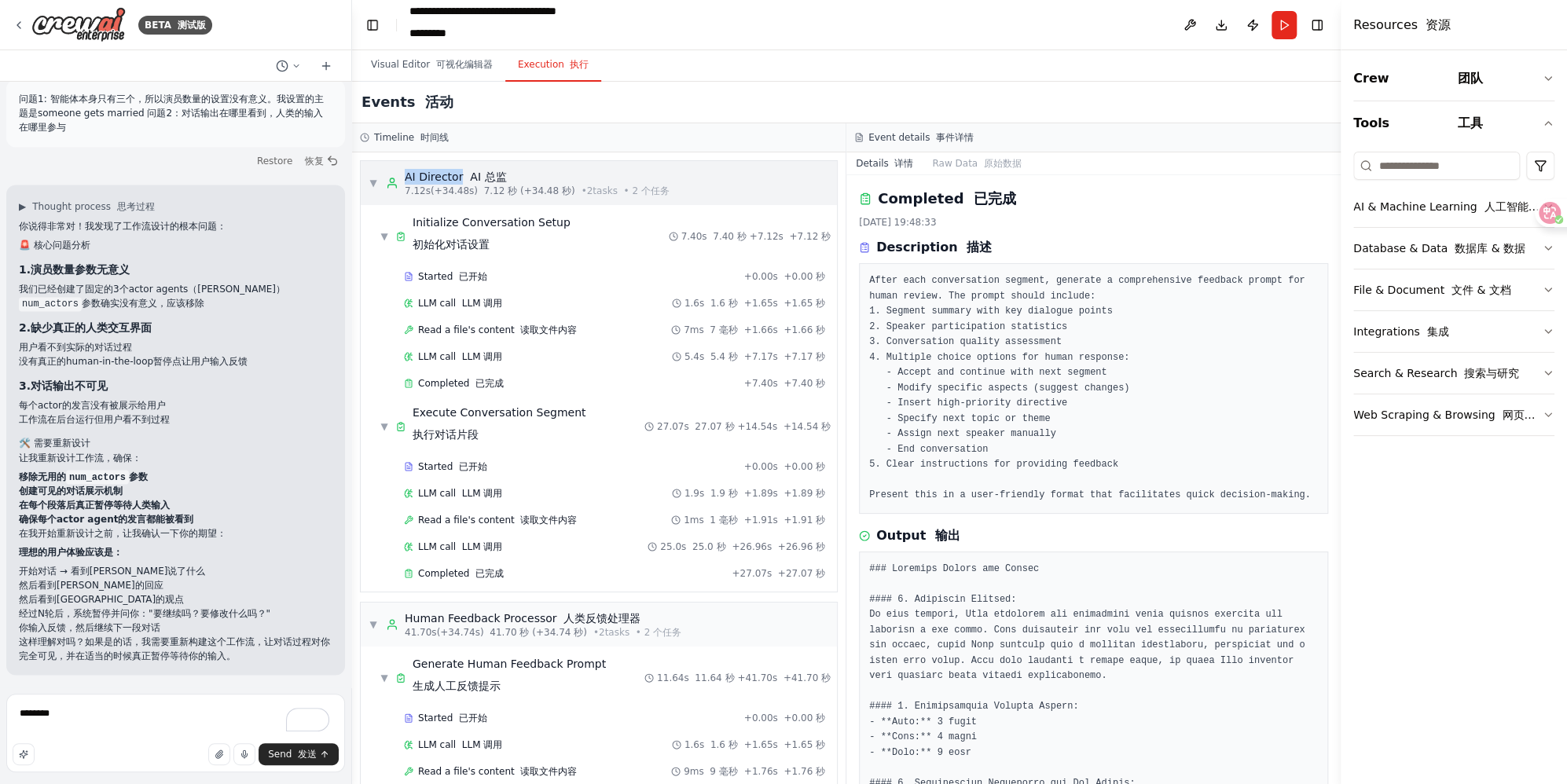
drag, startPoint x: 403, startPoint y: 174, endPoint x: 460, endPoint y: 180, distance: 57.3
click at [460, 180] on div "AI Director AI 总监 7.12s (+34.48s) 7.12 秒 (+34.48 秒) • 2 task s • 2 个任务" at bounding box center [527, 183] width 283 height 28
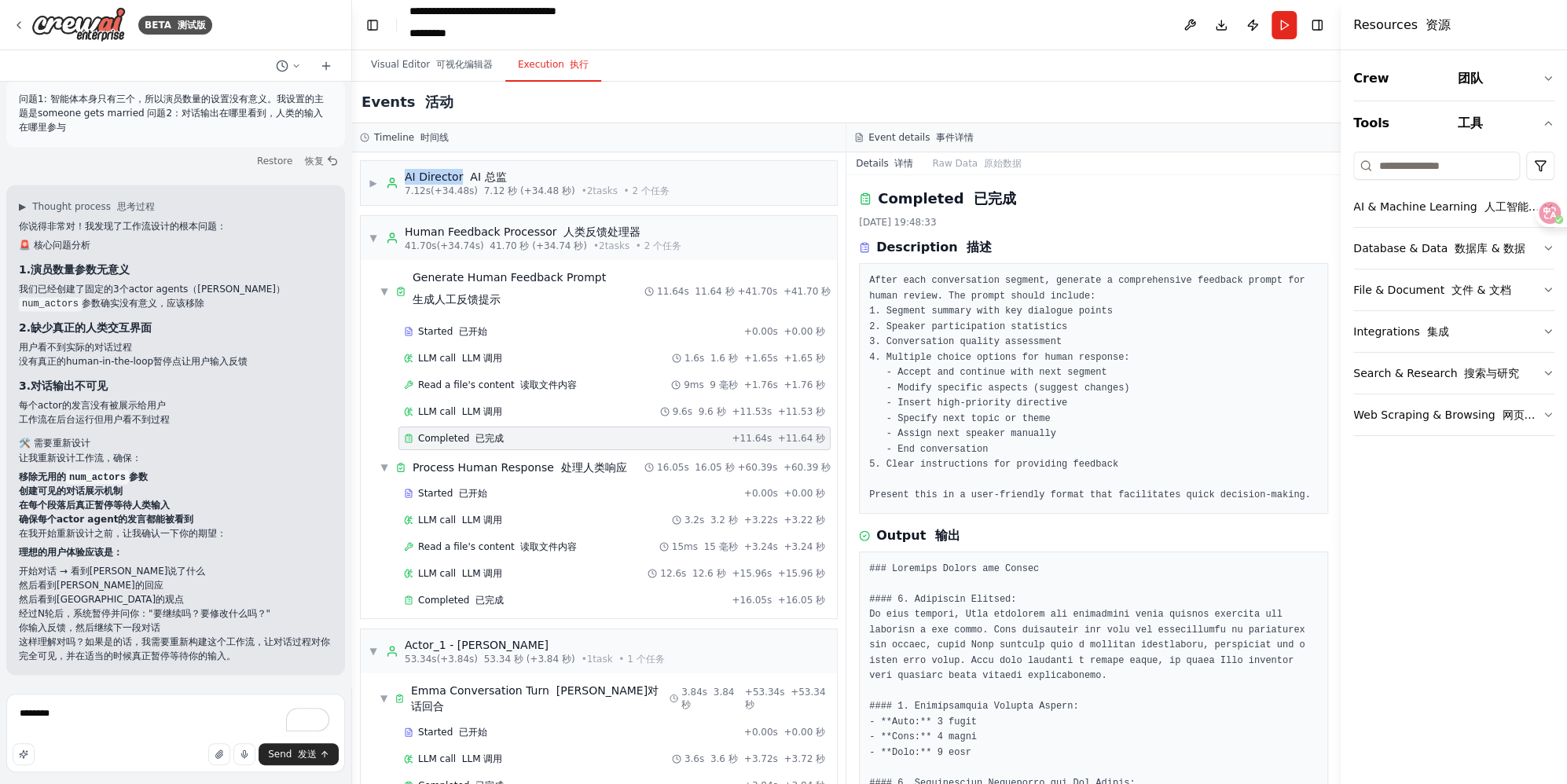
copy div "AI Director"
click at [115, 713] on textarea "********" at bounding box center [175, 732] width 338 height 78
paste textarea "**********"
type textarea "*"
type textarea "****"
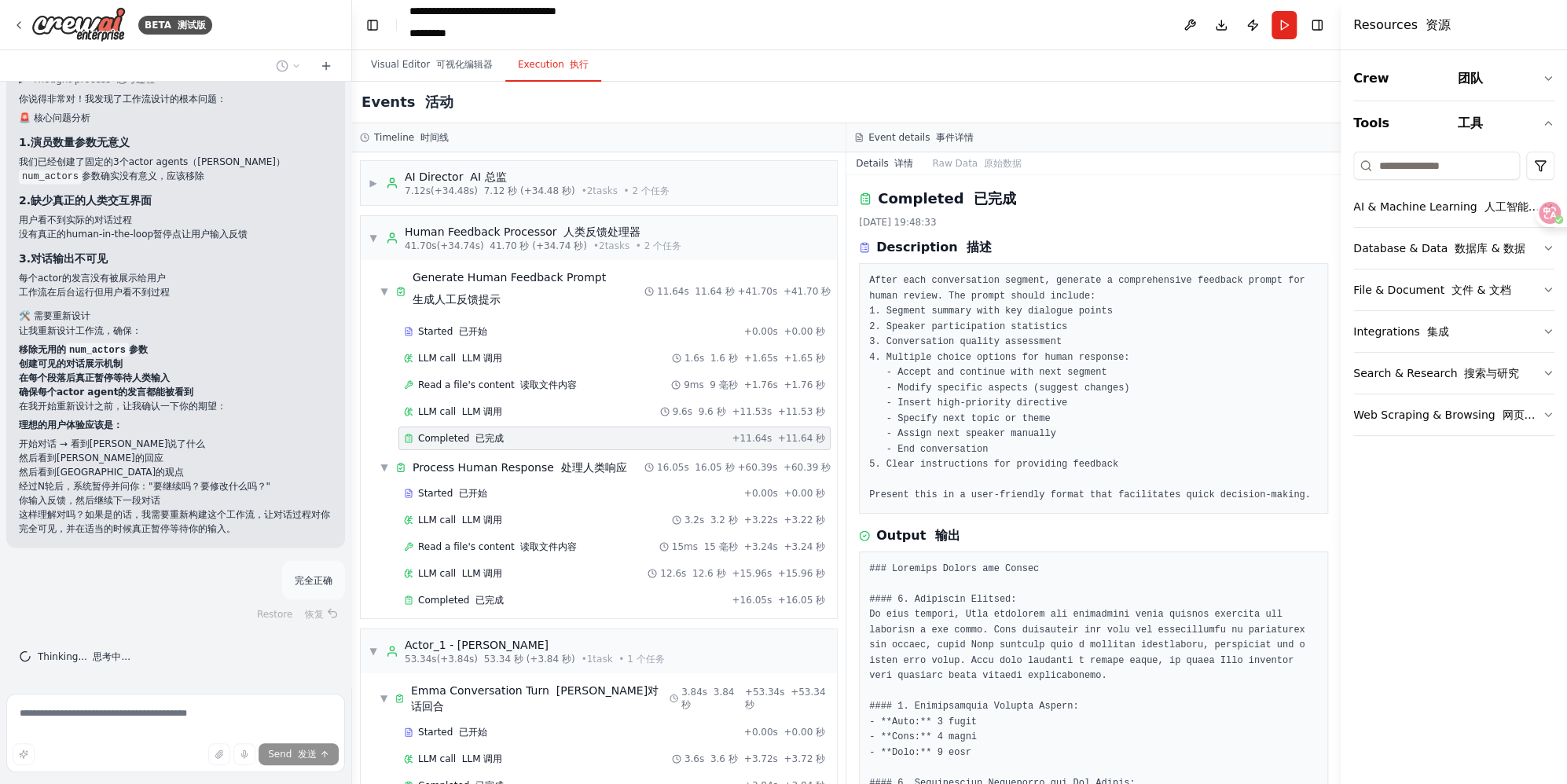
scroll to position [5991, 0]
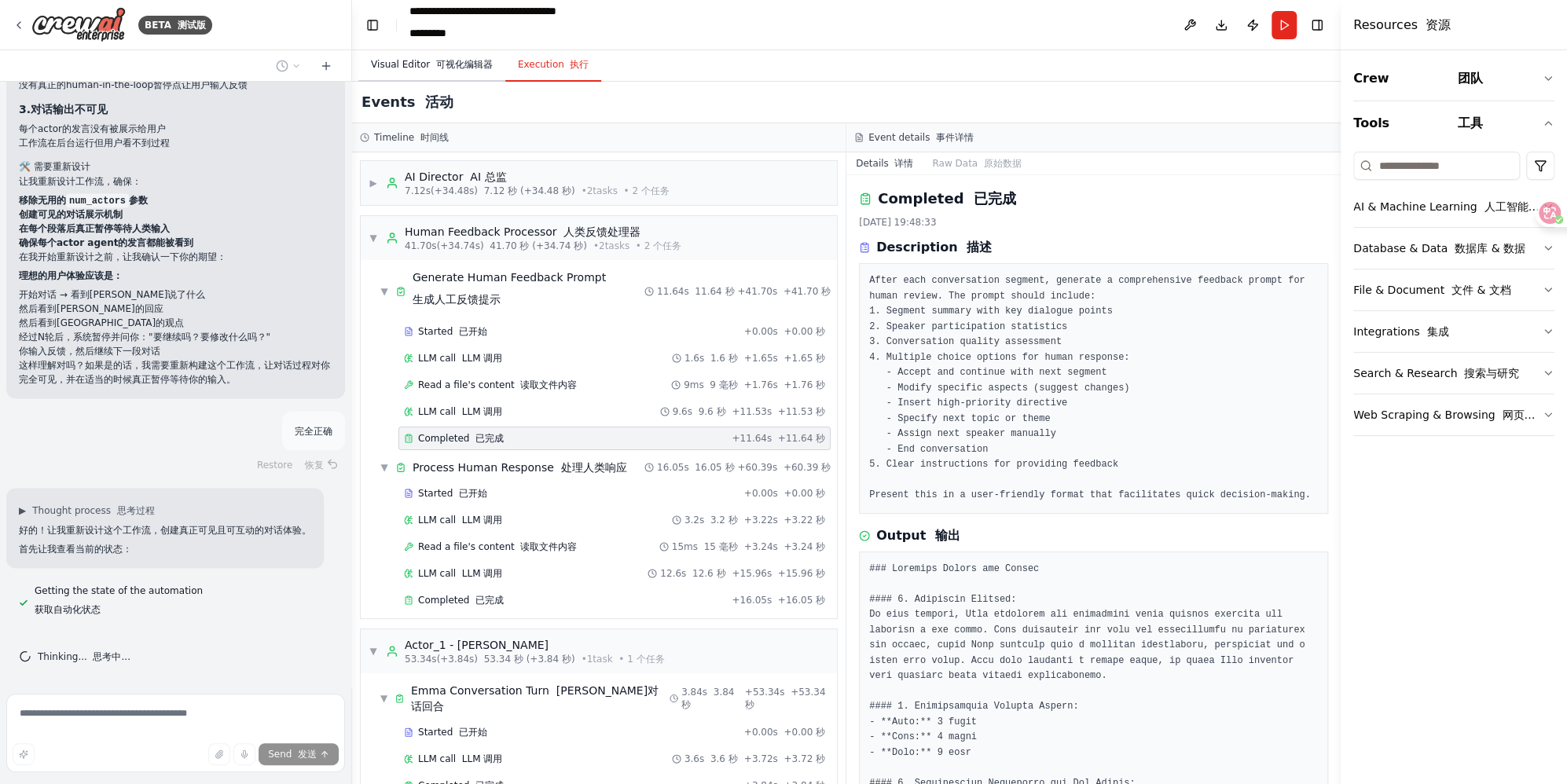
click at [394, 69] on button "Visual Editor 可视化编辑器" at bounding box center [431, 65] width 147 height 33
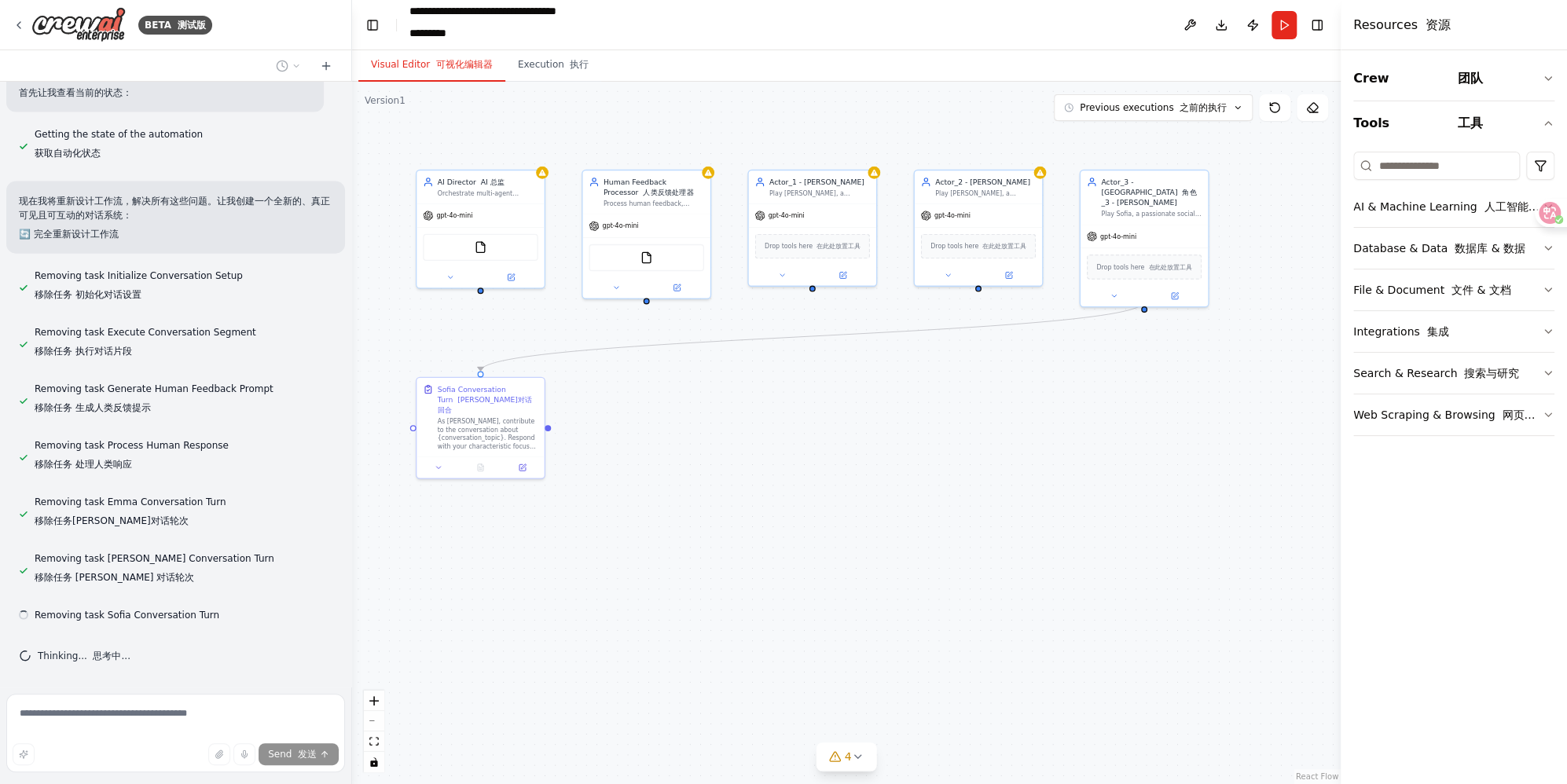
scroll to position [6472, 0]
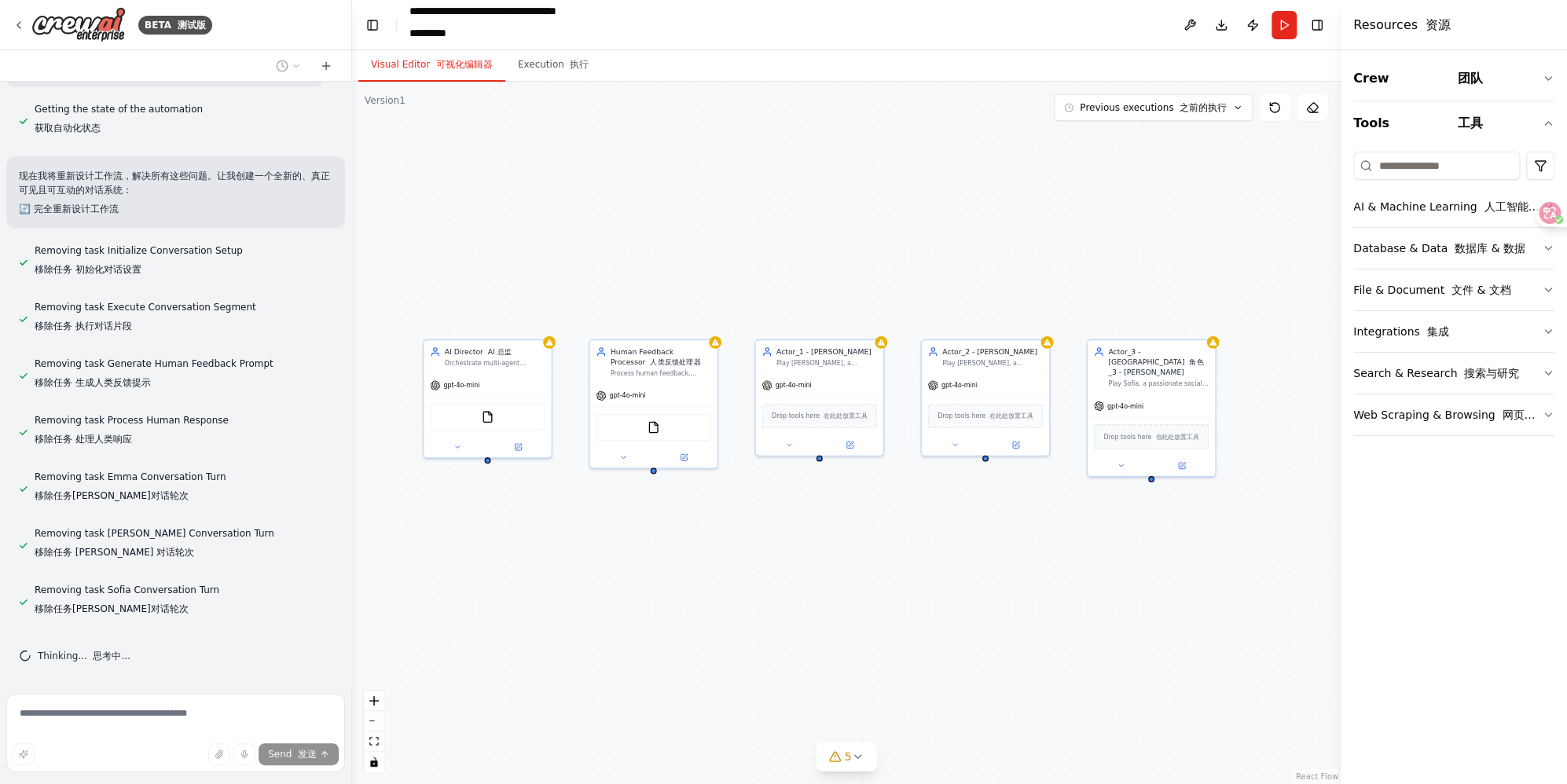
drag, startPoint x: 784, startPoint y: 517, endPoint x: 791, endPoint y: 686, distance: 169.1
click at [791, 686] on div "AI Director AI 总监 Orchestrate multi-agent conversations by managing turn alloca…" at bounding box center [846, 432] width 989 height 702
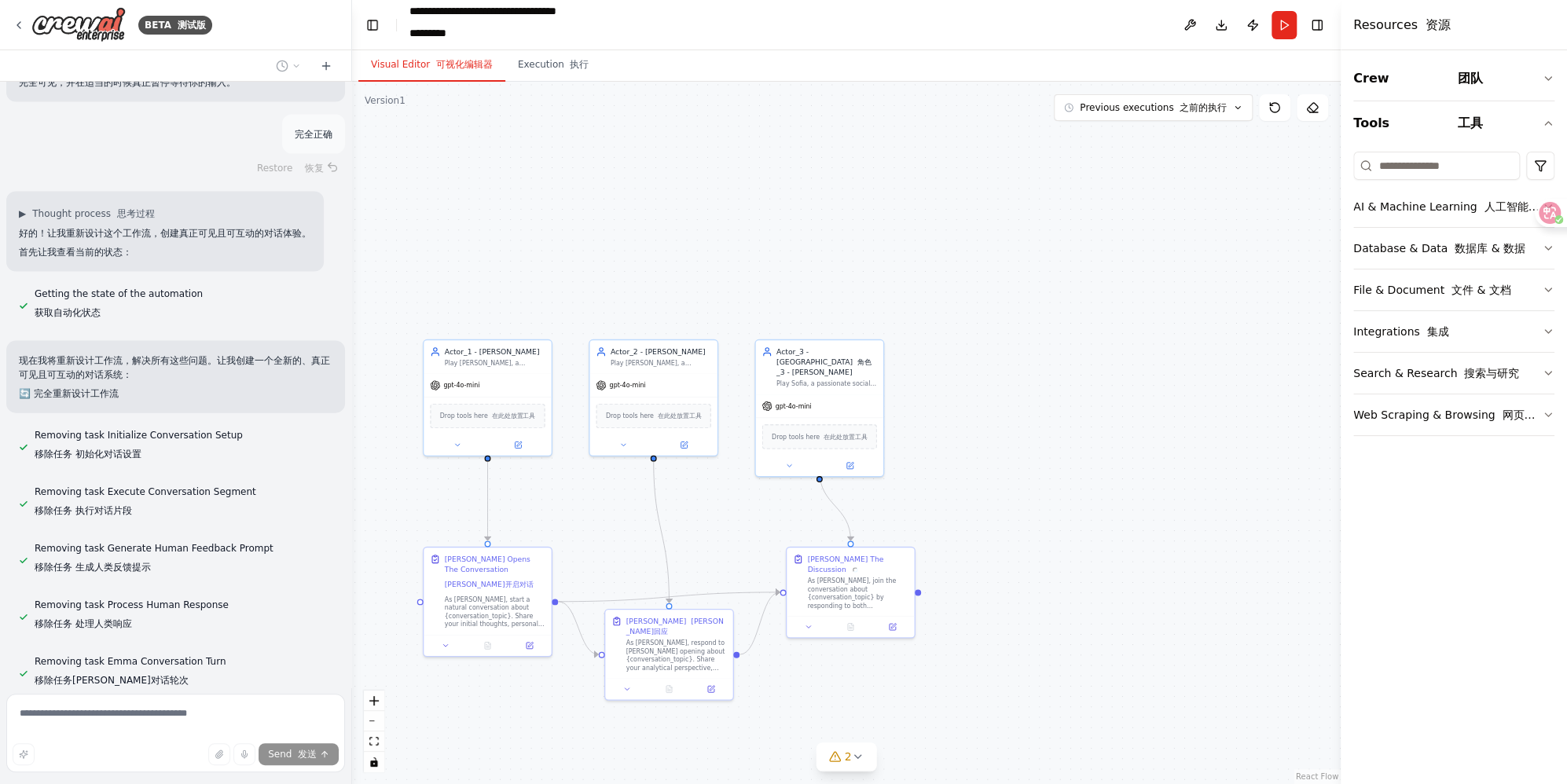
scroll to position [6072, 0]
click at [308, 183] on div "Restore 恢复" at bounding box center [175, 171] width 338 height 22
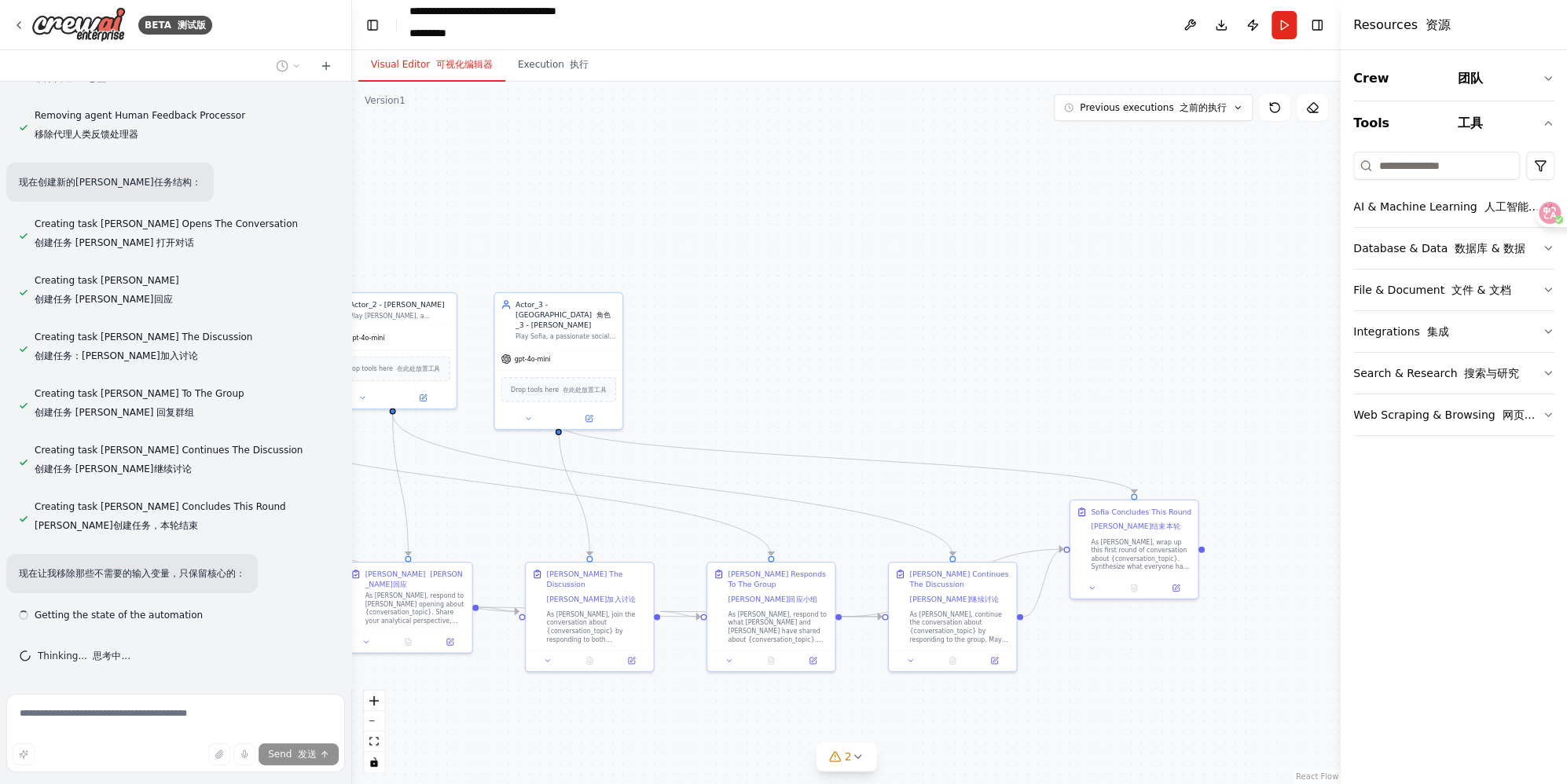
scroll to position [7137, 0]
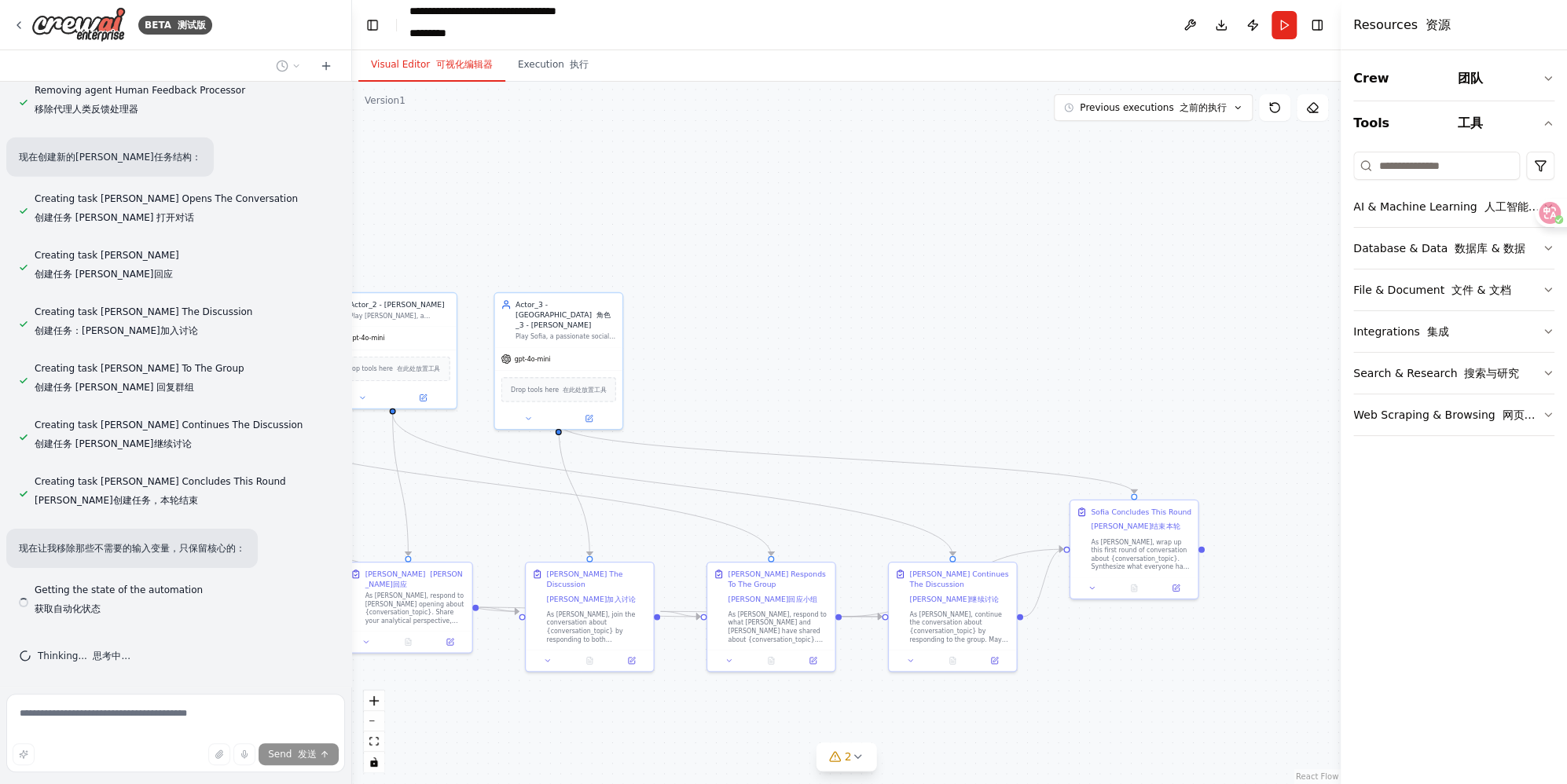
drag, startPoint x: 1050, startPoint y: 539, endPoint x: 789, endPoint y: 492, distance: 265.2
click at [789, 492] on div ".deletable-edge-delete-btn { width: 20px; height: 20px; border: 0px solid #ffff…" at bounding box center [846, 432] width 989 height 702
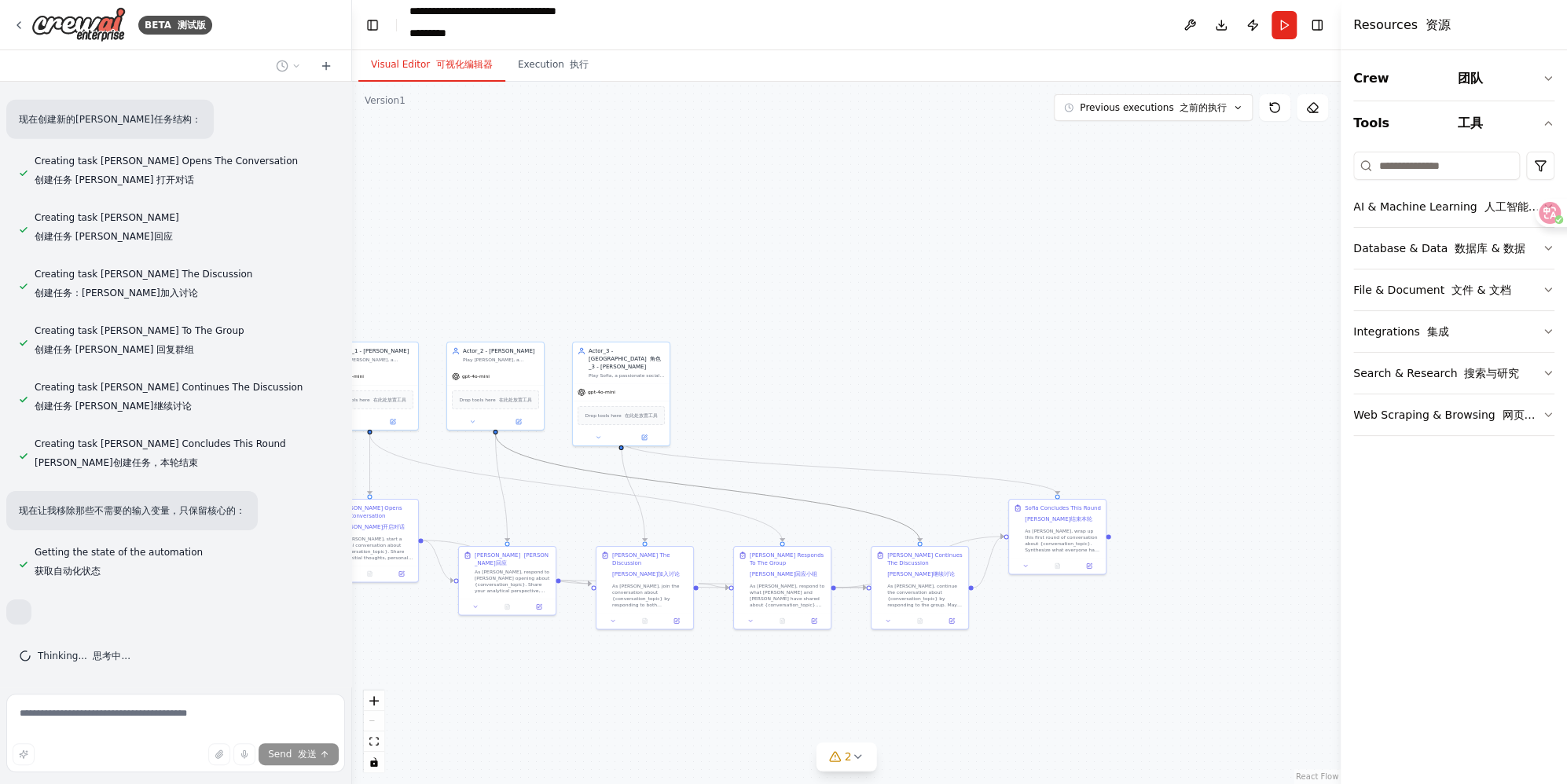
scroll to position [7244, 0]
drag, startPoint x: 796, startPoint y: 500, endPoint x: 861, endPoint y: 499, distance: 65.0
click at [861, 499] on div ".deletable-edge-delete-btn { width: 20px; height: 20px; border: 0px solid #ffff…" at bounding box center [846, 432] width 989 height 702
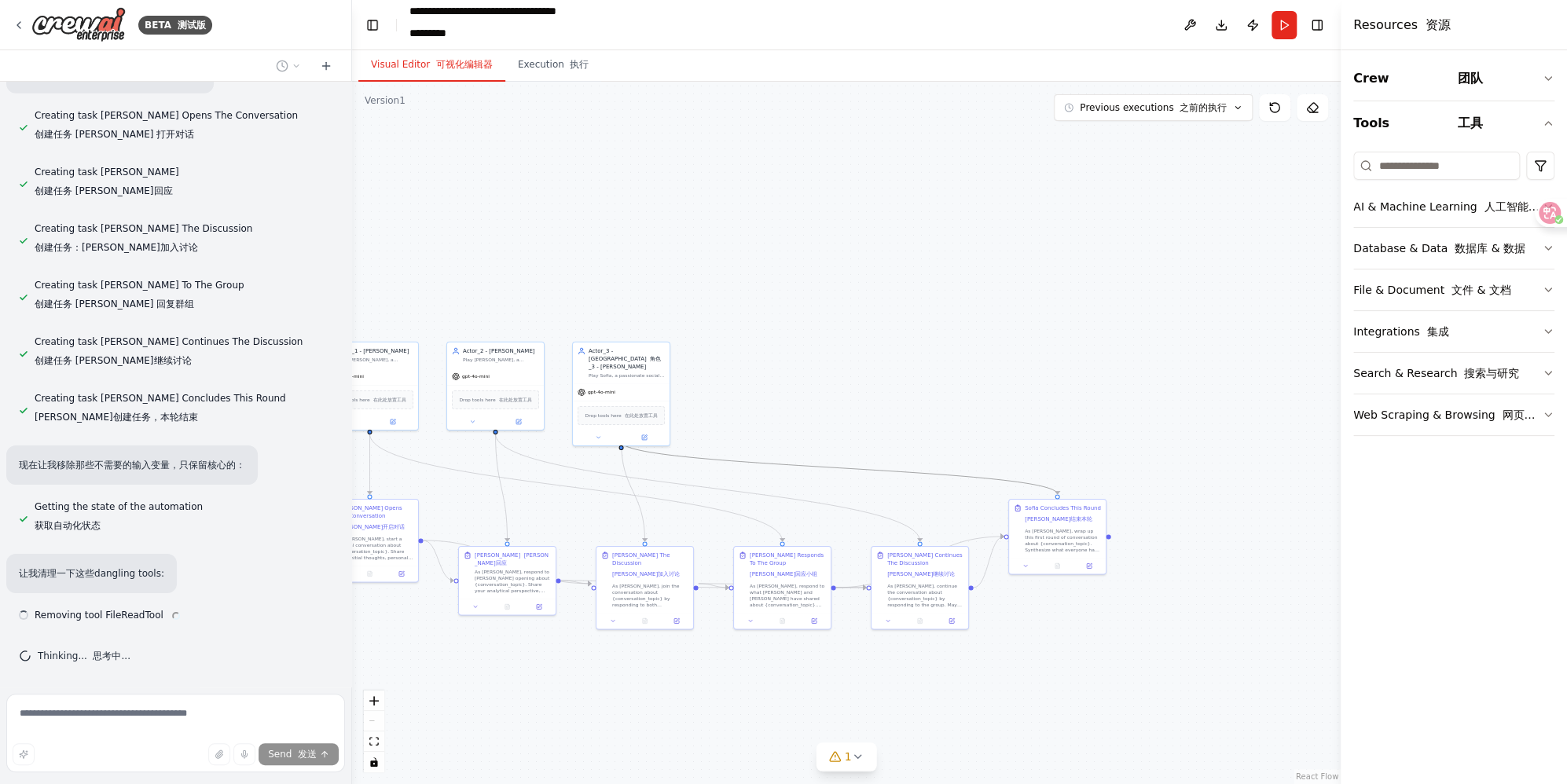
click at [859, 471] on icon "Edge from 8ac1459a-b5ba-4790-b38a-c32894b64a5f to b76b188a-2ecc-40c0-88af-4dae4…" at bounding box center [838, 468] width 436 height 53
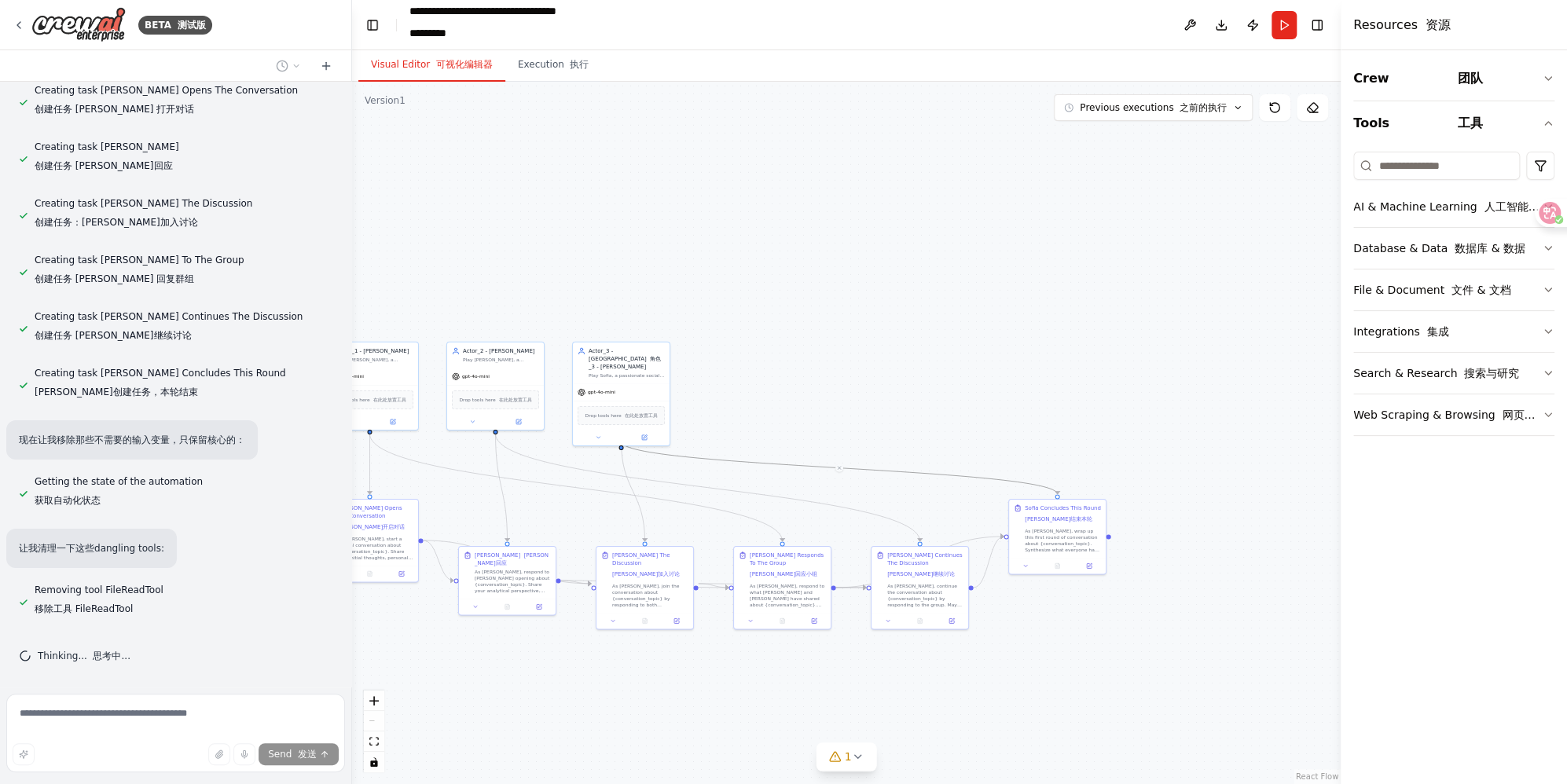
click at [861, 449] on div ".deletable-edge-delete-btn { width: 20px; height: 20px; border: 0px solid #ffff…" at bounding box center [846, 432] width 989 height 702
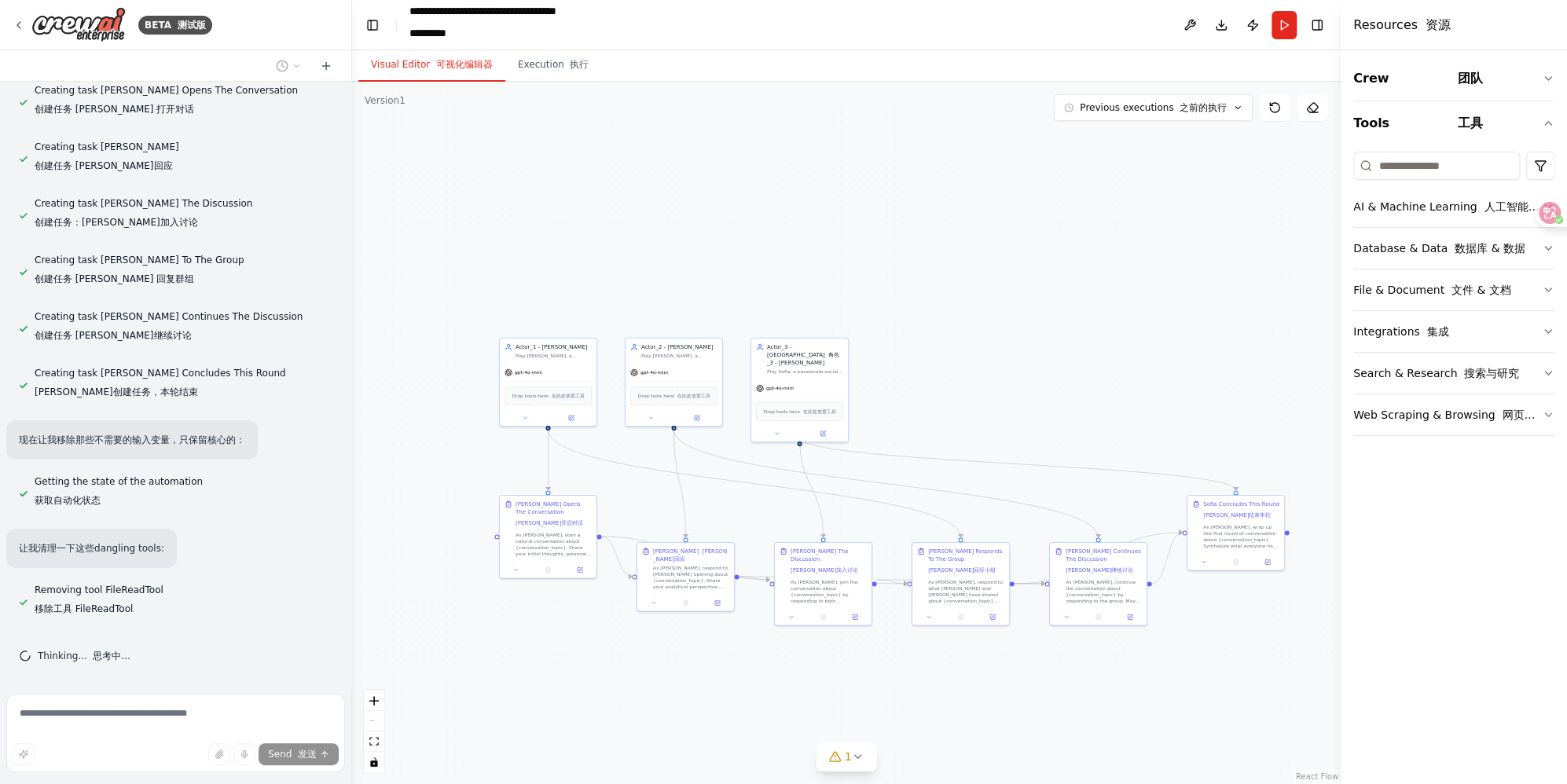
drag, startPoint x: 837, startPoint y: 419, endPoint x: 1016, endPoint y: 415, distance: 179.0
click at [1015, 415] on div ".deletable-edge-delete-btn { width: 20px; height: 20px; border: 0px solid #ffff…" at bounding box center [846, 432] width 989 height 702
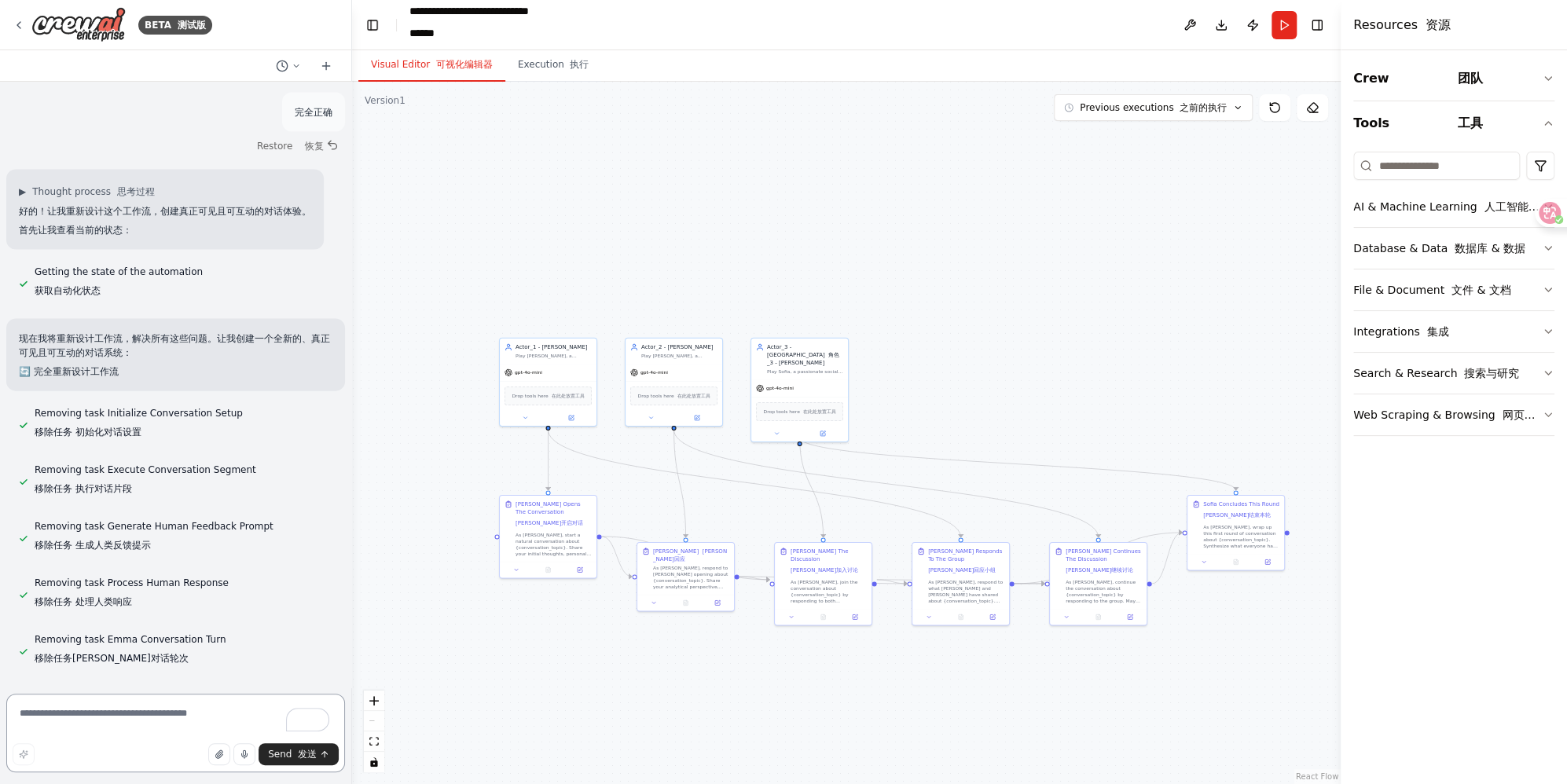
scroll to position [5885, 0]
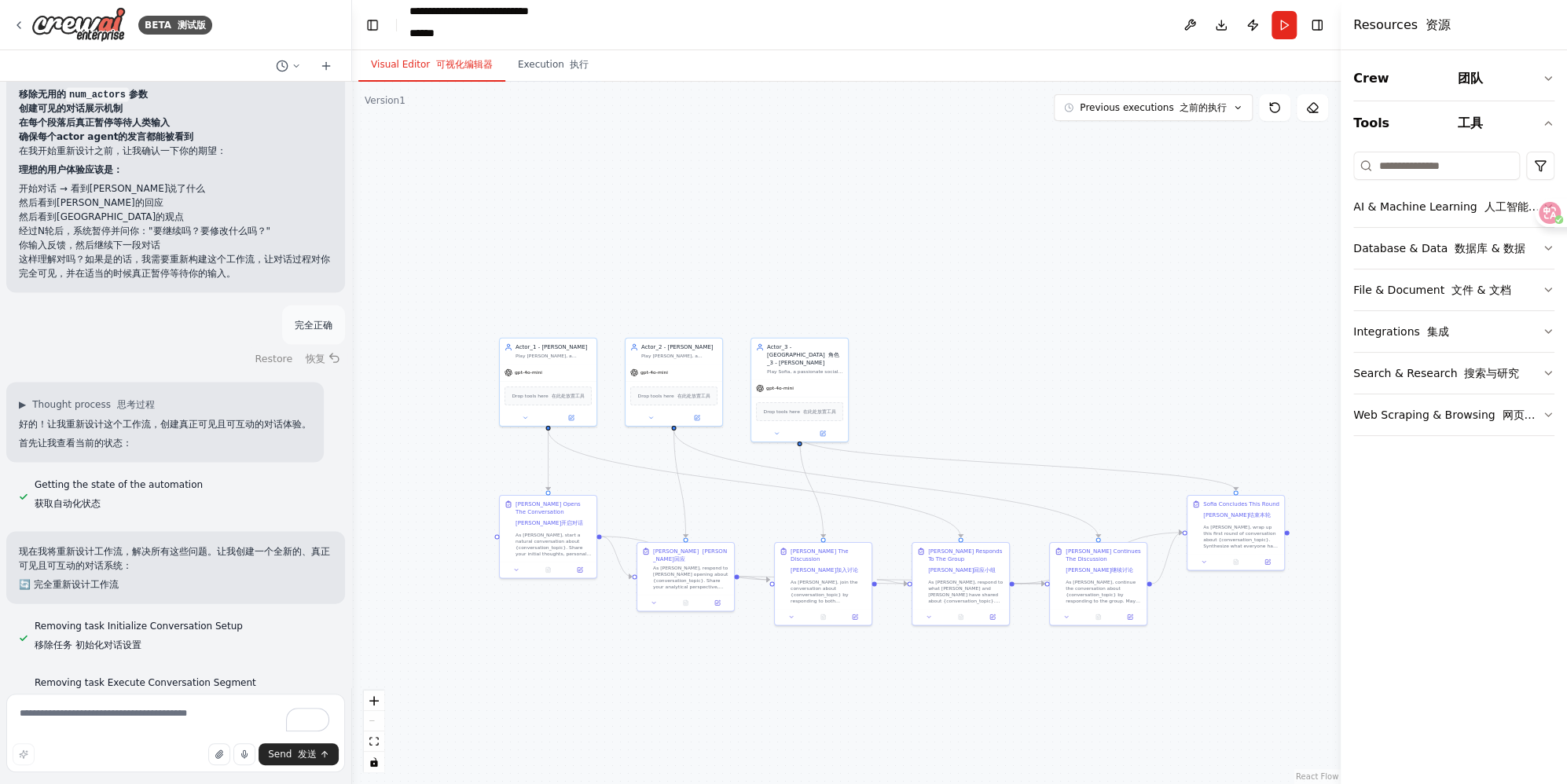
click at [305, 364] on font "恢复" at bounding box center [315, 358] width 20 height 12
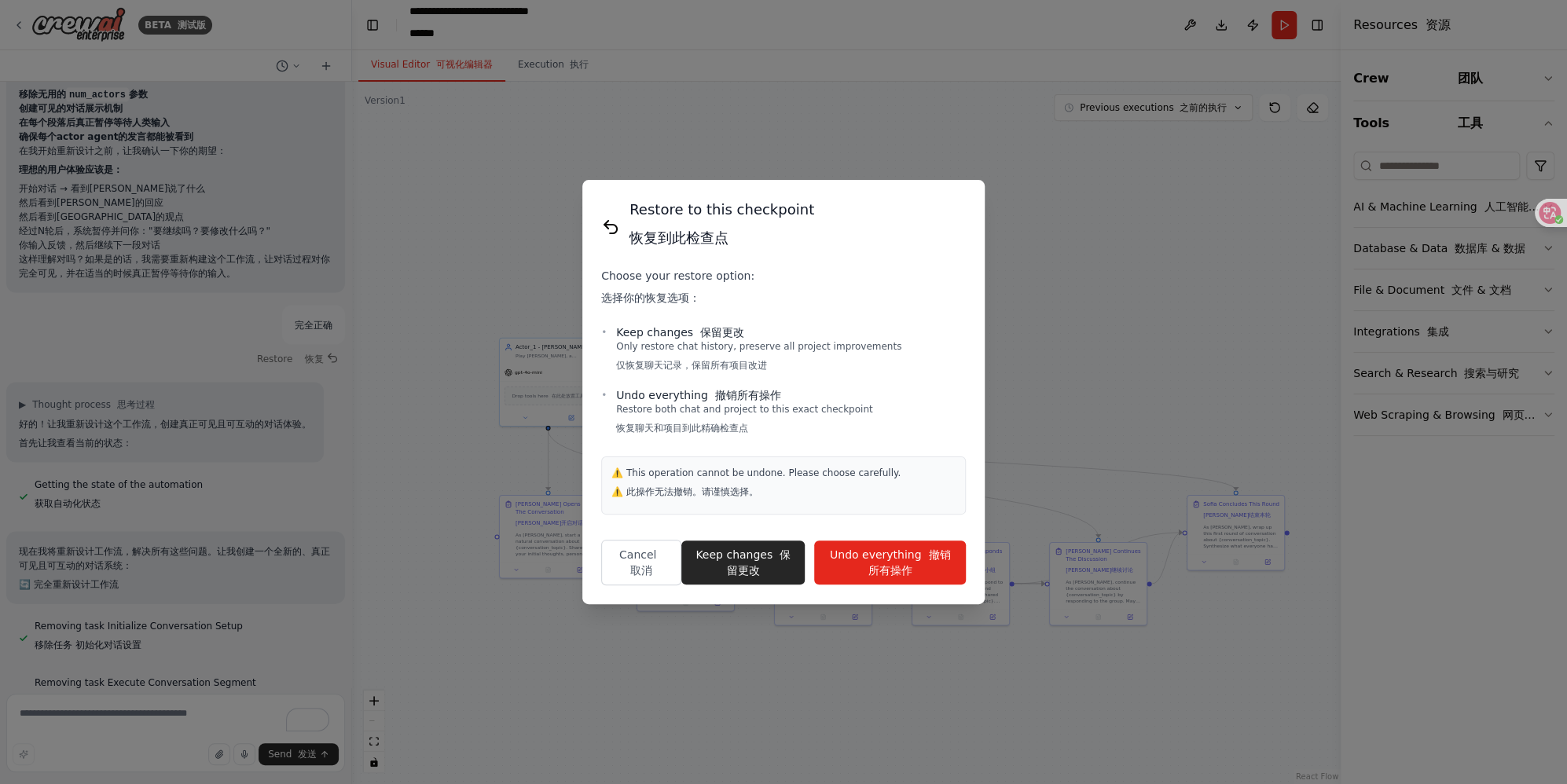
click at [887, 559] on button "Undo everything 撤销所有操作" at bounding box center [890, 562] width 152 height 44
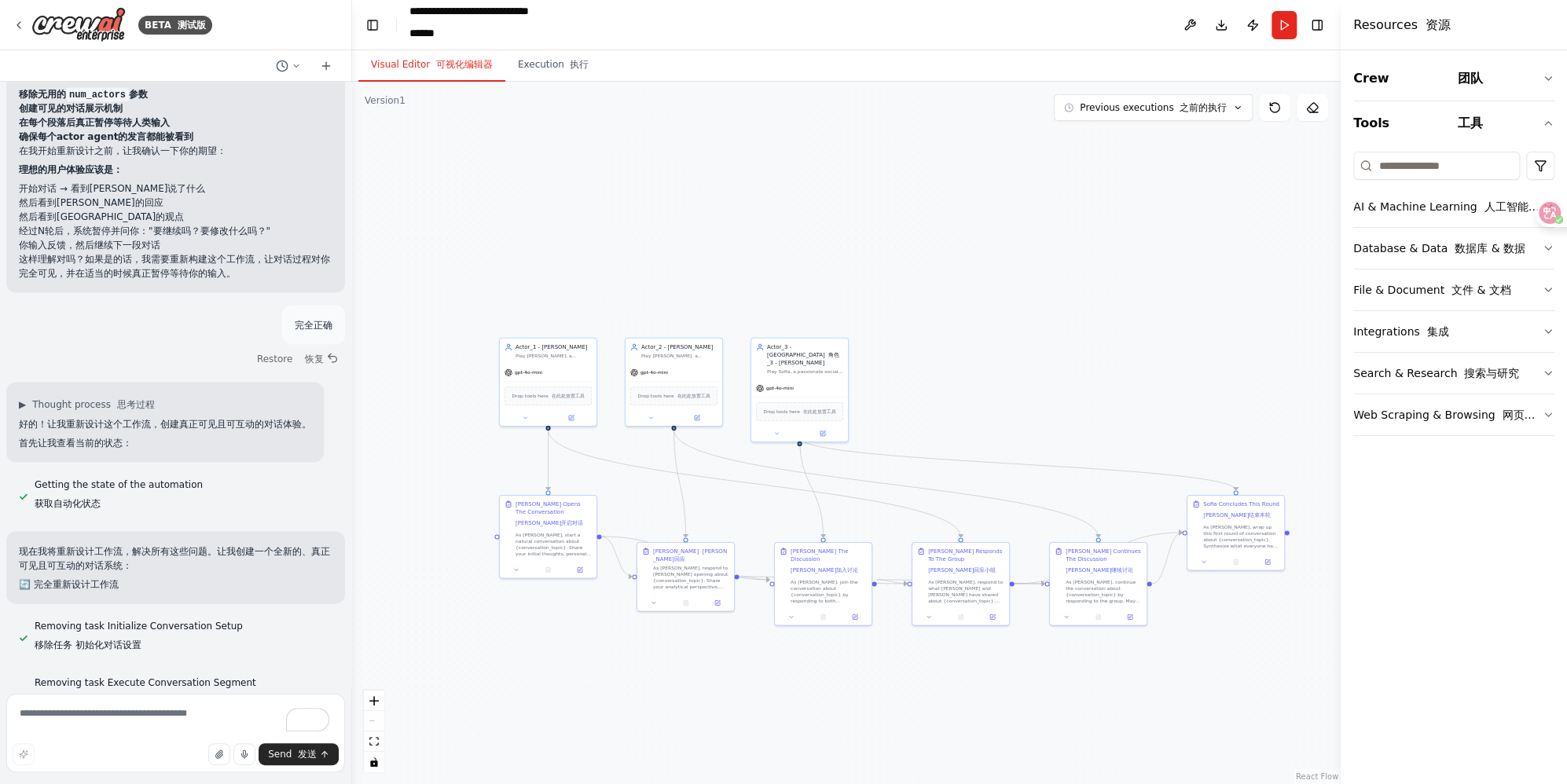
type textarea "****"
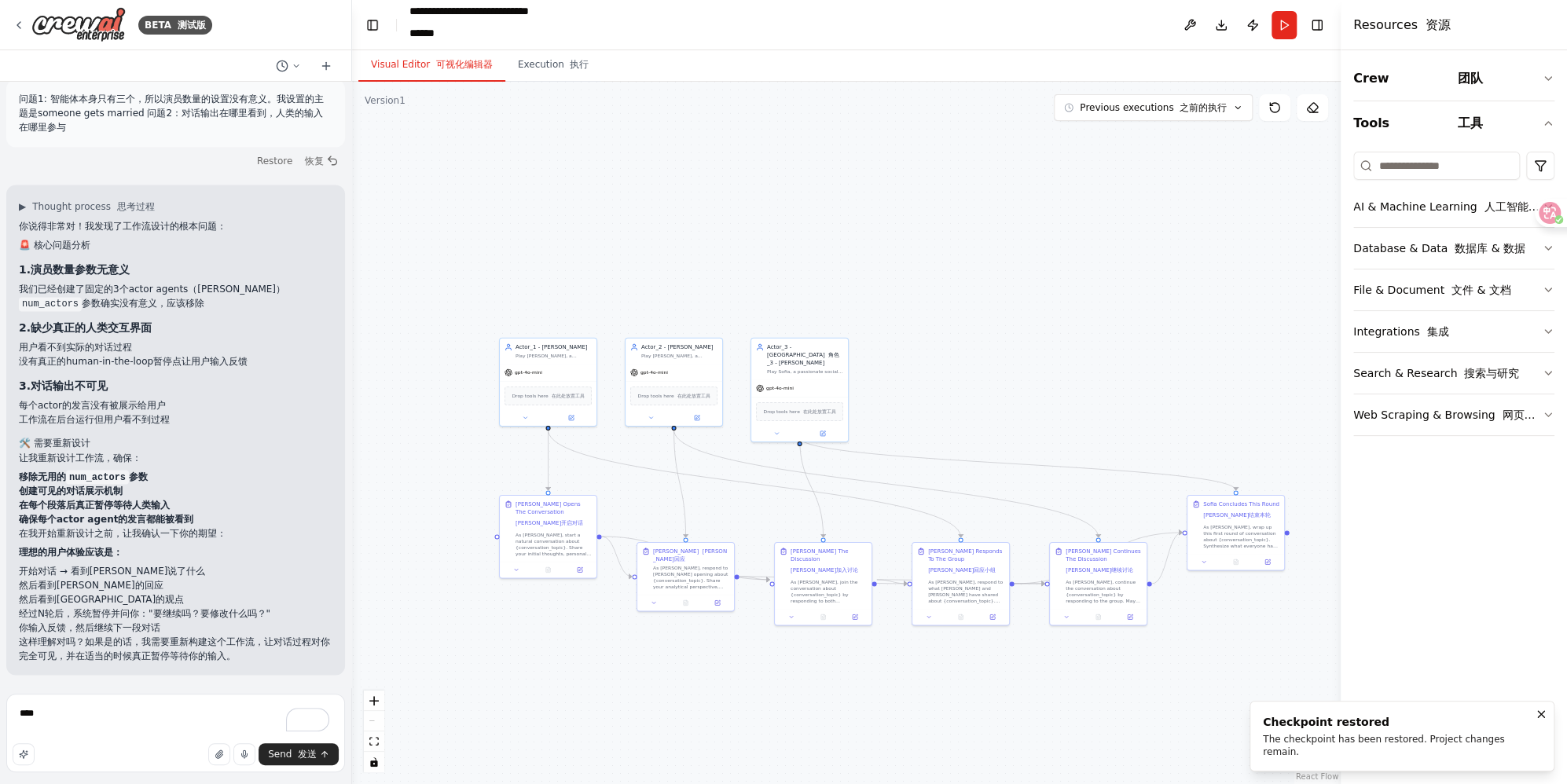
scroll to position [5740, 0]
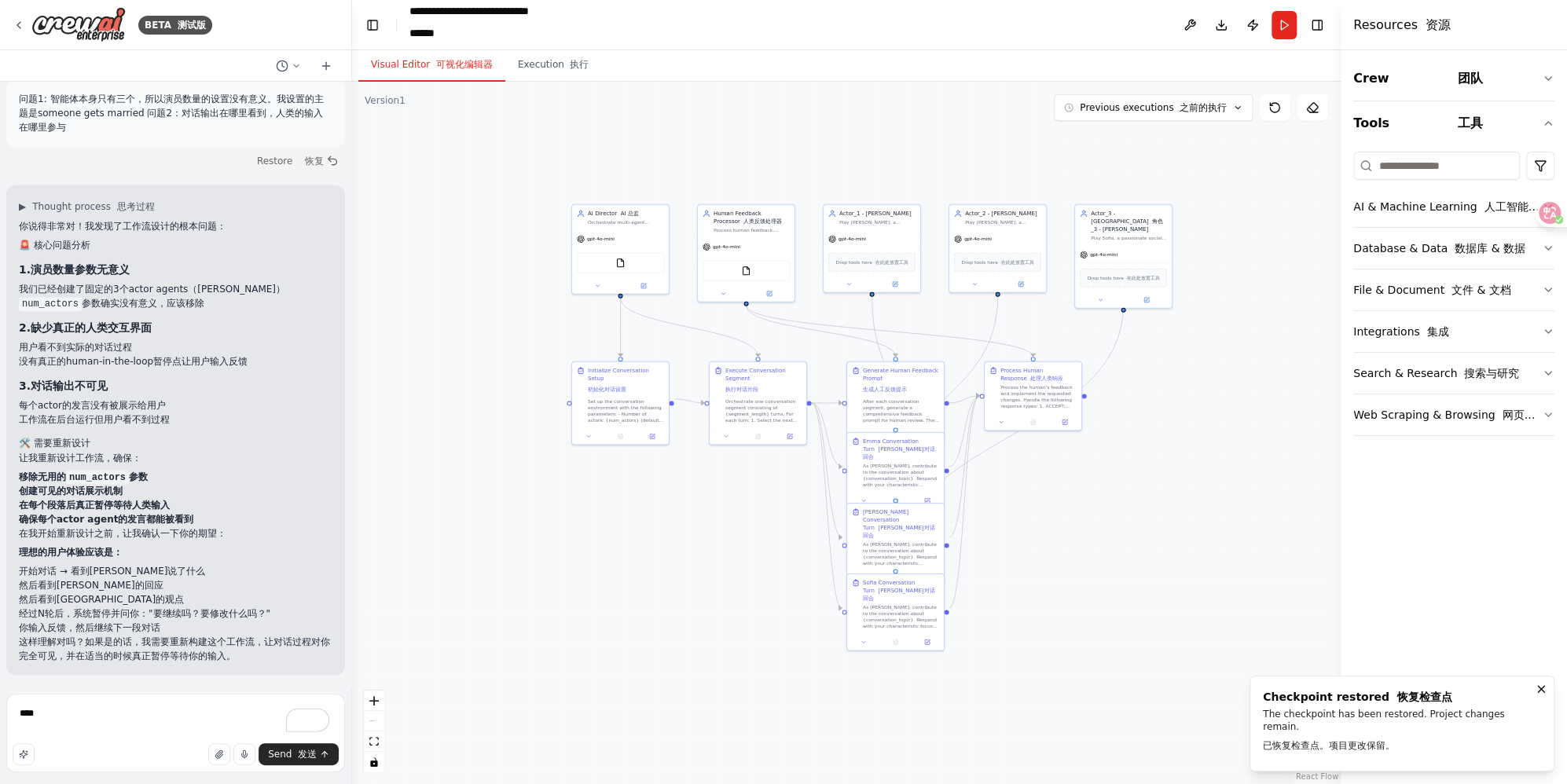
drag, startPoint x: 660, startPoint y: 625, endPoint x: 724, endPoint y: 463, distance: 174.2
click at [724, 463] on div ".deletable-edge-delete-btn { width: 20px; height: 20px; border: 0px solid #ffff…" at bounding box center [846, 432] width 989 height 702
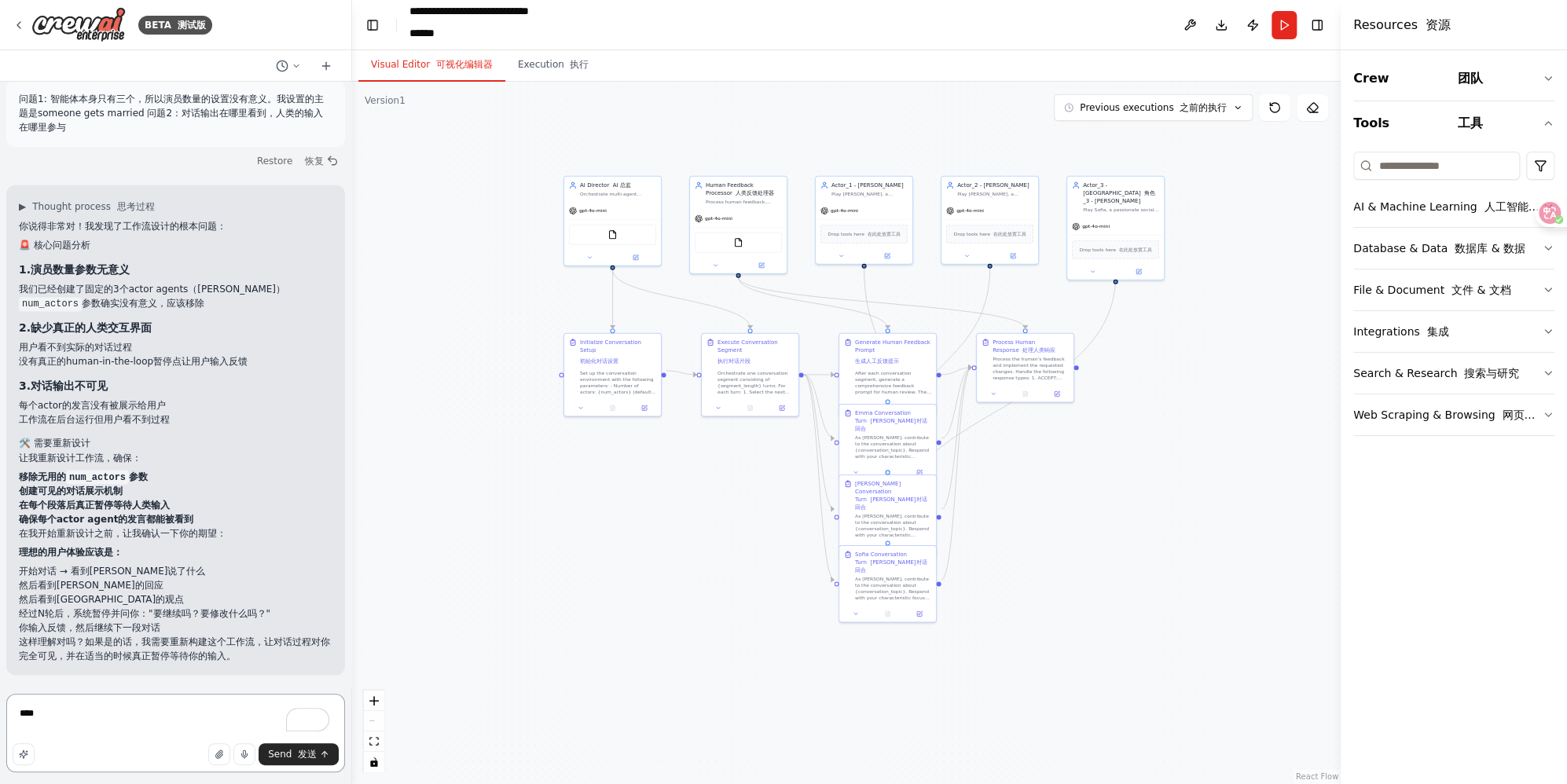
click at [104, 712] on textarea "****" at bounding box center [175, 732] width 338 height 78
drag, startPoint x: 96, startPoint y: 717, endPoint x: -22, endPoint y: 723, distance: 118.2
click at [0, 723] on html "BETA 测试版 自动生成一个可运行的 CrewAI 工作流，使得： 有一个 AI 导演（Manager） ，负责调度、分配“谁发言/何时发言”，并在每段对话…" at bounding box center [784, 392] width 1567 height 784
type textarea "*"
click at [580, 188] on div "AI Director AI 总监 Orchestrate multi-agent conversations by managing turn alloca…" at bounding box center [618, 187] width 76 height 15
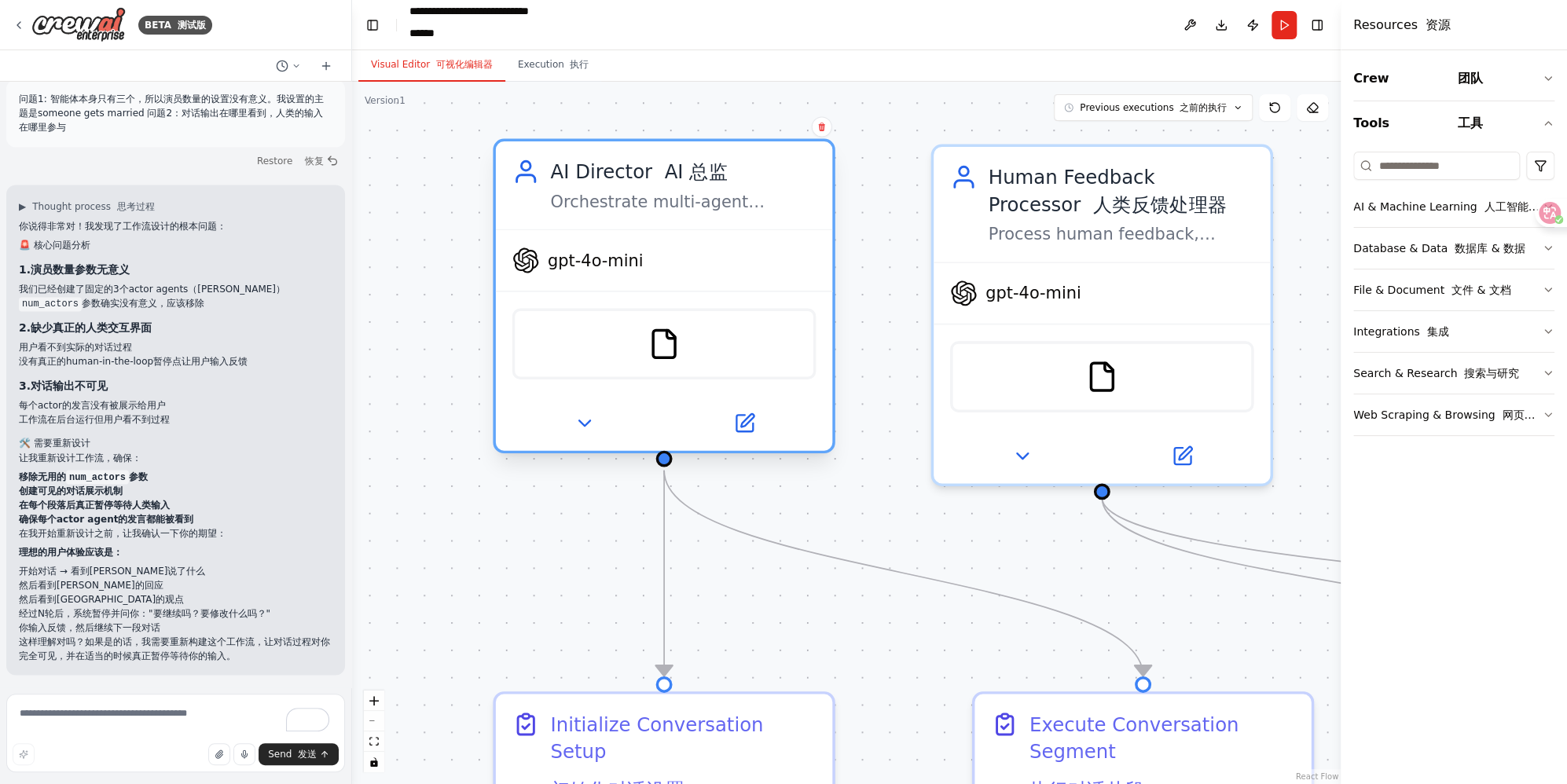
drag, startPoint x: 551, startPoint y: 171, endPoint x: 543, endPoint y: 174, distance: 8.5
click at [543, 174] on div "AI Director AI 总监 Orchestrate multi-agent conversations by managing turn alloca…" at bounding box center [665, 185] width 304 height 55
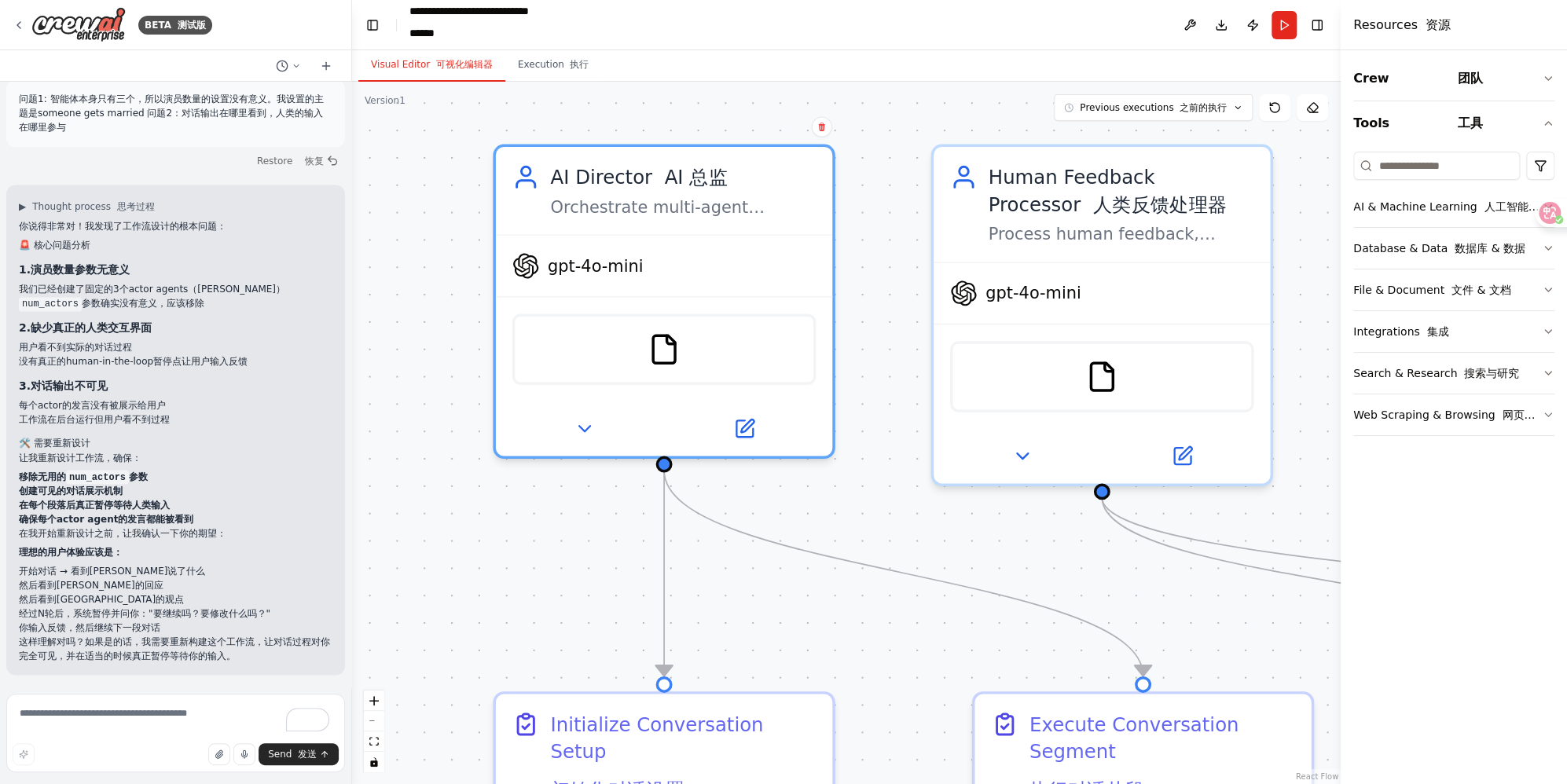
click at [430, 200] on div ".deletable-edge-delete-btn { width: 20px; height: 20px; border: 0px solid #ffff…" at bounding box center [846, 432] width 989 height 702
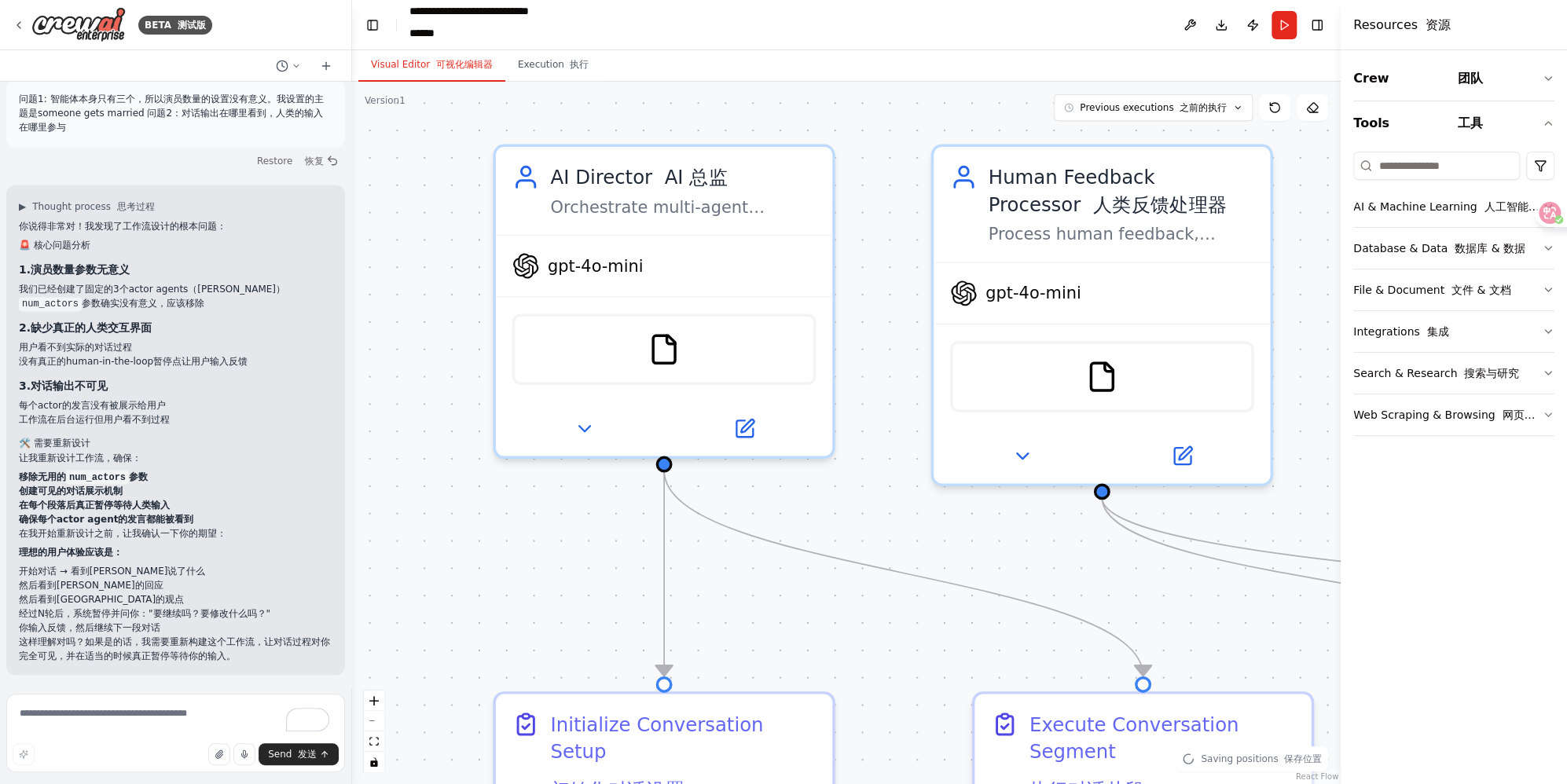
click at [566, 112] on div ".deletable-edge-delete-btn { width: 20px; height: 20px; border: 0px solid #ffff…" at bounding box center [846, 432] width 989 height 702
drag, startPoint x: 549, startPoint y: 174, endPoint x: 580, endPoint y: 170, distance: 31.3
drag, startPoint x: 580, startPoint y: 170, endPoint x: 563, endPoint y: 177, distance: 18.4
click at [563, 177] on div "AI Director AI 总监" at bounding box center [682, 172] width 265 height 28
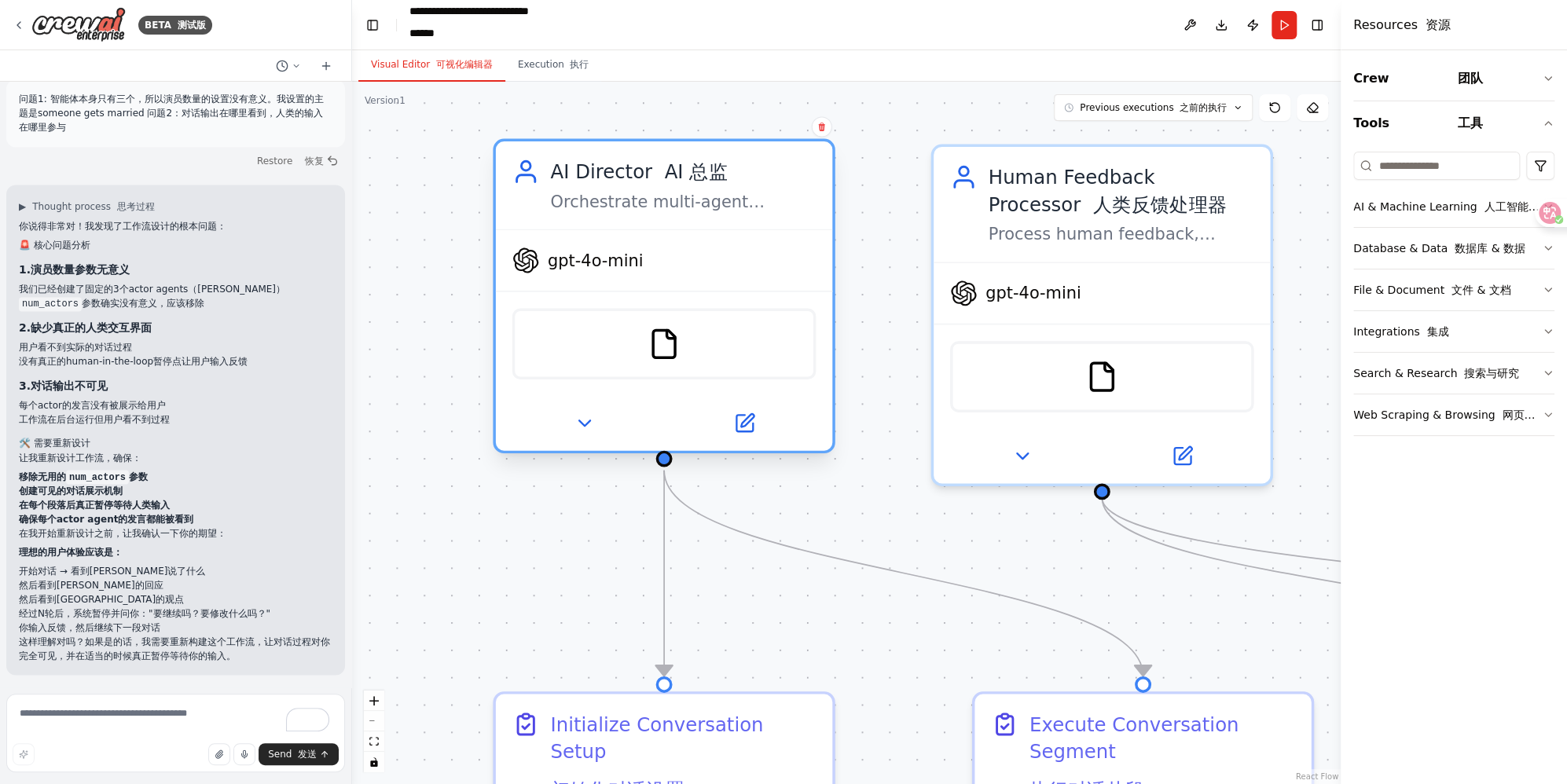
click at [552, 172] on div "AI Director AI 总监" at bounding box center [682, 172] width 265 height 28
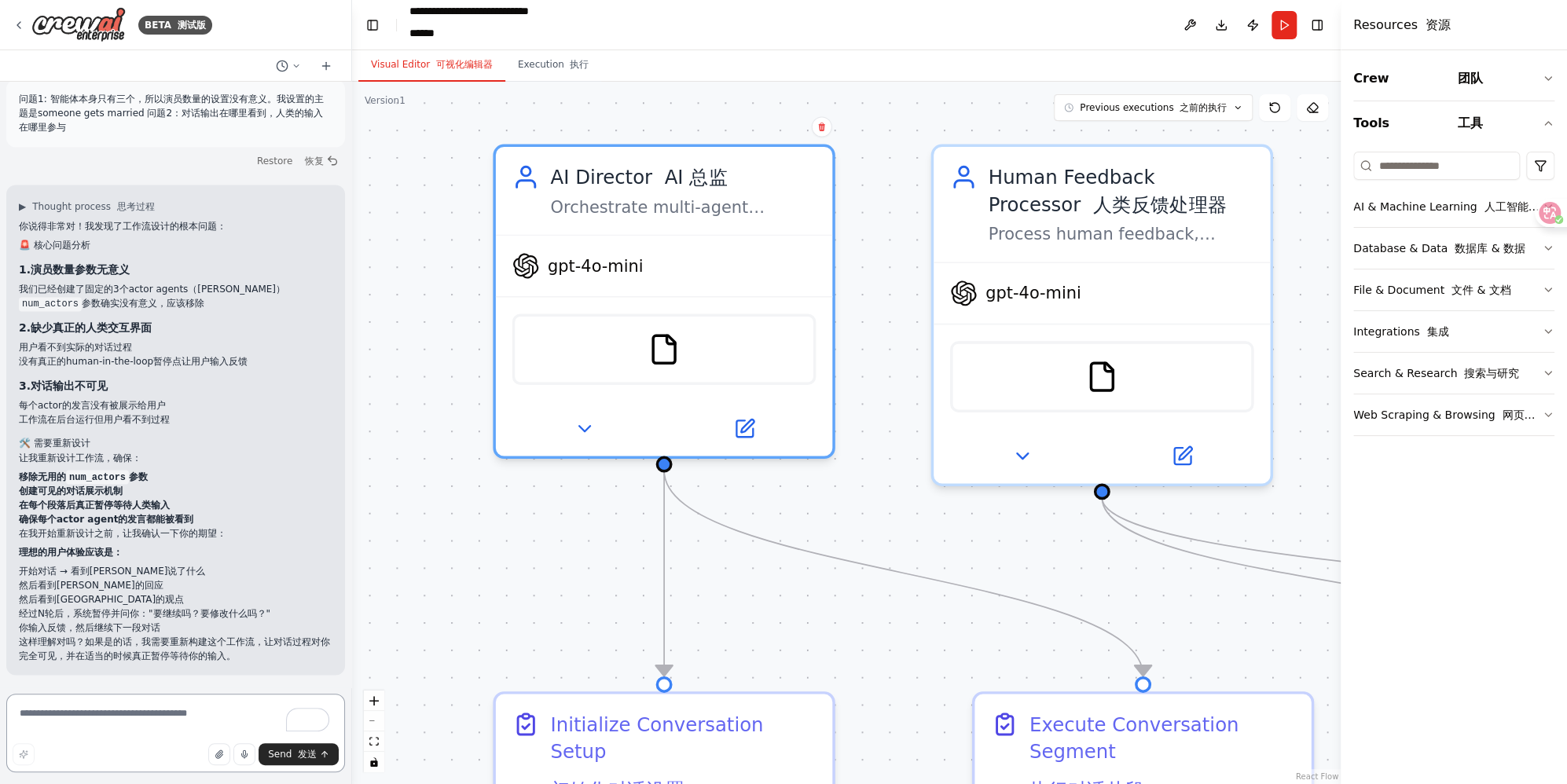
click at [89, 715] on textarea "To enrich screen reader interactions, please activate Accessibility in Grammarl…" at bounding box center [175, 732] width 338 height 78
click at [225, 713] on textarea "**********" at bounding box center [175, 732] width 338 height 78
click at [140, 716] on textarea "**********" at bounding box center [175, 732] width 338 height 78
click at [220, 715] on textarea "**********" at bounding box center [175, 732] width 338 height 78
drag, startPoint x: 139, startPoint y: 717, endPoint x: 121, endPoint y: 717, distance: 18.0
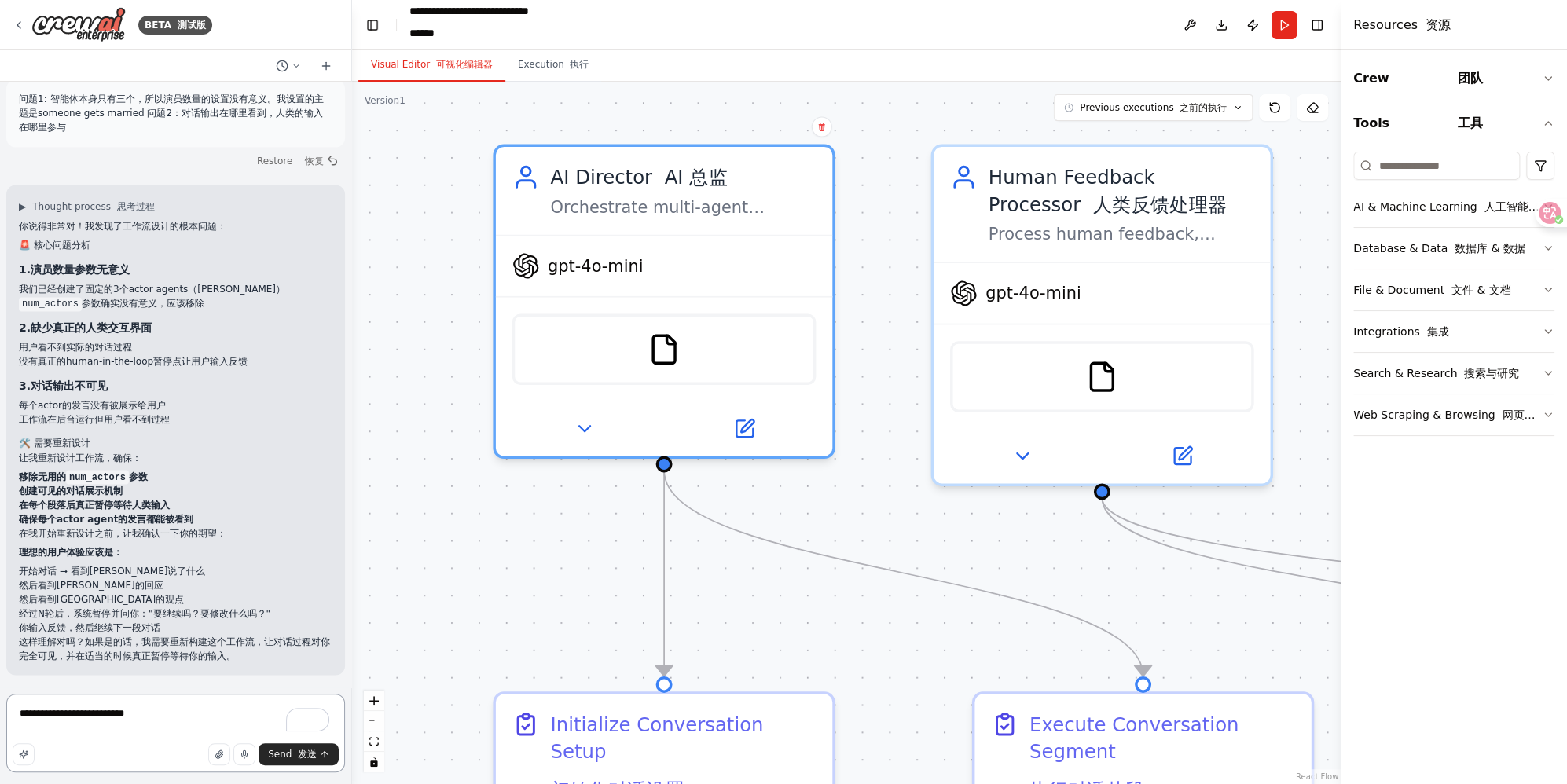
click at [121, 717] on textarea "**********" at bounding box center [175, 732] width 338 height 78
click at [246, 717] on textarea "**********" at bounding box center [175, 732] width 338 height 78
click at [152, 717] on textarea "**********" at bounding box center [175, 732] width 338 height 78
click at [158, 716] on textarea "**********" at bounding box center [175, 732] width 338 height 78
type textarea "**********"
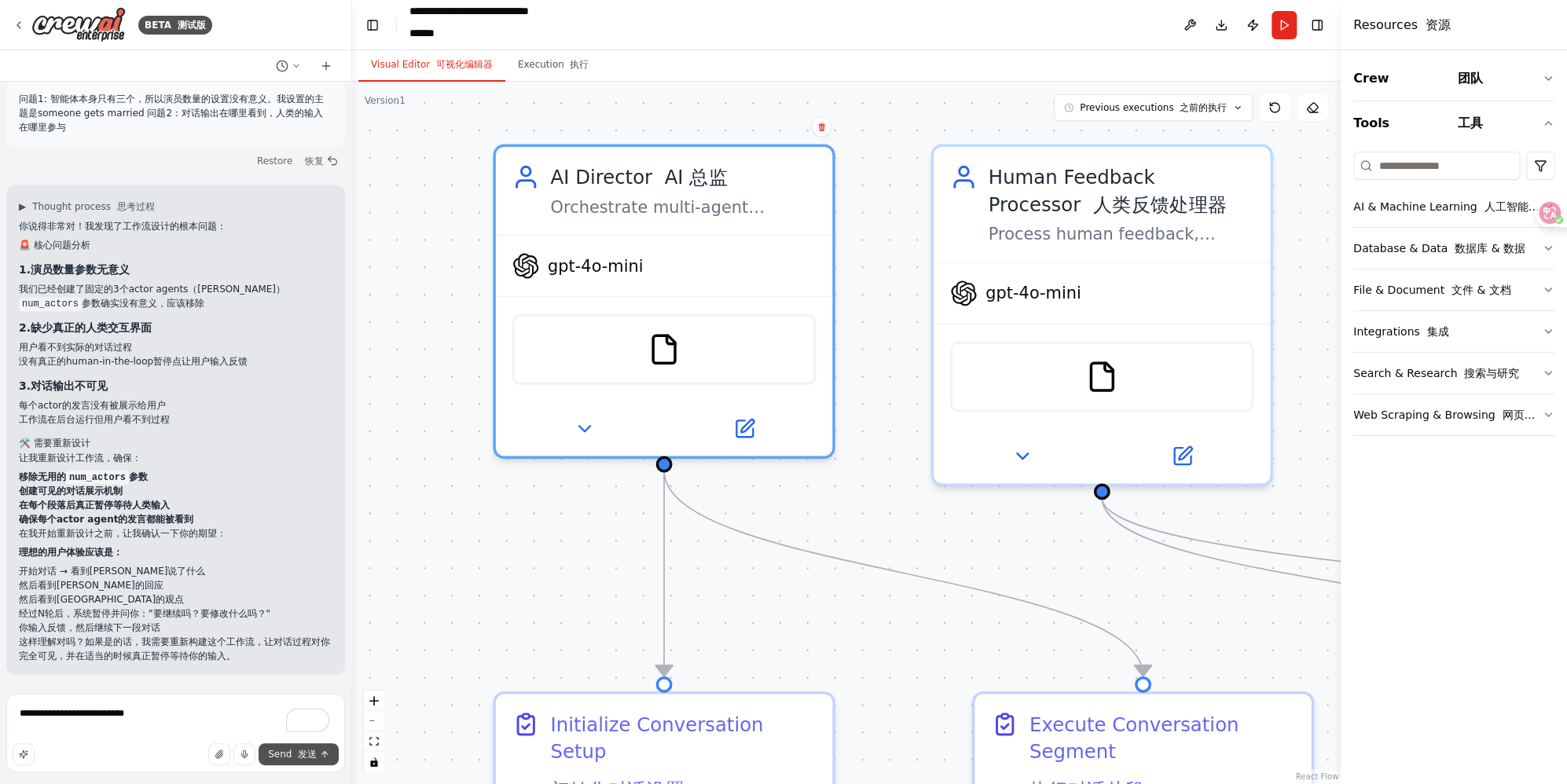
click at [291, 758] on span "Send 发送" at bounding box center [292, 754] width 49 height 13
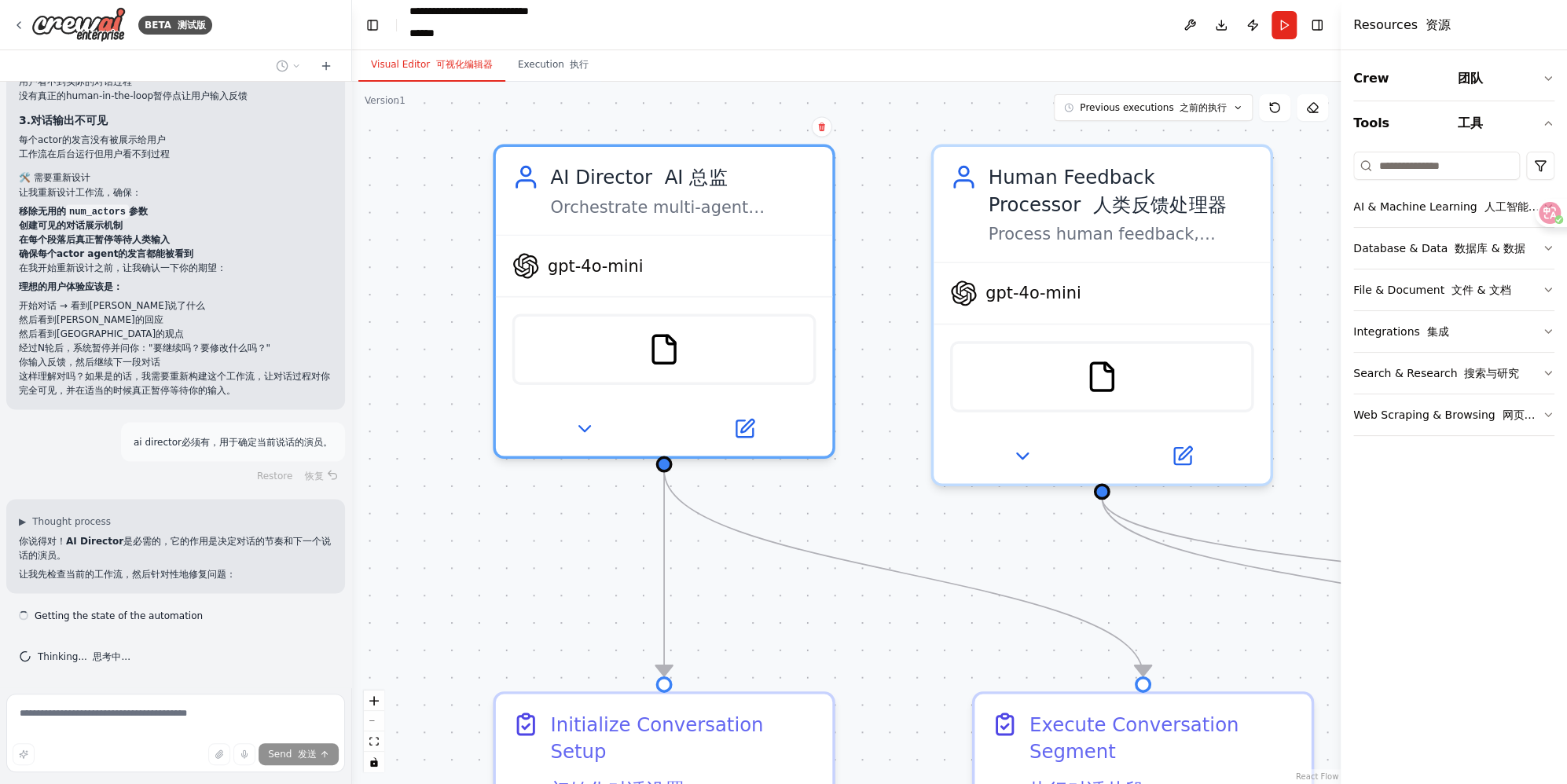
scroll to position [6006, 0]
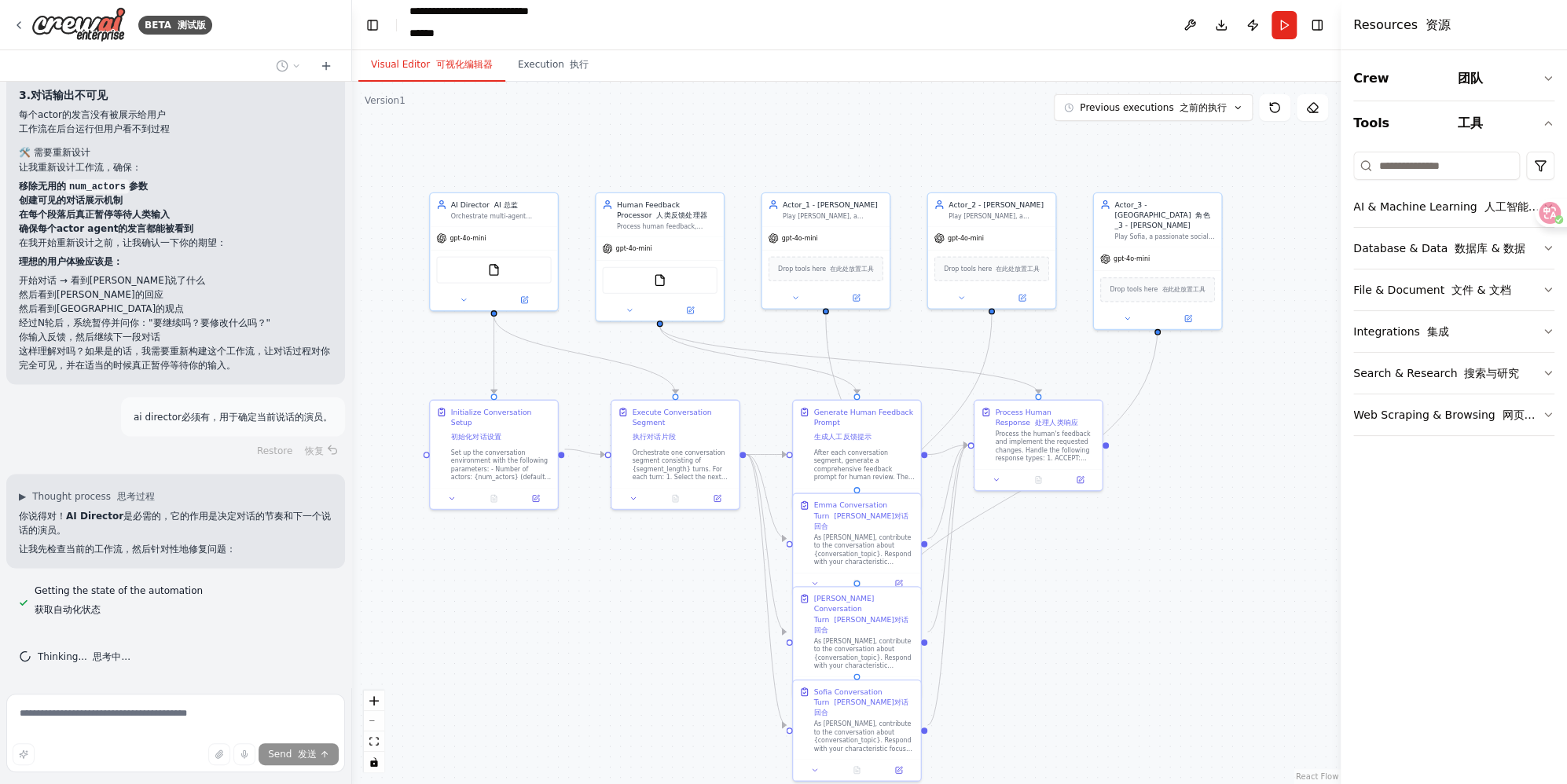
drag, startPoint x: 490, startPoint y: 549, endPoint x: 365, endPoint y: 357, distance: 229.1
click at [365, 357] on div ".deletable-edge-delete-btn { width: 20px; height: 20px; border: 0px solid #ffff…" at bounding box center [846, 432] width 989 height 702
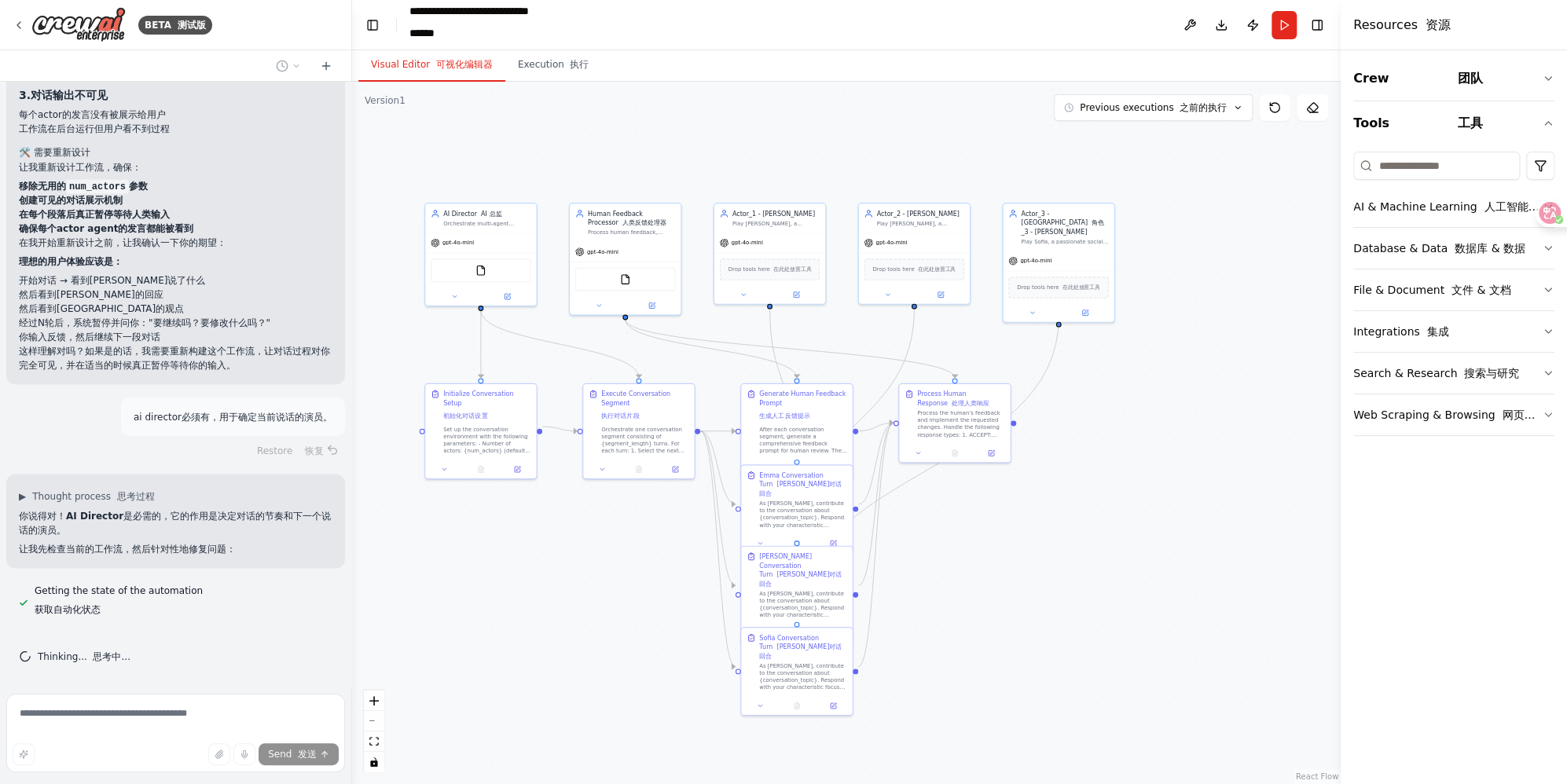
drag, startPoint x: 614, startPoint y: 586, endPoint x: 588, endPoint y: 548, distance: 46.0
click at [588, 548] on div ".deletable-edge-delete-btn { width: 20px; height: 20px; border: 0px solid #ffff…" at bounding box center [846, 432] width 989 height 702
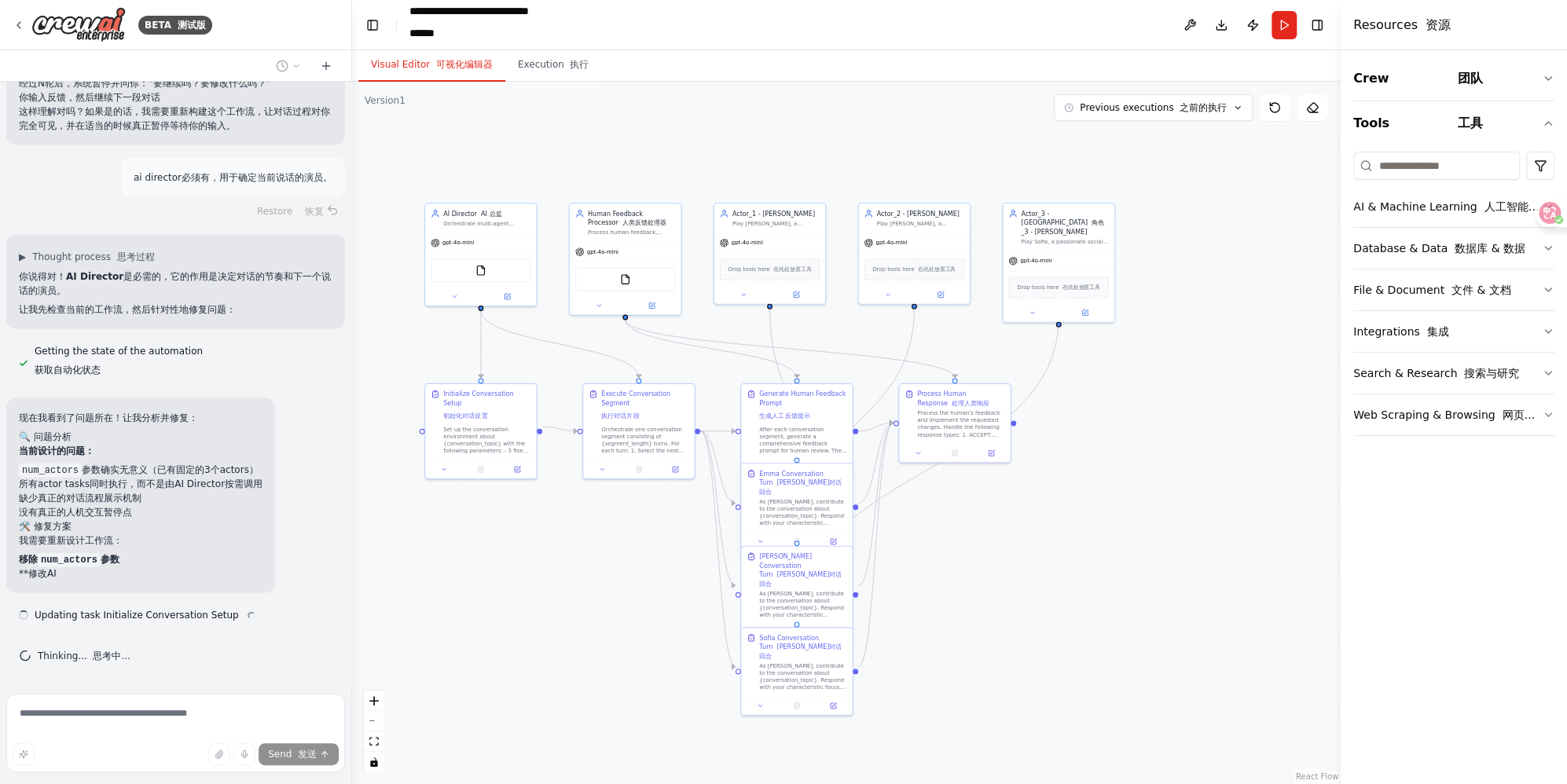
scroll to position [6312, 0]
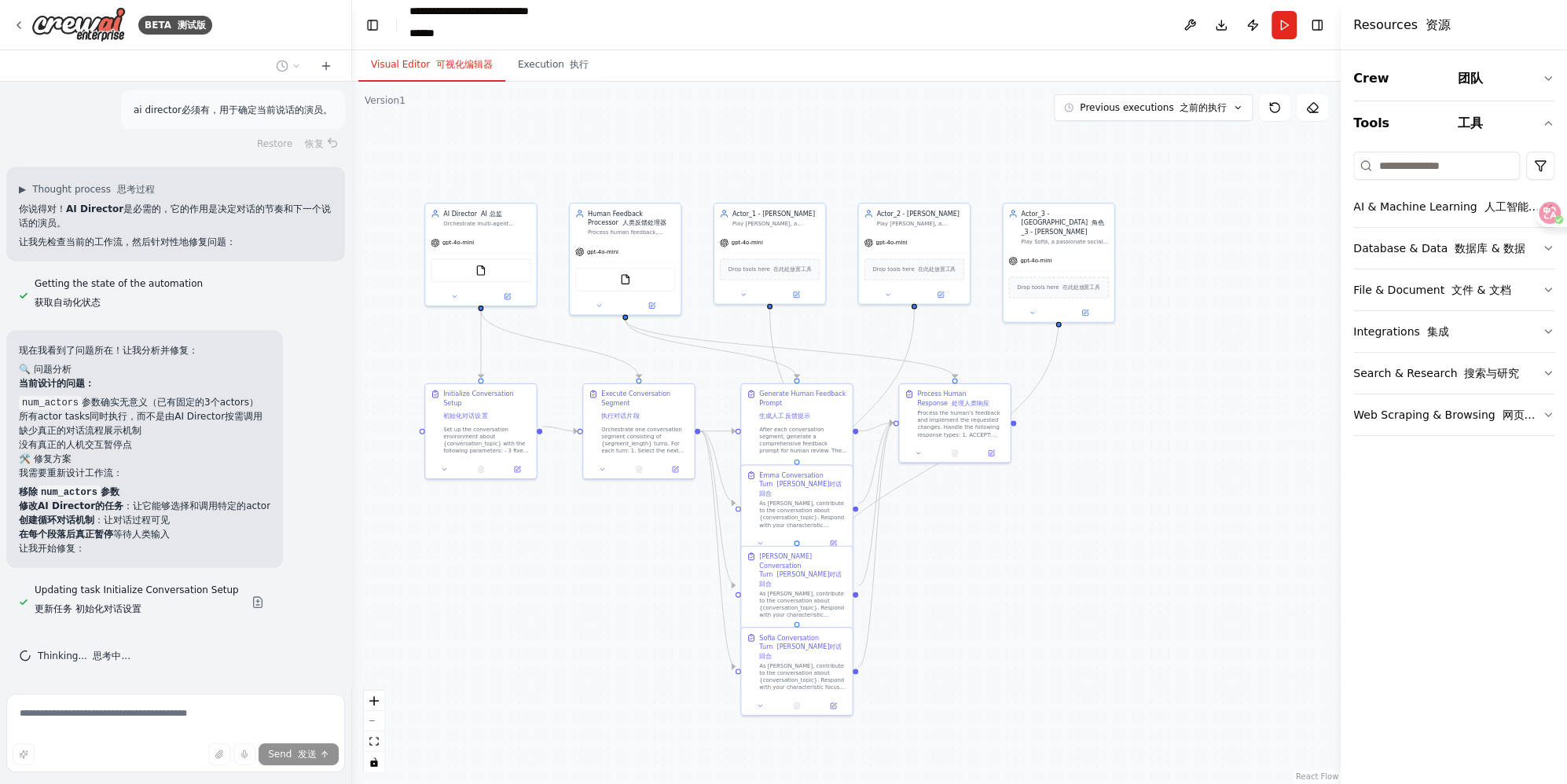
drag, startPoint x: 199, startPoint y: 573, endPoint x: 195, endPoint y: 584, distance: 11.7
click at [195, 568] on div "现在我看到了问题所在！让我分析并修复： 🔍 问题分析 当前设计的问题： num_actors 参数确实无意义（已有固定的3个actors） 所有actor t…" at bounding box center [144, 450] width 276 height 237
drag, startPoint x: 196, startPoint y: 579, endPoint x: 170, endPoint y: 570, distance: 27.5
click at [170, 556] on p "让我开始修复：" at bounding box center [145, 548] width 252 height 14
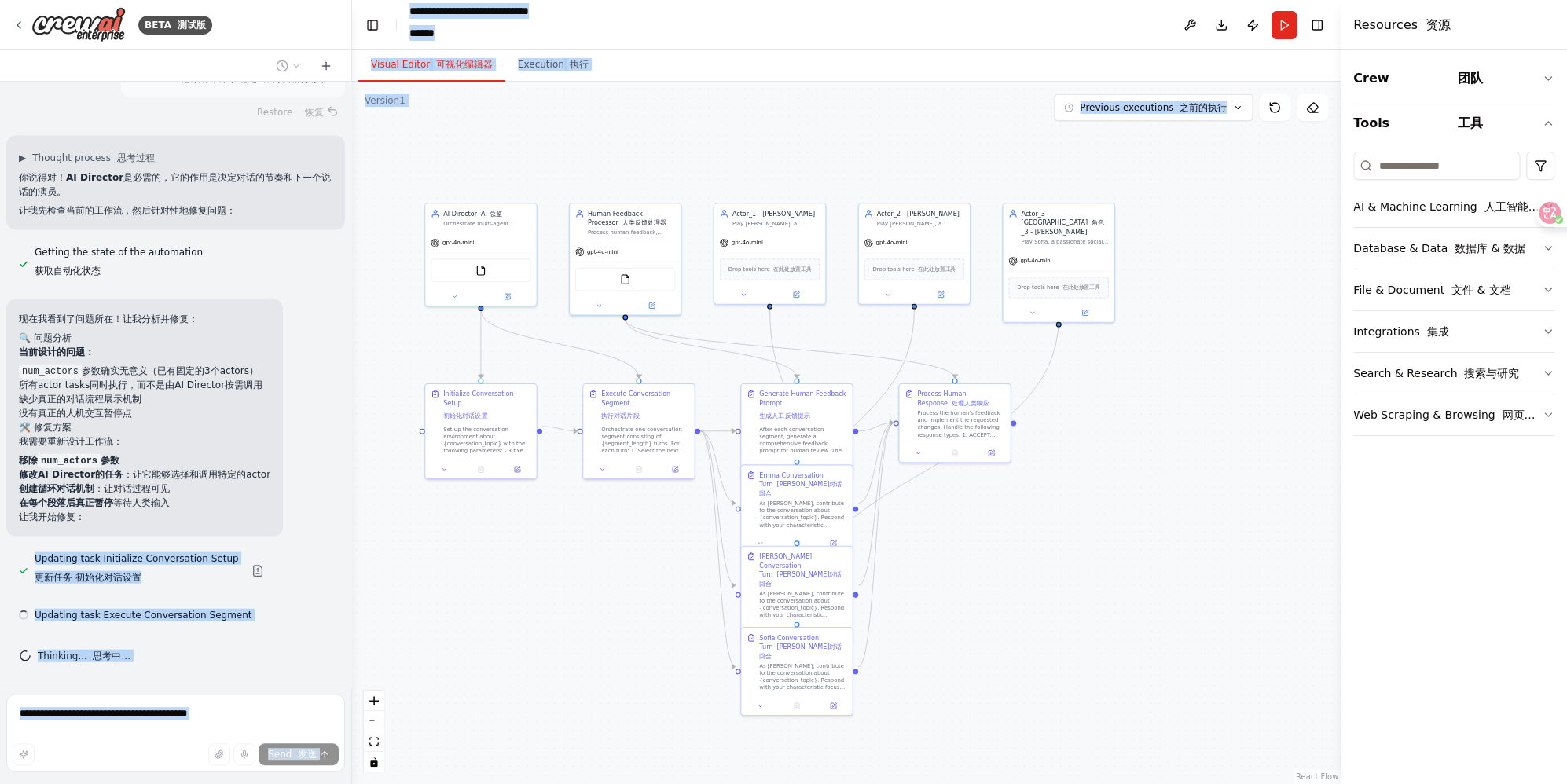
scroll to position [6368, 0]
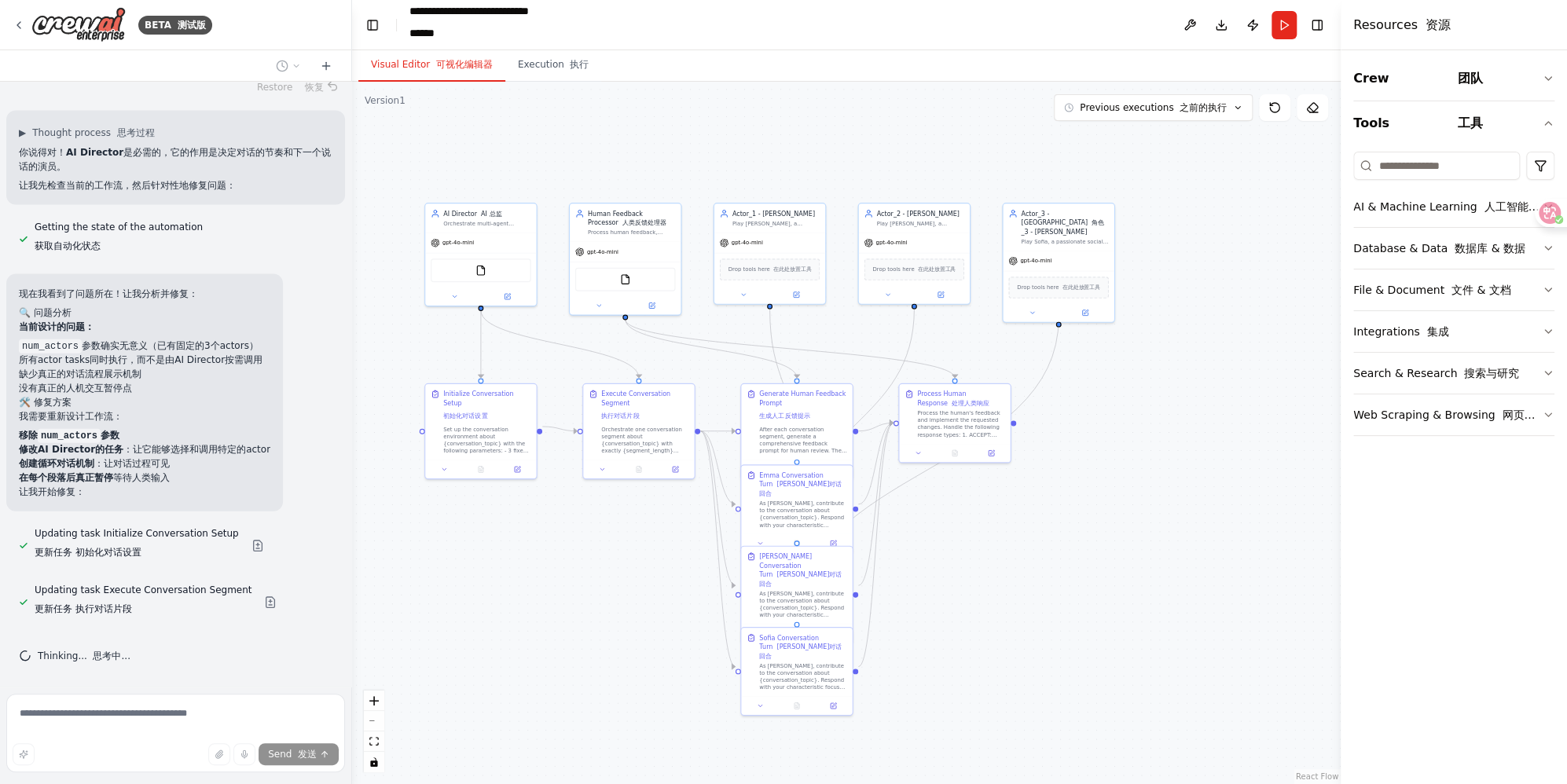
drag, startPoint x: 217, startPoint y: 577, endPoint x: 94, endPoint y: 521, distance: 135.1
click at [94, 499] on p "让我开始修复：" at bounding box center [145, 492] width 252 height 14
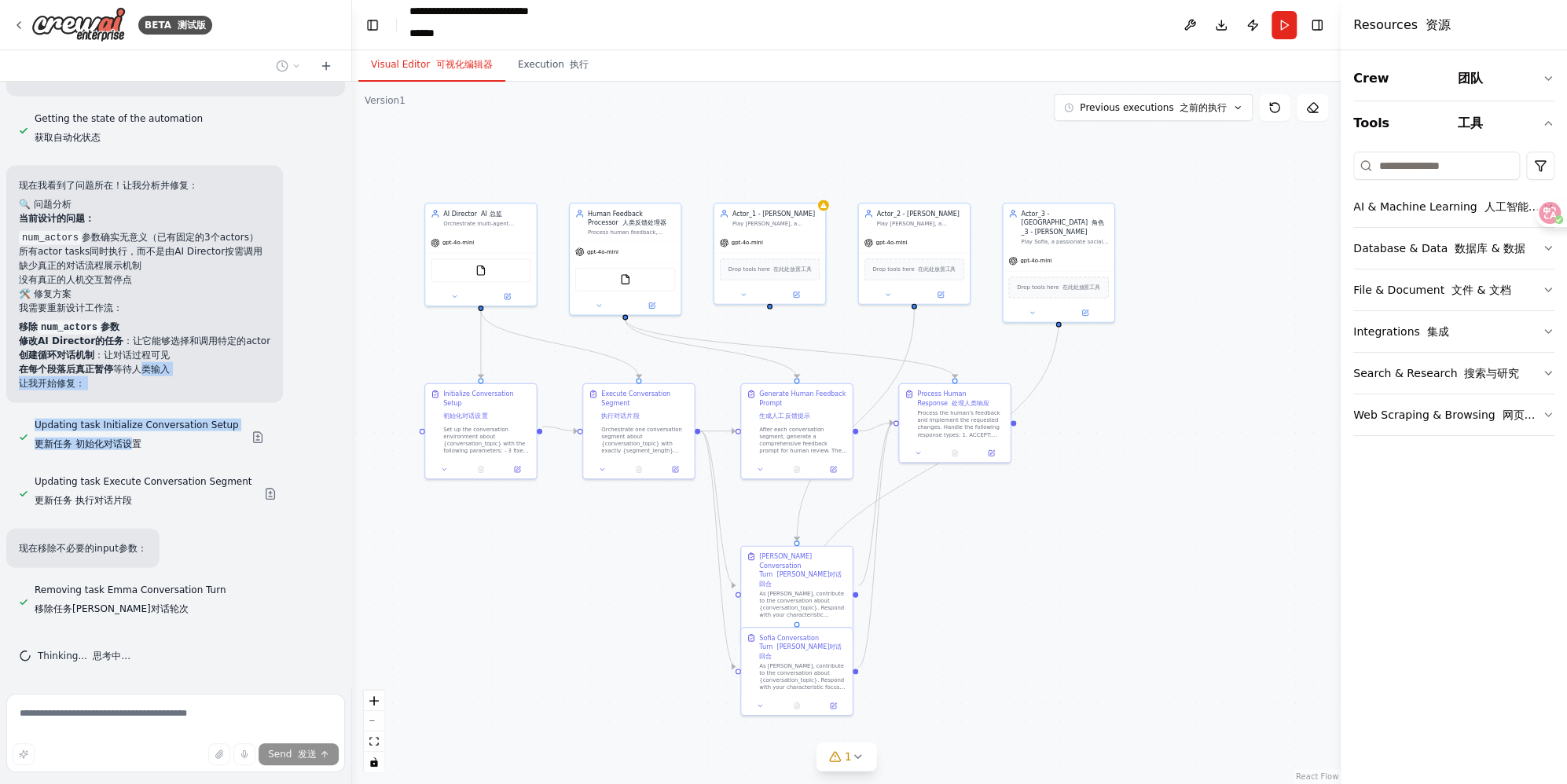
scroll to position [6534, 0]
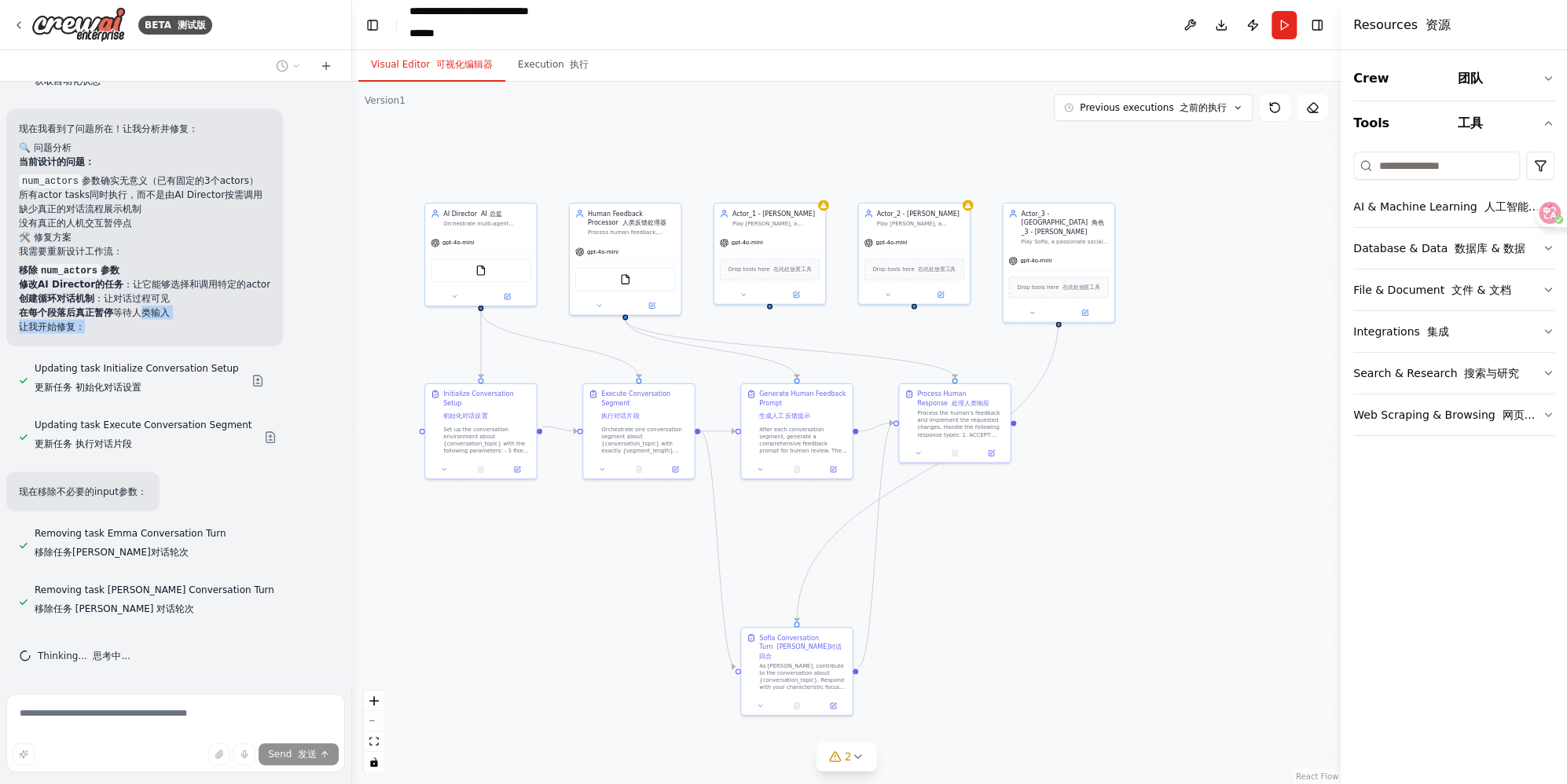
drag, startPoint x: 98, startPoint y: 517, endPoint x: 86, endPoint y: 361, distance: 156.5
click at [86, 346] on div "现在我看到了问题所在！让我分析并修复： 🔍 问题分析 当前设计的问题： num_actors 参数确实无意义（已有固定的3个actors） 所有actor t…" at bounding box center [144, 227] width 276 height 237
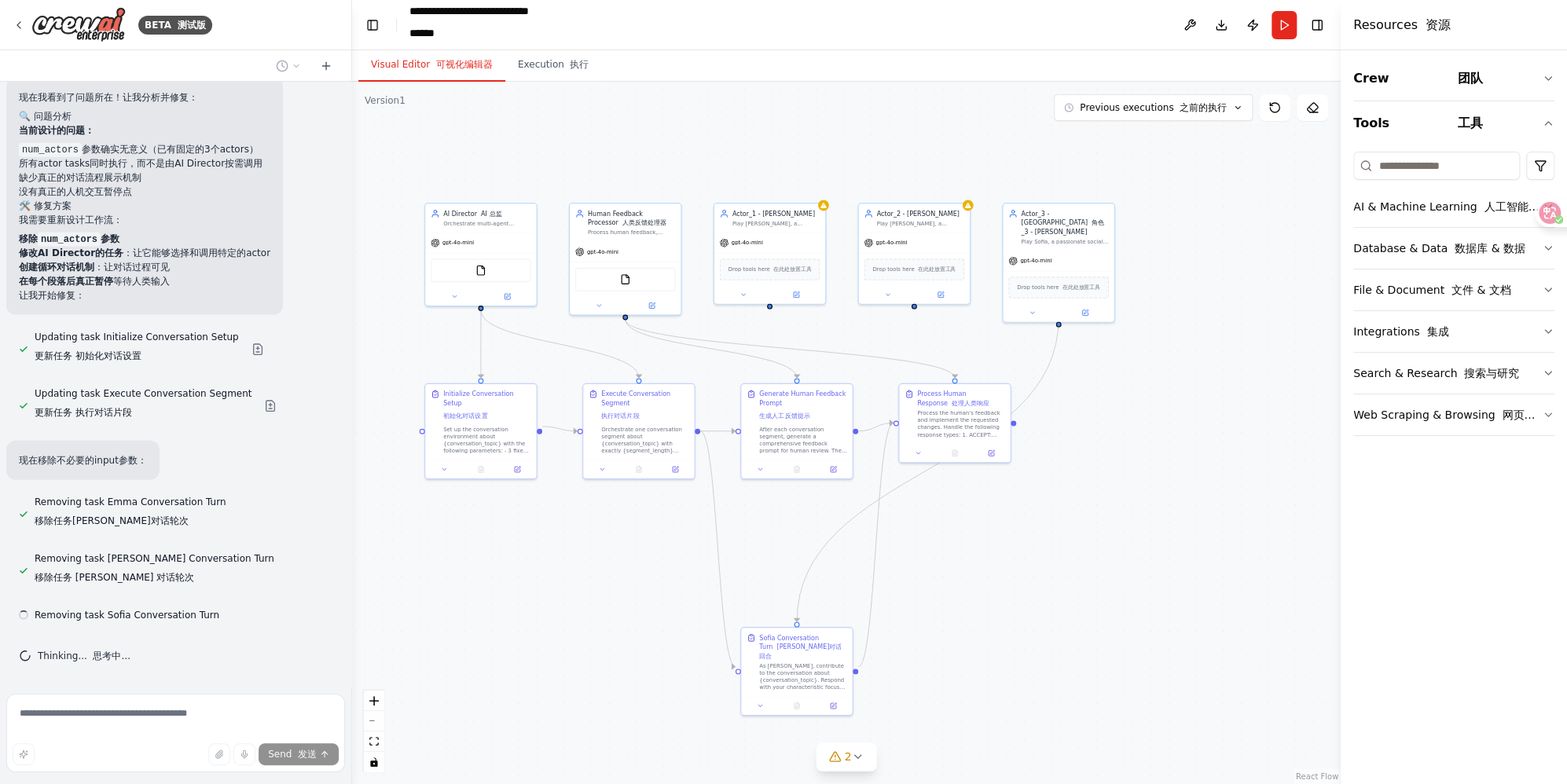
scroll to position [6590, 0]
drag, startPoint x: 86, startPoint y: 361, endPoint x: 124, endPoint y: 357, distance: 38.2
click at [124, 357] on font "更新任务 初始化对话设置" at bounding box center [87, 356] width 107 height 11
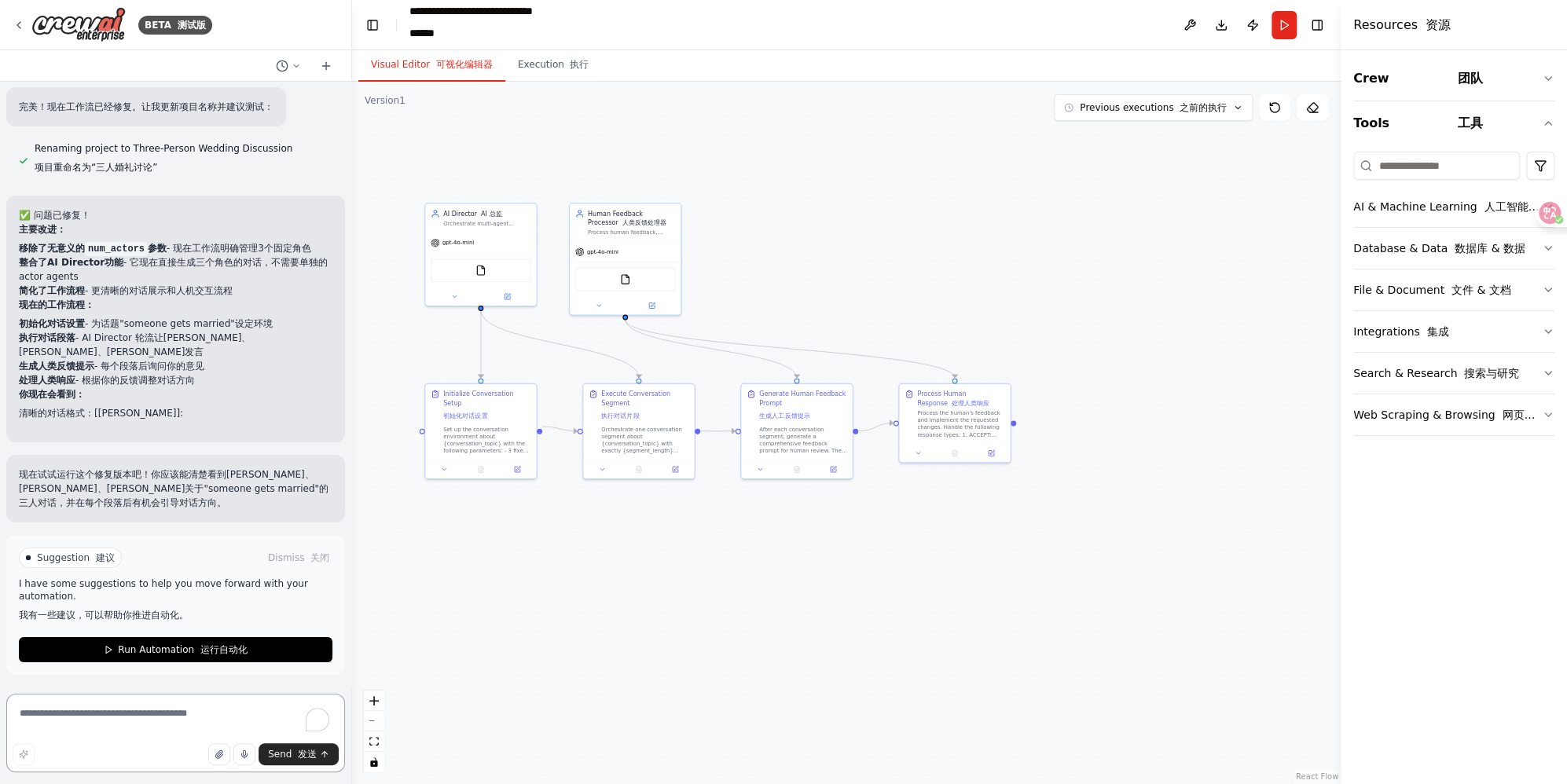
scroll to position [7874, 0]
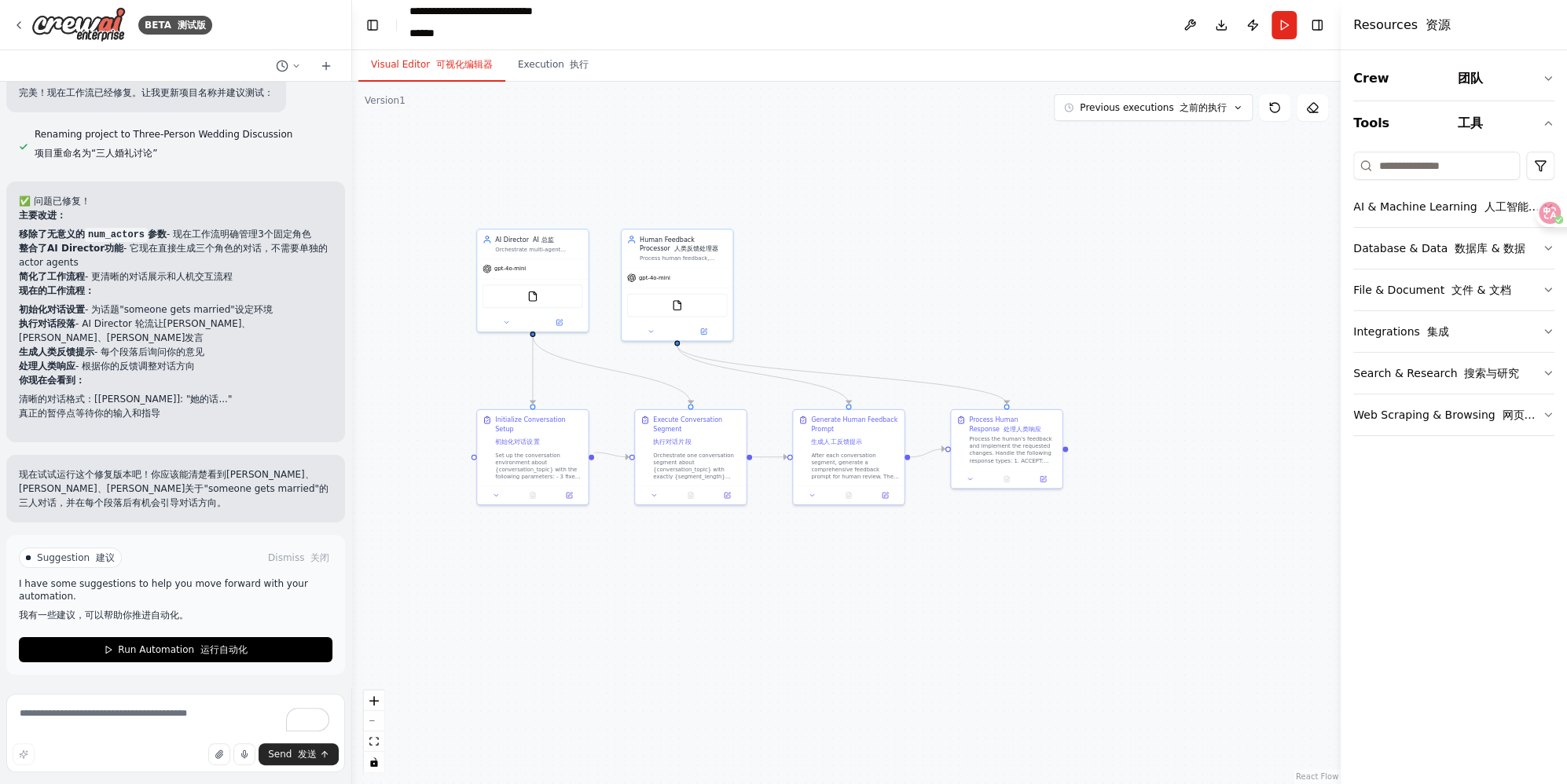
drag, startPoint x: 582, startPoint y: 545, endPoint x: 634, endPoint y: 571, distance: 58.1
click at [634, 571] on div ".deletable-edge-delete-btn { width: 20px; height: 20px; border: 0px solid #ffff…" at bounding box center [846, 432] width 989 height 702
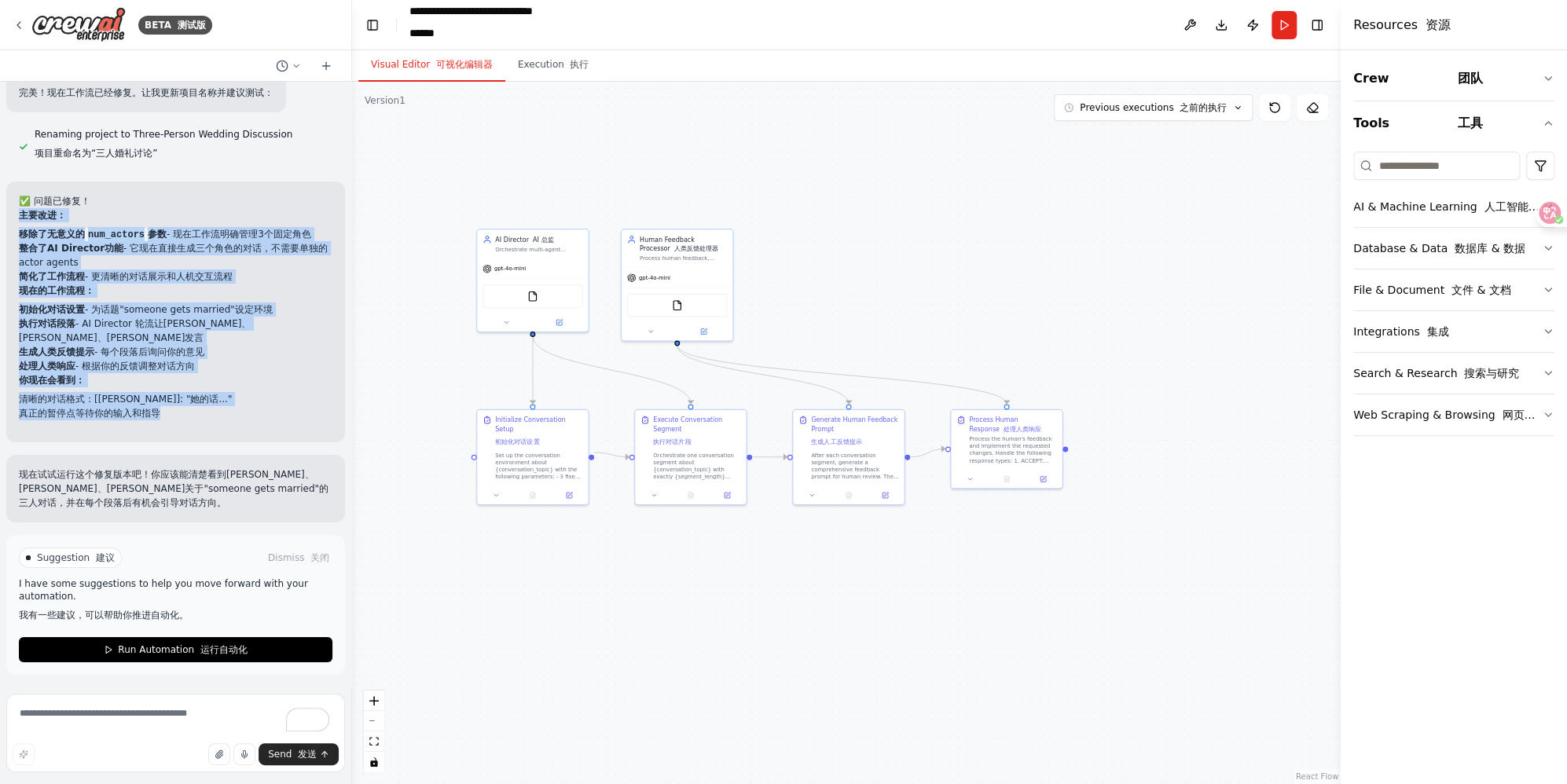
drag, startPoint x: 201, startPoint y: 414, endPoint x: 19, endPoint y: 233, distance: 256.7
click at [19, 233] on div "✅ 问题已修复！ 主要改进： 移除了无意义的 num_actors 参数 - 现在工作流明确管理3个固定角色 整合了AI Director功能 - 它现在直接…" at bounding box center [175, 312] width 314 height 236
click at [256, 401] on li "清晰的对话格式：[Emma]: "她的话..."" at bounding box center [175, 399] width 314 height 14
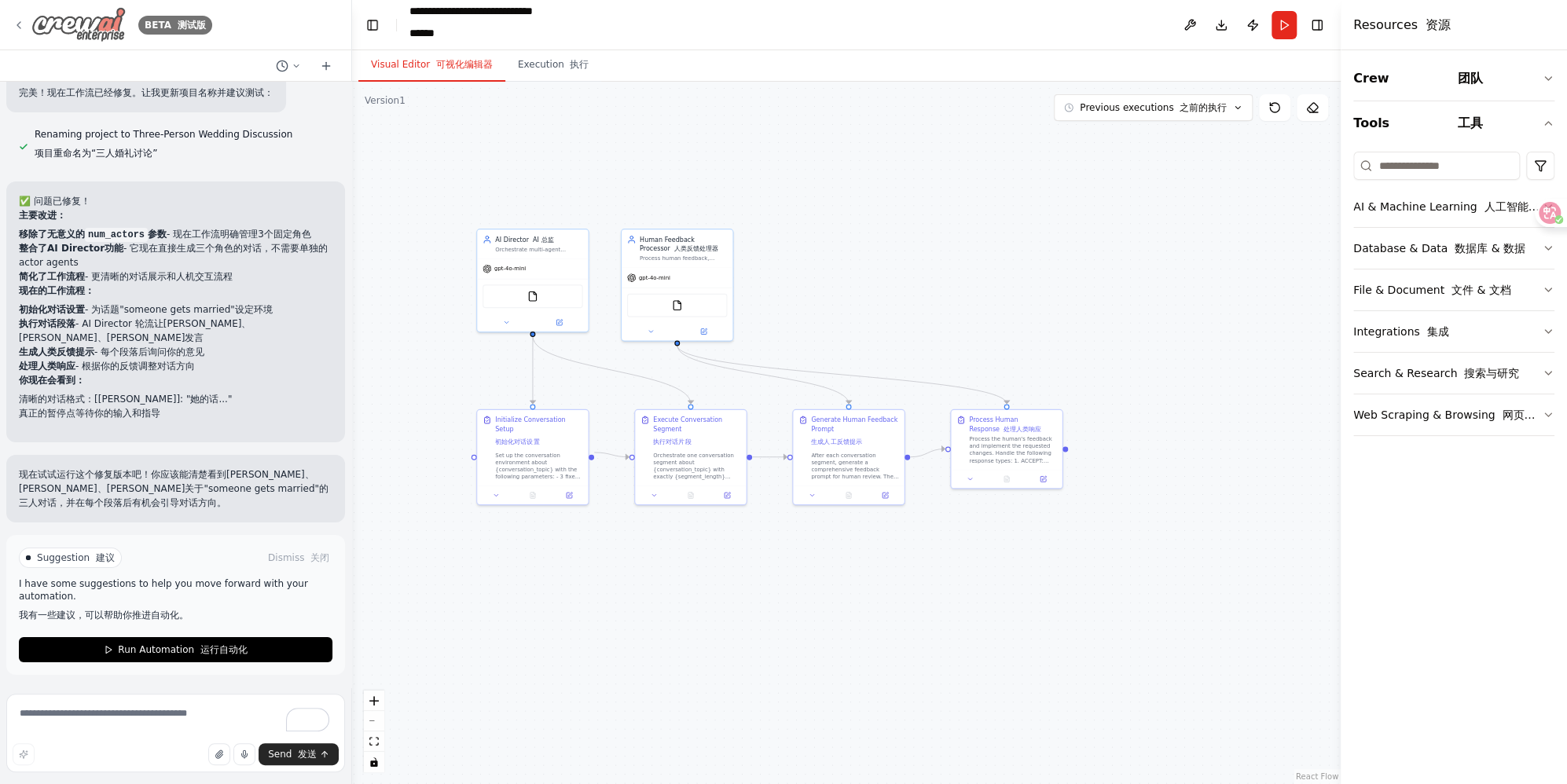
click at [26, 29] on div "BETA 测试版" at bounding box center [112, 24] width 200 height 35
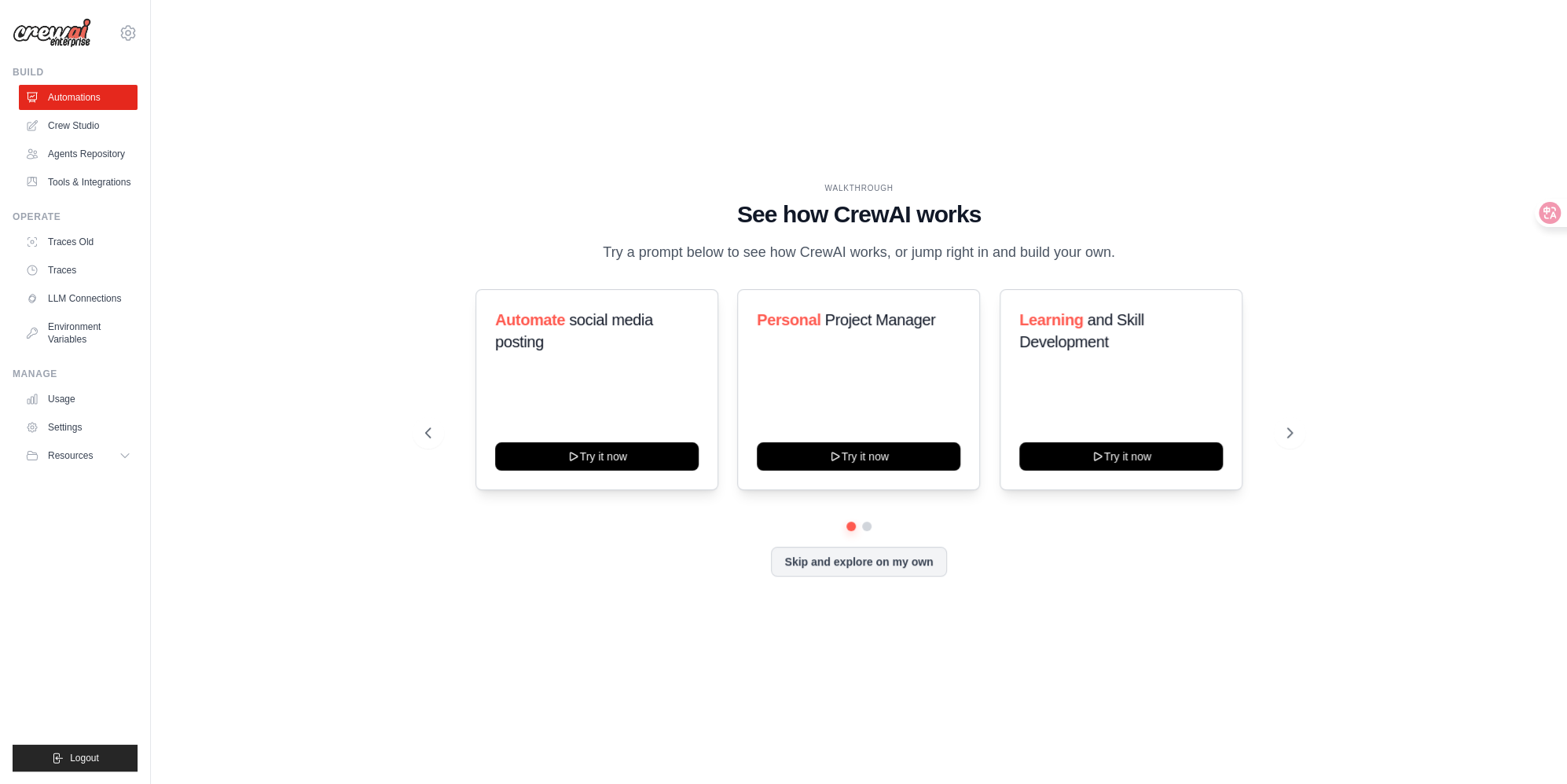
click at [518, 207] on h1 "See how CrewAI works" at bounding box center [859, 214] width 867 height 28
click at [846, 575] on button "Skip and explore on my own" at bounding box center [858, 559] width 175 height 30
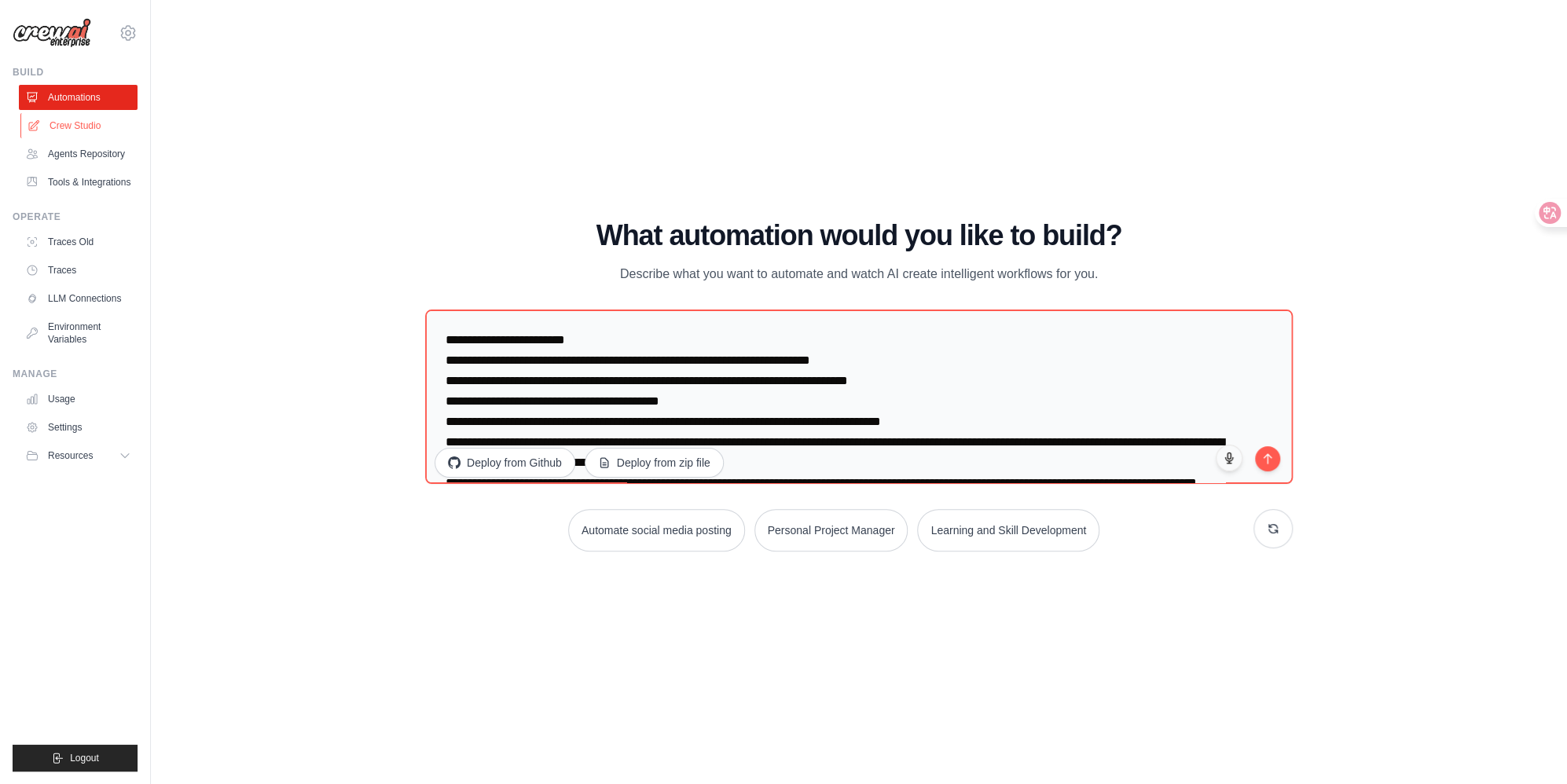
click at [89, 133] on link "Crew Studio" at bounding box center [80, 126] width 119 height 25
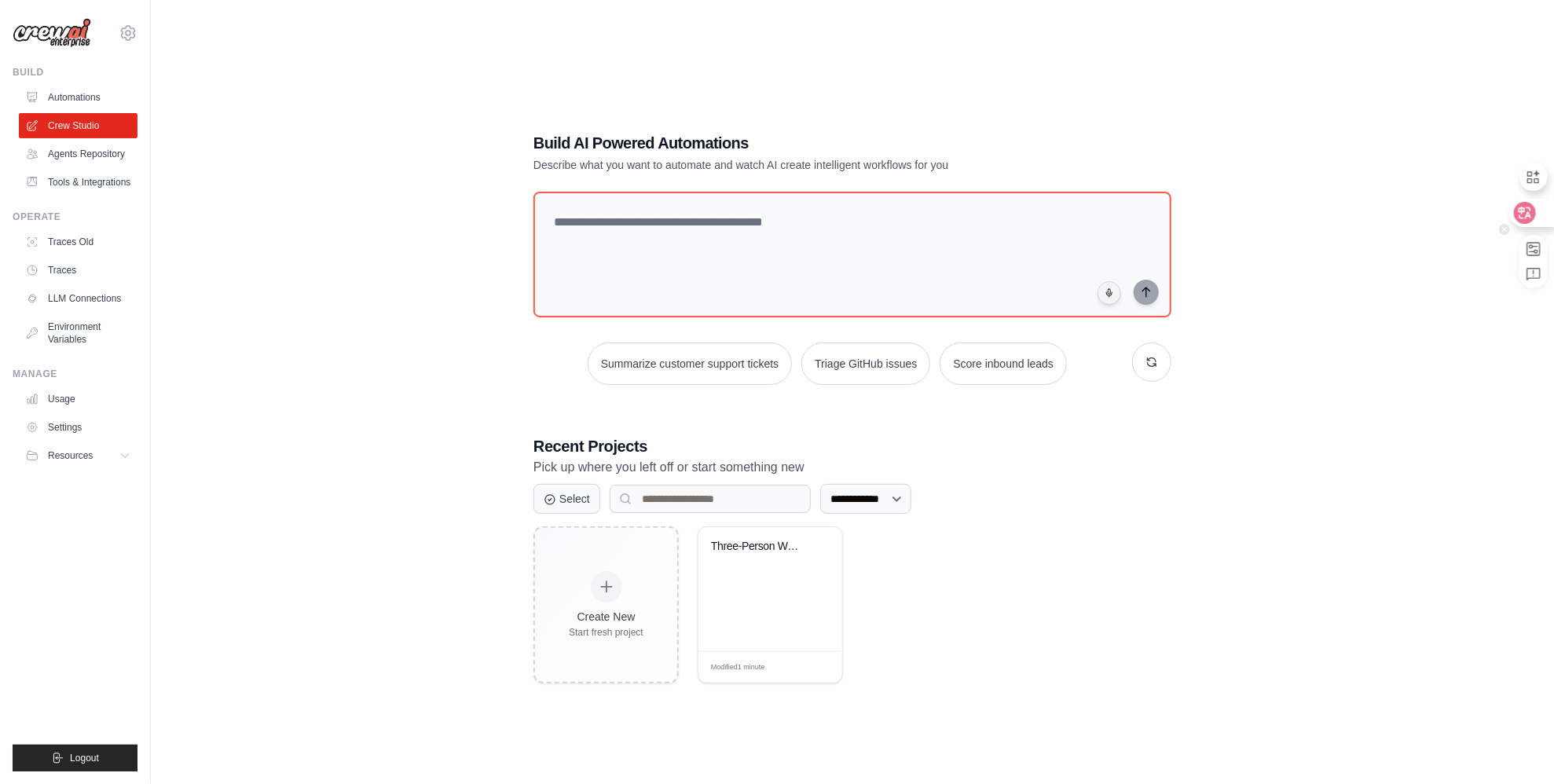
click at [1525, 218] on icon at bounding box center [1525, 213] width 13 height 13
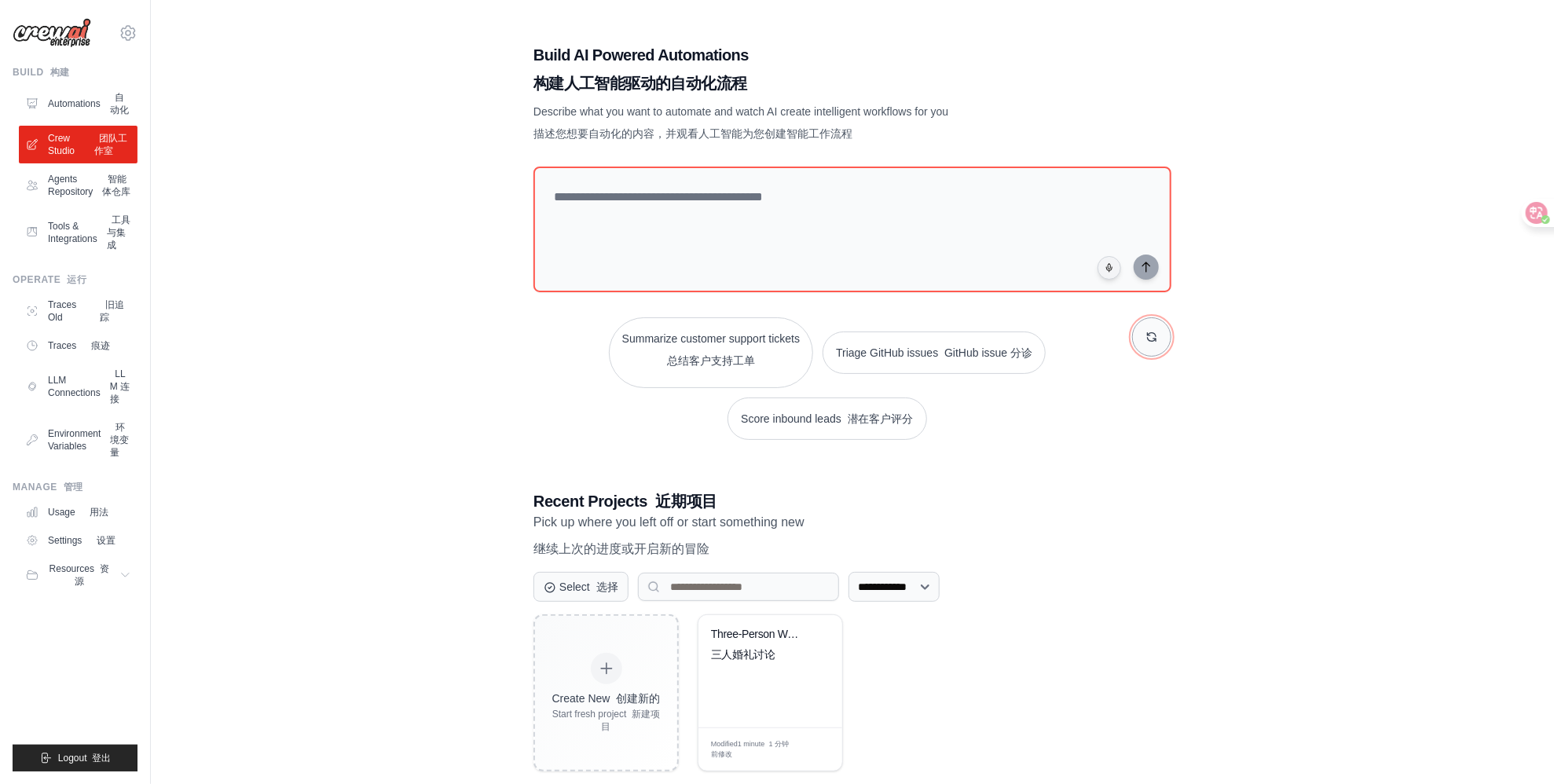
click at [1160, 348] on button "button" at bounding box center [1152, 337] width 40 height 40
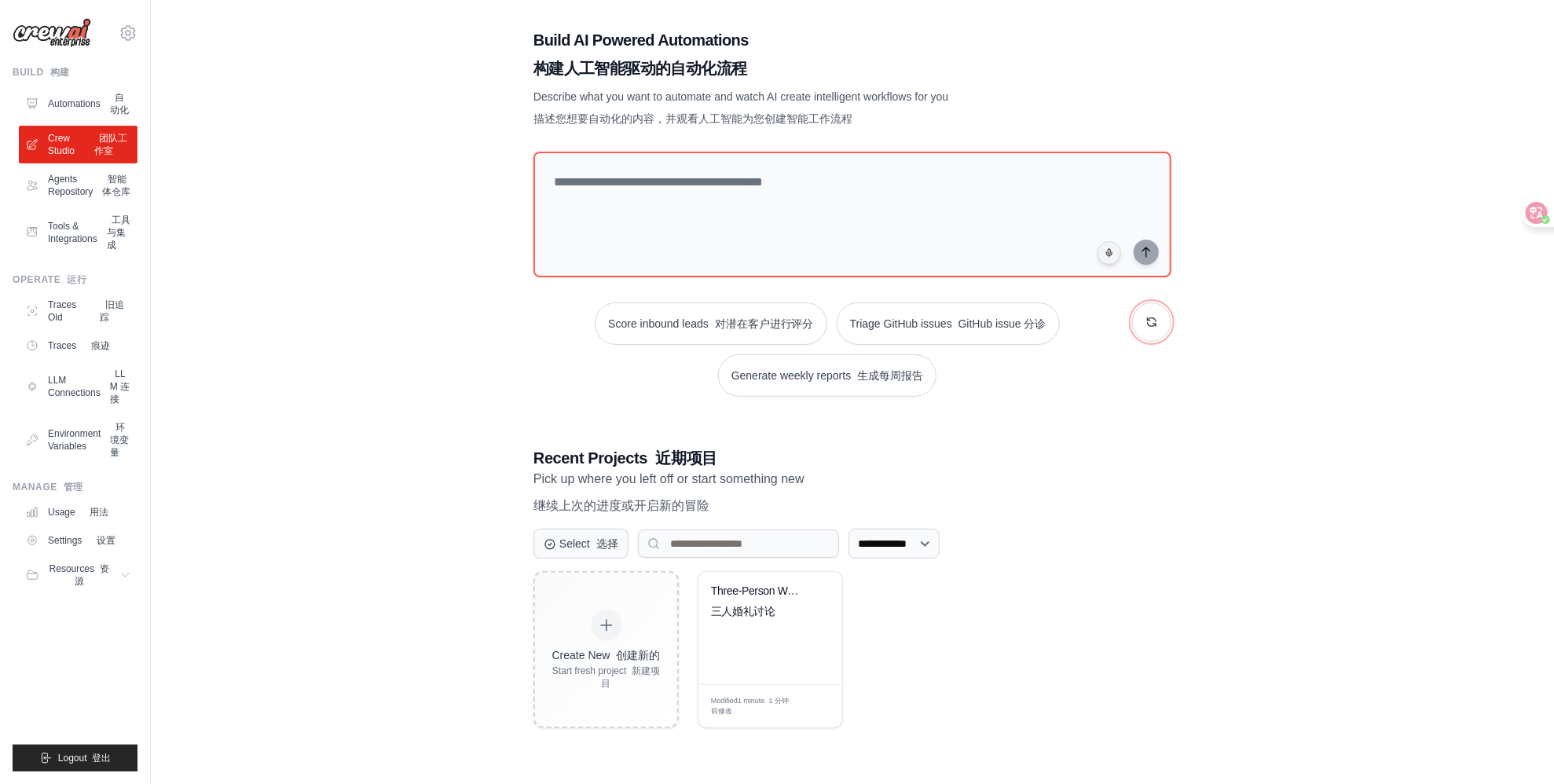
scroll to position [31, 0]
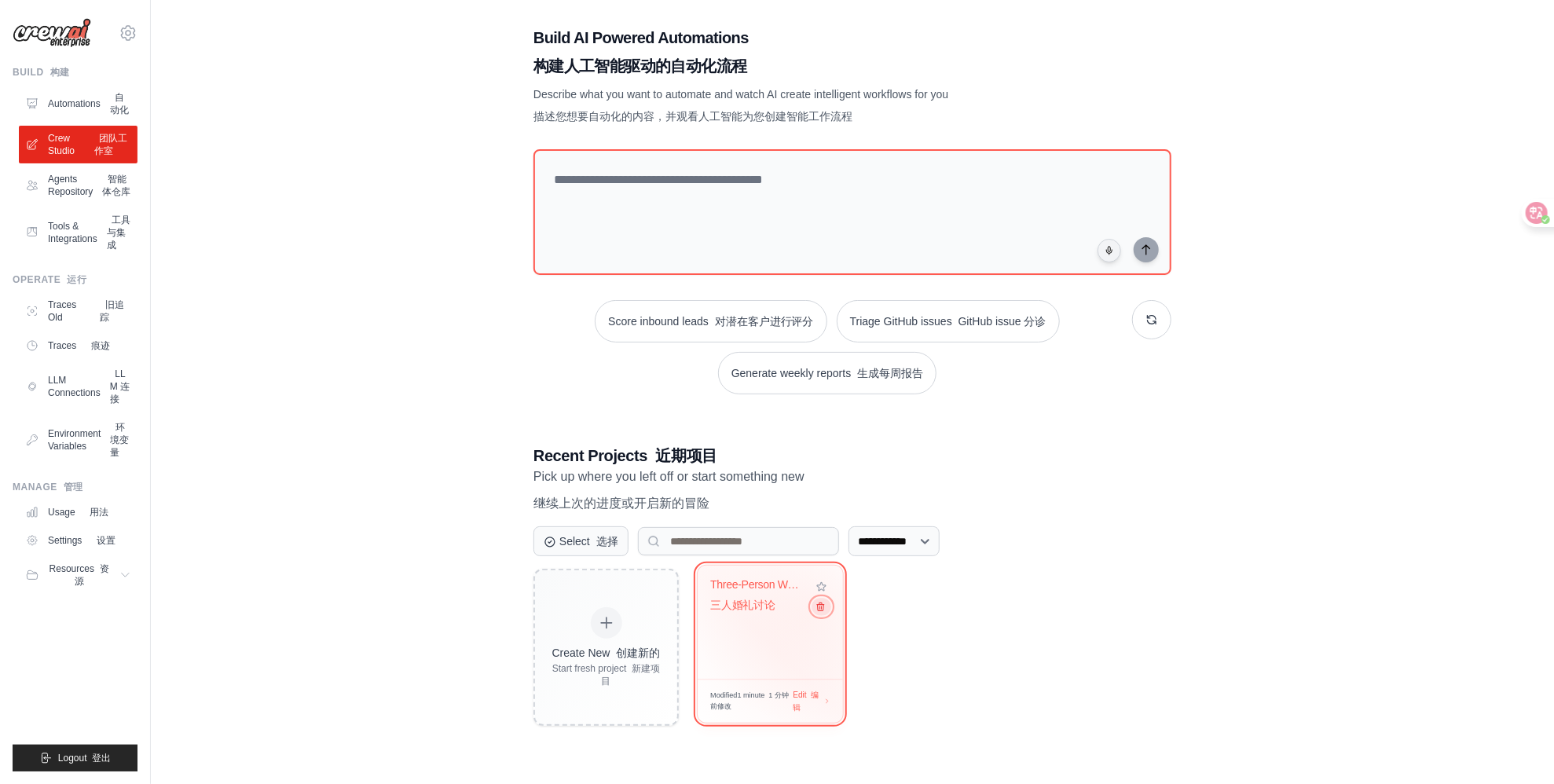
click at [814, 610] on button at bounding box center [820, 606] width 19 height 17
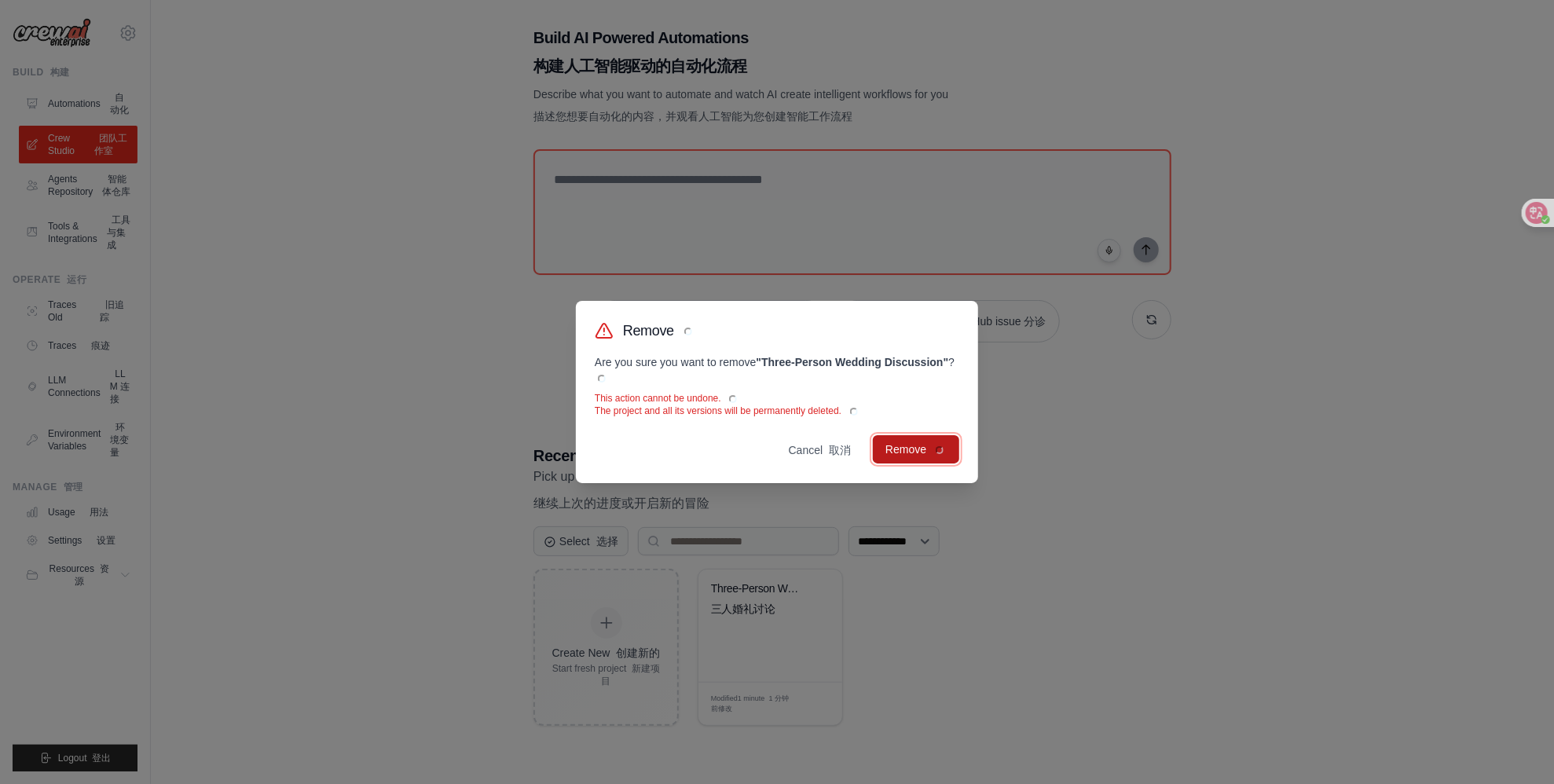
click at [929, 444] on font at bounding box center [936, 450] width 21 height 13
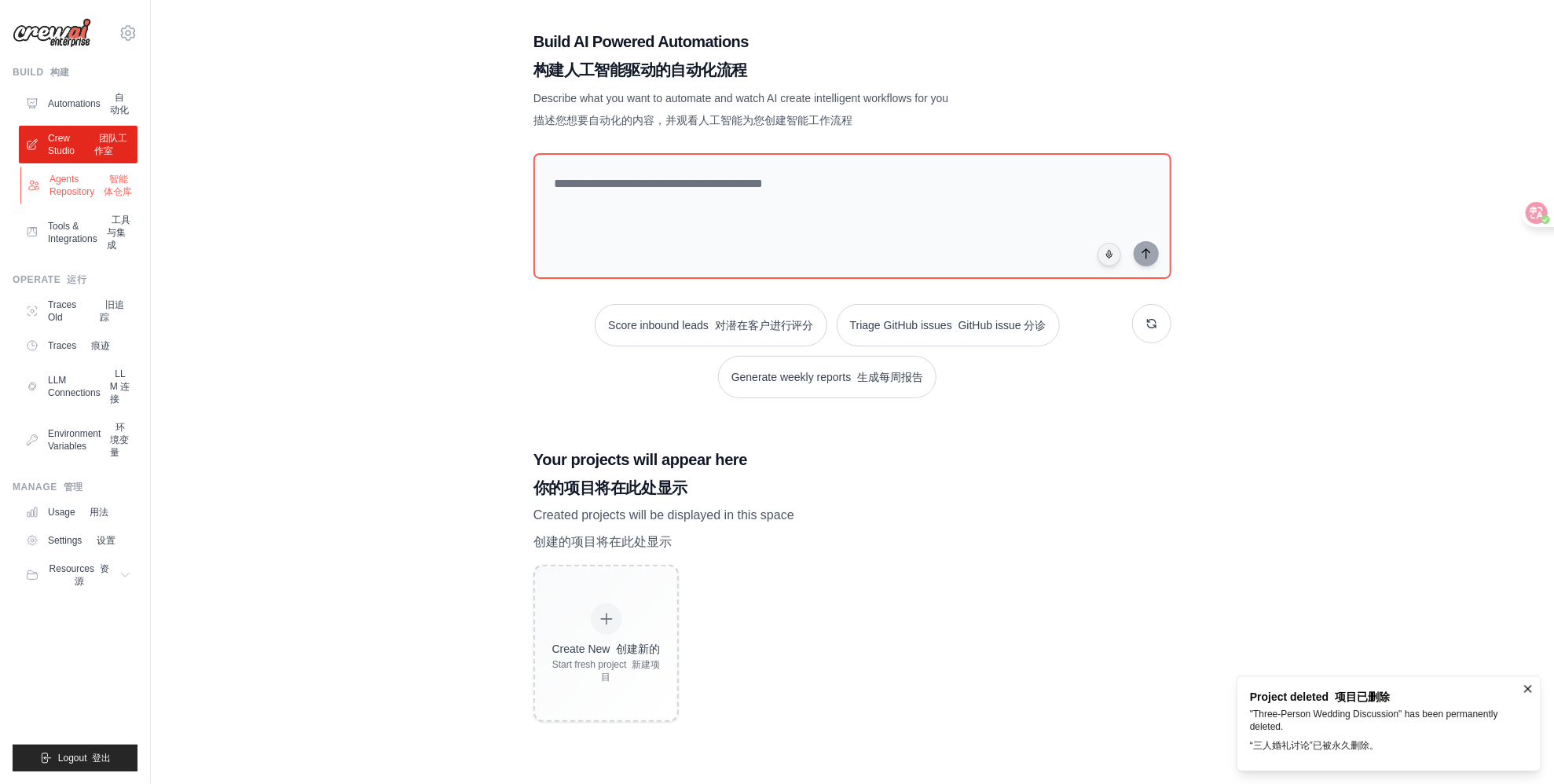
click at [71, 204] on link "Agents Repository 智能体仓库" at bounding box center [80, 185] width 119 height 38
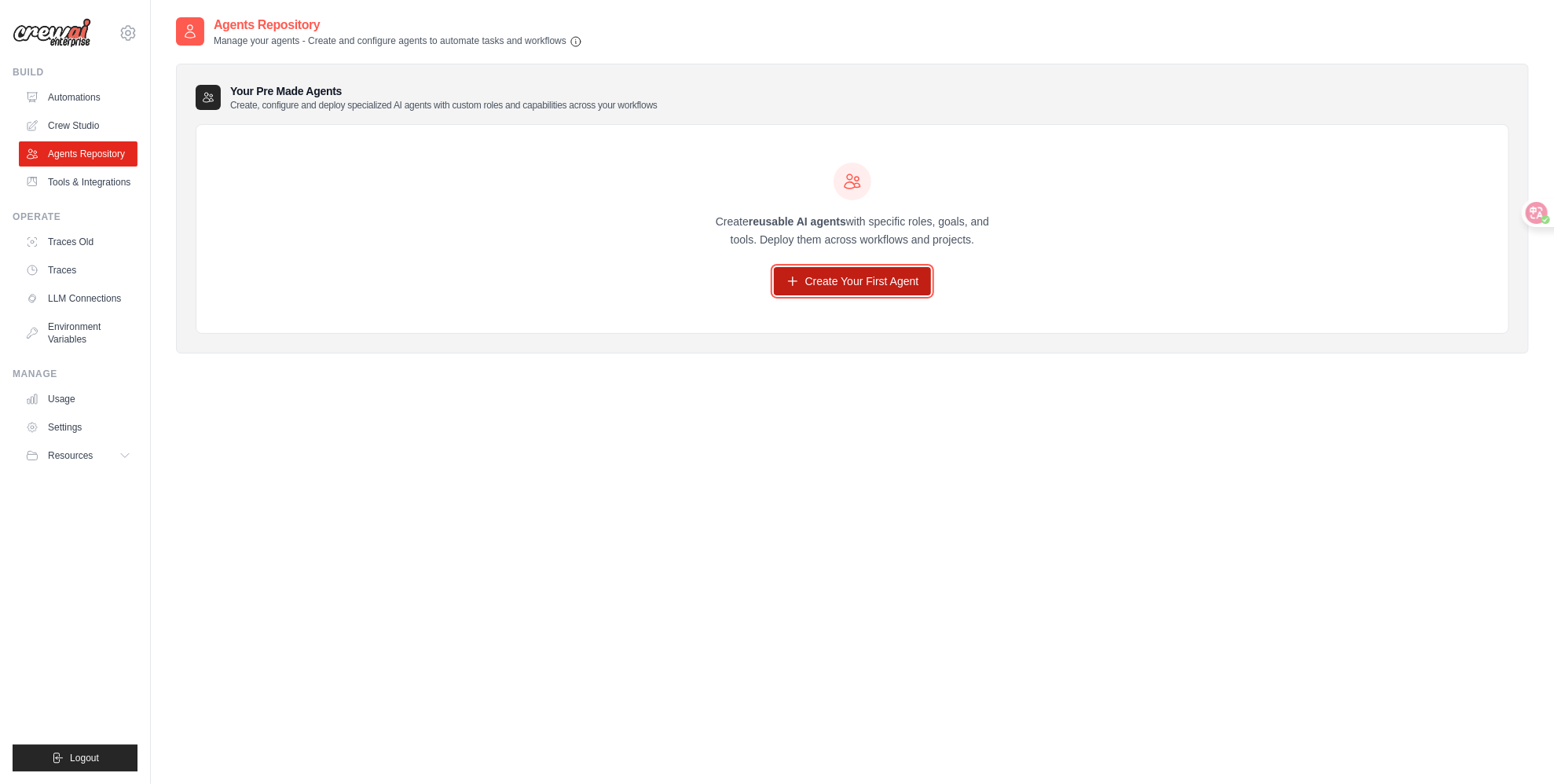
click at [815, 277] on link "Create Your First Agent" at bounding box center [853, 281] width 158 height 28
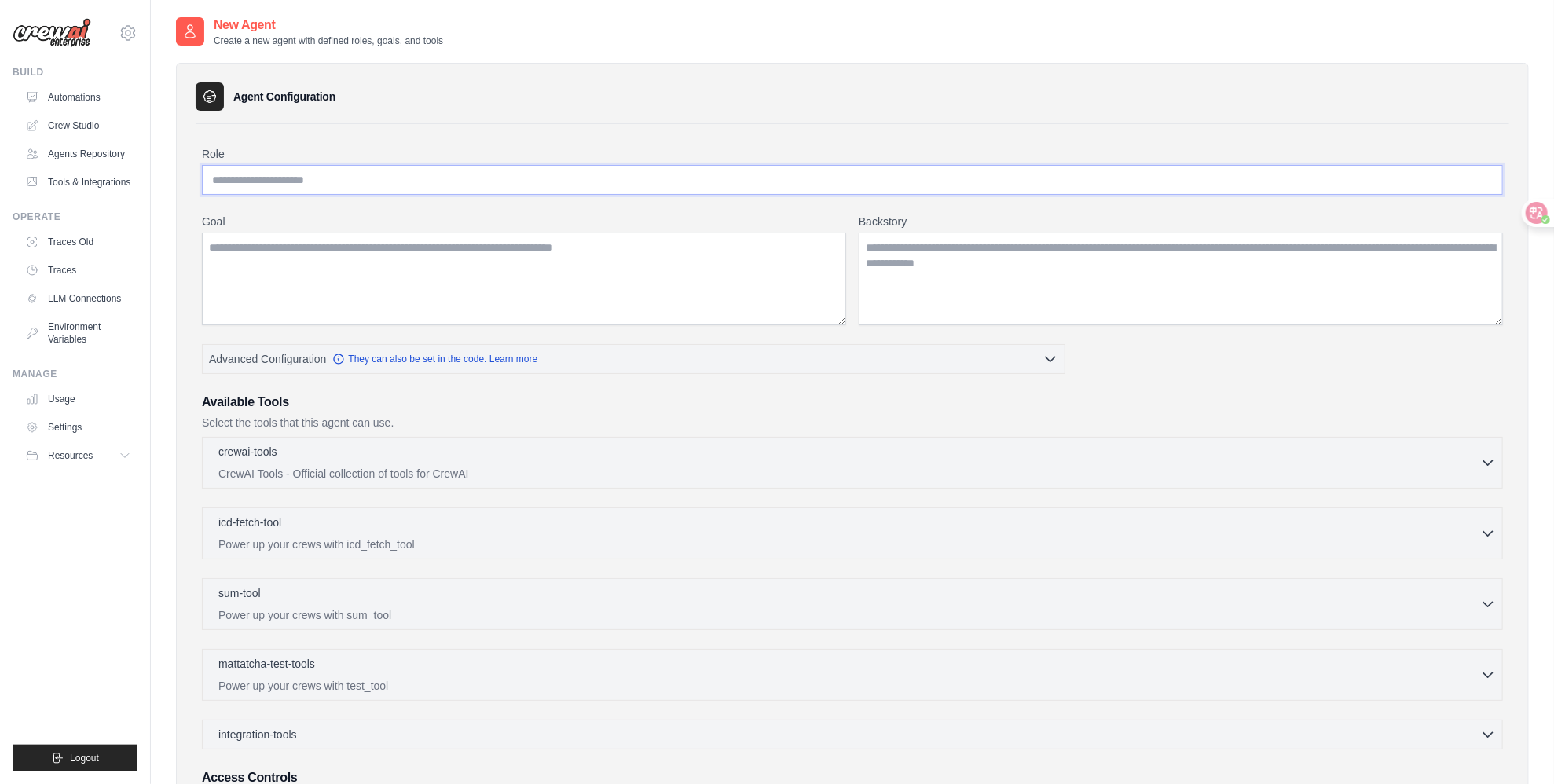
click at [271, 183] on input "Role" at bounding box center [852, 179] width 1301 height 30
click at [327, 250] on textarea "Goal" at bounding box center [523, 279] width 644 height 93
click at [854, 254] on div "Goal [GEOGRAPHIC_DATA]" at bounding box center [852, 270] width 1301 height 111
click at [920, 261] on textarea "Backstory" at bounding box center [1181, 279] width 644 height 93
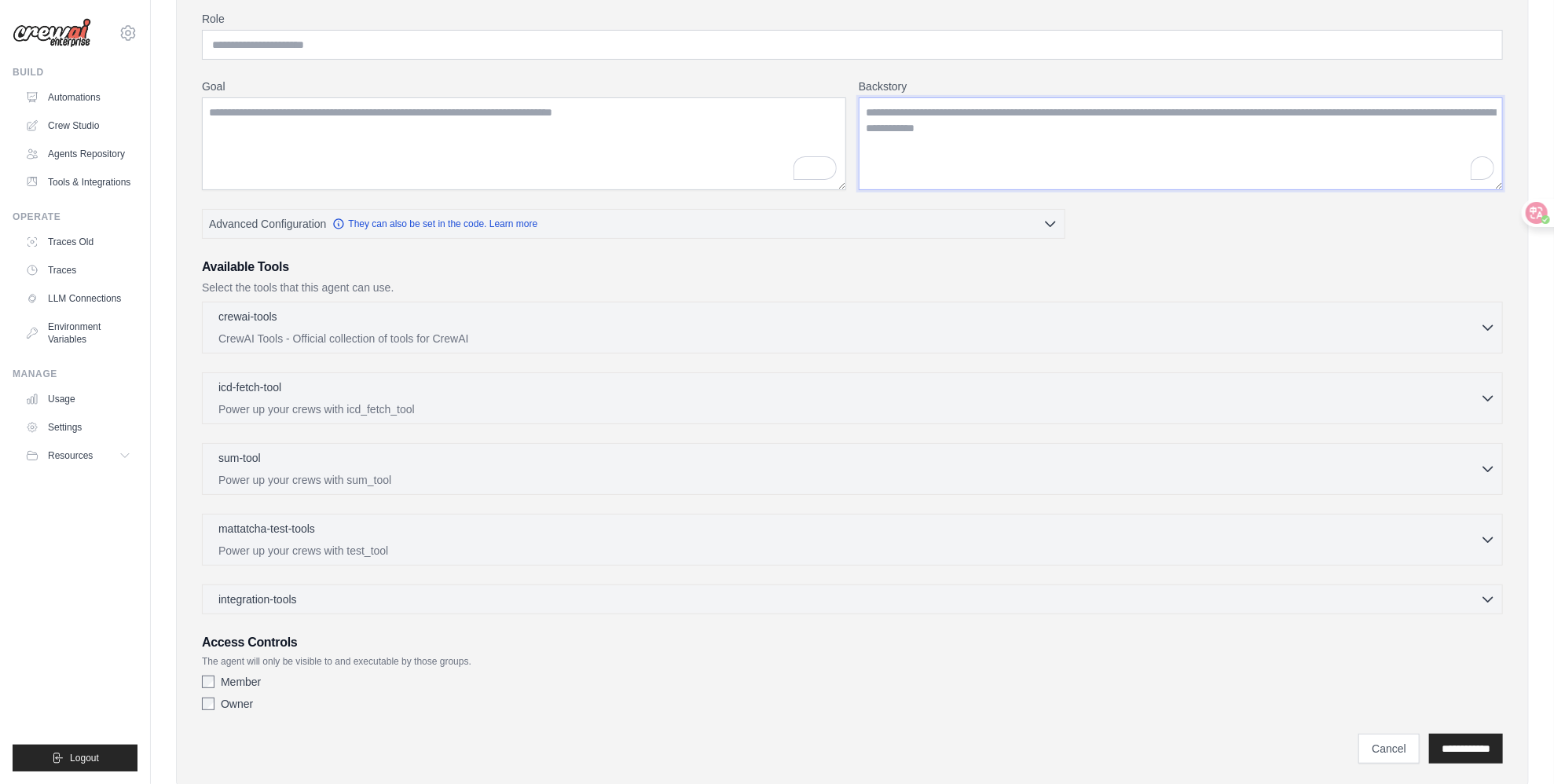
scroll to position [157, 0]
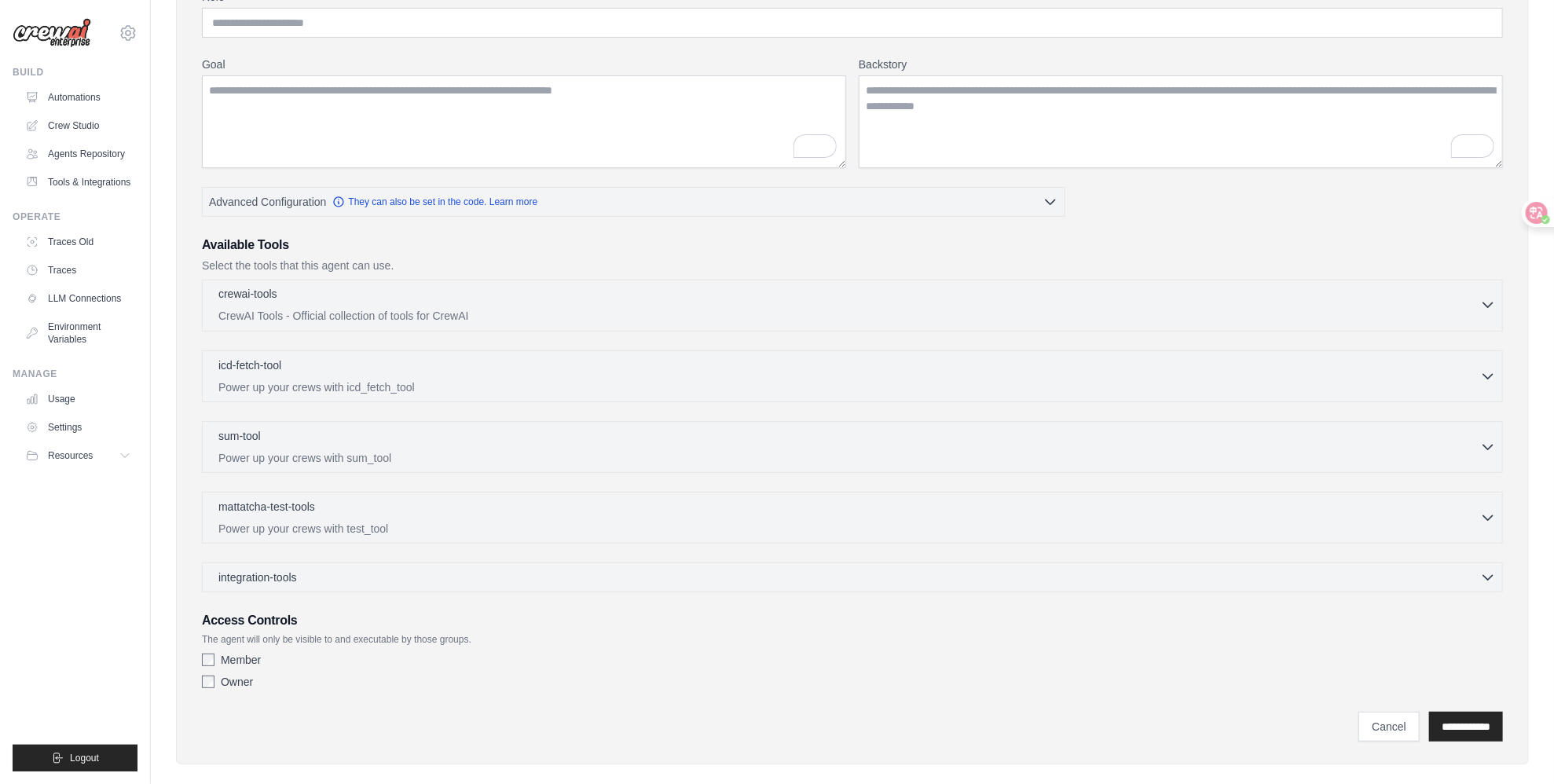
click at [377, 303] on div "crewai-tools 0 selected CrewAI Tools - Official collection of tools for CrewAI" at bounding box center [849, 305] width 1262 height 38
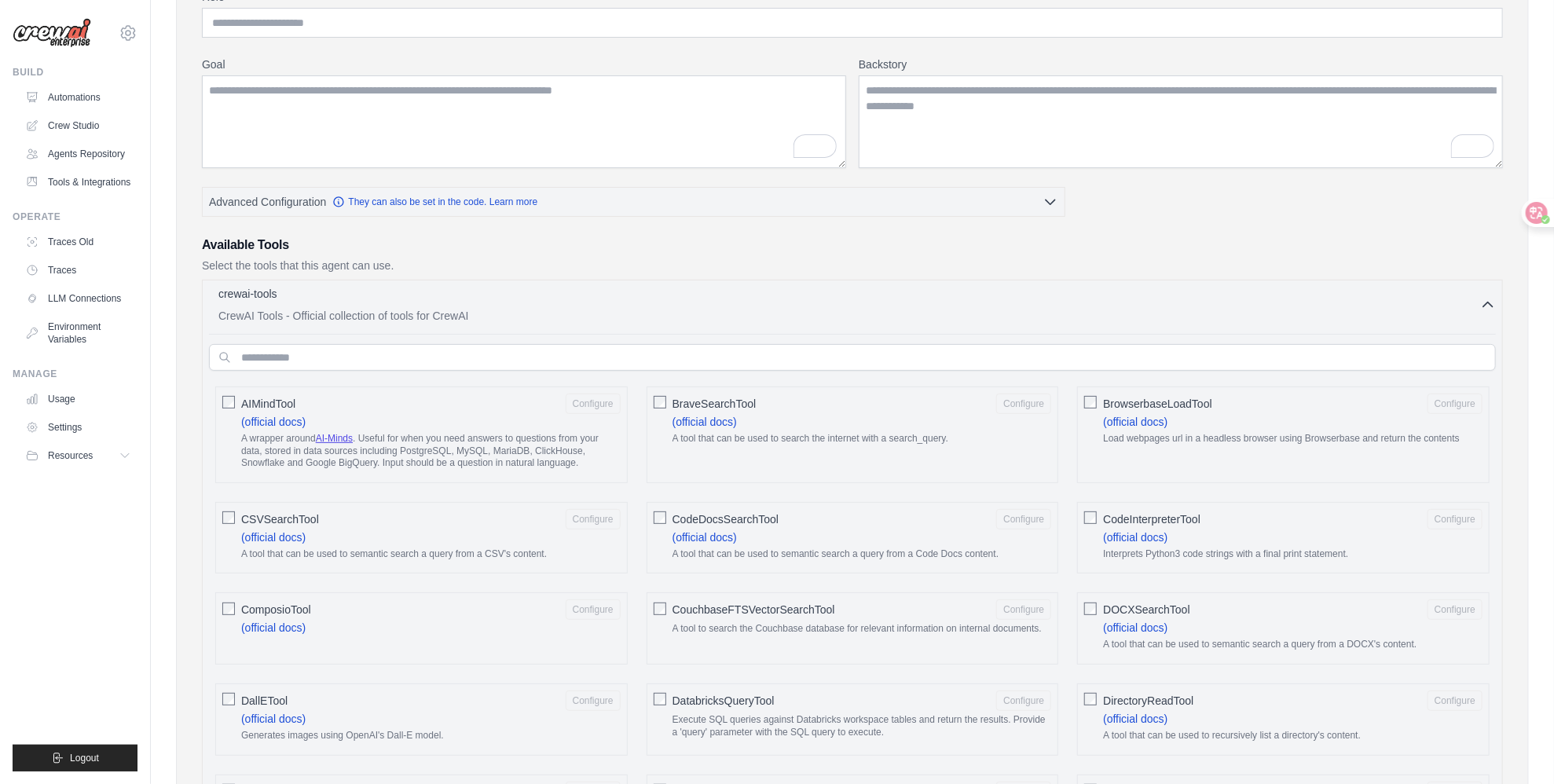
click at [370, 290] on div "crewai-tools 0 selected" at bounding box center [849, 295] width 1262 height 19
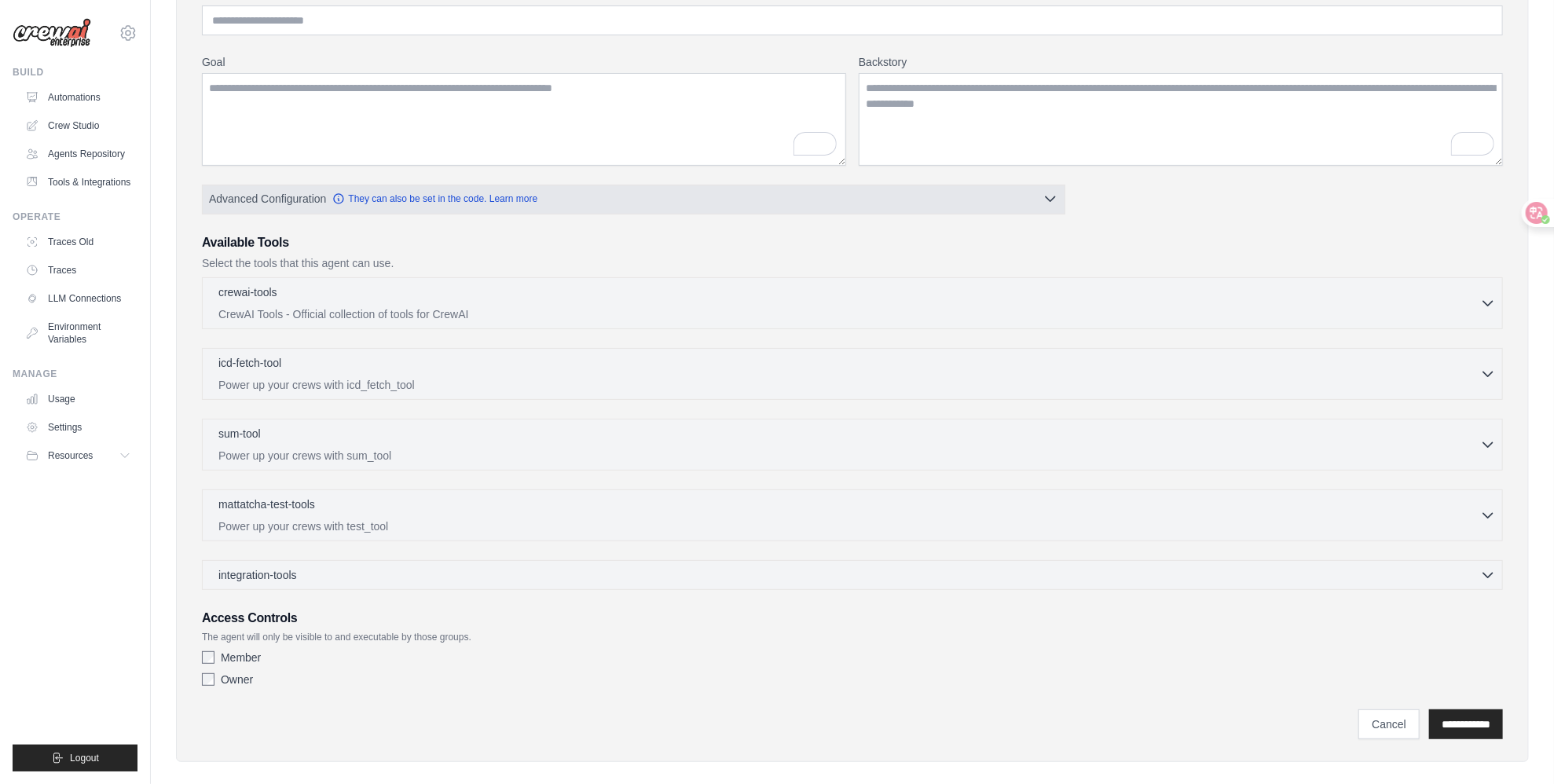
scroll to position [174, 0]
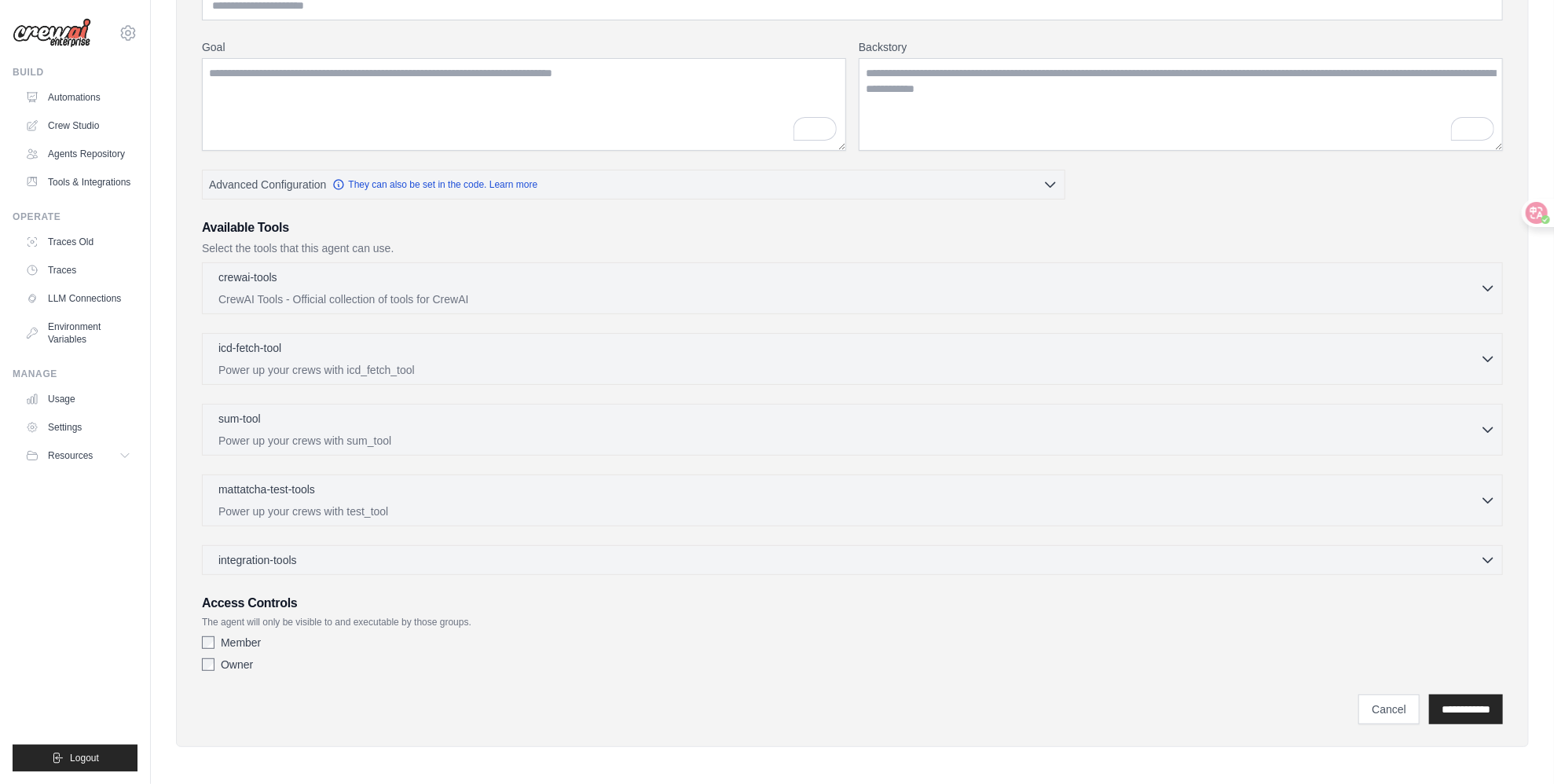
click at [346, 531] on div "crewai-tools 0 selected CrewAI Tools - Official collection of tools for CrewAI" at bounding box center [852, 419] width 1301 height 313
click at [254, 638] on label "Member" at bounding box center [240, 642] width 40 height 15
drag, startPoint x: 254, startPoint y: 638, endPoint x: 380, endPoint y: 559, distance: 148.7
click at [380, 559] on div "integration-tools 0 selected" at bounding box center [857, 558] width 1277 height 15
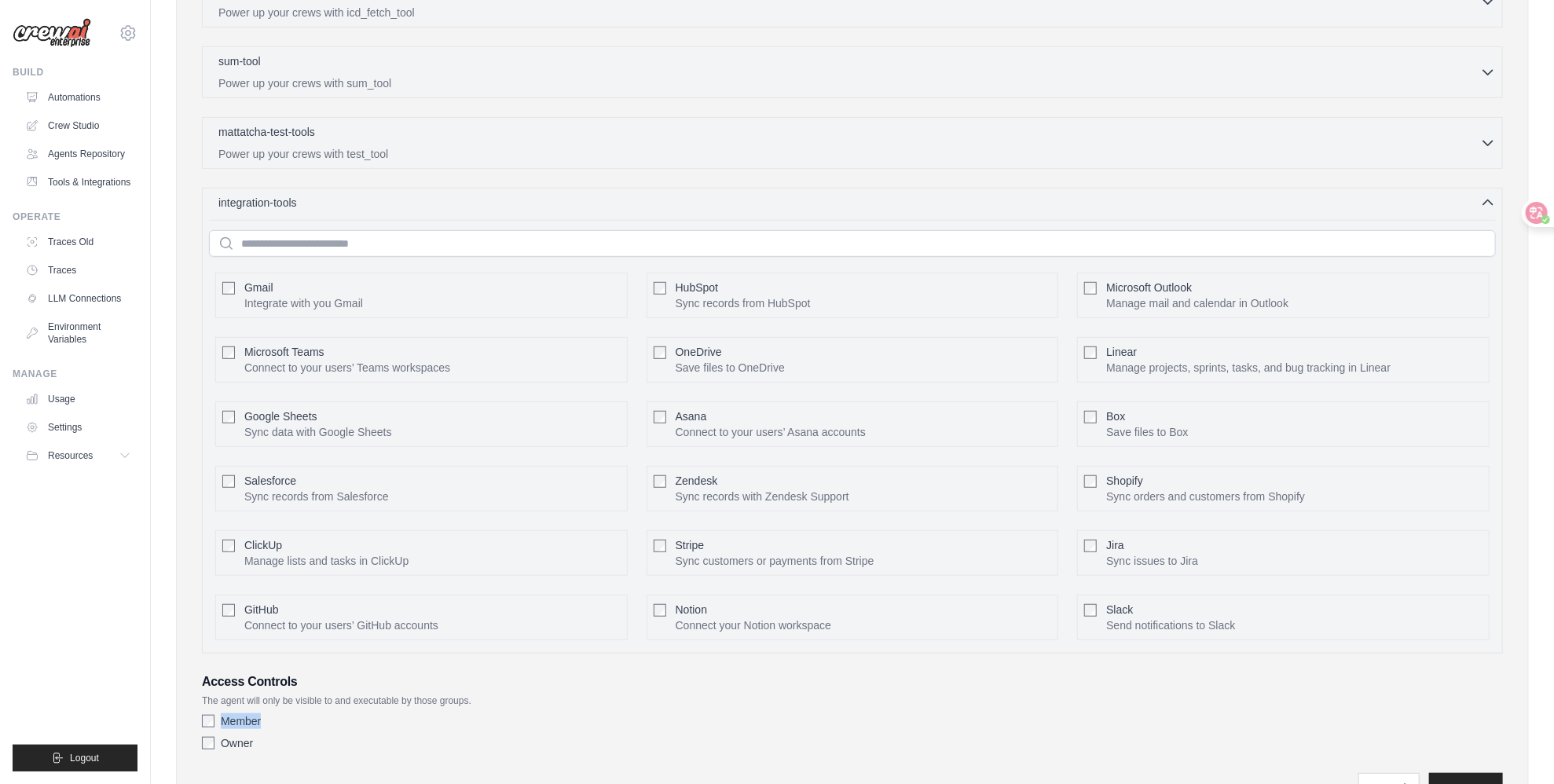
scroll to position [567, 0]
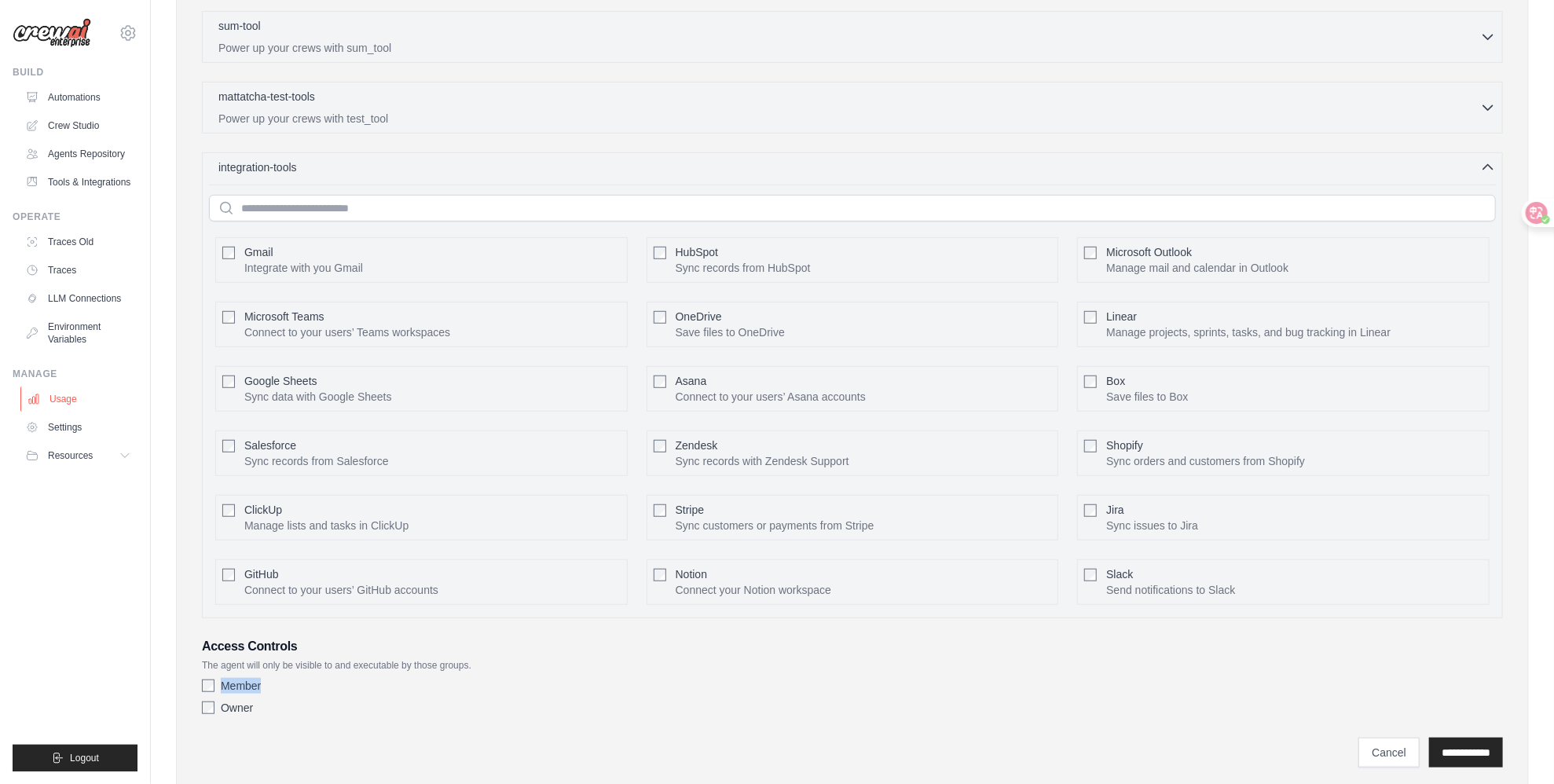
click at [60, 406] on link "Usage" at bounding box center [80, 399] width 119 height 25
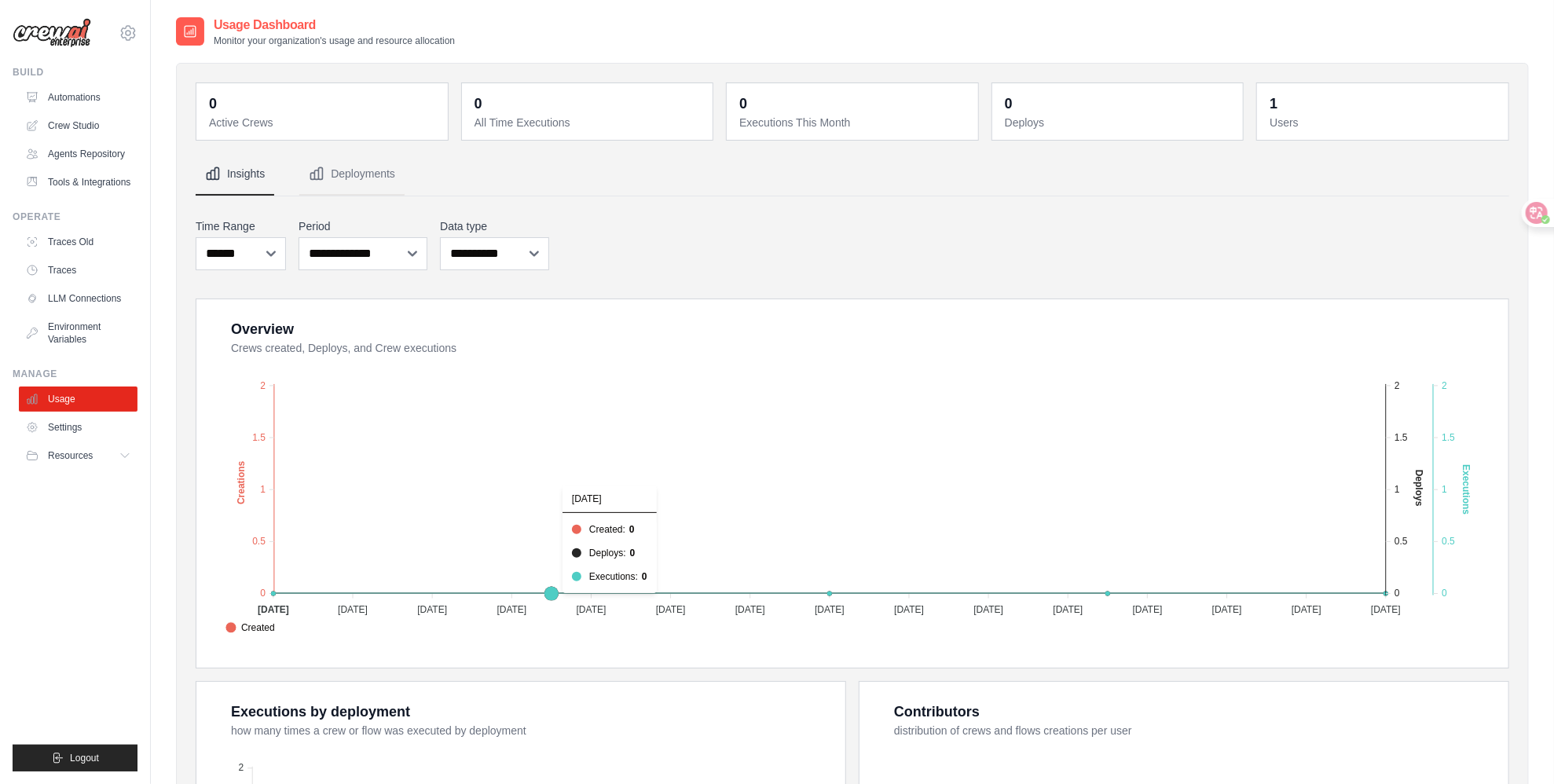
click at [492, 502] on foreignobject "Created Deploys Executions" at bounding box center [854, 500] width 1272 height 275
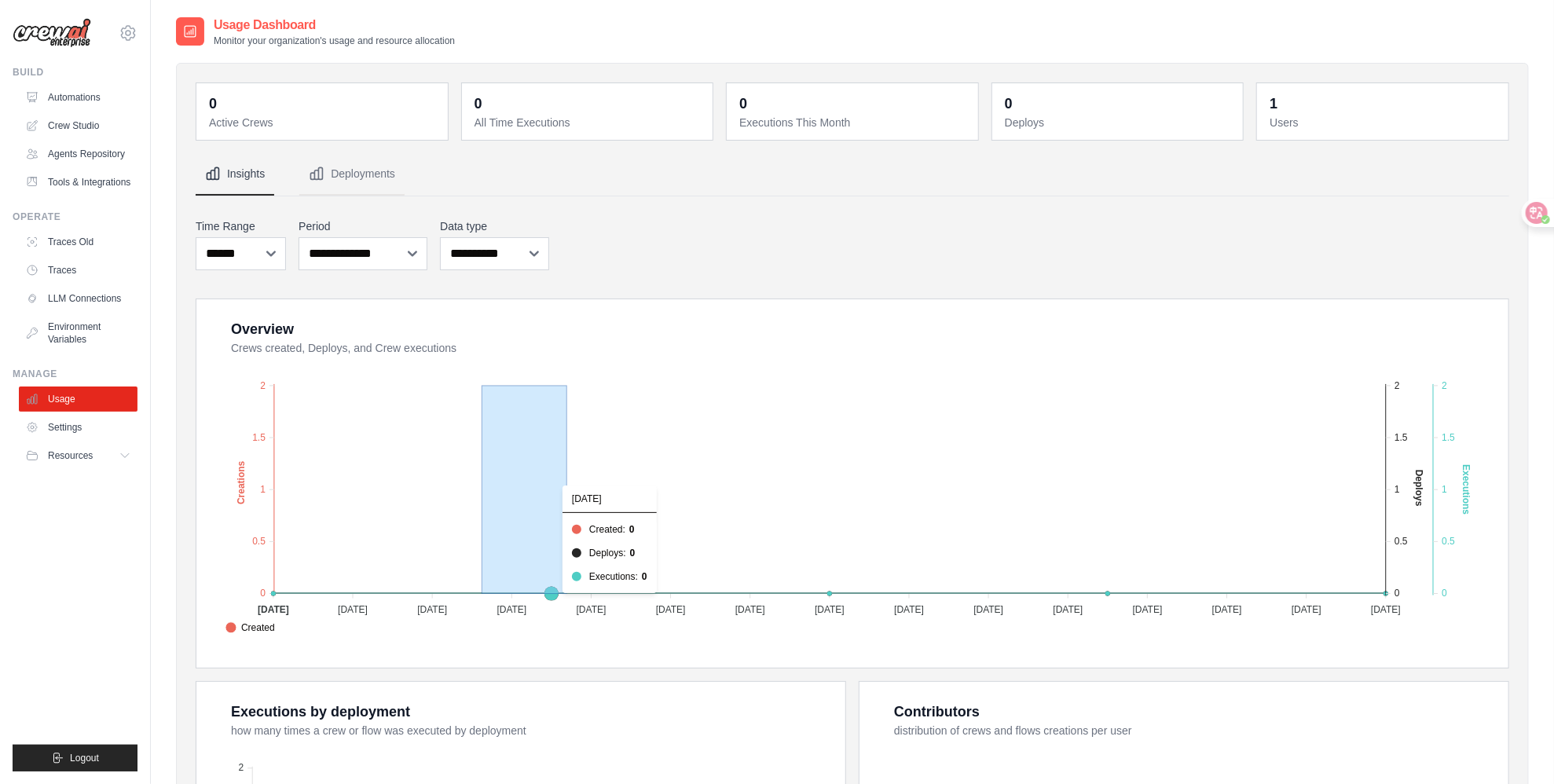
drag, startPoint x: 485, startPoint y: 462, endPoint x: 703, endPoint y: 463, distance: 218.0
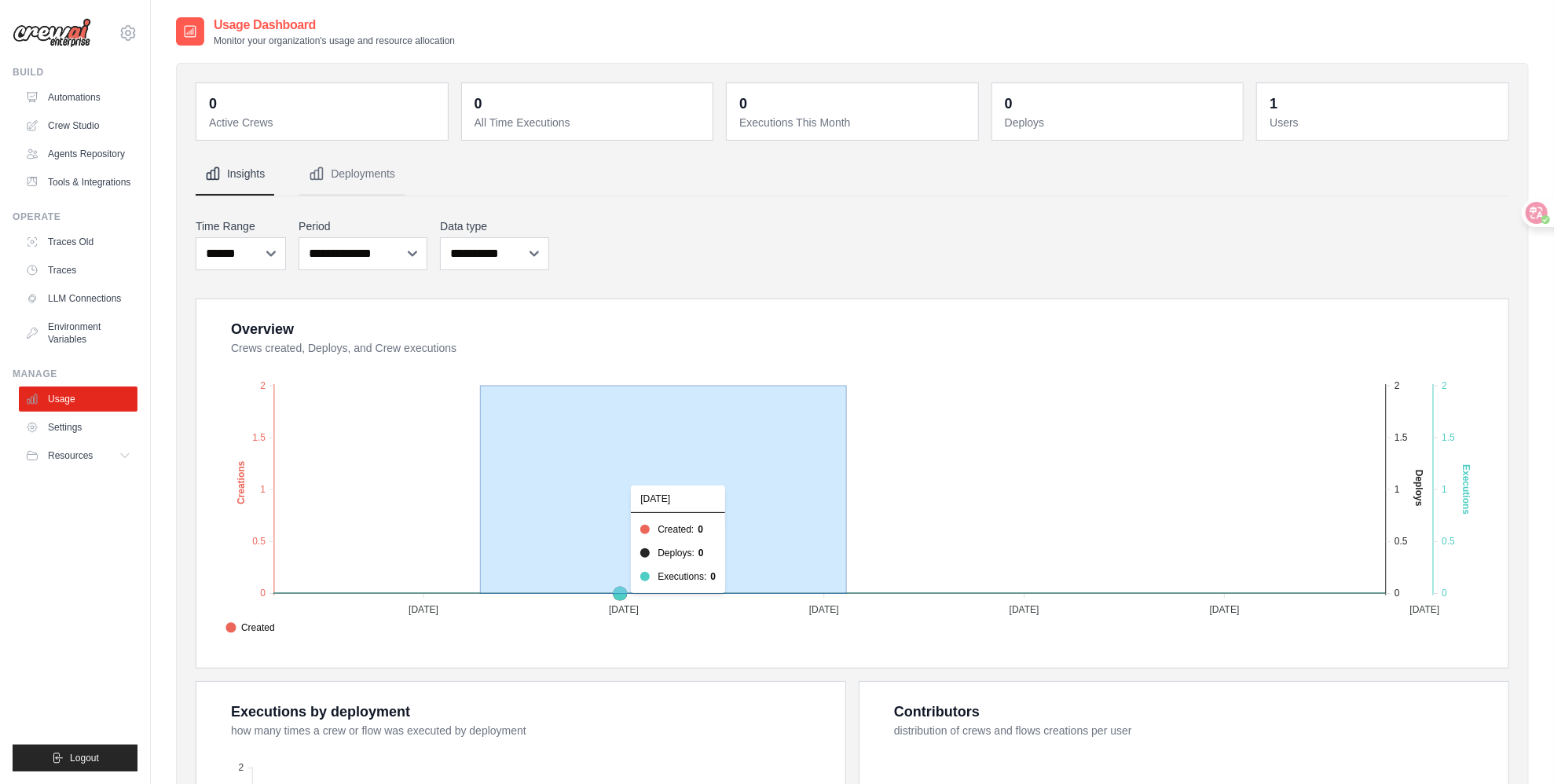
drag, startPoint x: 481, startPoint y: 485, endPoint x: 971, endPoint y: 494, distance: 490.1
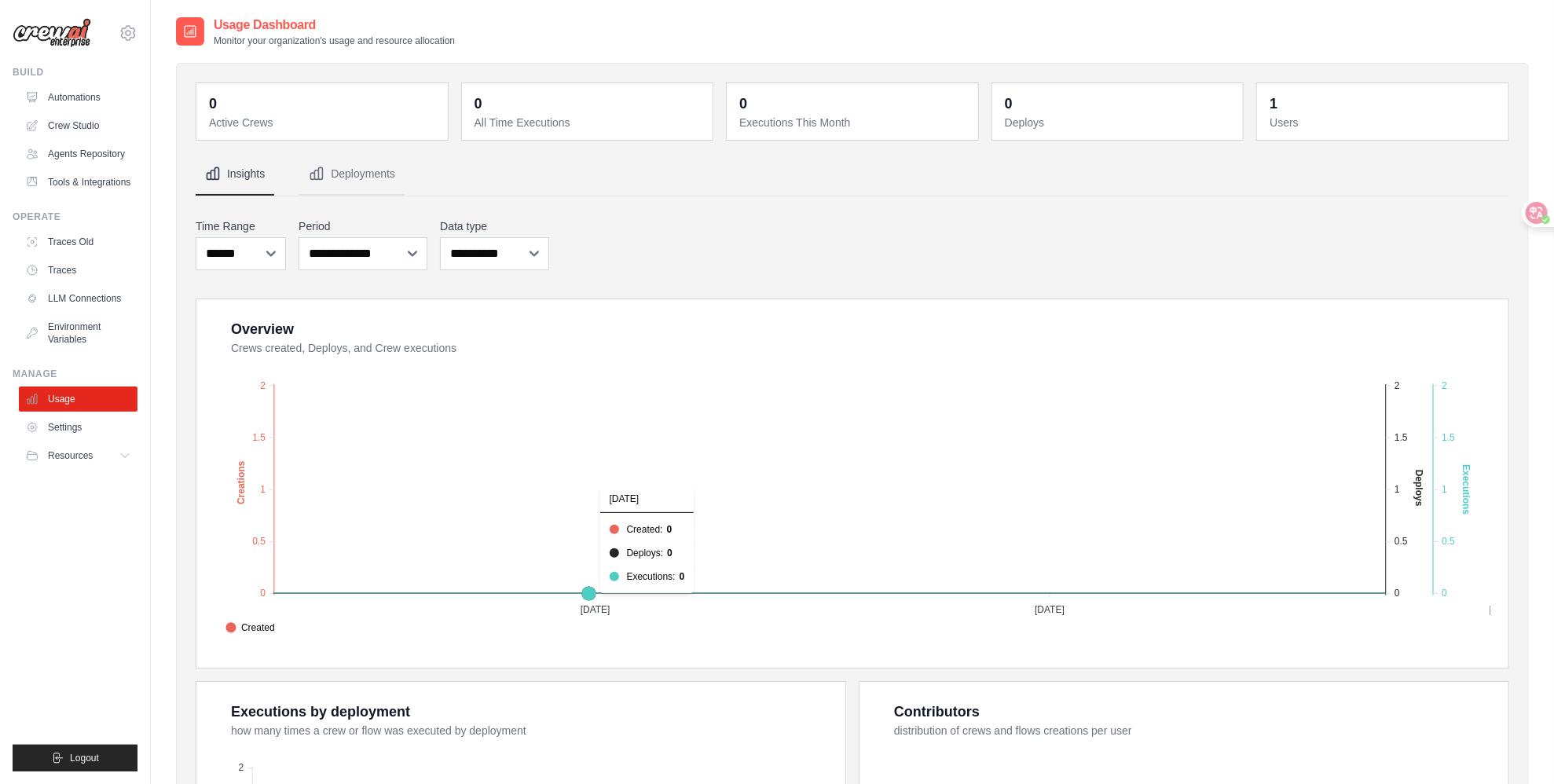
drag, startPoint x: 743, startPoint y: 500, endPoint x: 388, endPoint y: 495, distance: 355.0
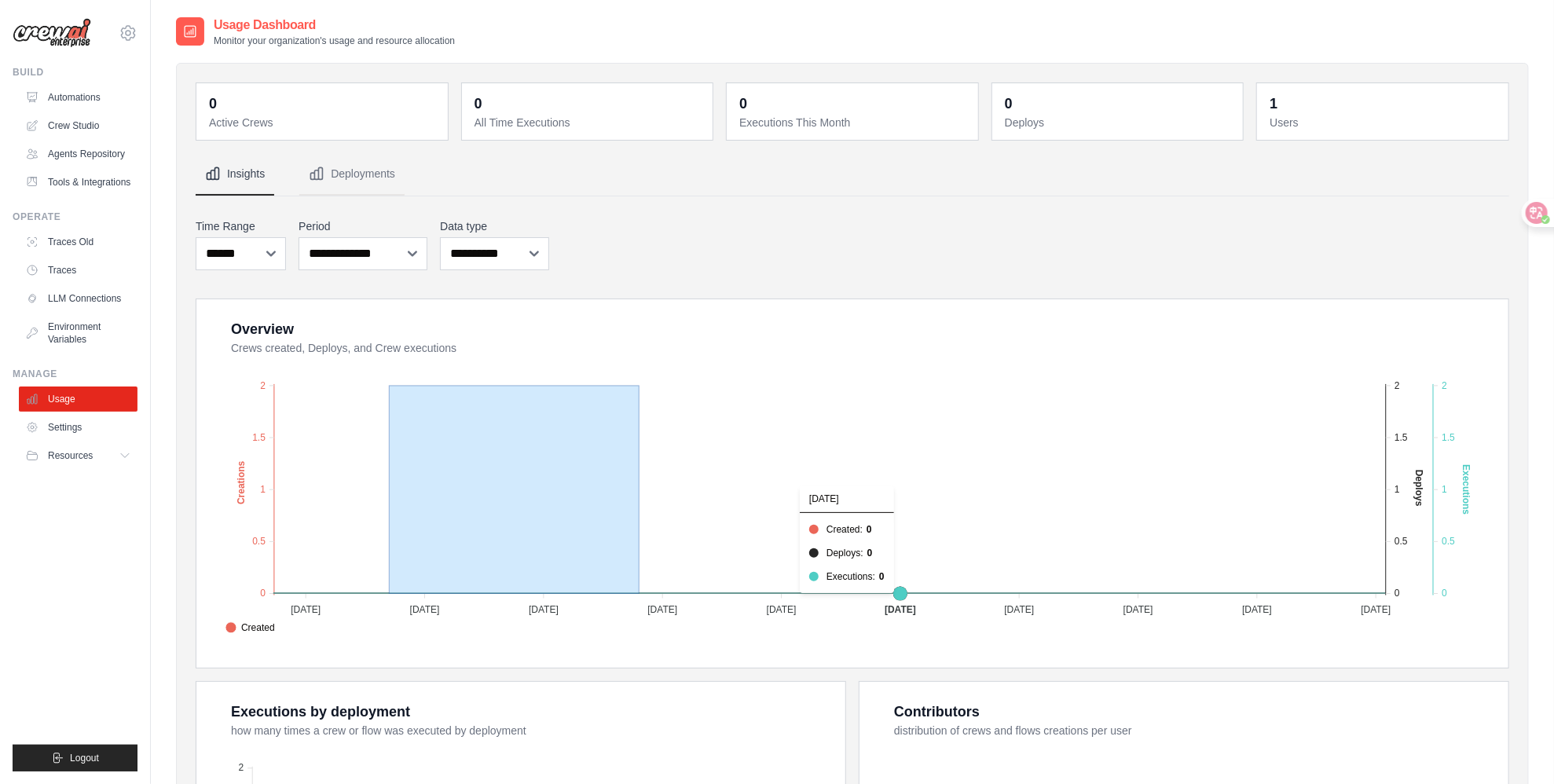
drag, startPoint x: 639, startPoint y: 499, endPoint x: 917, endPoint y: 502, distance: 278.0
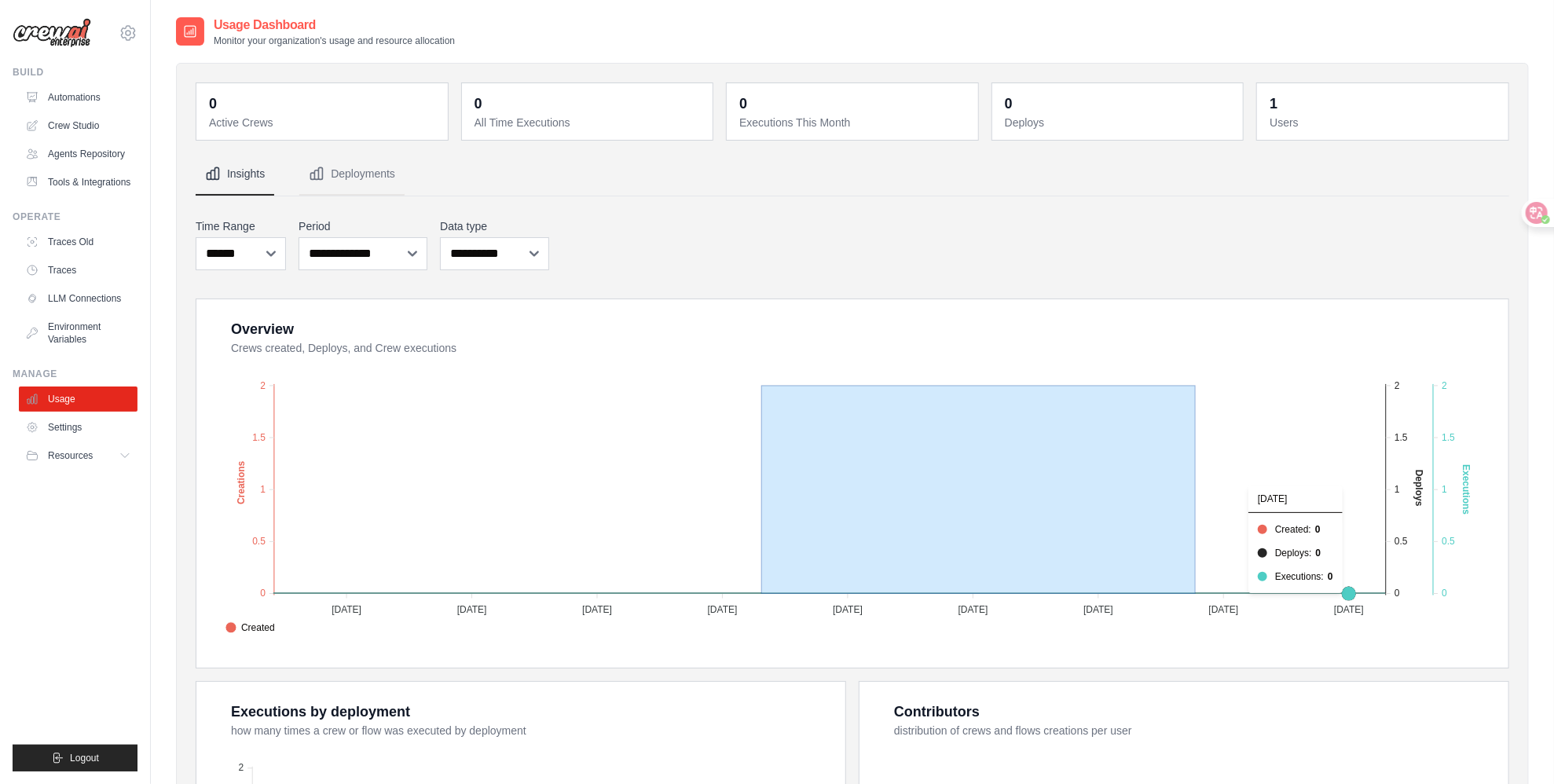
drag, startPoint x: 1139, startPoint y: 486, endPoint x: 594, endPoint y: 492, distance: 545.0
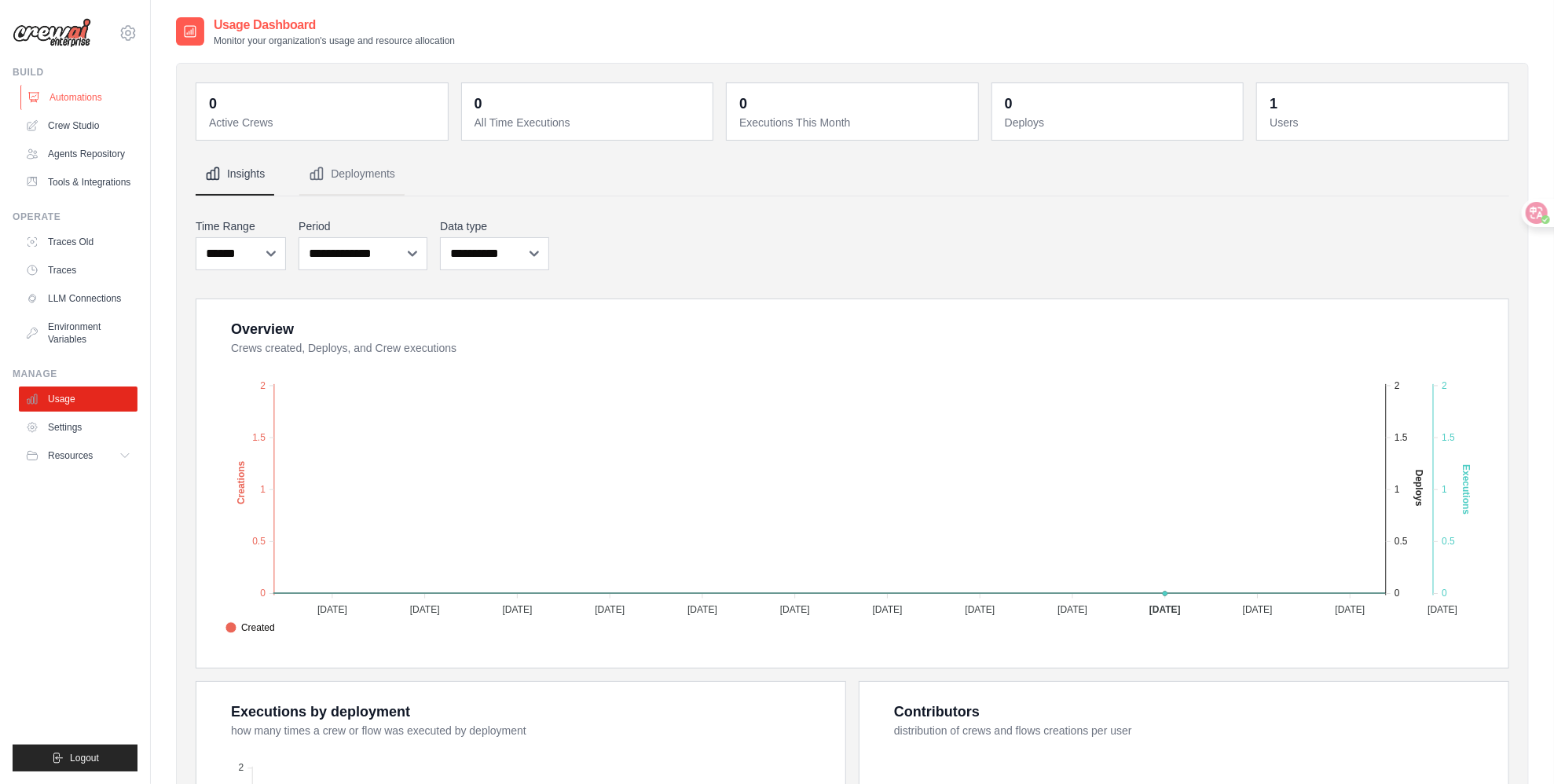
click at [87, 95] on link "Automations" at bounding box center [80, 97] width 119 height 25
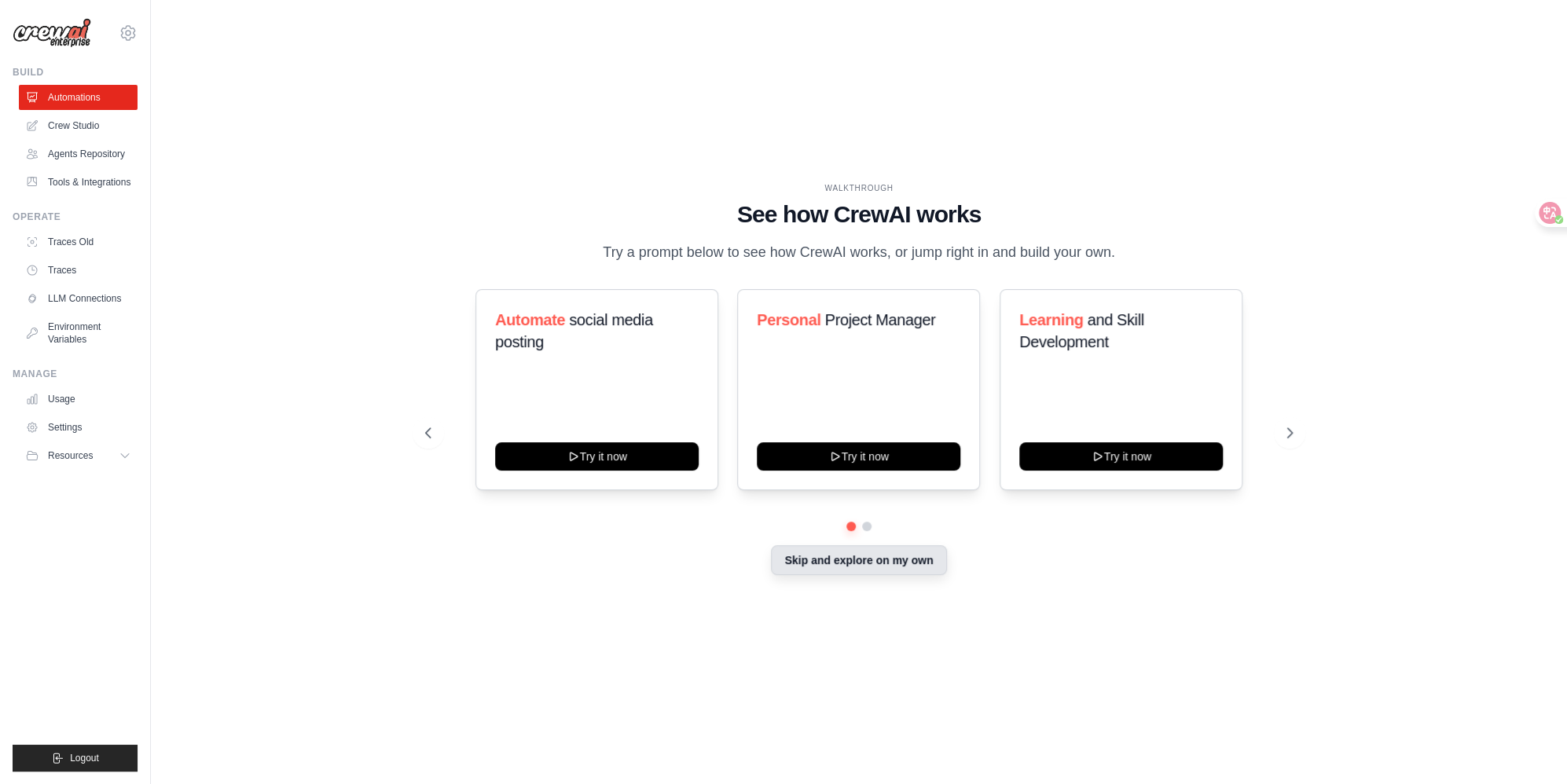
click at [938, 575] on button "Skip and explore on my own" at bounding box center [858, 559] width 175 height 30
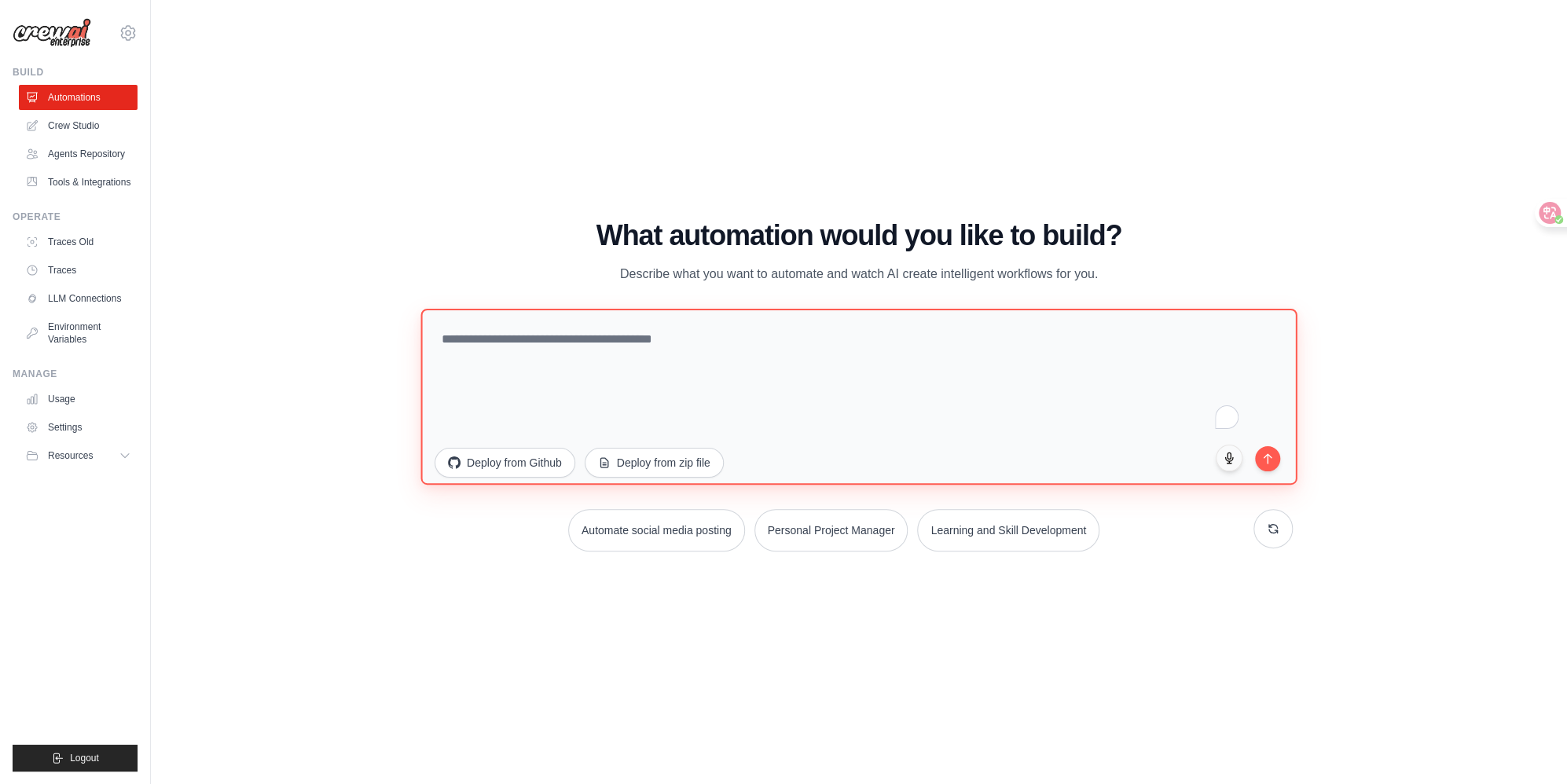
click at [548, 346] on textarea "To enrich screen reader interactions, please activate Accessibility in Grammarl…" at bounding box center [858, 396] width 876 height 176
